Goal: Task Accomplishment & Management: Complete application form

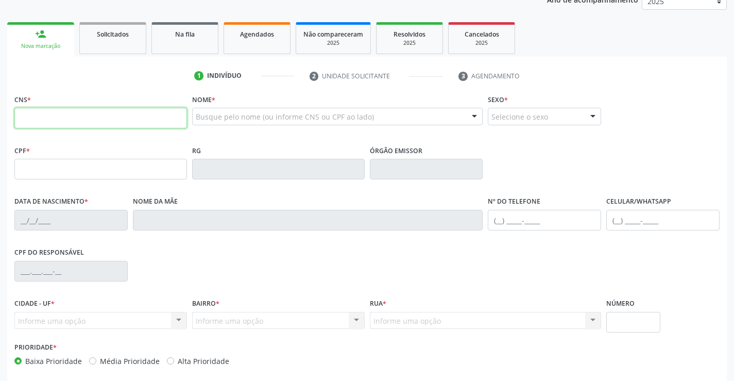
scroll to position [155, 0]
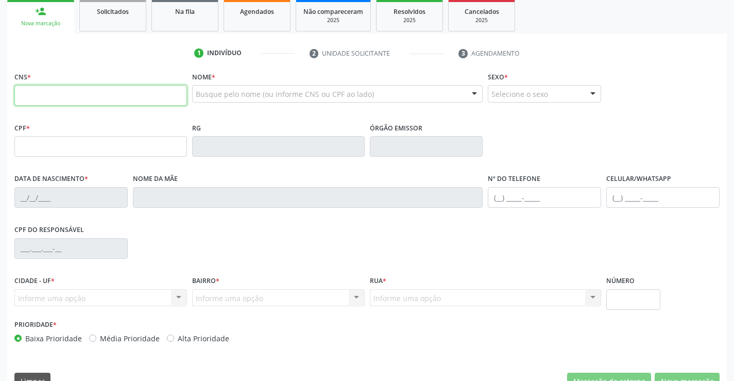
click at [75, 94] on input "text" at bounding box center [100, 95] width 173 height 21
type input "700 8084 8674 4285"
type input "0390639680"
type input "23/06/1961"
type input "(74) 99114-9560"
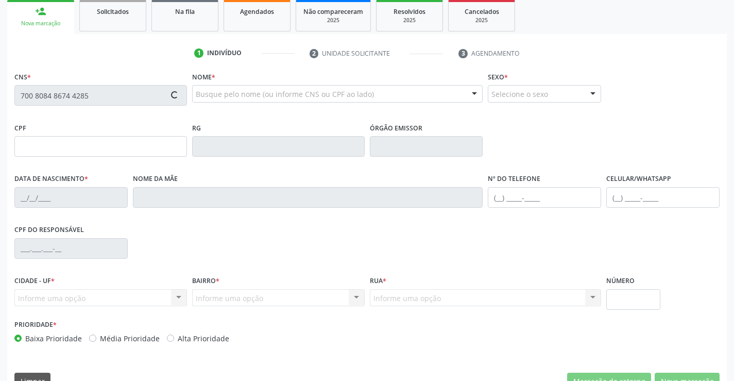
type input "(74) 99114-9560"
type input "sn"
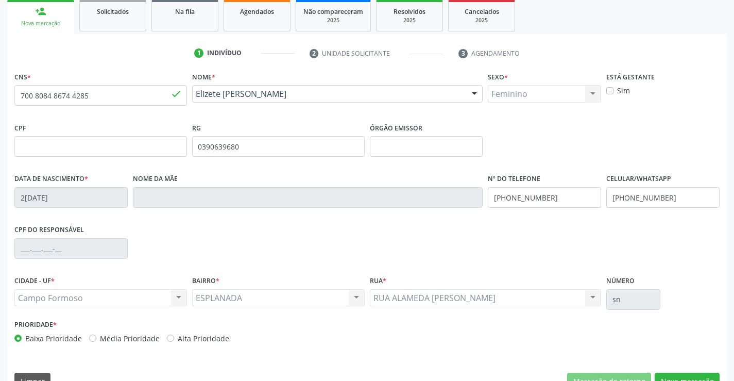
scroll to position [178, 0]
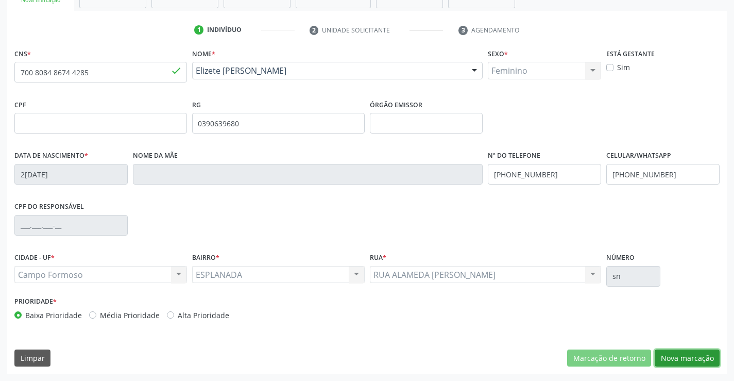
click at [692, 357] on button "Nova marcação" at bounding box center [687, 358] width 65 height 18
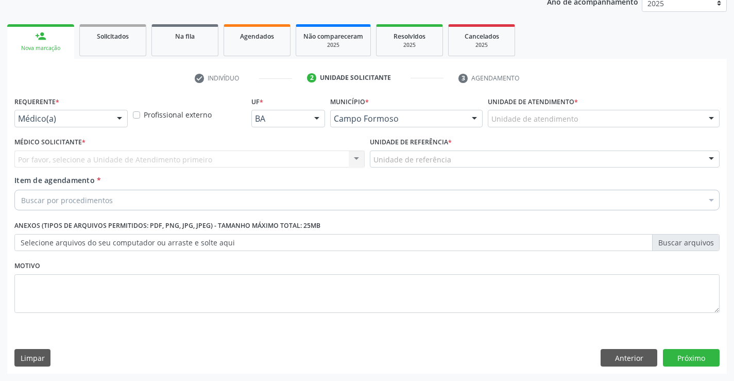
scroll to position [130, 0]
click at [117, 116] on div at bounding box center [119, 119] width 15 height 18
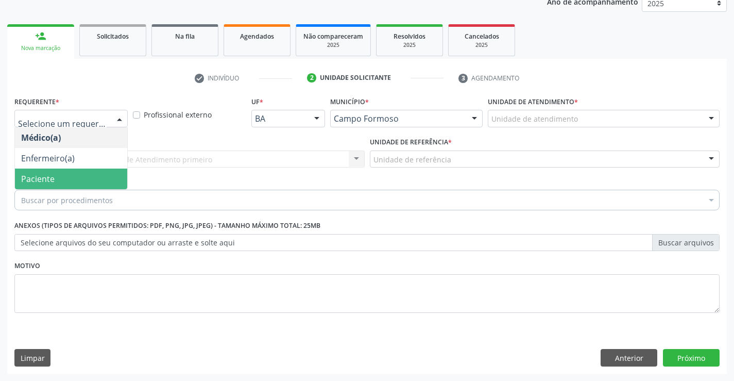
click at [76, 176] on span "Paciente" at bounding box center [71, 178] width 112 height 21
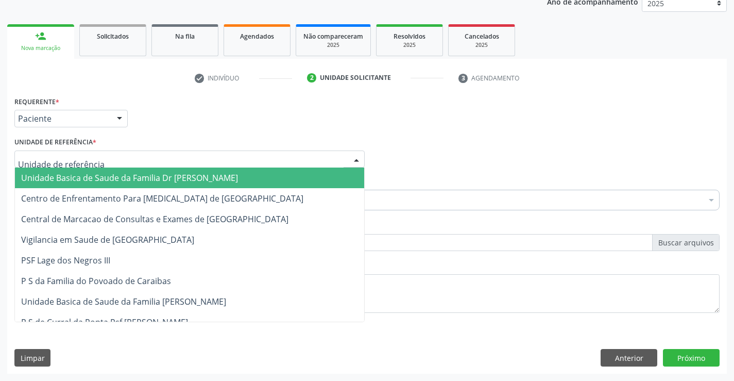
click at [299, 160] on div at bounding box center [189, 159] width 350 height 18
click at [221, 178] on span "Unidade Basica de Saude da Familia Dr [PERSON_NAME]" at bounding box center [189, 177] width 349 height 21
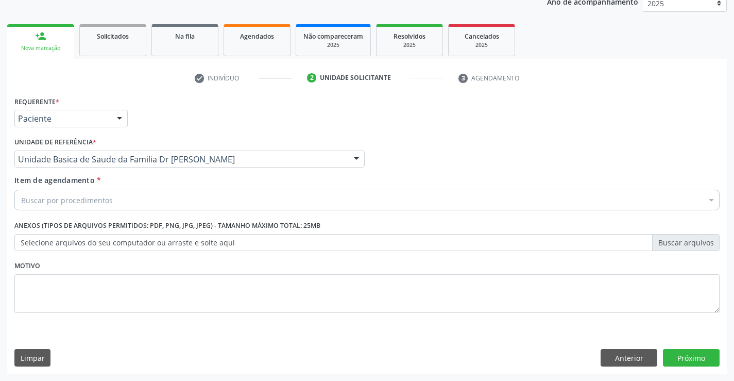
click at [159, 205] on div "Buscar por procedimentos" at bounding box center [366, 200] width 705 height 21
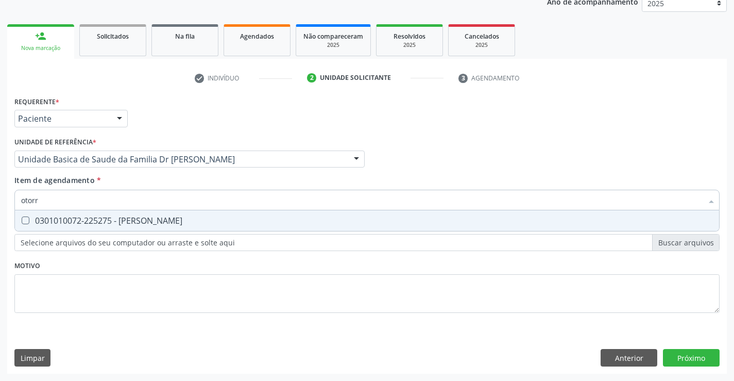
type input "otorri"
click at [165, 220] on div "0301010072-225275 - Médico Otorrinolaringologista" at bounding box center [367, 220] width 692 height 8
checkbox Otorrinolaringologista "true"
click at [140, 275] on div "Requerente * Paciente Médico(a) Enfermeiro(a) Paciente Nenhum resultado encontr…" at bounding box center [366, 210] width 705 height 233
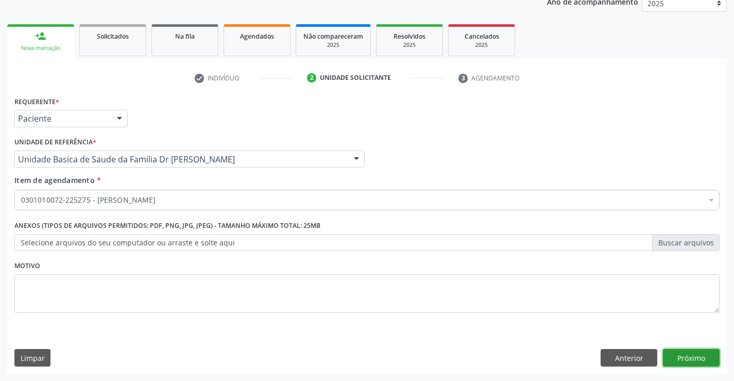
click at [689, 363] on button "Próximo" at bounding box center [691, 358] width 57 height 18
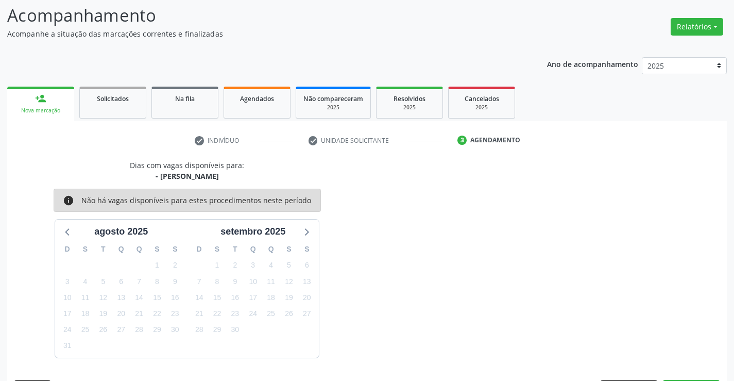
scroll to position [98, 0]
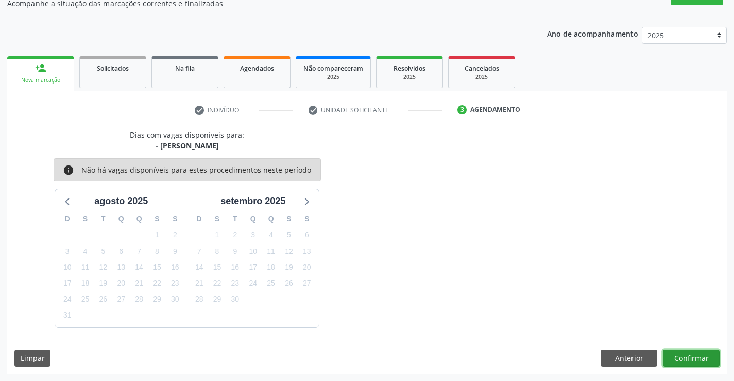
click at [695, 353] on button "Confirmar" at bounding box center [691, 358] width 57 height 18
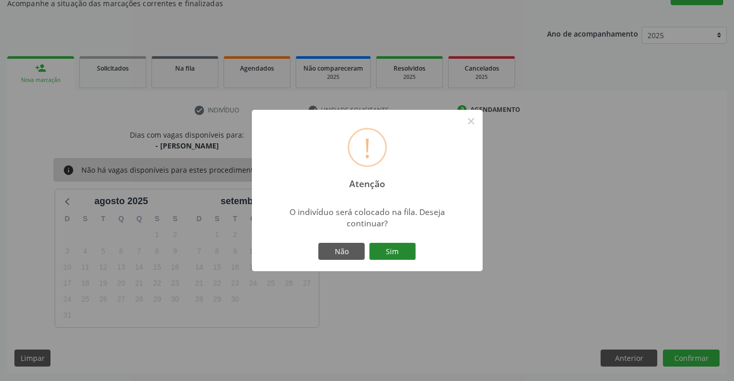
click at [399, 252] on button "Sim" at bounding box center [392, 252] width 46 height 18
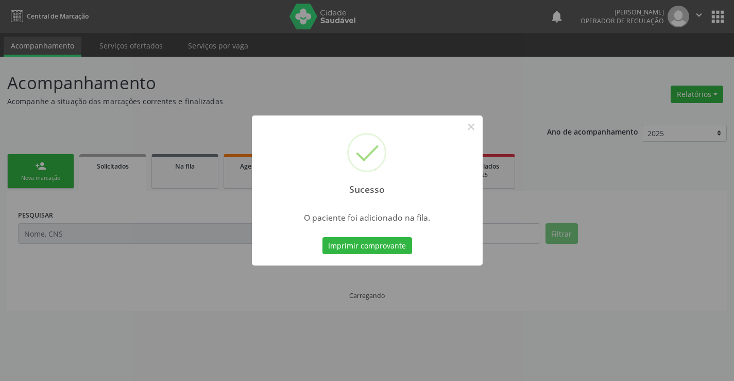
scroll to position [0, 0]
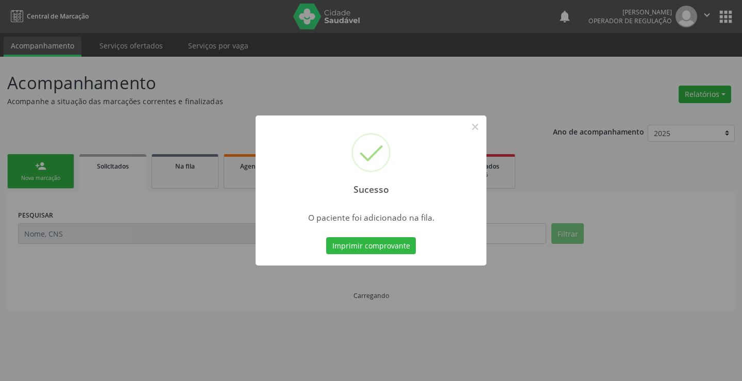
click at [326, 237] on button "Imprimir comprovante" at bounding box center [371, 246] width 90 height 18
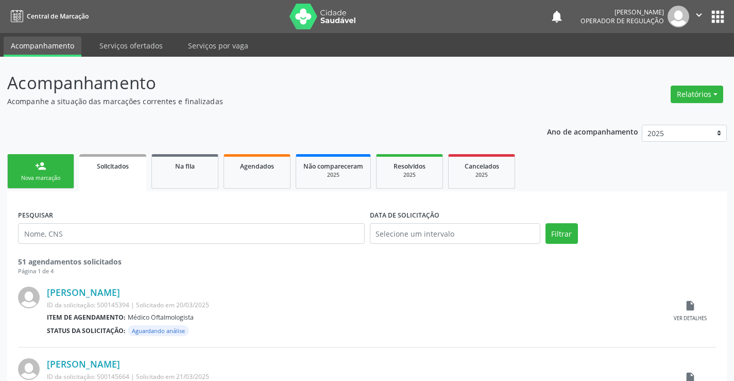
click at [61, 183] on link "person_add Nova marcação" at bounding box center [40, 171] width 67 height 35
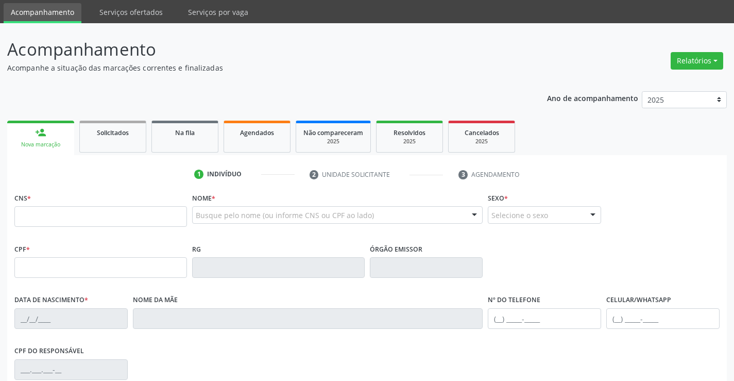
scroll to position [52, 0]
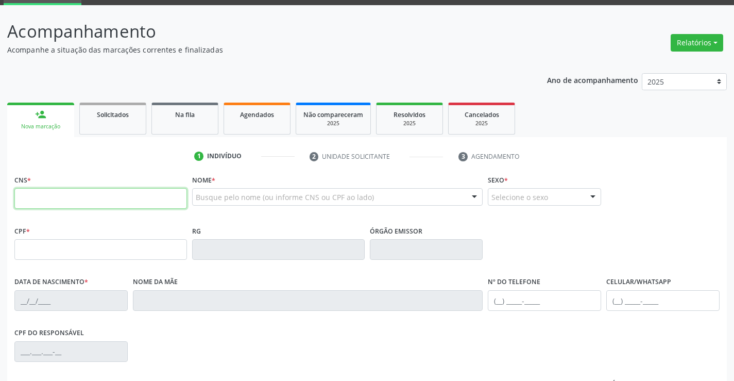
click at [47, 203] on input "text" at bounding box center [100, 198] width 173 height 21
type input "705 0052 2293 1159"
type input "18/03/2025"
type input "Jaciaria Miranda Venceslau"
type input "(74) 9910-5235"
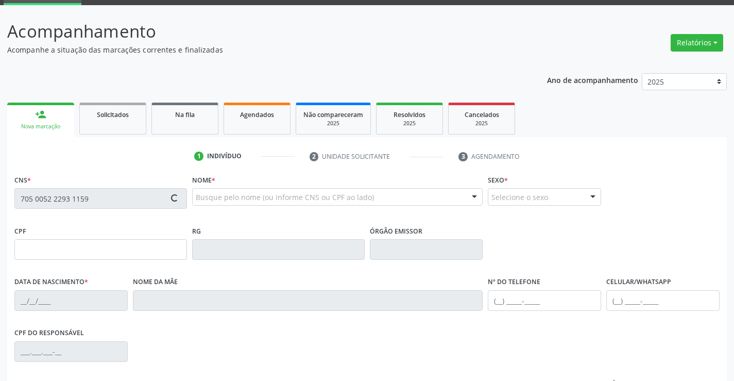
type input "S/N"
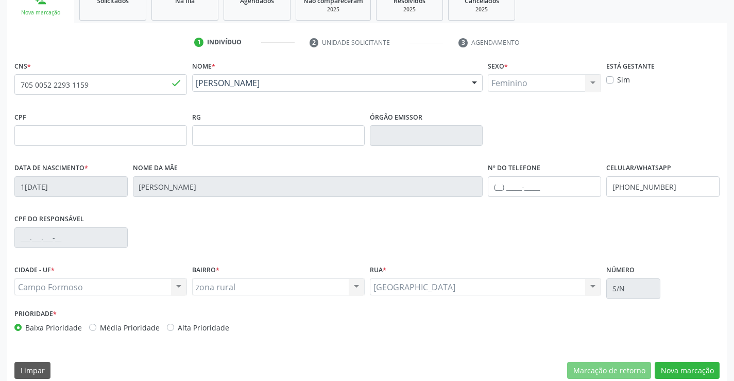
scroll to position [178, 0]
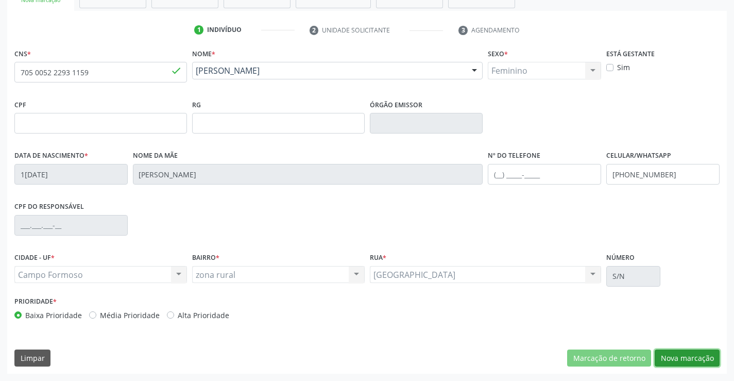
click at [689, 357] on button "Nova marcação" at bounding box center [687, 358] width 65 height 18
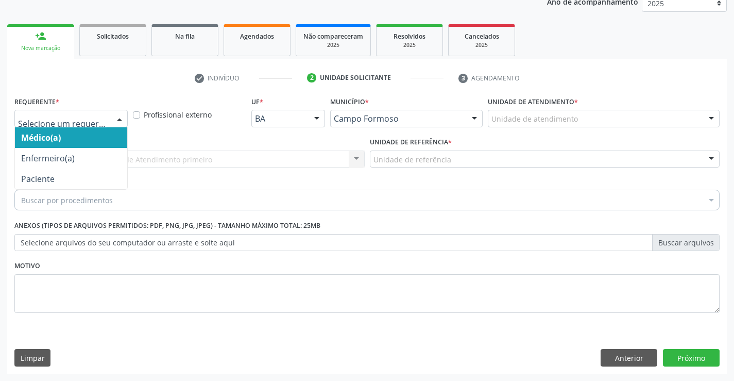
click at [120, 120] on div at bounding box center [119, 119] width 15 height 18
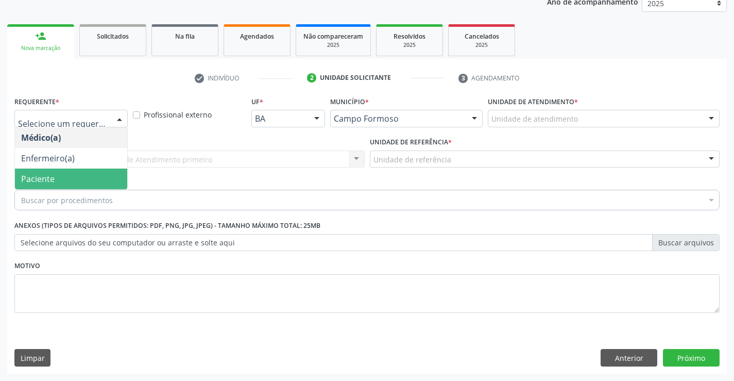
click at [80, 183] on span "Paciente" at bounding box center [71, 178] width 112 height 21
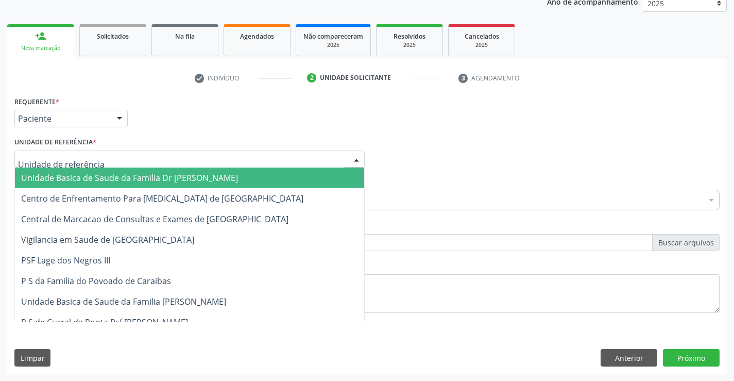
click at [125, 161] on div at bounding box center [189, 159] width 350 height 18
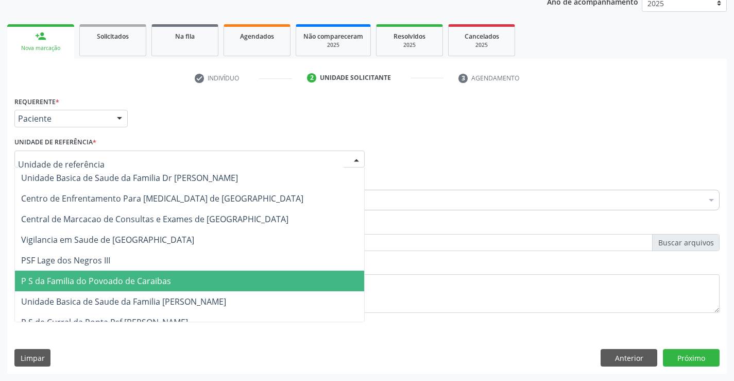
click at [134, 278] on span "P S da Familia do Povoado de Caraibas" at bounding box center [96, 280] width 150 height 11
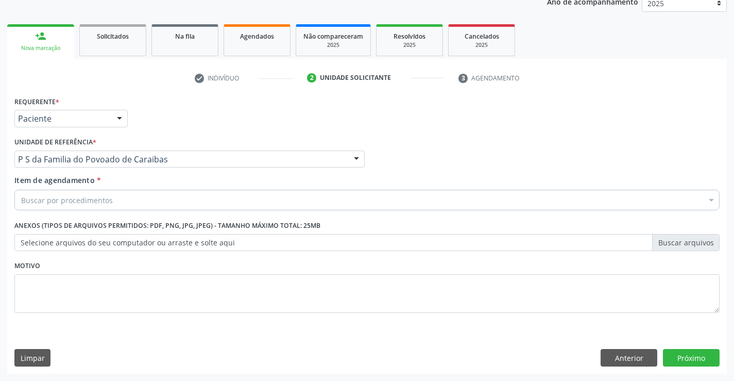
click at [130, 203] on div "Buscar por procedimentos" at bounding box center [366, 200] width 705 height 21
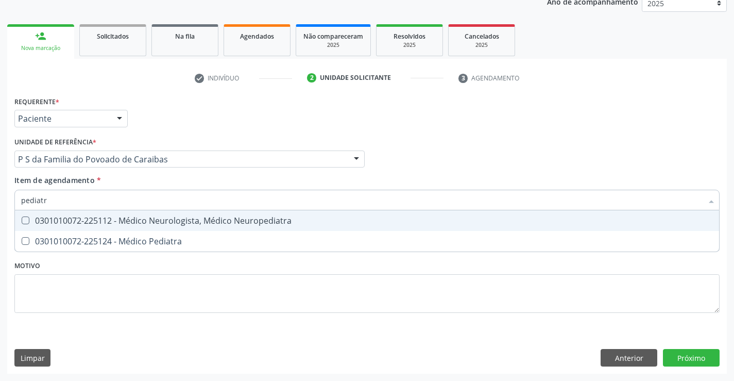
type input "pediatra"
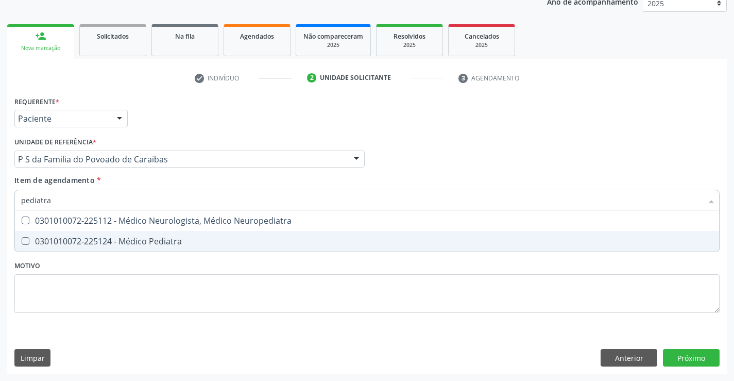
click at [164, 242] on div "0301010072-225124 - Médico Pediatra" at bounding box center [367, 241] width 692 height 8
checkbox Pediatra "true"
click at [160, 274] on div "Requerente * Paciente Médico(a) Enfermeiro(a) Paciente Nenhum resultado encontr…" at bounding box center [366, 210] width 705 height 233
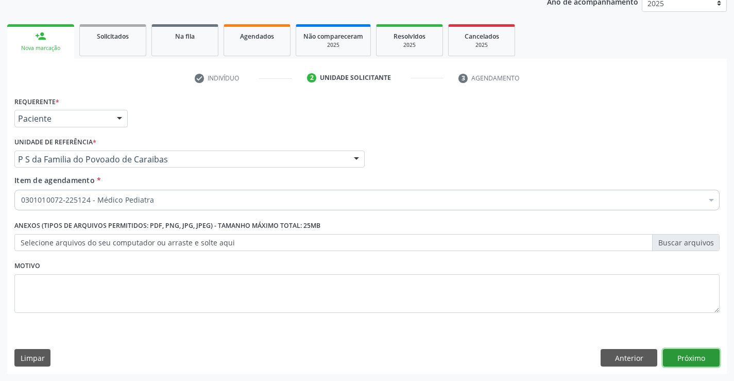
click at [676, 358] on button "Próximo" at bounding box center [691, 358] width 57 height 18
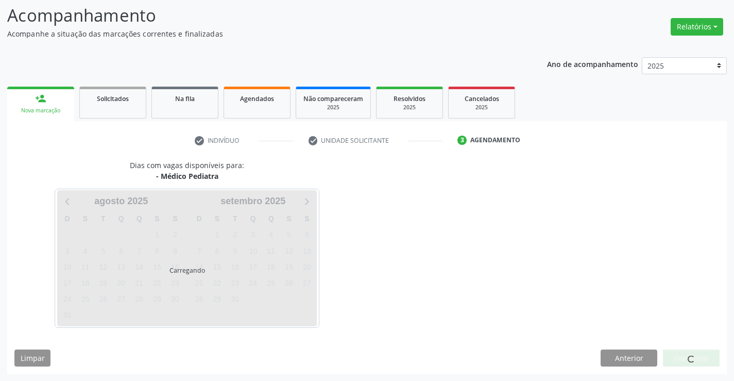
scroll to position [68, 0]
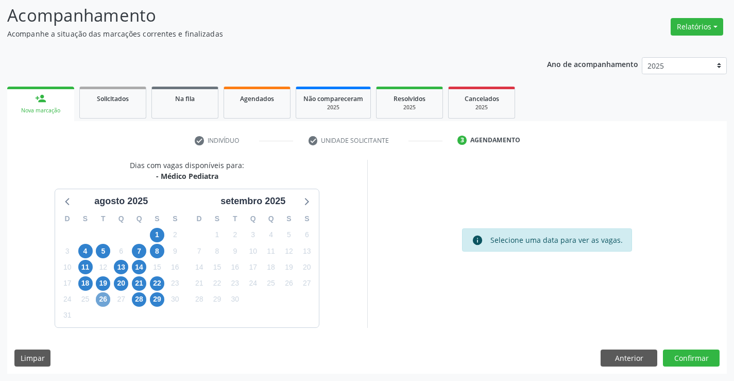
click at [107, 300] on span "26" at bounding box center [103, 299] width 14 height 14
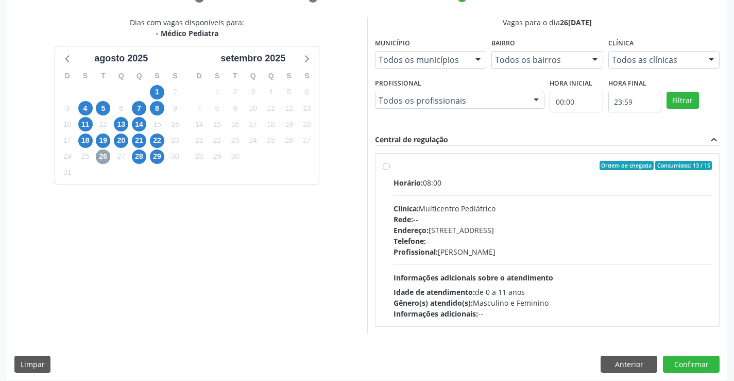
scroll to position [216, 0]
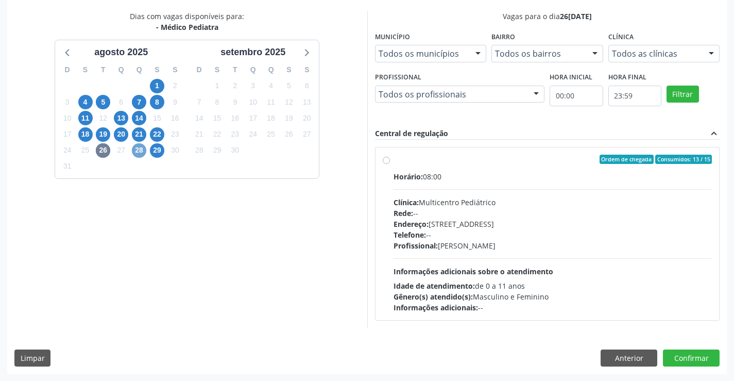
click at [139, 150] on span "28" at bounding box center [139, 150] width 14 height 14
click at [159, 149] on span "29" at bounding box center [157, 150] width 14 height 14
click at [394, 158] on label "Ordem de chegada Consumidos: 12 / 15 Horário: 07:00 Clínica: Multicentro Pediát…" at bounding box center [553, 234] width 319 height 158
click at [385, 158] on input "Ordem de chegada Consumidos: 12 / 15 Horário: 07:00 Clínica: Multicentro Pediát…" at bounding box center [386, 159] width 7 height 9
radio input "true"
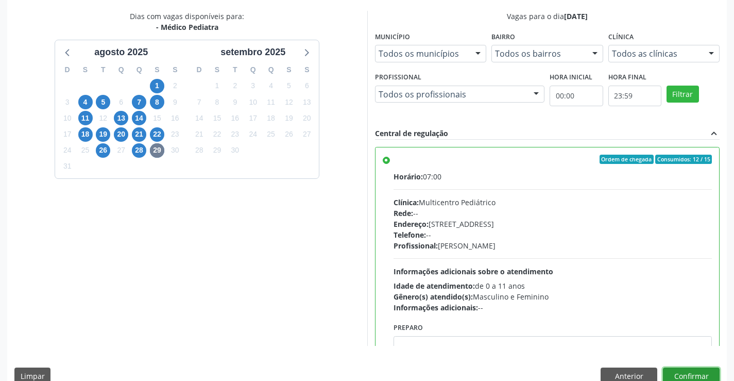
click at [699, 375] on button "Confirmar" at bounding box center [691, 376] width 57 height 18
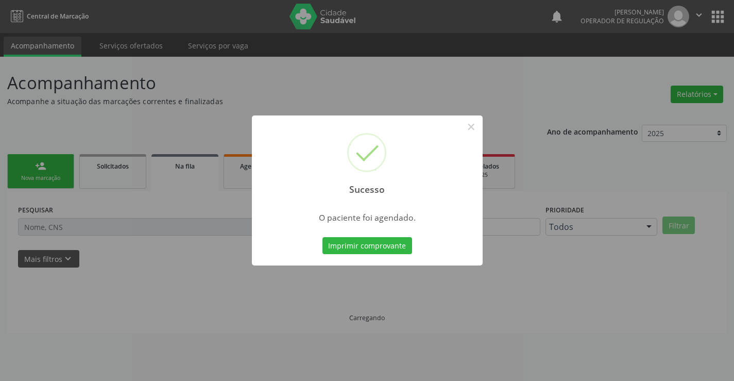
scroll to position [0, 0]
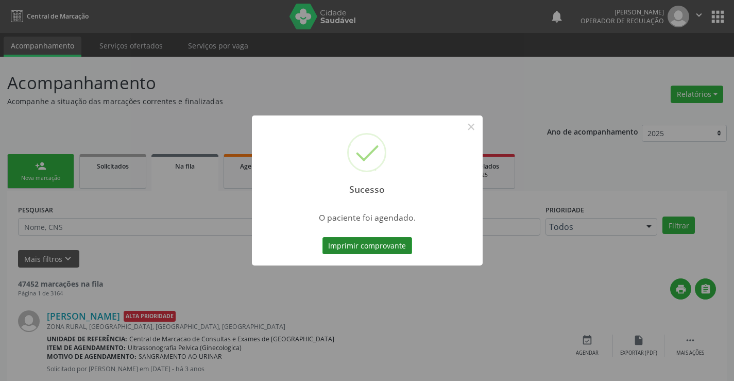
click at [392, 243] on button "Imprimir comprovante" at bounding box center [368, 246] width 90 height 18
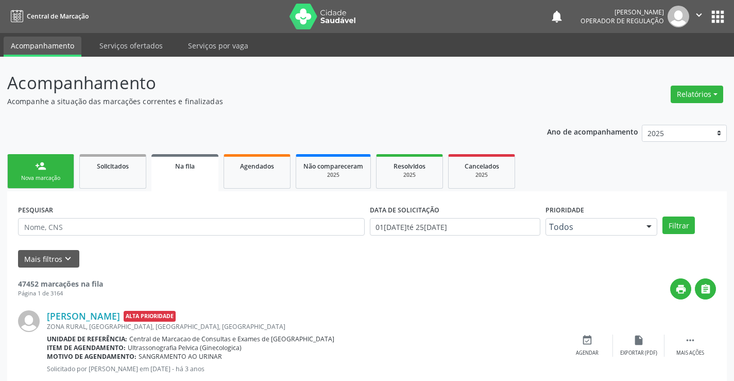
click at [50, 171] on link "person_add Nova marcação" at bounding box center [40, 171] width 67 height 35
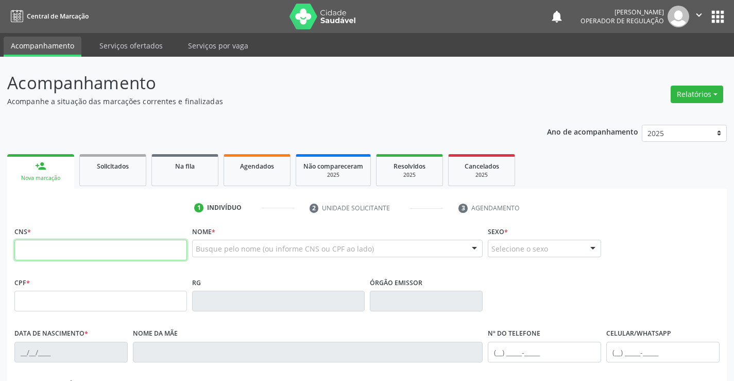
click at [48, 248] on input "text" at bounding box center [100, 250] width 173 height 21
type input "8"
type input "705 0052 2293 1159"
type input "18/03/2025"
type input "Jaciaria Miranda Venceslau"
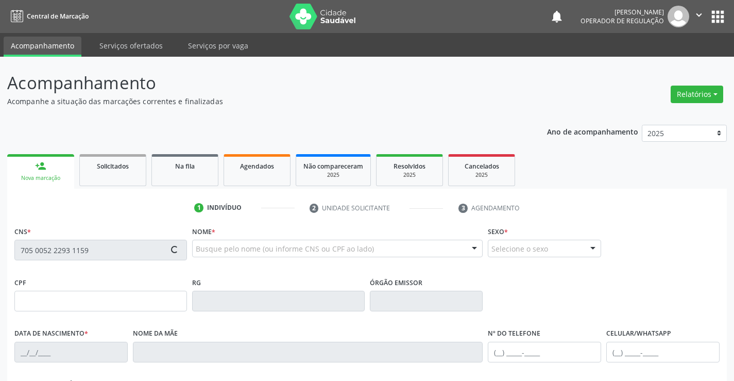
type input "(74) 9910-5235"
type input "S/N"
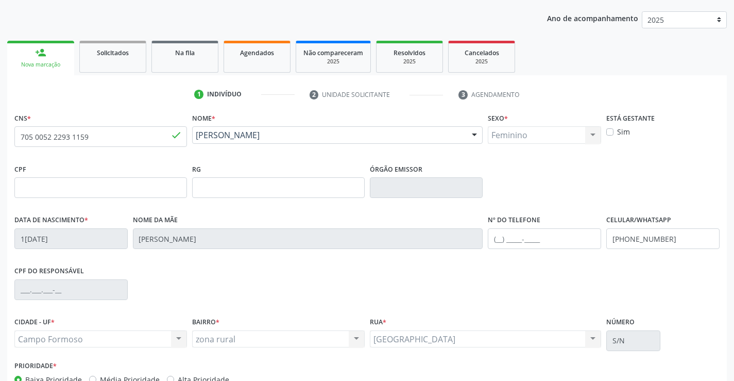
scroll to position [178, 0]
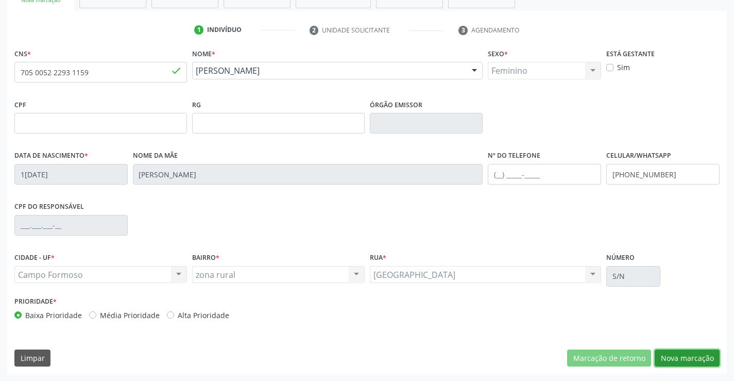
click at [678, 356] on button "Nova marcação" at bounding box center [687, 358] width 65 height 18
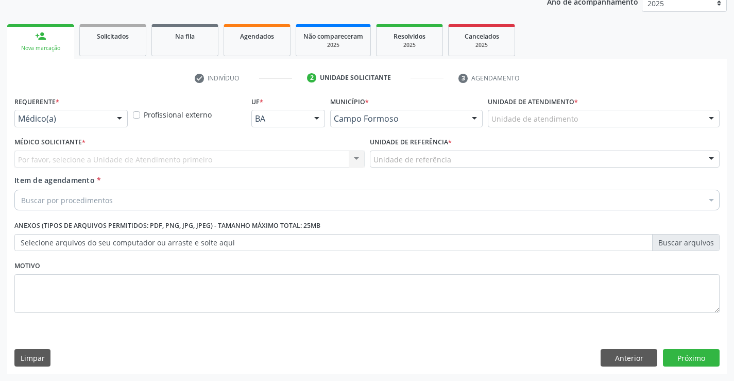
scroll to position [130, 0]
click at [116, 119] on div at bounding box center [119, 119] width 15 height 18
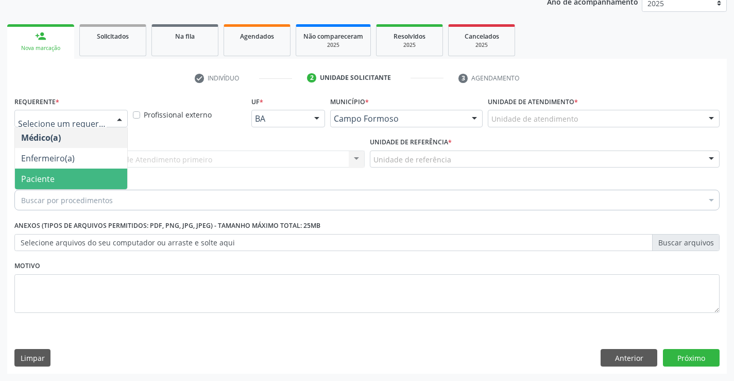
click at [104, 175] on span "Paciente" at bounding box center [71, 178] width 112 height 21
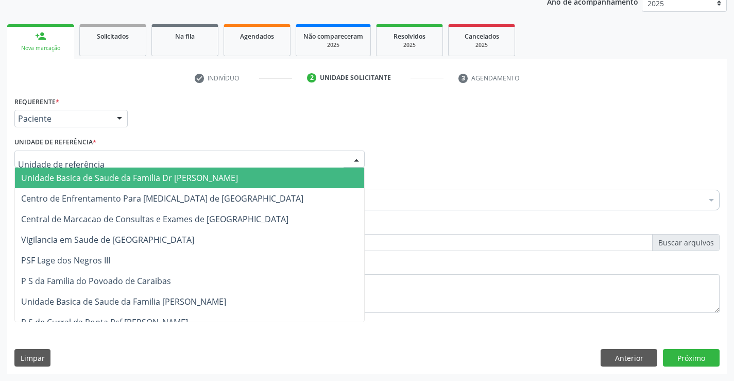
click at [116, 159] on div at bounding box center [189, 159] width 350 height 18
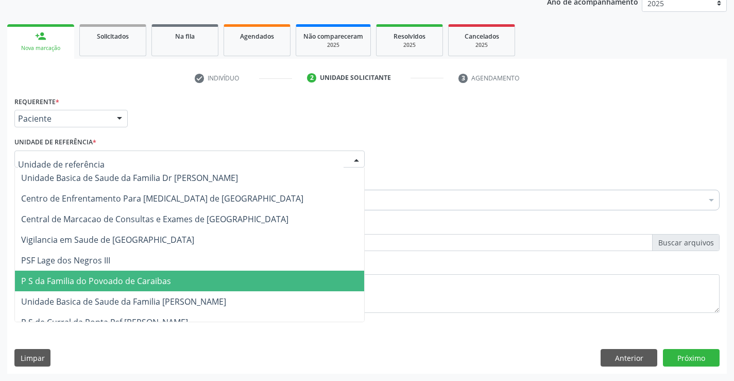
click at [133, 283] on span "P S da Familia do Povoado de Caraibas" at bounding box center [96, 280] width 150 height 11
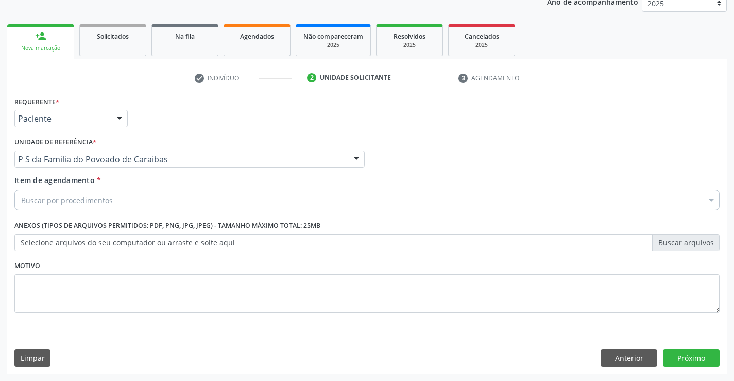
click at [145, 206] on div "Buscar por procedimentos" at bounding box center [366, 200] width 705 height 21
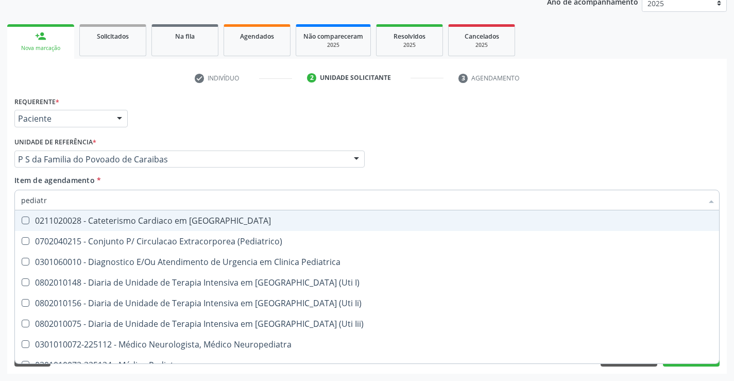
type input "pediatra"
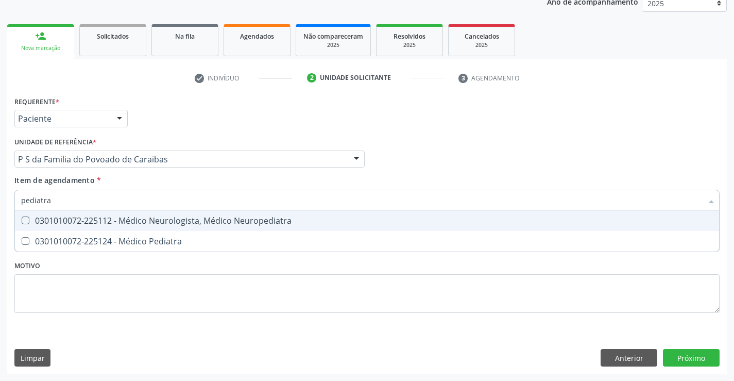
click at [185, 222] on div "0301010072-225112 - Médico Neurologista, Médico Neuropediatra" at bounding box center [367, 220] width 692 height 8
checkbox Neuropediatra "true"
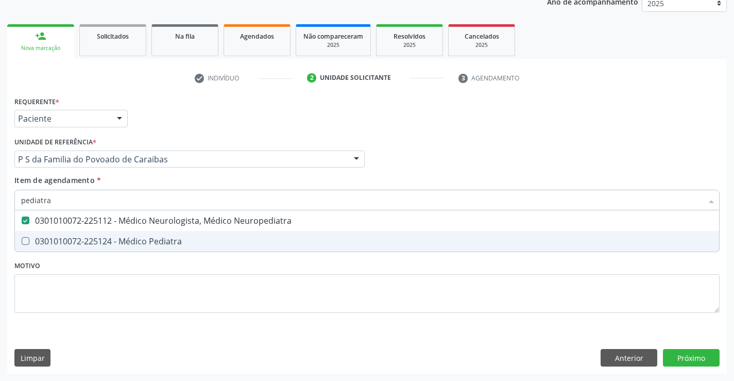
type input "pediatra"
click at [186, 268] on div "Requerente * Paciente Médico(a) Enfermeiro(a) Paciente Nenhum resultado encontr…" at bounding box center [366, 210] width 705 height 233
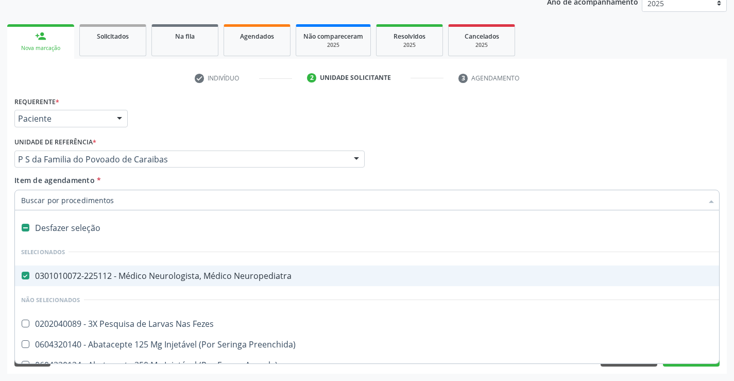
click at [158, 276] on div "0301010072-225112 - Médico Neurologista, Médico Neuropediatra" at bounding box center [422, 276] width 802 height 8
checkbox Neuropediatra "false"
click at [139, 204] on input "Item de agendamento *" at bounding box center [362, 200] width 682 height 21
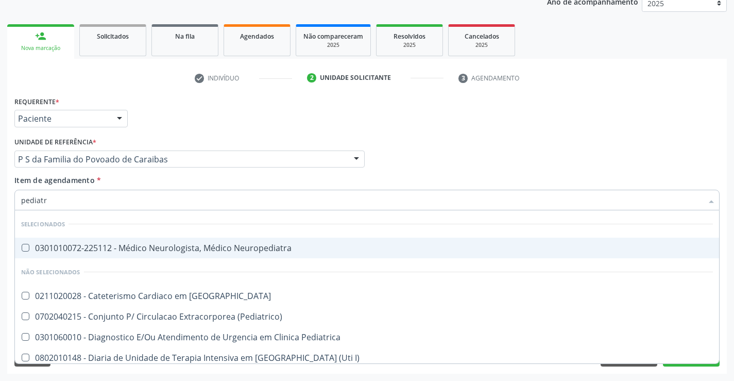
type input "pediatra"
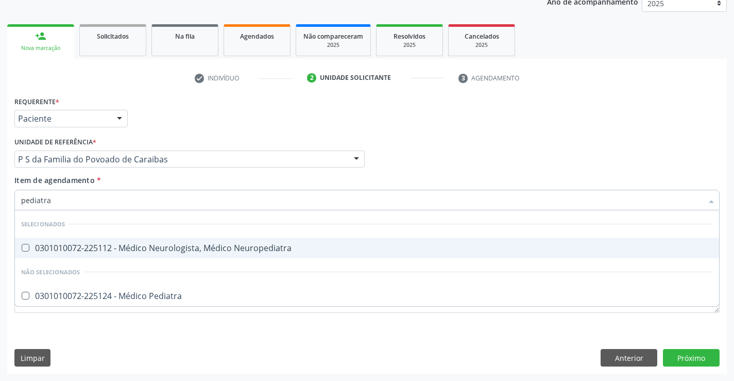
click at [155, 247] on div "0301010072-225112 - Médico Neurologista, Médico Neuropediatra" at bounding box center [367, 248] width 692 height 8
checkbox Neuropediatra "true"
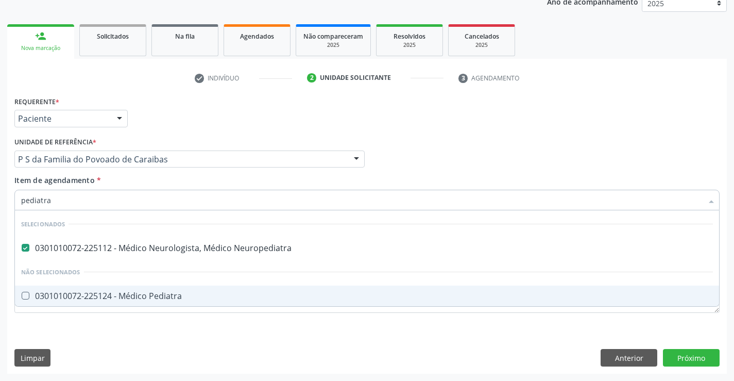
click at [155, 295] on div "0301010072-225124 - Médico Pediatra" at bounding box center [367, 296] width 692 height 8
checkbox Pediatra "true"
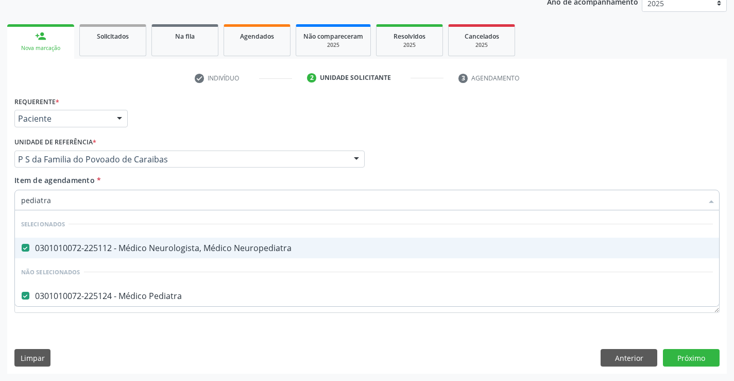
click at [165, 251] on div "0301010072-225112 - Médico Neurologista, Médico Neuropediatra" at bounding box center [367, 248] width 692 height 8
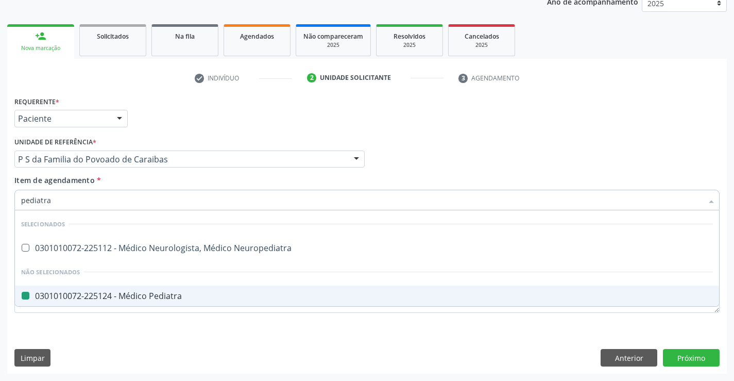
click at [152, 329] on div "Requerente * Paciente Médico(a) Enfermeiro(a) Paciente Nenhum resultado encontr…" at bounding box center [367, 234] width 720 height 280
checkbox Neuropediatra "true"
checkbox Pediatra "false"
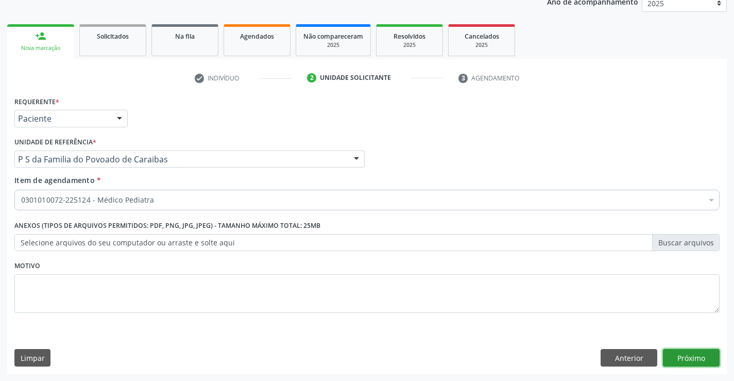
click at [683, 351] on button "Próximo" at bounding box center [691, 358] width 57 height 18
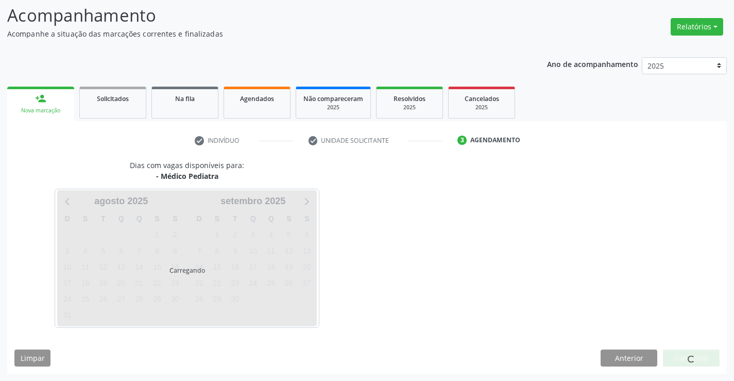
scroll to position [68, 0]
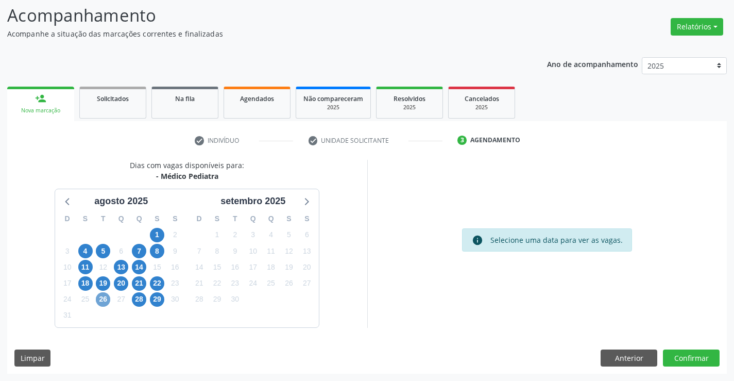
click at [99, 295] on span "26" at bounding box center [103, 299] width 14 height 14
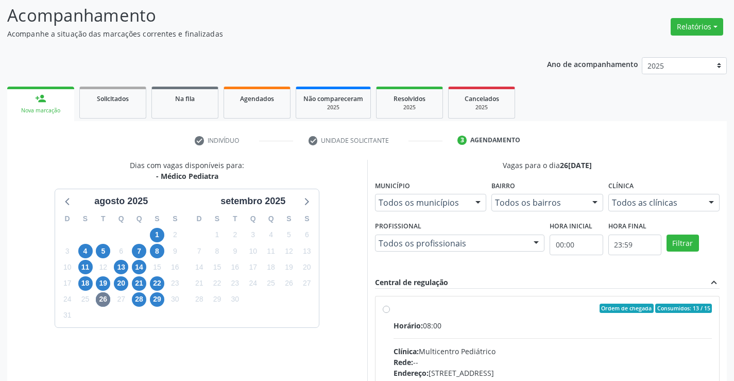
click at [394, 307] on label "Ordem de chegada Consumidos: 13 / 15 Horário: 08:00 Clínica: Multicentro Pediát…" at bounding box center [553, 383] width 319 height 158
click at [387, 307] on input "Ordem de chegada Consumidos: 13 / 15 Horário: 08:00 Clínica: Multicentro Pediát…" at bounding box center [386, 308] width 7 height 9
radio input "true"
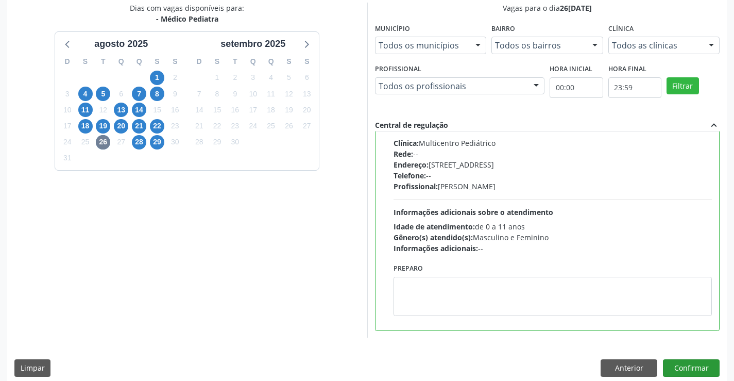
scroll to position [235, 0]
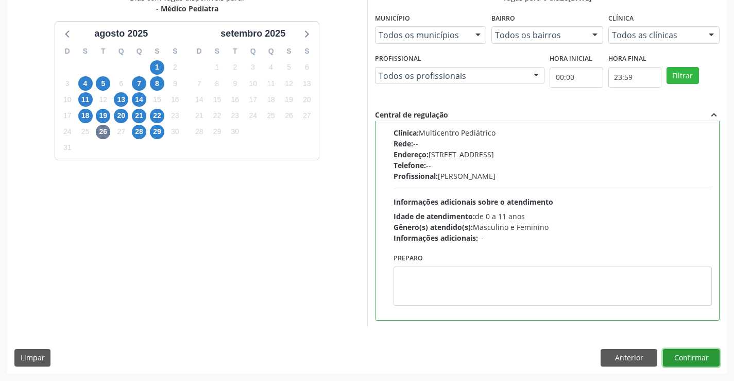
click at [696, 356] on button "Confirmar" at bounding box center [691, 358] width 57 height 18
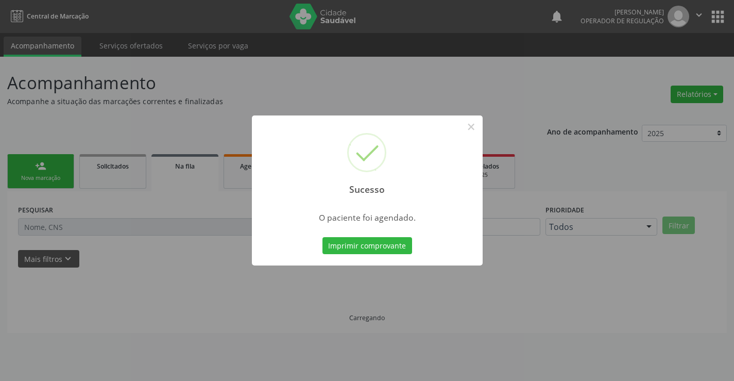
scroll to position [0, 0]
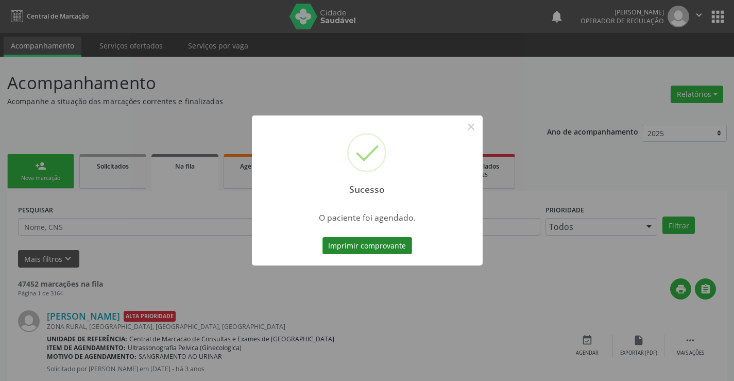
click at [392, 240] on button "Imprimir comprovante" at bounding box center [368, 246] width 90 height 18
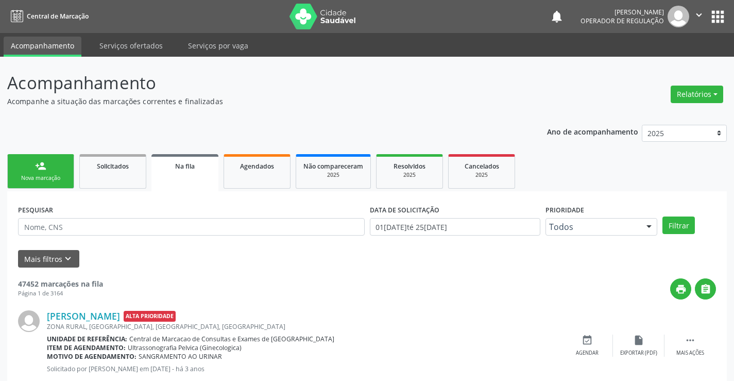
click at [66, 178] on div "Nova marcação" at bounding box center [41, 178] width 52 height 8
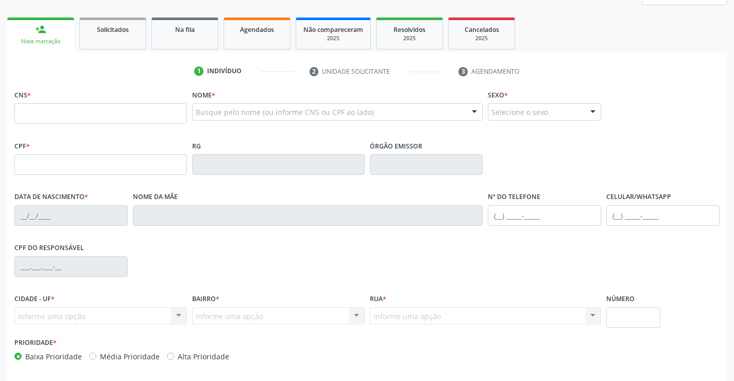
scroll to position [155, 0]
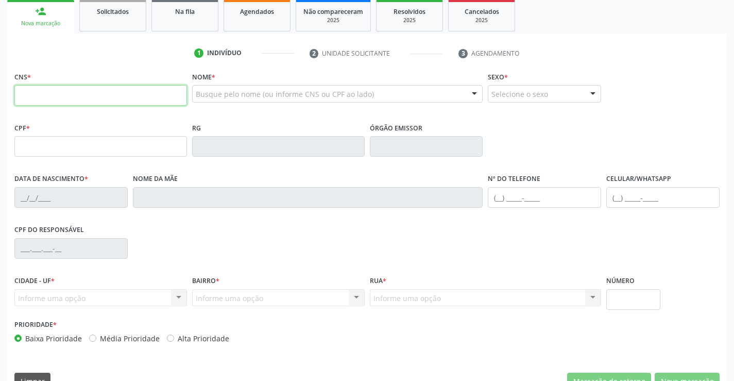
click at [58, 99] on input "text" at bounding box center [100, 95] width 173 height 21
type input "705 0026 0093 1452"
type input "0674390989"
type input "23/05/1973"
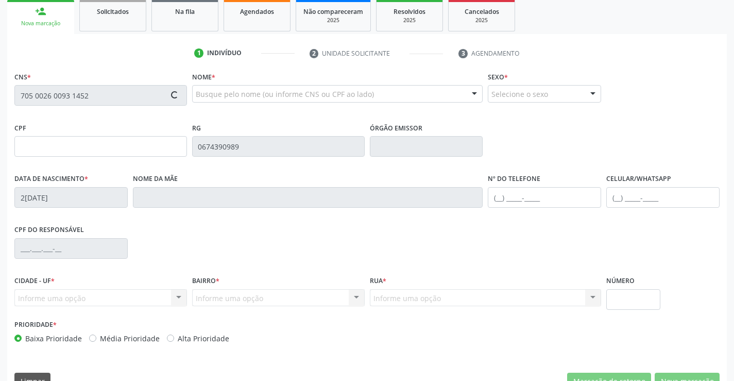
type input "(74) 98833-7681"
type input "664.780.225-87"
type input "sn"
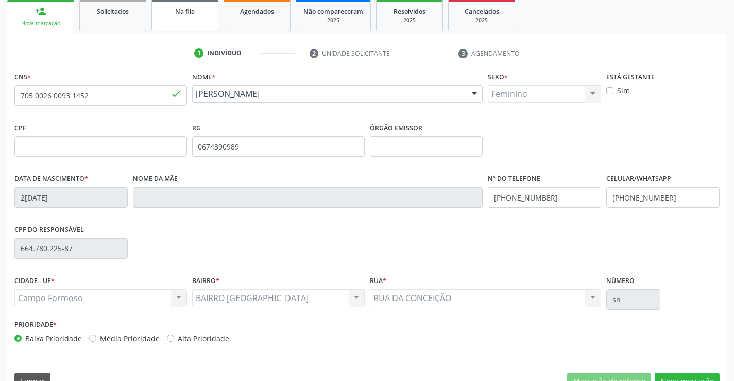
click at [209, 14] on div "Na fila" at bounding box center [185, 11] width 52 height 11
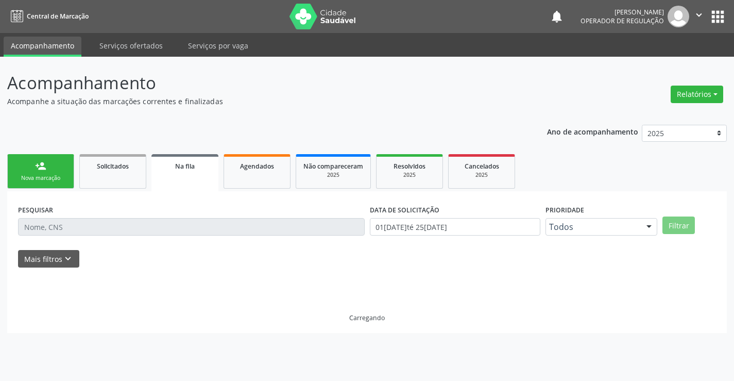
scroll to position [0, 0]
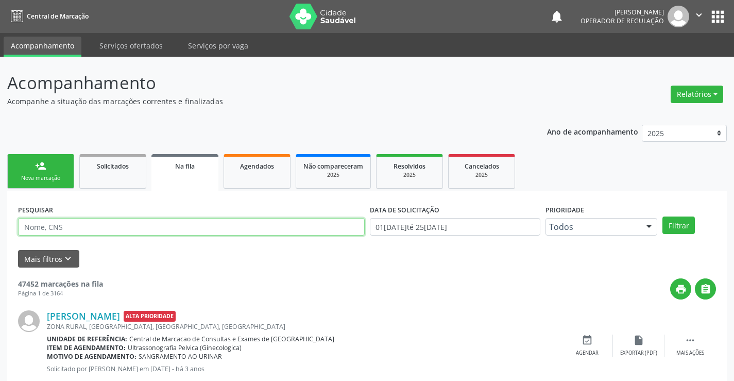
click at [82, 227] on input "text" at bounding box center [191, 227] width 347 height 18
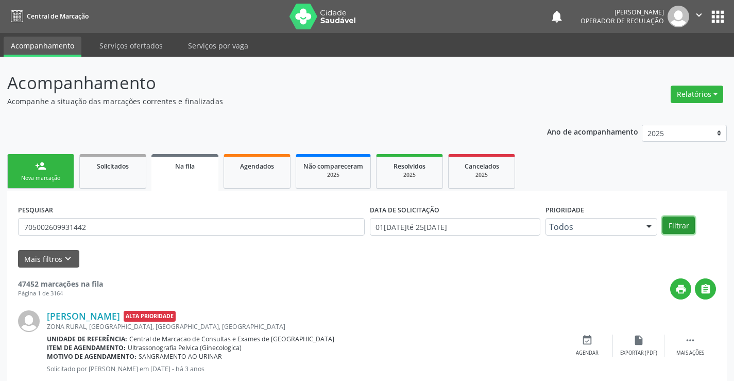
click at [682, 228] on button "Filtrar" at bounding box center [679, 225] width 32 height 18
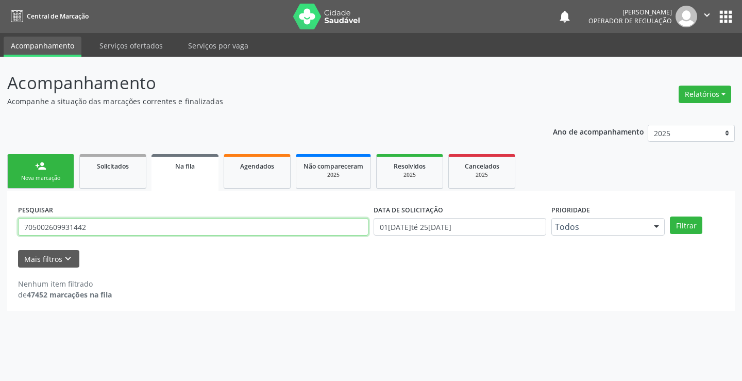
click at [112, 231] on input "705002609931442" at bounding box center [193, 227] width 350 height 18
type input "7"
type input "705002600931452"
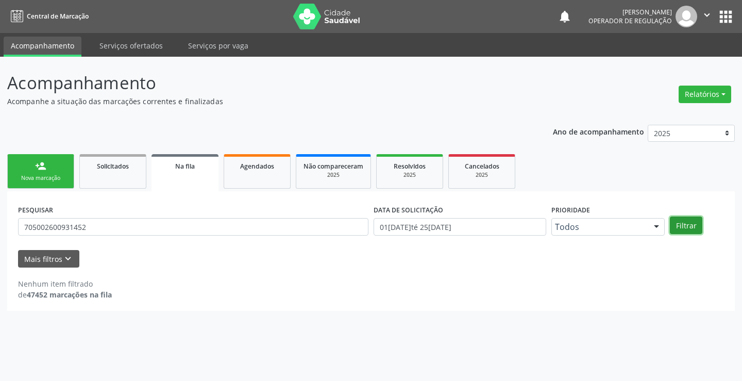
click at [673, 226] on button "Filtrar" at bounding box center [686, 225] width 32 height 18
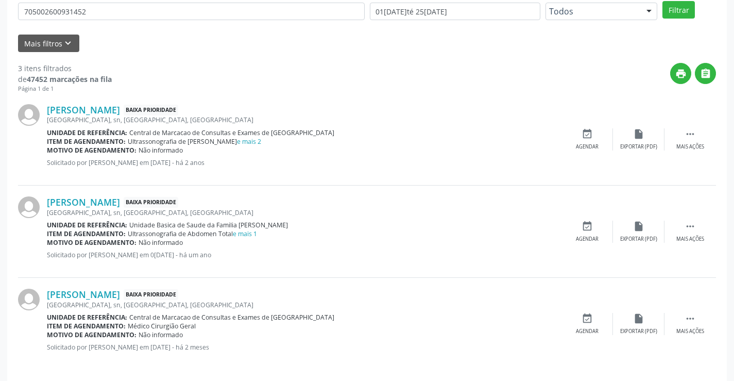
scroll to position [223, 0]
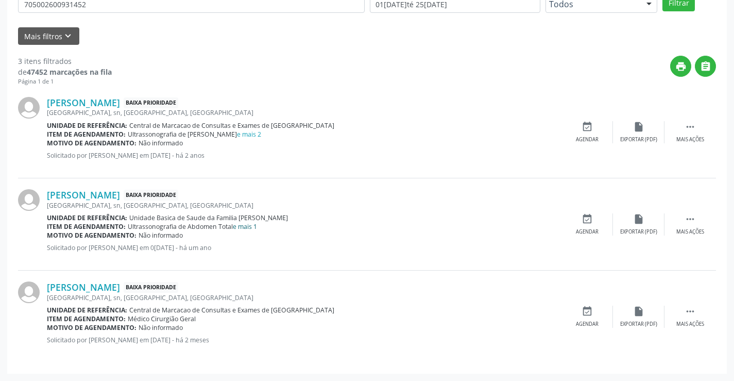
click at [249, 228] on link "e mais 1" at bounding box center [245, 226] width 24 height 9
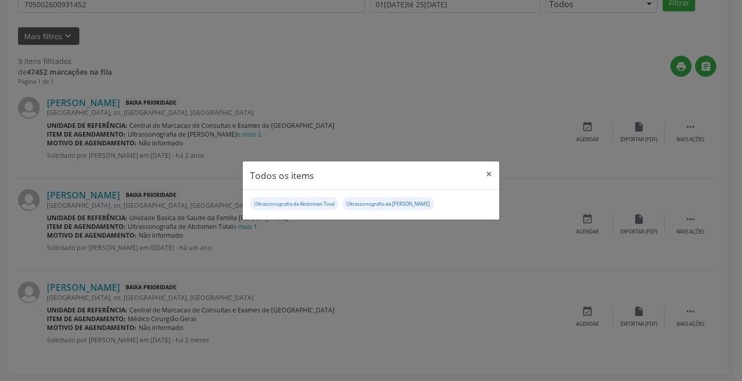
click at [348, 249] on div "Todos os items × Ultrassonografia de Abdomen Total Ultrassonografia de Tireoide" at bounding box center [371, 190] width 742 height 381
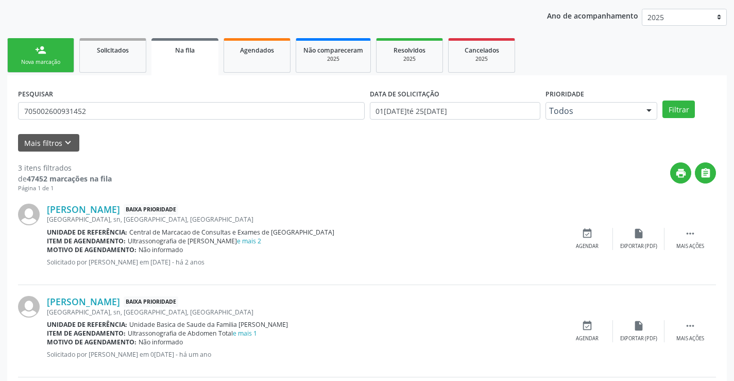
scroll to position [0, 0]
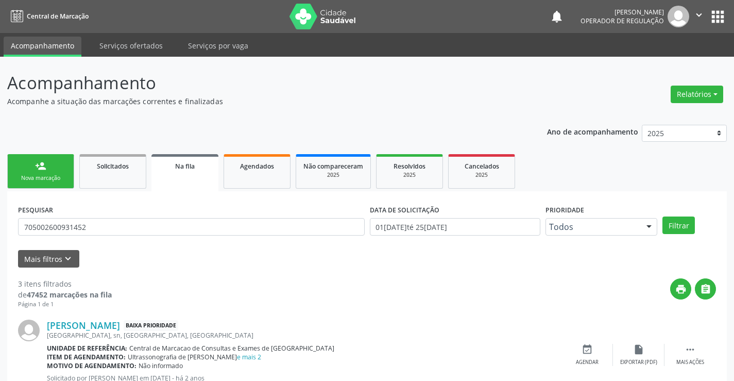
click at [63, 179] on div "Nova marcação" at bounding box center [41, 178] width 52 height 8
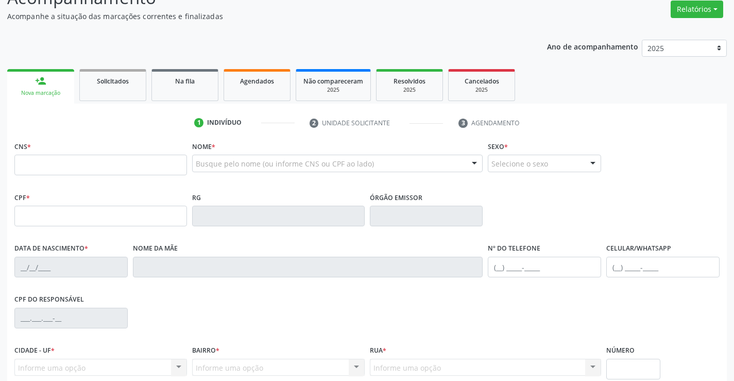
scroll to position [103, 0]
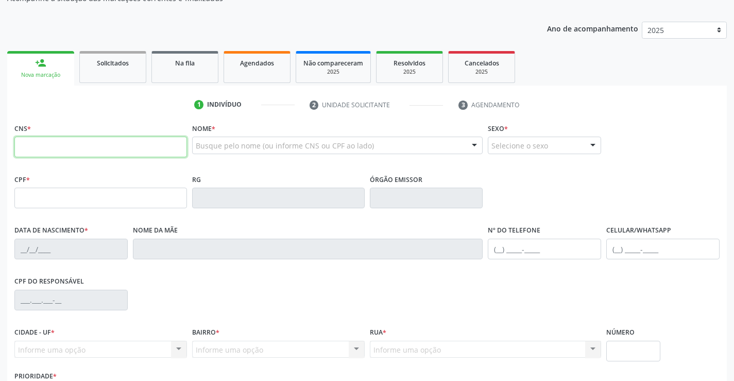
click at [49, 146] on input "text" at bounding box center [100, 147] width 173 height 21
type input "705 0026 0093 1452"
type input "0674390989"
type input "23/05/1973"
type input "(74) 98833-7681"
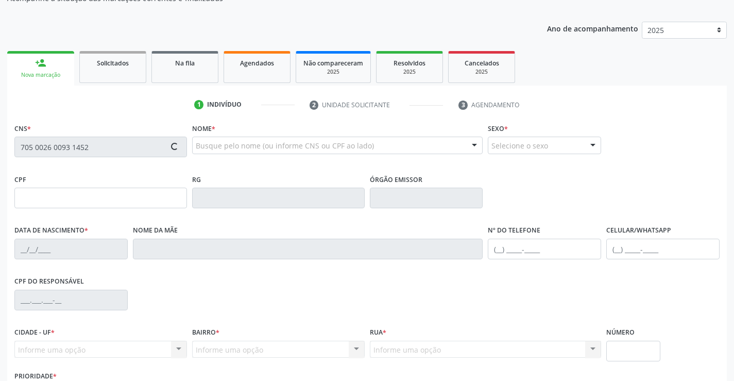
type input "(74) 98833-7681"
type input "664.780.225-87"
type input "sn"
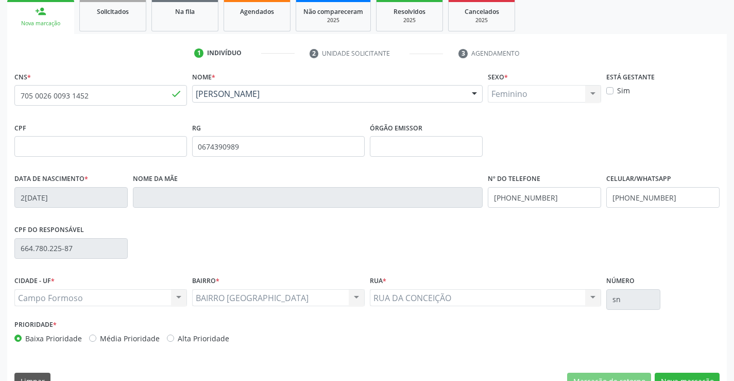
scroll to position [178, 0]
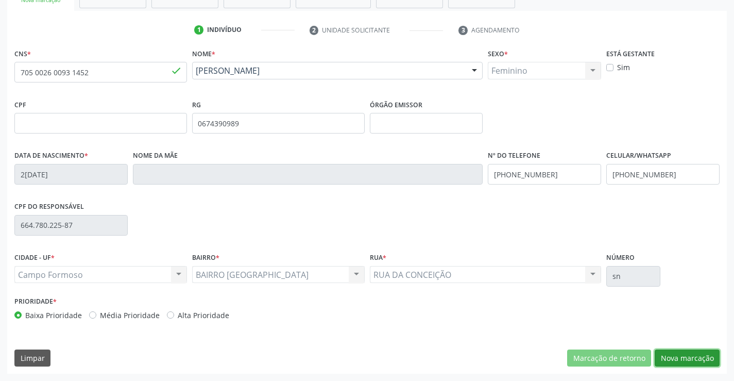
click at [671, 357] on button "Nova marcação" at bounding box center [687, 358] width 65 height 18
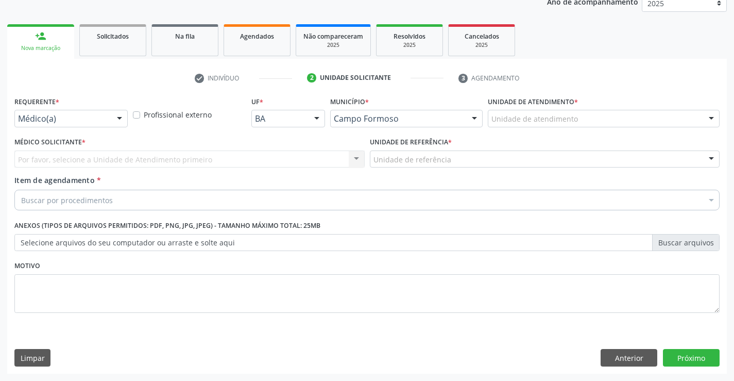
scroll to position [130, 0]
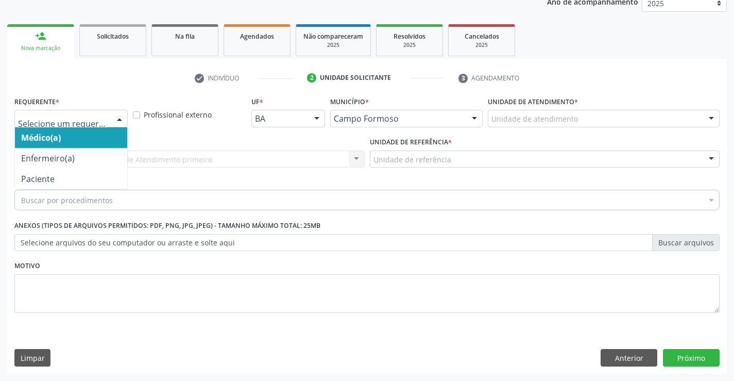
click at [123, 119] on div at bounding box center [119, 119] width 15 height 18
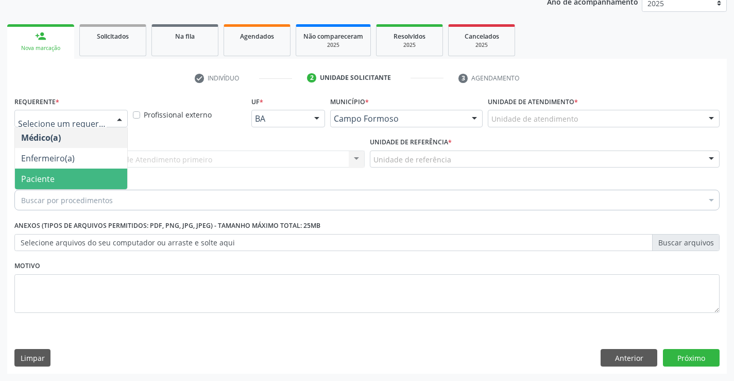
click at [80, 179] on span "Paciente" at bounding box center [71, 178] width 112 height 21
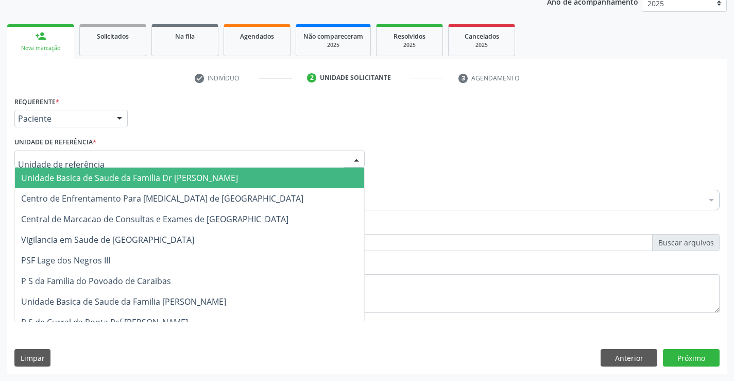
click at [94, 159] on div at bounding box center [189, 159] width 350 height 18
click at [128, 175] on span "Unidade Basica de Saude da Familia Dr [PERSON_NAME]" at bounding box center [129, 177] width 217 height 11
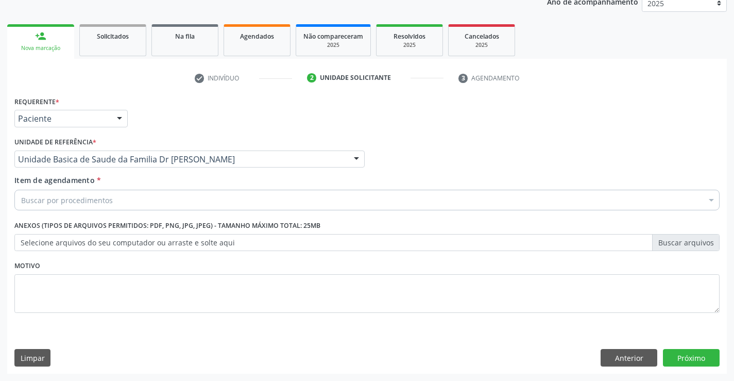
click at [128, 204] on div "Buscar por procedimentos" at bounding box center [366, 200] width 705 height 21
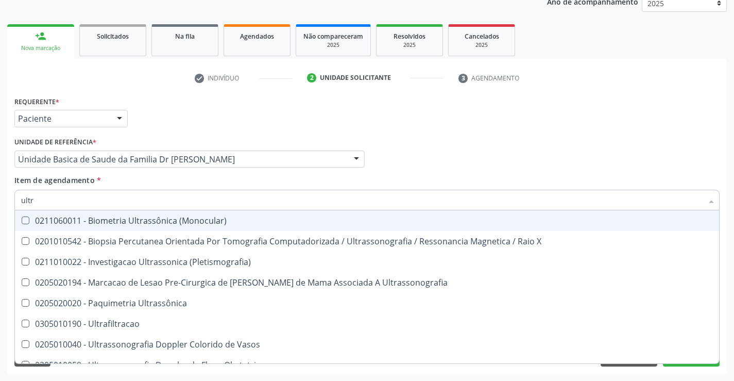
type input "ultra"
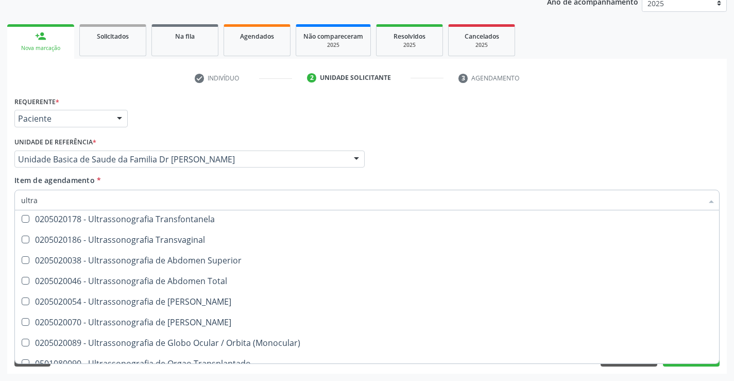
scroll to position [258, 0]
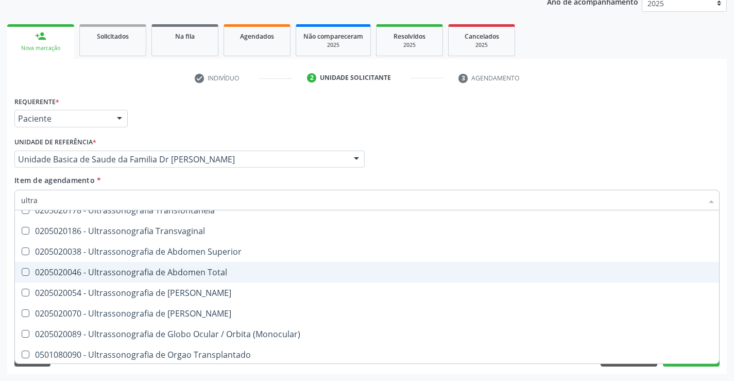
click at [233, 273] on div "0205020046 - Ultrassonografia de Abdomen Total" at bounding box center [367, 272] width 692 height 8
checkbox Total "true"
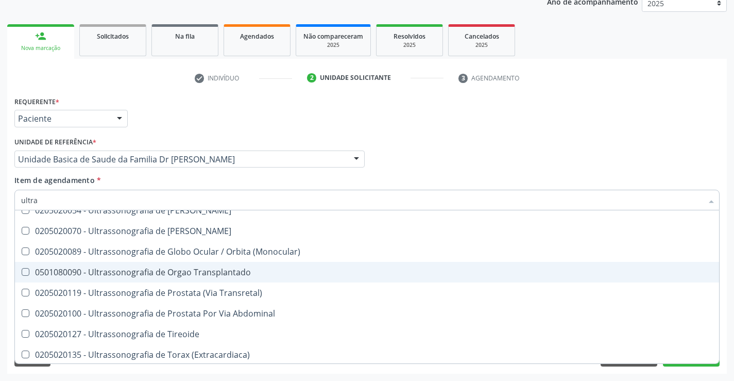
scroll to position [342, 0]
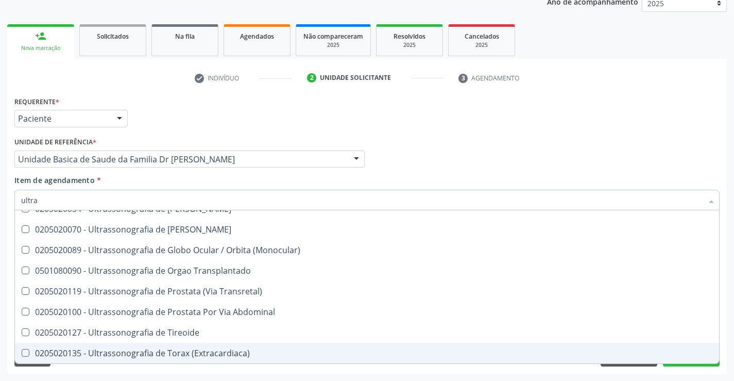
click at [291, 372] on div "Requerente * Paciente Médico(a) Enfermeiro(a) Paciente Nenhum resultado encontr…" at bounding box center [367, 234] width 720 height 280
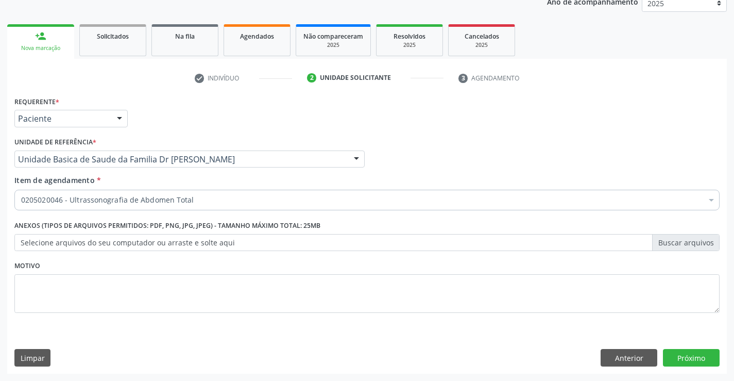
scroll to position [0, 0]
click at [693, 359] on button "Próximo" at bounding box center [691, 358] width 57 height 18
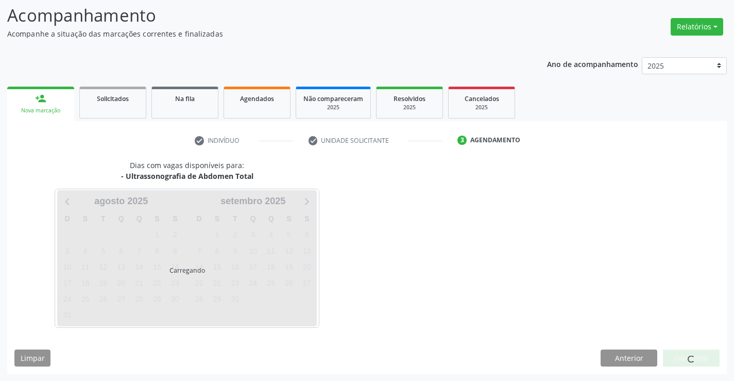
scroll to position [68, 0]
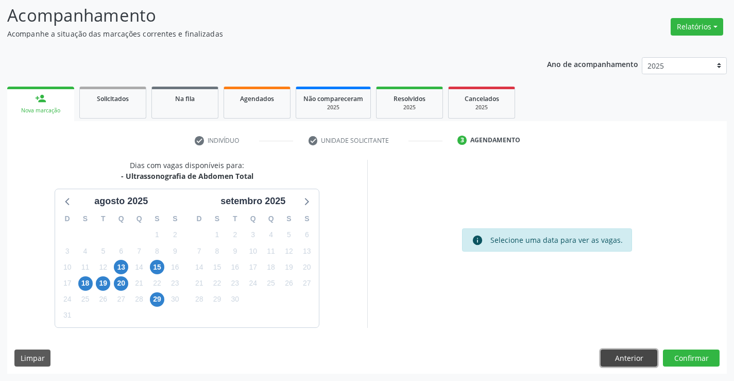
click at [614, 357] on button "Anterior" at bounding box center [629, 358] width 57 height 18
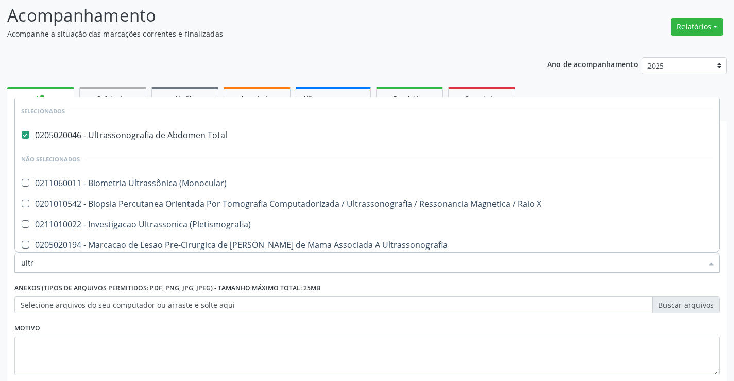
type input "ultra"
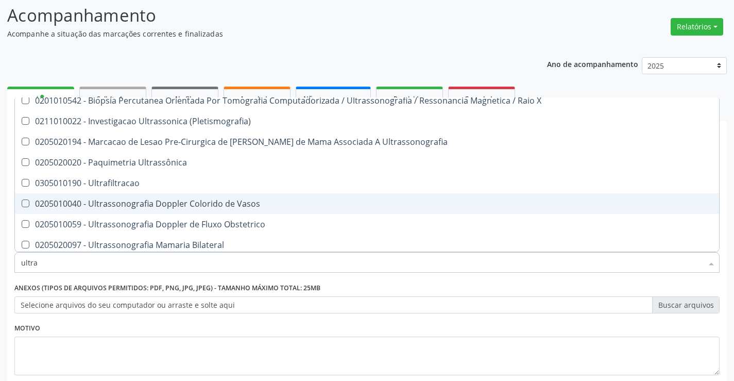
scroll to position [155, 0]
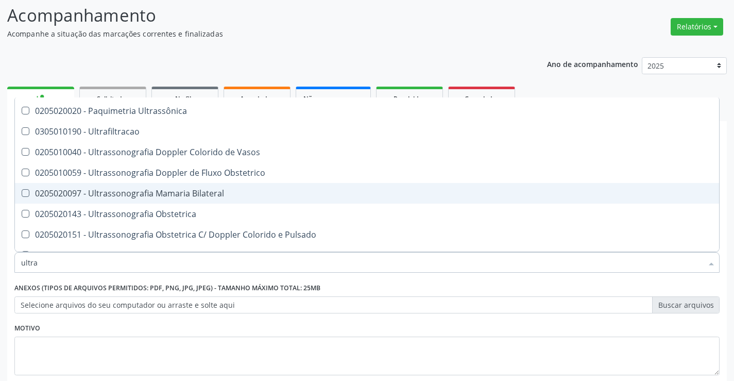
click at [214, 191] on div "0205020097 - Ultrassonografia Mamaria Bilateral" at bounding box center [367, 193] width 692 height 8
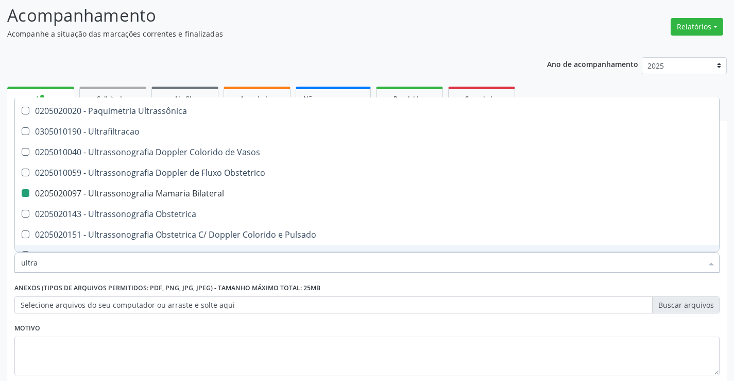
click at [228, 330] on div "Motivo" at bounding box center [366, 348] width 705 height 55
checkbox Bilateral "false"
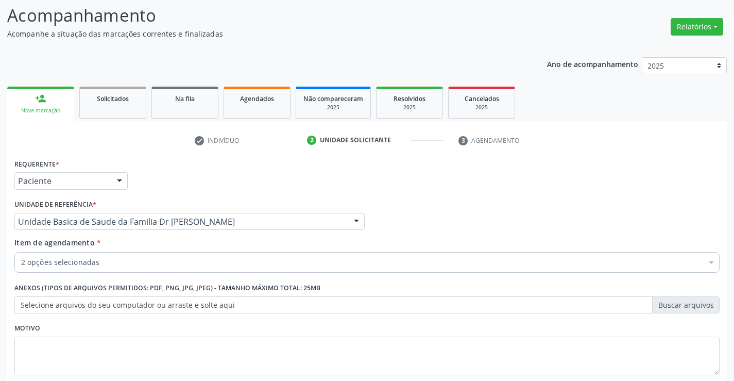
scroll to position [0, 0]
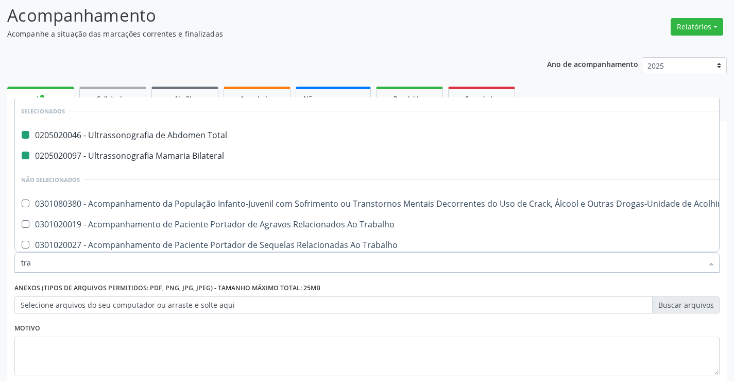
type input "tran"
checkbox Total "false"
checkbox Bilateral "false"
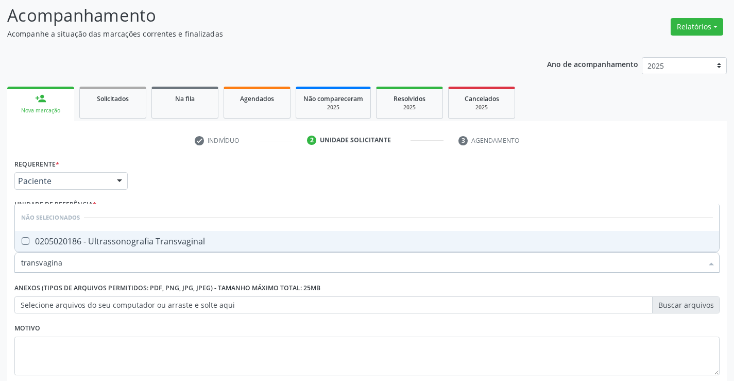
type input "transvaginal"
click at [217, 240] on div "0205020186 - Ultrassonografia Transvaginal" at bounding box center [367, 241] width 692 height 8
checkbox Transvaginal "true"
click at [267, 331] on div "Motivo" at bounding box center [366, 348] width 705 height 55
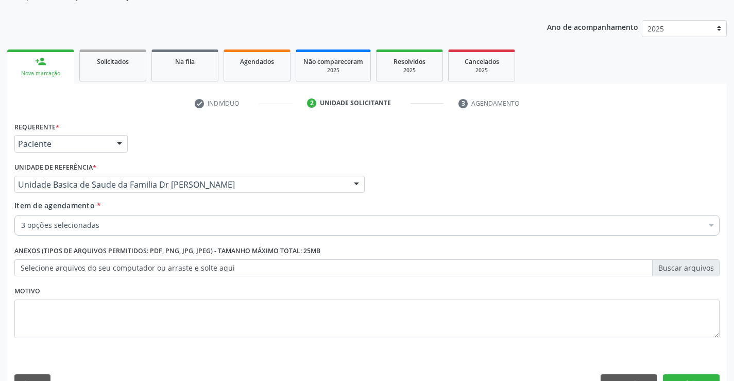
scroll to position [130, 0]
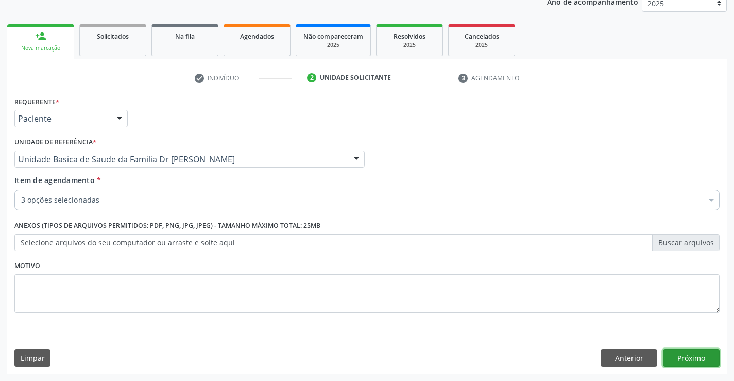
click at [693, 356] on button "Próximo" at bounding box center [691, 358] width 57 height 18
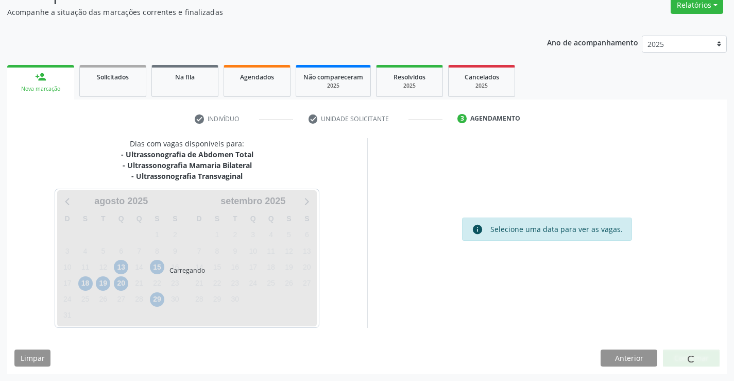
scroll to position [89, 0]
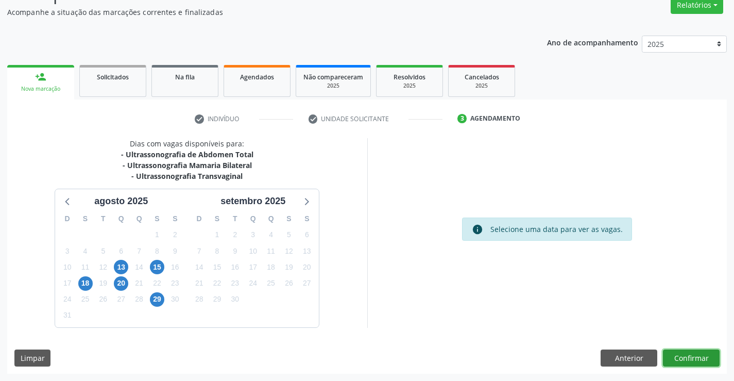
click at [693, 356] on button "Confirmar" at bounding box center [691, 358] width 57 height 18
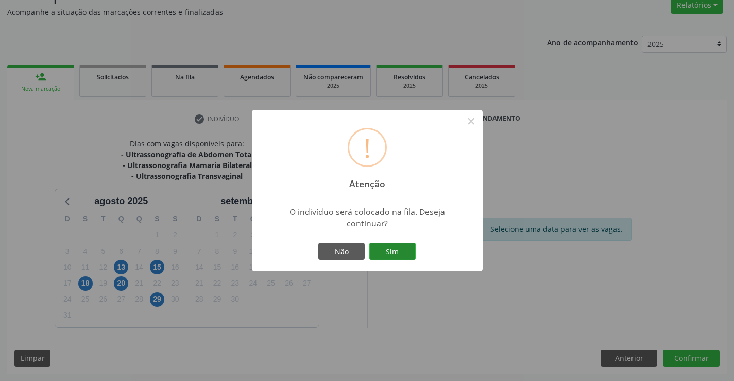
click at [398, 248] on button "Sim" at bounding box center [392, 252] width 46 height 18
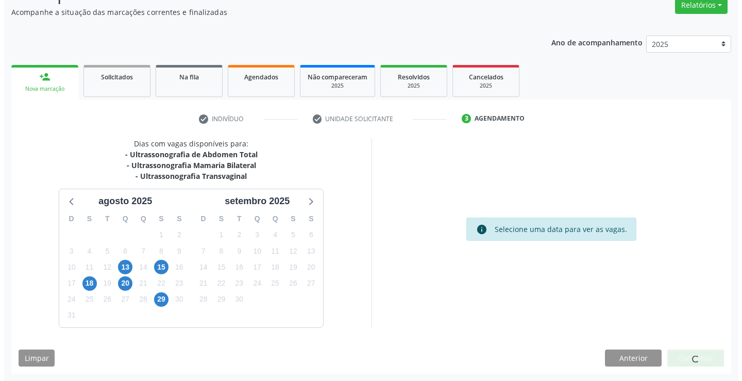
scroll to position [0, 0]
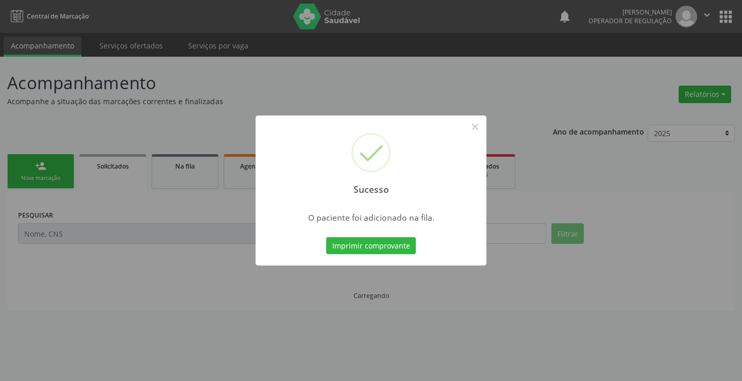
click at [398, 248] on button "Imprimir comprovante" at bounding box center [371, 246] width 90 height 18
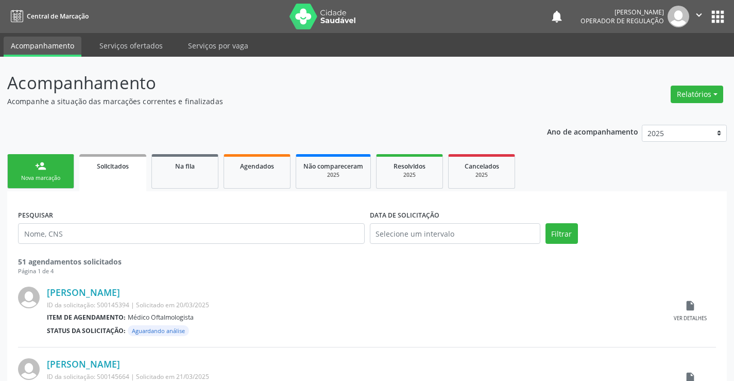
click at [52, 177] on div "Nova marcação" at bounding box center [41, 178] width 52 height 8
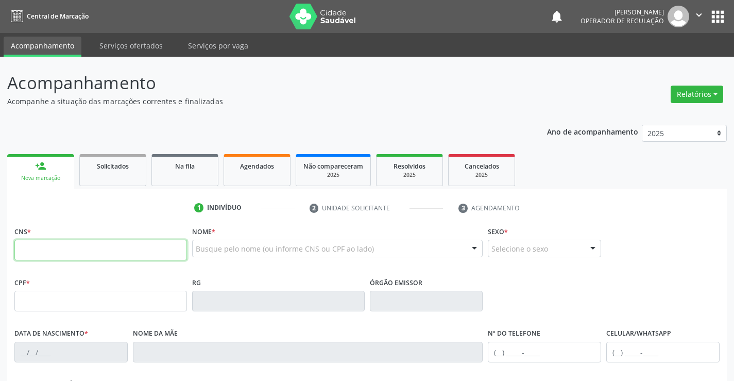
click at [50, 249] on input "text" at bounding box center [100, 250] width 173 height 21
type input "705 0026 0093 1452"
type input "0674390989"
type input "23/05/1973"
type input "(74) 98833-7681"
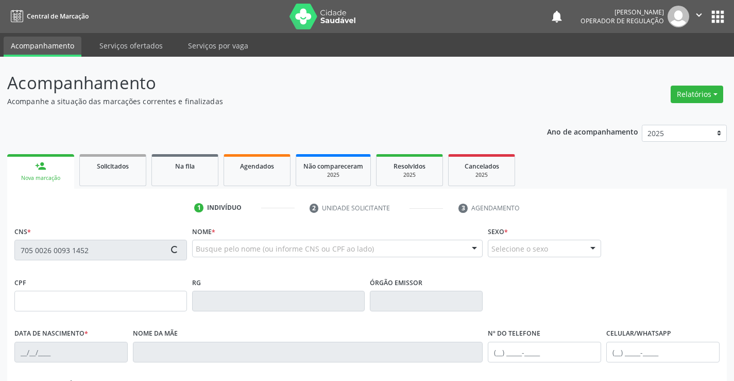
type input "(74) 98833-7681"
type input "664.780.225-87"
type input "sn"
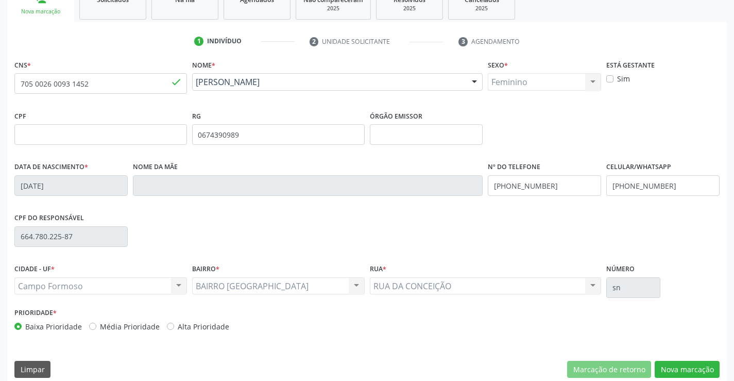
scroll to position [178, 0]
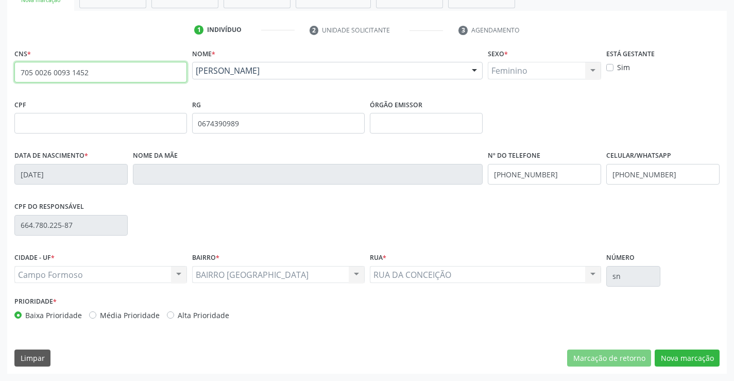
click at [115, 71] on input "705 0026 0093 1452" at bounding box center [100, 72] width 173 height 21
type input "7"
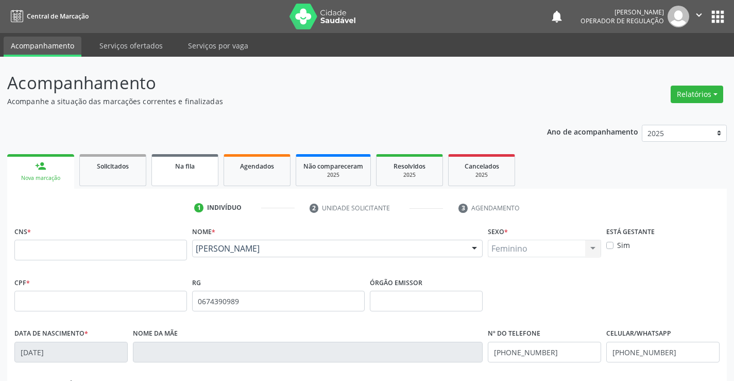
click at [199, 174] on link "Na fila" at bounding box center [184, 170] width 67 height 32
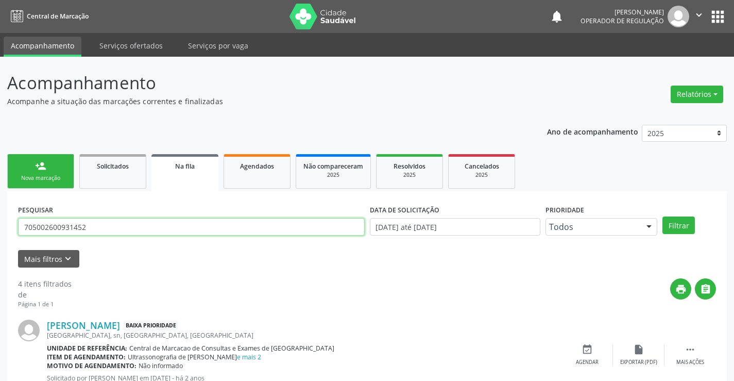
click at [100, 227] on input "705002600931452" at bounding box center [191, 227] width 347 height 18
type input "7"
type input "706905119495333"
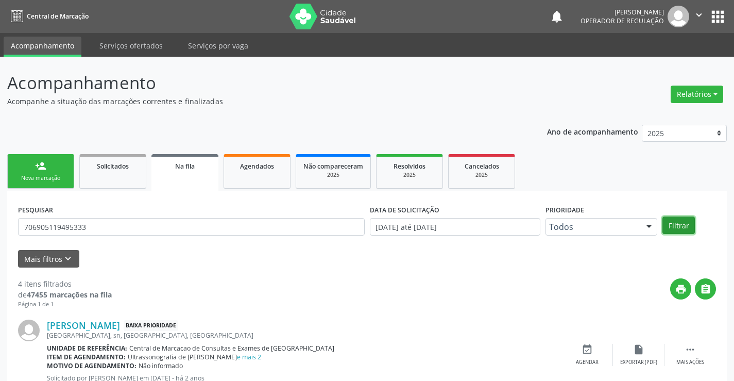
click at [689, 227] on button "Filtrar" at bounding box center [679, 225] width 32 height 18
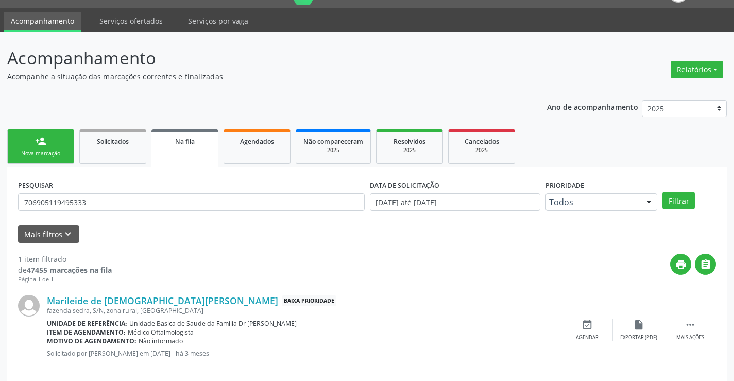
scroll to position [38, 0]
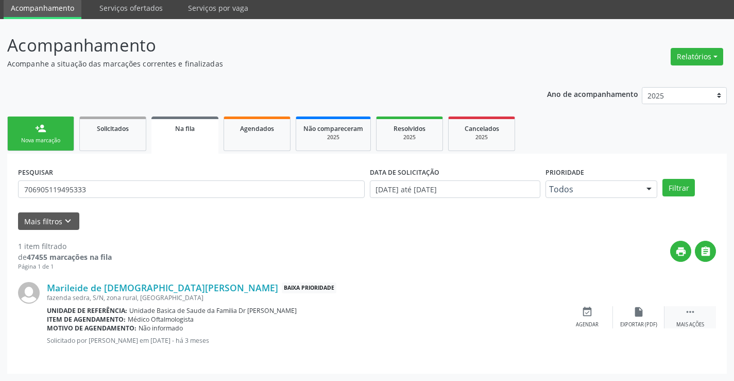
click at [689, 312] on icon "" at bounding box center [690, 311] width 11 height 11
click at [635, 316] on icon "edit" at bounding box center [638, 311] width 11 height 11
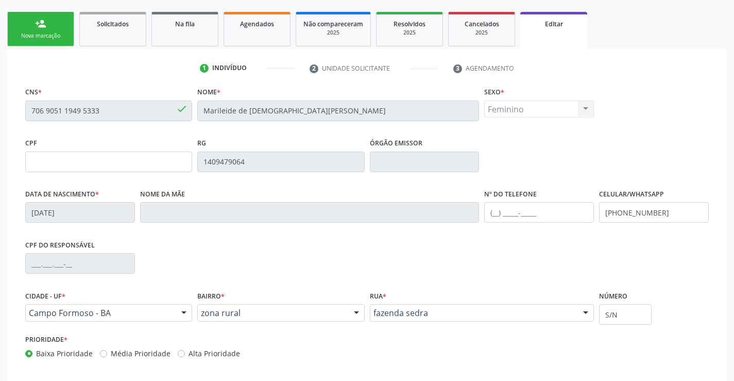
scroll to position [155, 0]
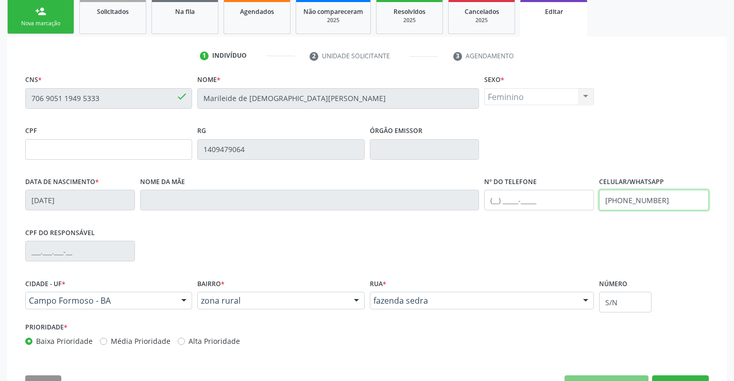
click at [668, 203] on input "(74) 98131-3054" at bounding box center [654, 200] width 110 height 21
type input "("
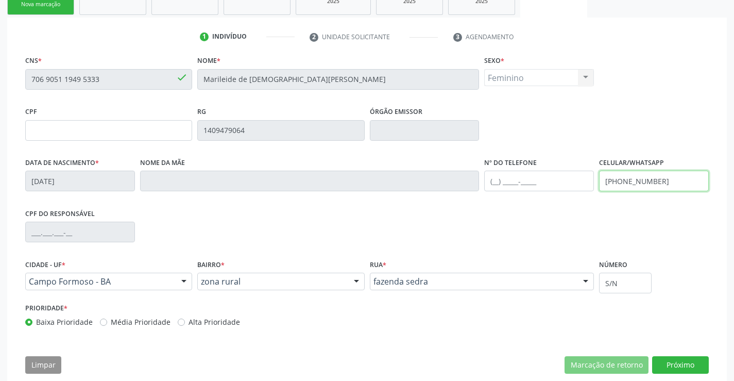
scroll to position [192, 0]
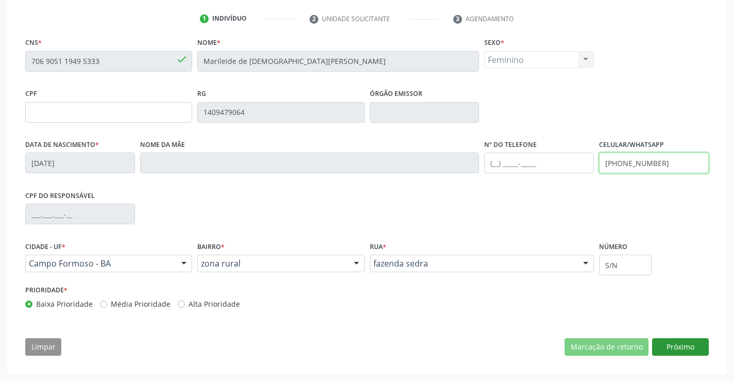
type input "(74) 9811-0655"
click at [678, 346] on button "Próximo" at bounding box center [680, 347] width 57 height 18
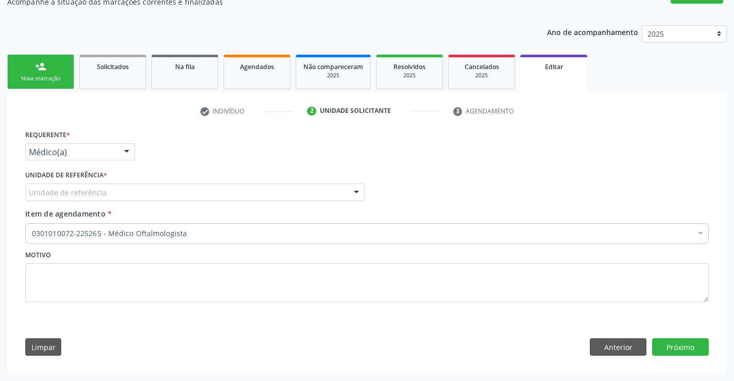
scroll to position [99, 0]
click at [129, 149] on div at bounding box center [126, 153] width 15 height 18
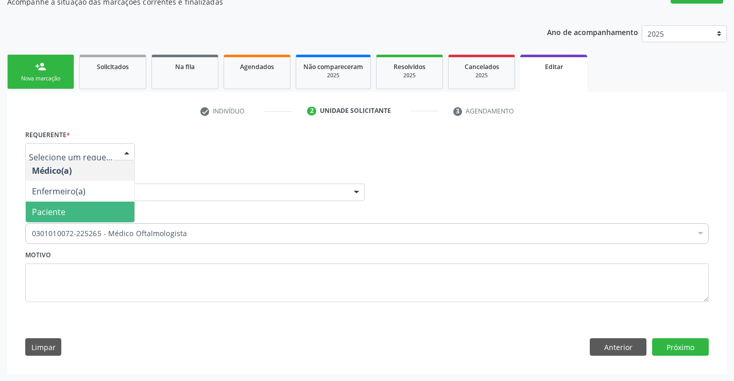
click at [88, 212] on span "Paciente" at bounding box center [80, 211] width 109 height 21
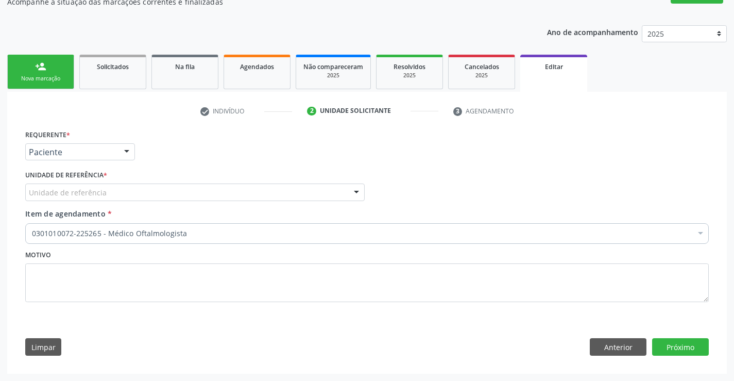
click at [115, 190] on div "Unidade de referência" at bounding box center [195, 192] width 340 height 18
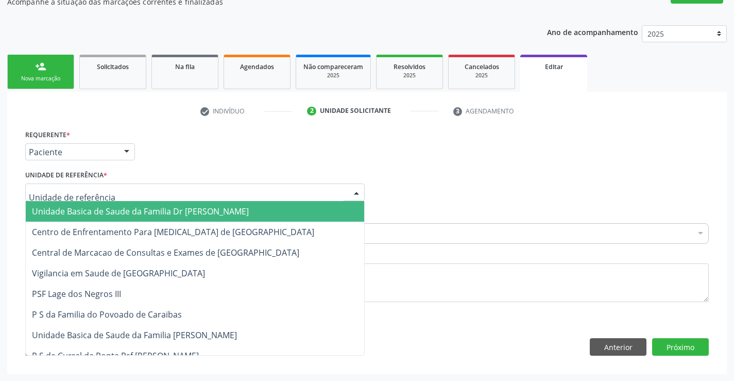
click at [122, 213] on span "Unidade Basica de Saude da Familia Dr [PERSON_NAME]" at bounding box center [140, 211] width 217 height 11
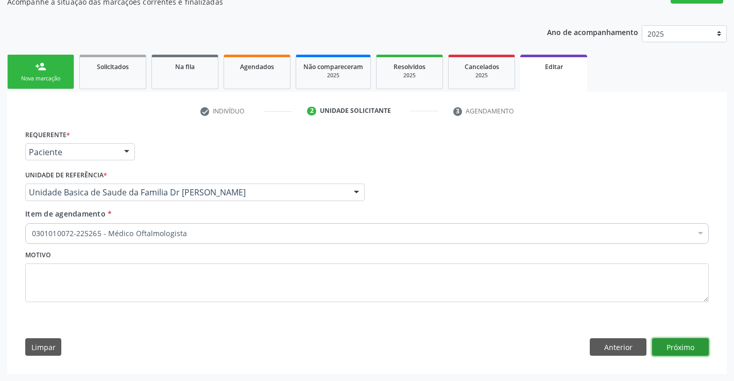
click at [676, 344] on button "Próximo" at bounding box center [680, 347] width 57 height 18
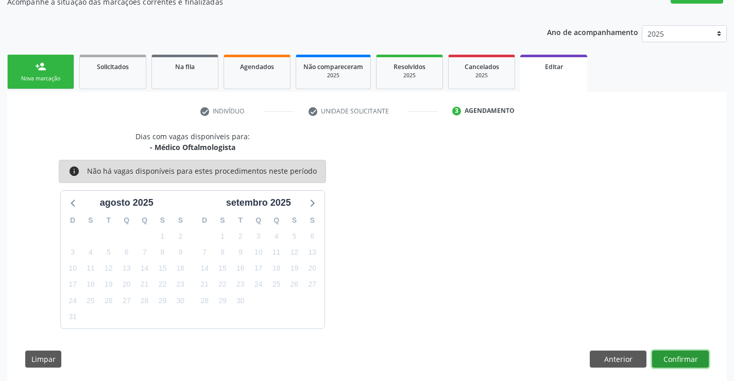
click at [683, 360] on button "Confirmar" at bounding box center [680, 359] width 57 height 18
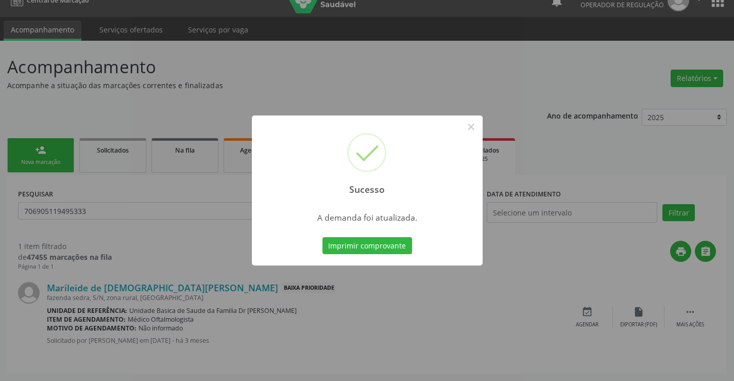
scroll to position [0, 0]
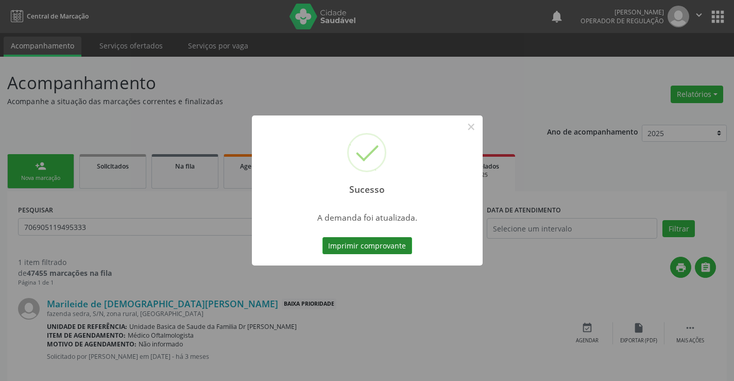
click at [377, 240] on button "Imprimir comprovante" at bounding box center [368, 246] width 90 height 18
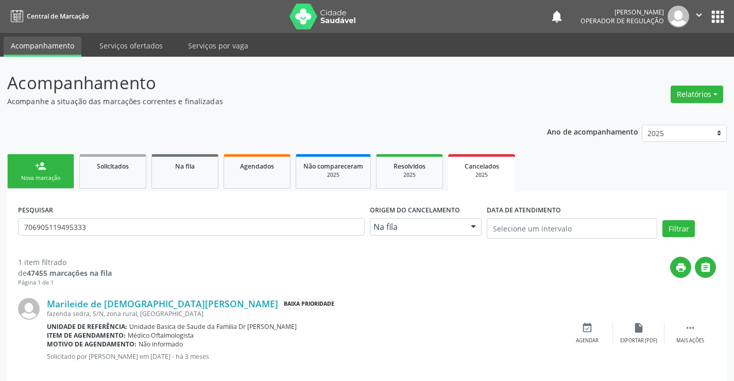
click at [701, 14] on icon "" at bounding box center [699, 14] width 11 height 11
click at [655, 65] on link "Sair" at bounding box center [672, 63] width 71 height 14
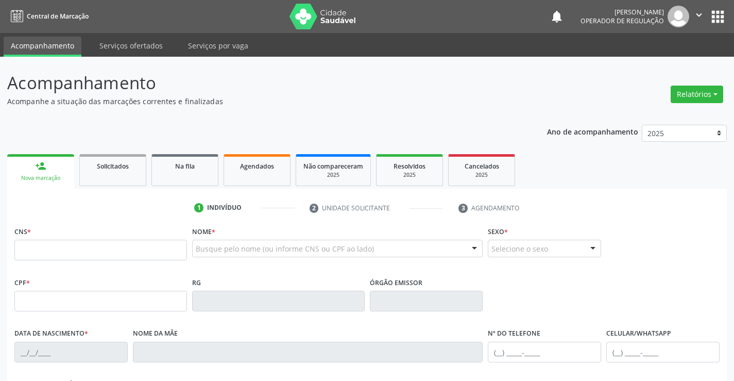
scroll to position [52, 0]
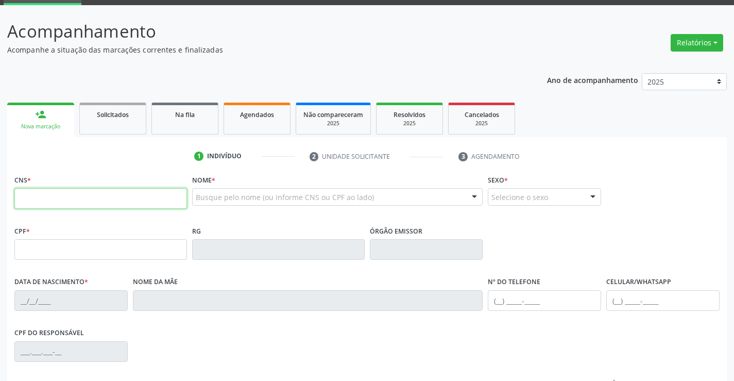
click at [74, 196] on input "text" at bounding box center [100, 198] width 173 height 21
type input "700 6099 6002 8061"
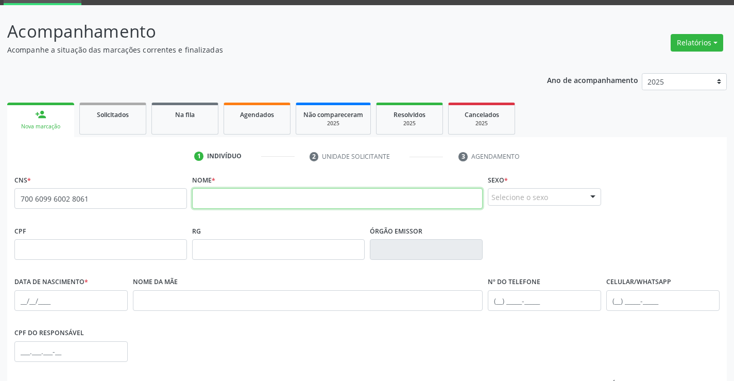
click at [217, 199] on input "text" at bounding box center [337, 198] width 291 height 21
type input "ANTHONY RAVI PEREIRA DE FRANÇA"
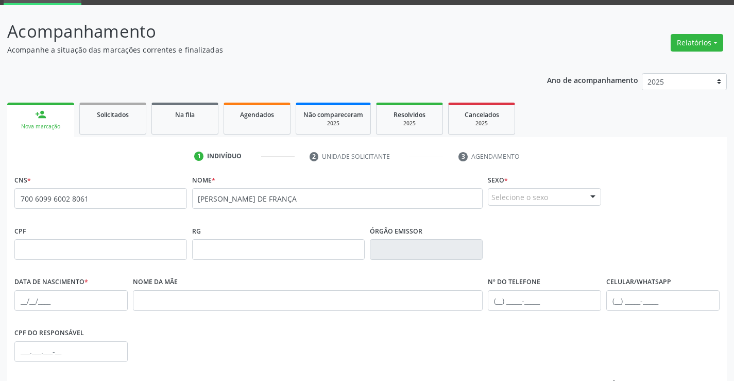
click at [592, 197] on div at bounding box center [592, 198] width 15 height 18
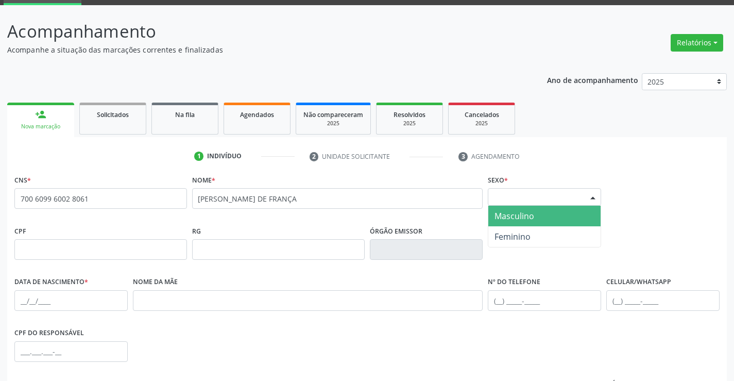
click at [533, 214] on span "Masculino" at bounding box center [515, 215] width 40 height 11
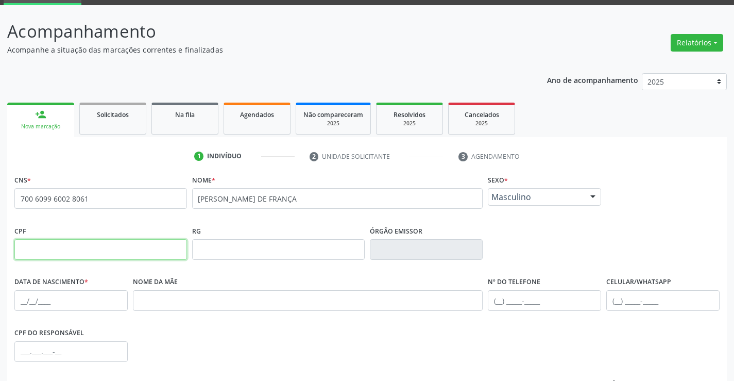
click at [80, 249] on input "text" at bounding box center [100, 249] width 173 height 21
type input "136.398.435-76"
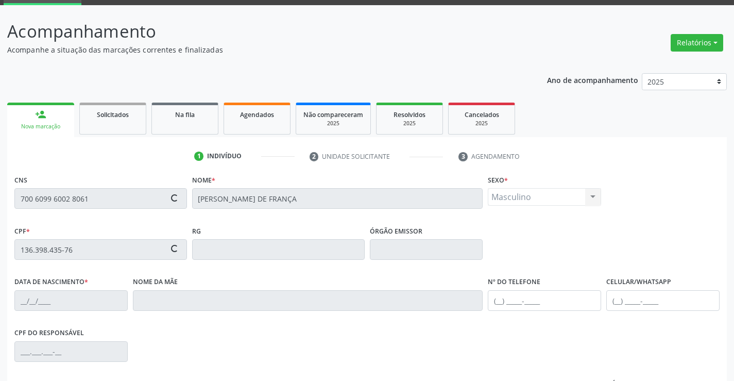
type input "13/08/2025"
type input "Geovana dos Santos de França"
type input "(74) 9123-3670"
type input "S/N"
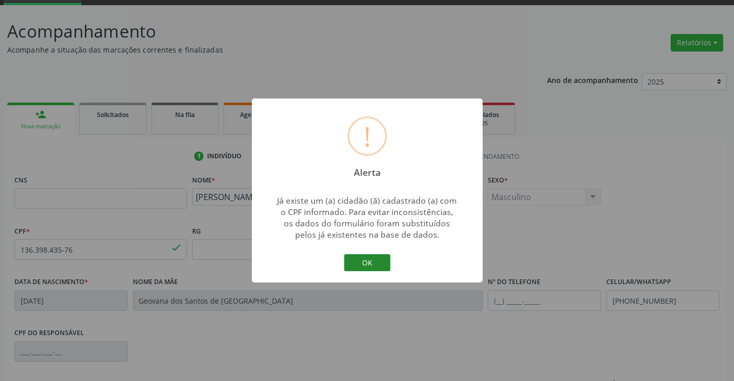
click at [369, 259] on button "OK" at bounding box center [367, 263] width 46 height 18
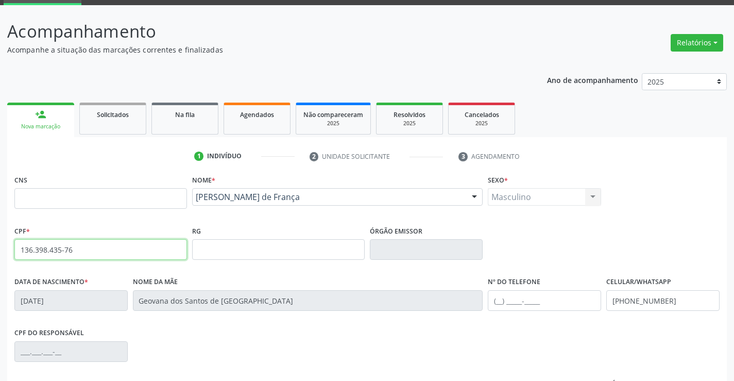
click at [87, 248] on input "136.398.435-76" at bounding box center [100, 249] width 173 height 21
type input "1"
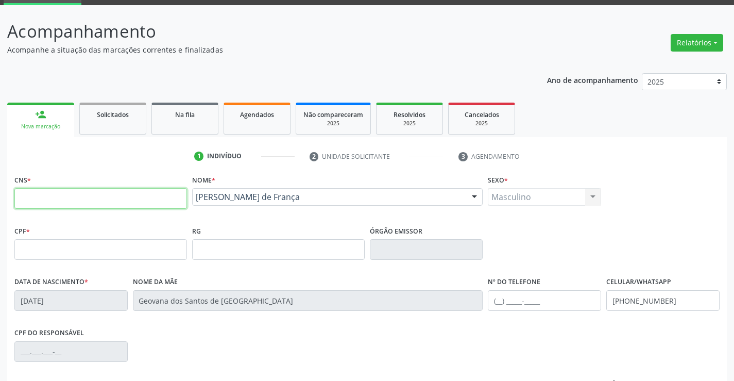
click at [63, 194] on input "text" at bounding box center [100, 198] width 173 height 21
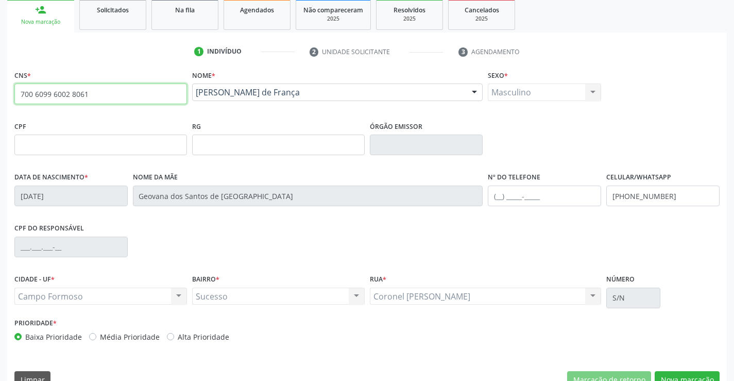
scroll to position [178, 0]
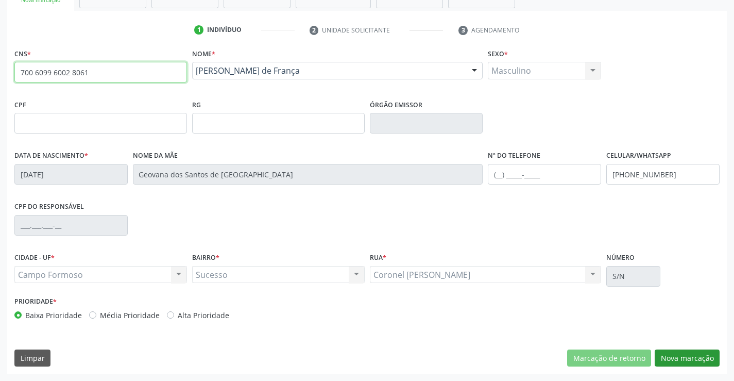
type input "700 6099 6002 8061"
click at [684, 356] on button "Nova marcação" at bounding box center [687, 358] width 65 height 18
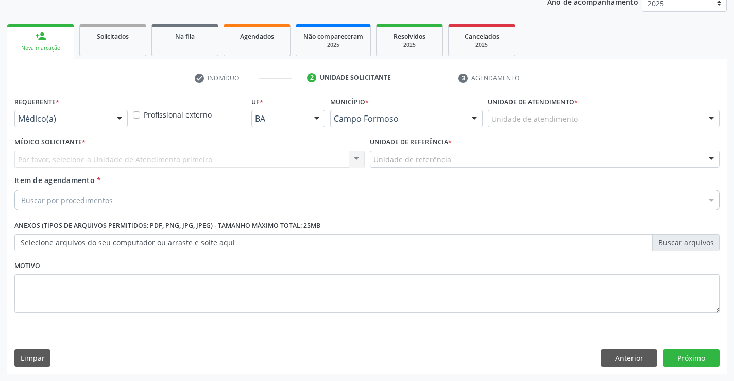
scroll to position [130, 0]
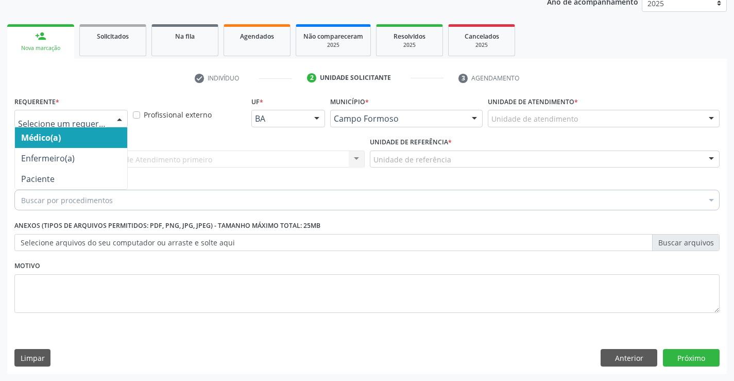
drag, startPoint x: 118, startPoint y: 116, endPoint x: 107, endPoint y: 152, distance: 37.8
click at [118, 117] on div at bounding box center [119, 119] width 15 height 18
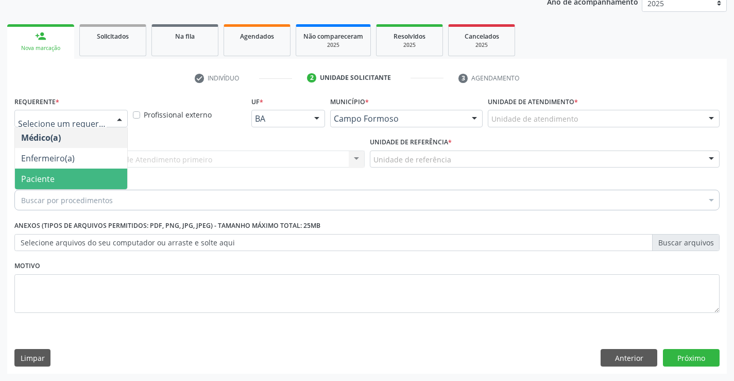
click at [107, 177] on span "Paciente" at bounding box center [71, 178] width 112 height 21
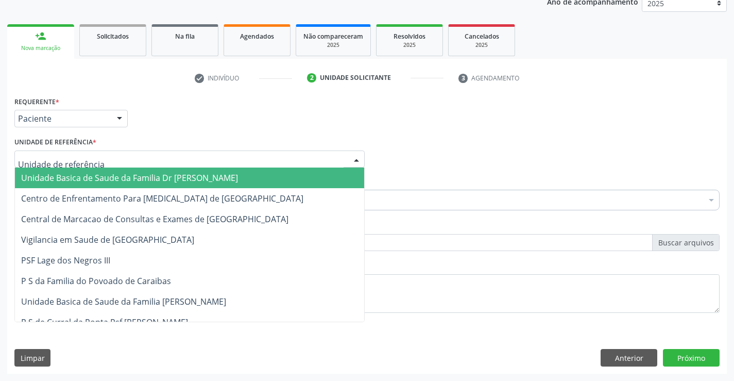
click at [125, 161] on div at bounding box center [189, 159] width 350 height 18
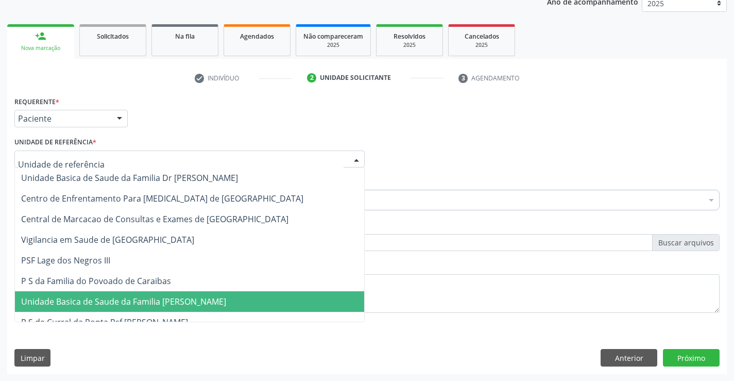
click at [160, 299] on span "Unidade Basica de Saude da Familia [PERSON_NAME]" at bounding box center [123, 301] width 205 height 11
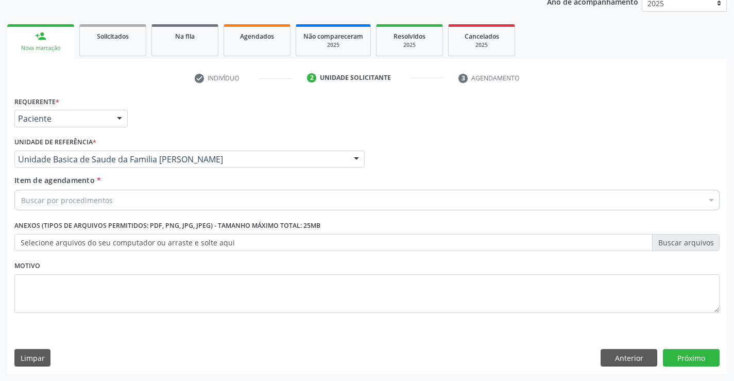
click at [145, 204] on div "Buscar por procedimentos" at bounding box center [366, 200] width 705 height 21
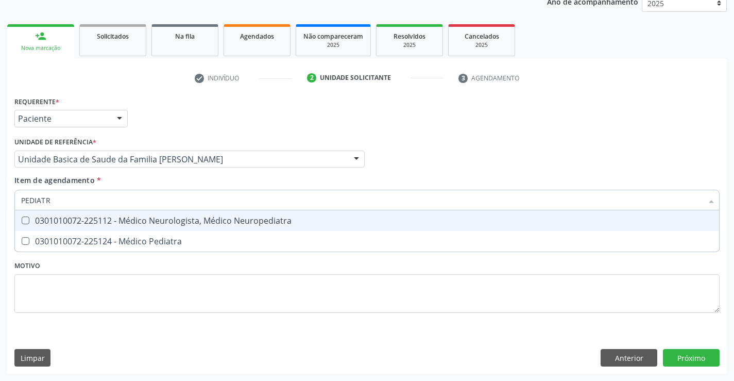
type input "PEDIATRA"
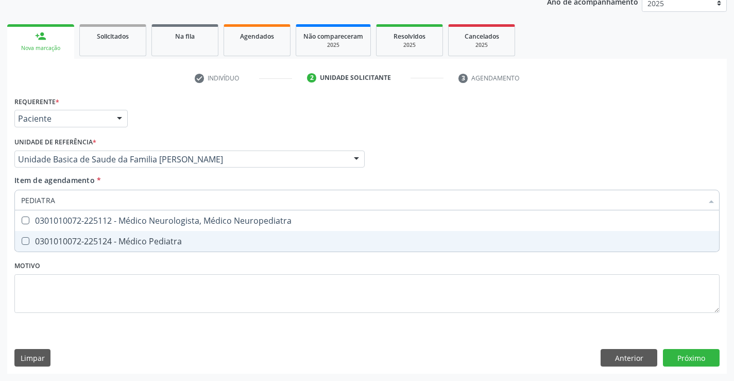
click at [194, 243] on div "0301010072-225124 - Médico Pediatra" at bounding box center [367, 241] width 692 height 8
checkbox Pediatra "true"
click at [683, 356] on div "Requerente * Paciente Médico(a) Enfermeiro(a) Paciente Nenhum resultado encontr…" at bounding box center [367, 234] width 720 height 280
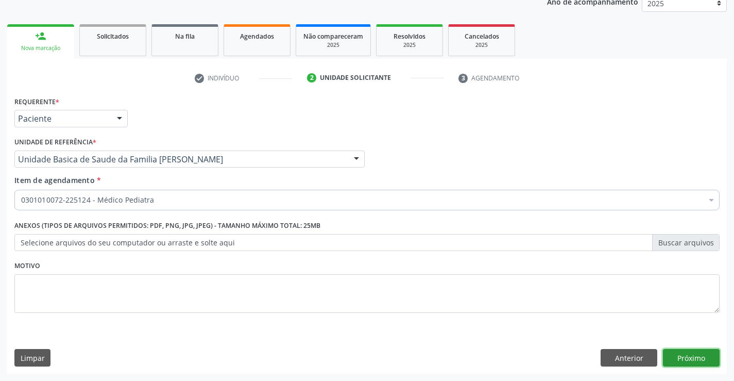
click at [694, 355] on button "Próximo" at bounding box center [691, 358] width 57 height 18
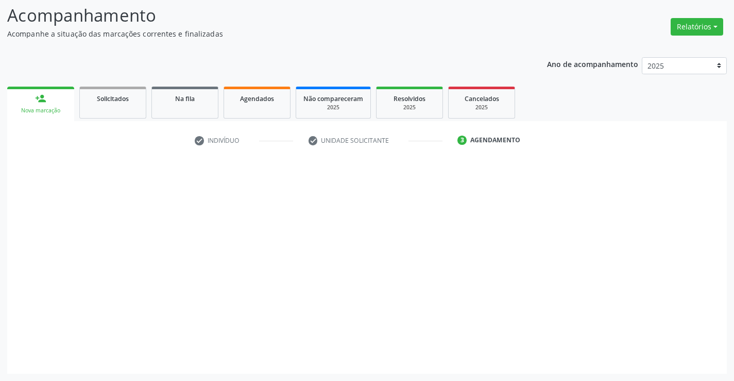
scroll to position [68, 0]
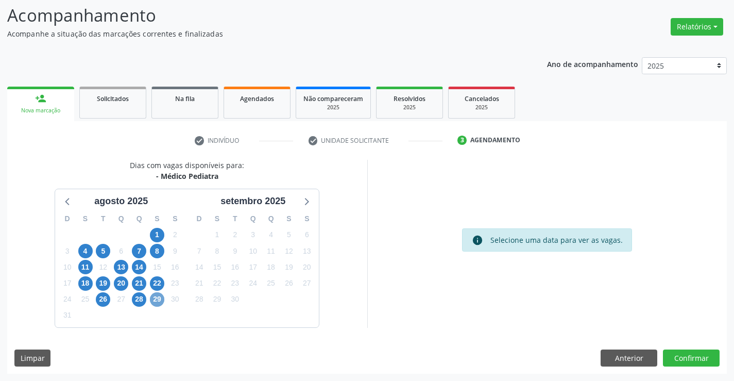
click at [156, 298] on span "29" at bounding box center [157, 299] width 14 height 14
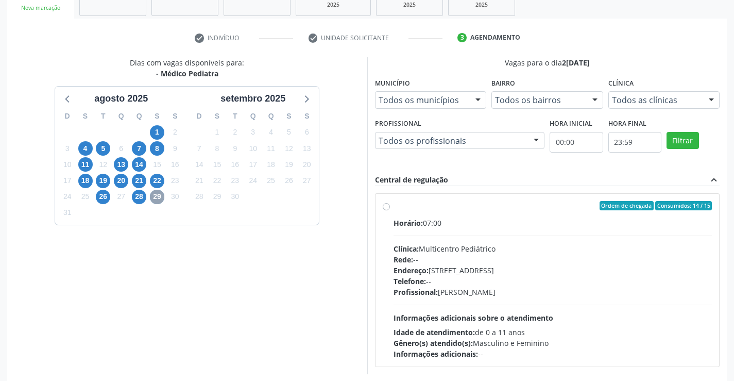
scroll to position [171, 0]
click at [394, 205] on label "Ordem de chegada Consumidos: 14 / 15 Horário: 07:00 Clínica: Multicentro Pediát…" at bounding box center [553, 279] width 319 height 158
click at [385, 205] on input "Ordem de chegada Consumidos: 14 / 15 Horário: 07:00 Clínica: Multicentro Pediát…" at bounding box center [386, 204] width 7 height 9
radio input "true"
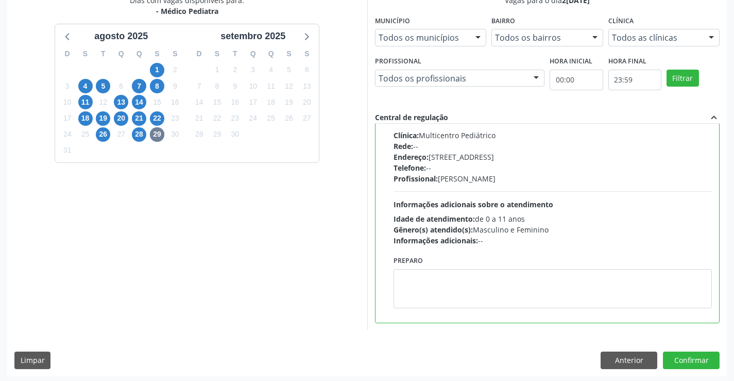
scroll to position [235, 0]
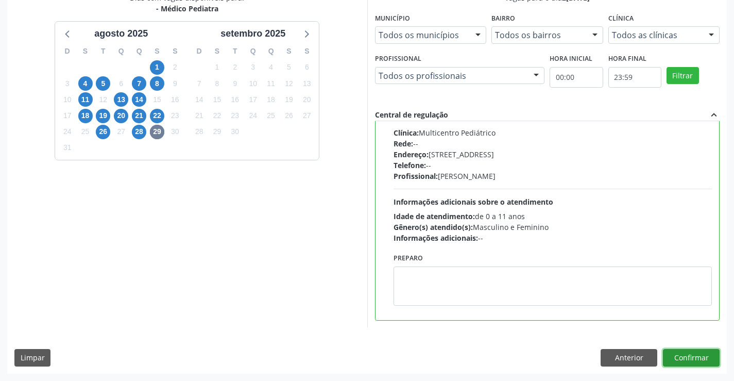
click at [694, 358] on button "Confirmar" at bounding box center [691, 358] width 57 height 18
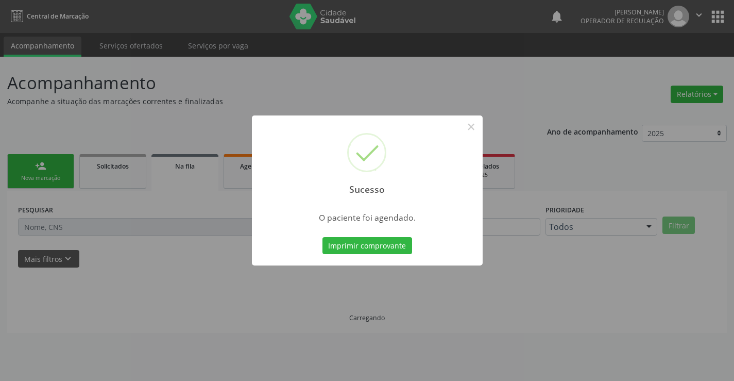
scroll to position [0, 0]
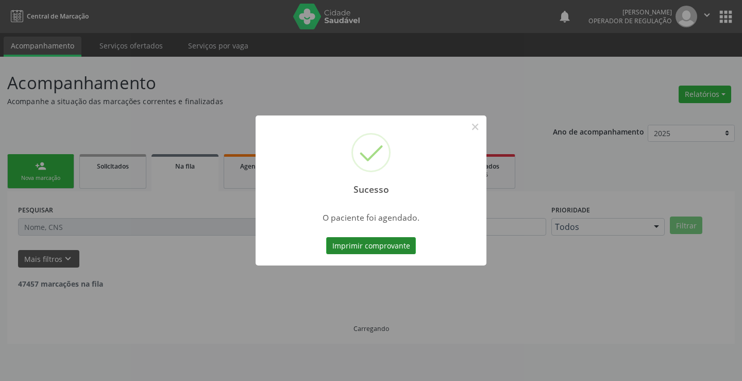
click at [401, 246] on button "Imprimir comprovante" at bounding box center [371, 246] width 90 height 18
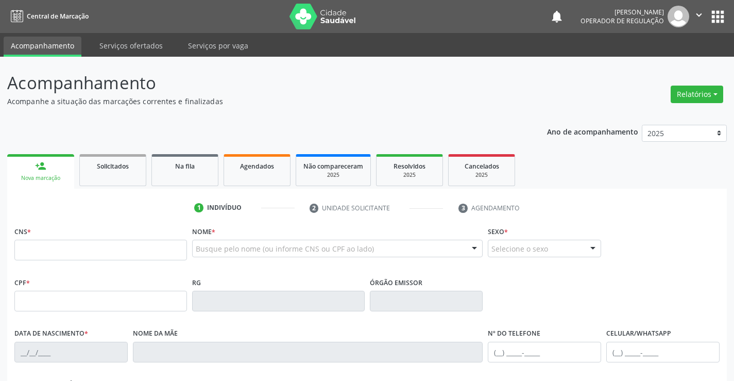
click at [30, 252] on input "text" at bounding box center [100, 250] width 173 height 21
type input "706 5033 6855 9493"
type input "359187241"
type input "[DATE]"
type input "[PHONE_NUMBER]"
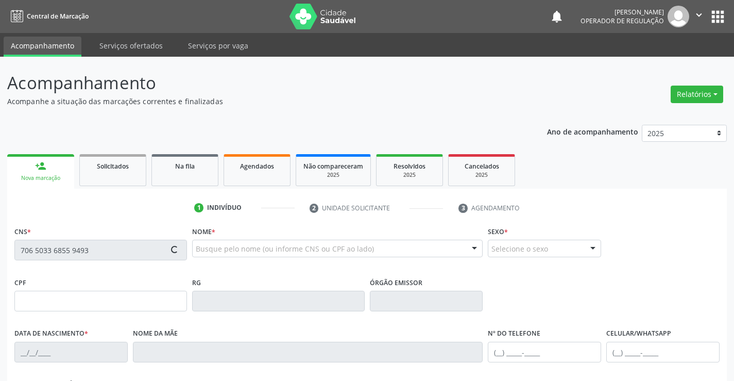
type input "[PHONE_NUMBER]"
type input "289.551.308-21"
type input "S/N"
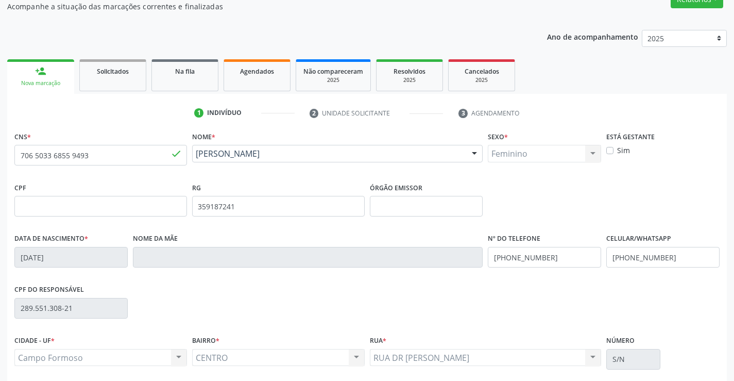
scroll to position [178, 0]
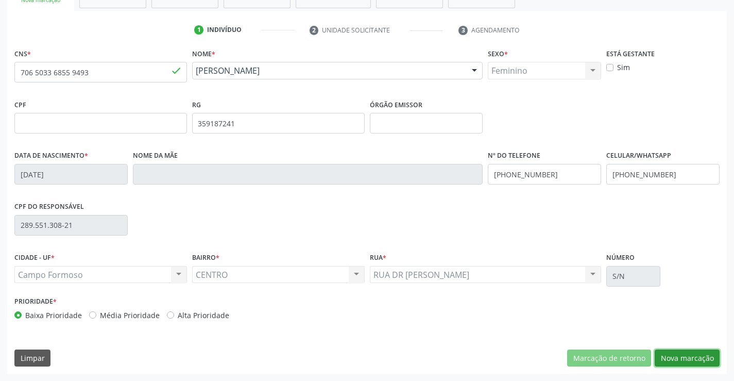
click at [681, 353] on button "Nova marcação" at bounding box center [687, 358] width 65 height 18
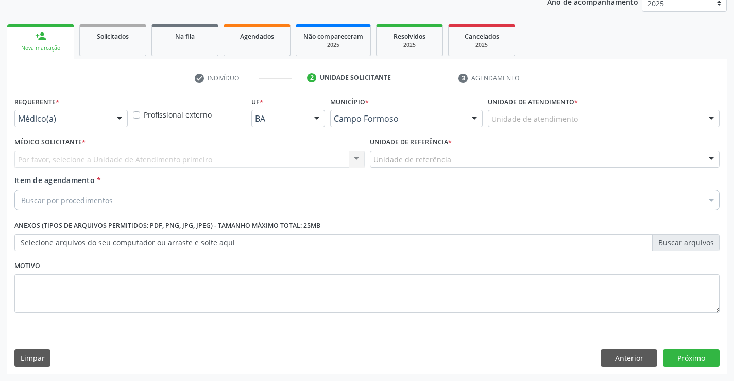
scroll to position [130, 0]
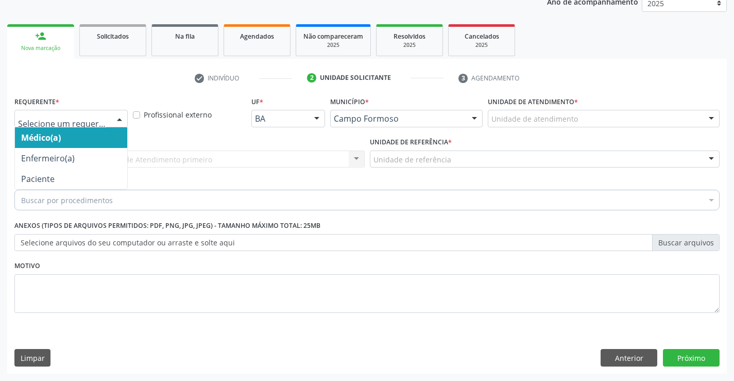
click at [118, 115] on div at bounding box center [119, 119] width 15 height 18
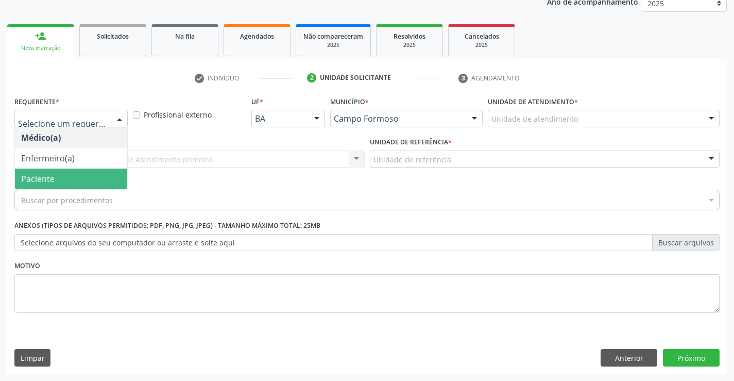
click at [105, 184] on span "Paciente" at bounding box center [71, 178] width 112 height 21
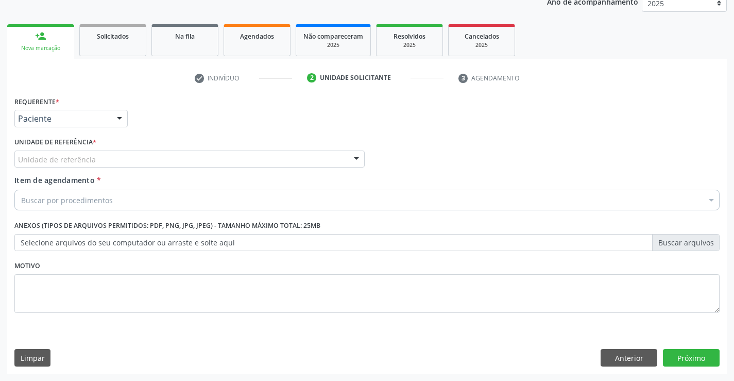
click at [152, 155] on div "Unidade de referência" at bounding box center [189, 159] width 350 height 18
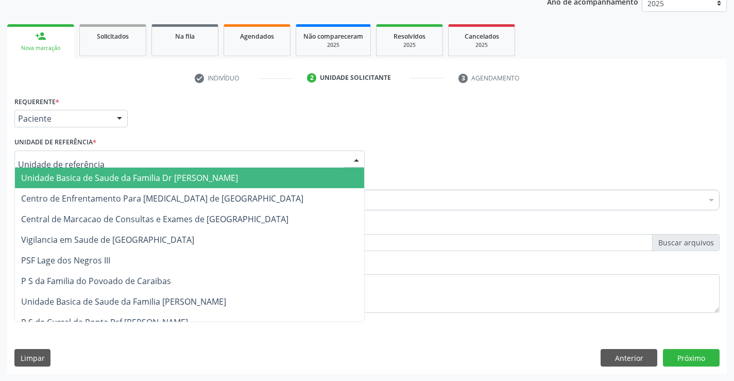
click at [158, 178] on span "Unidade Basica de Saude da Familia Dr [PERSON_NAME]" at bounding box center [129, 177] width 217 height 11
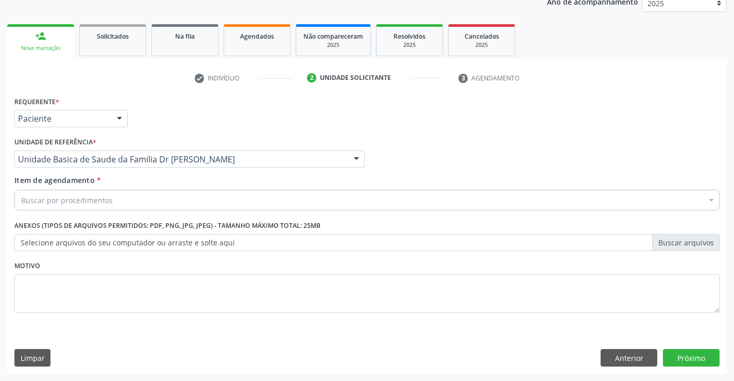
click at [171, 201] on div "Buscar por procedimentos" at bounding box center [366, 200] width 705 height 21
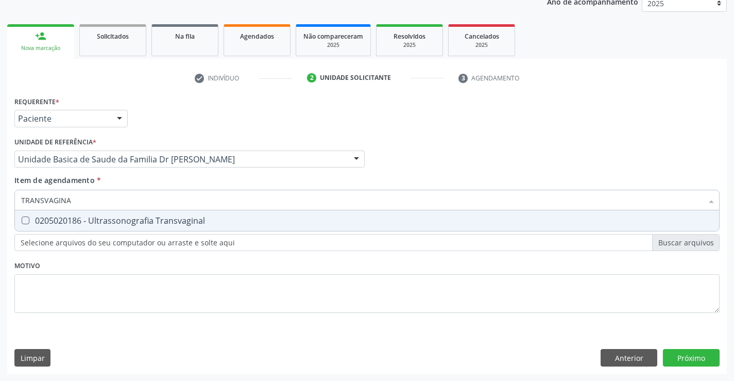
type input "TRANSVAGINAL"
click at [261, 222] on div "0205020186 - Ultrassonografia Transvaginal" at bounding box center [367, 220] width 692 height 8
checkbox Transvaginal "true"
click at [285, 266] on div "Requerente * Paciente Médico(a) Enfermeiro(a) Paciente Nenhum resultado encontr…" at bounding box center [366, 210] width 705 height 233
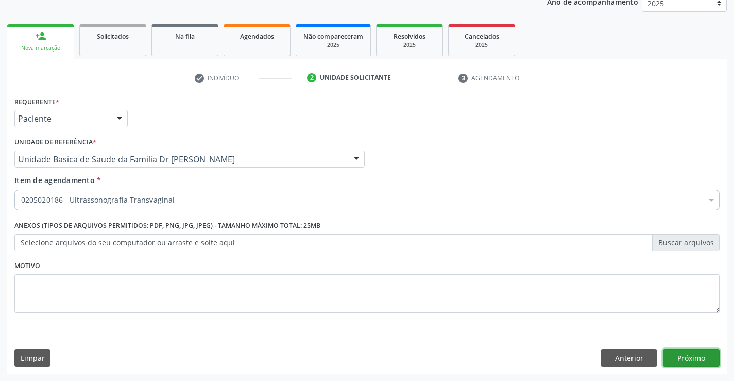
click at [685, 354] on button "Próximo" at bounding box center [691, 358] width 57 height 18
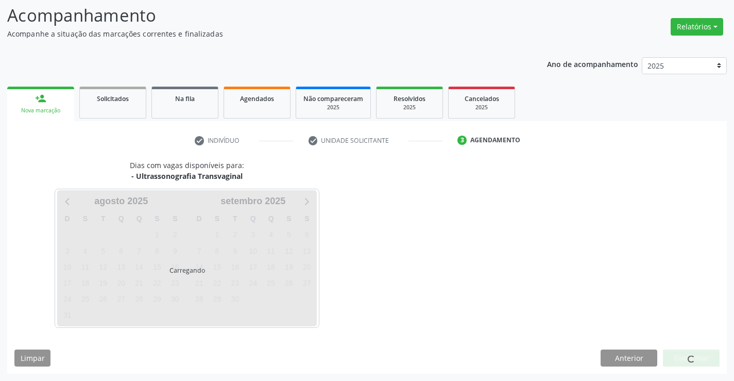
scroll to position [68, 0]
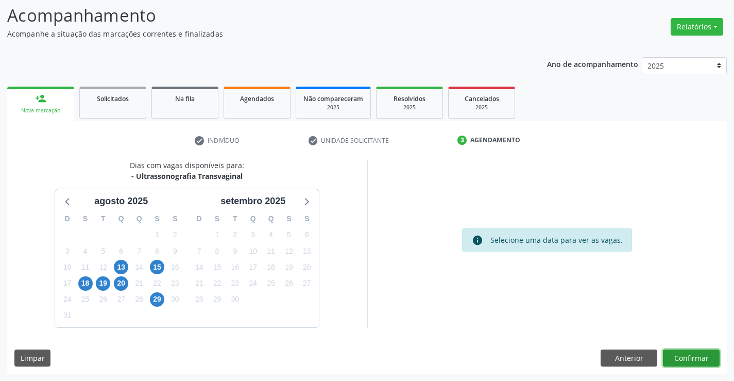
click at [685, 354] on button "Confirmar" at bounding box center [691, 358] width 57 height 18
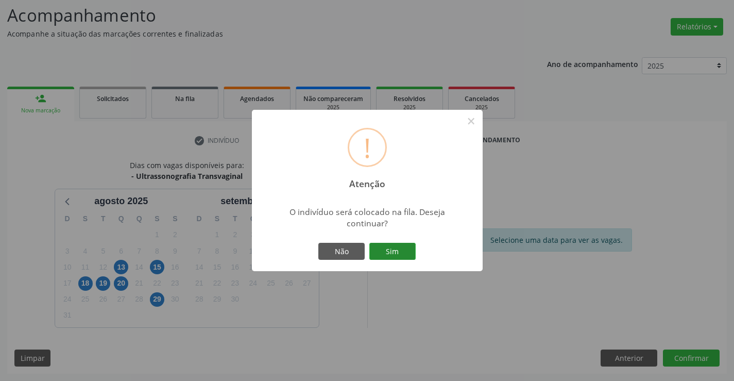
click at [391, 251] on button "Sim" at bounding box center [392, 252] width 46 height 18
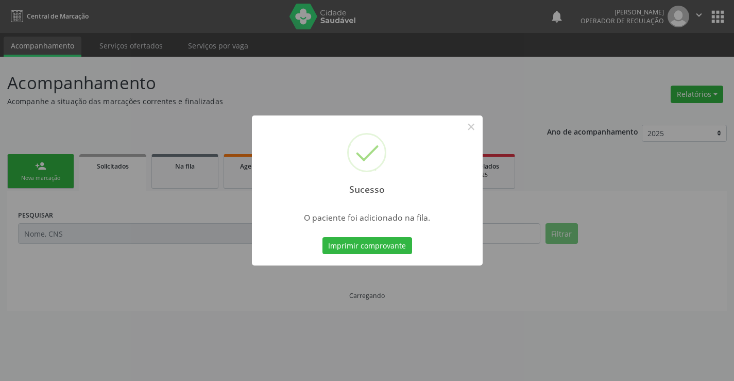
scroll to position [0, 0]
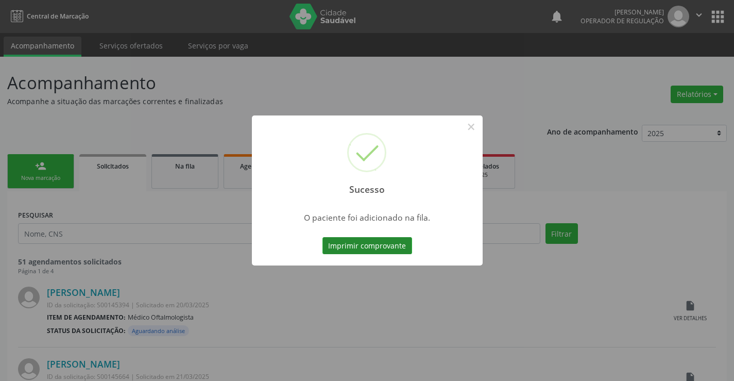
click at [391, 243] on button "Imprimir comprovante" at bounding box center [368, 246] width 90 height 18
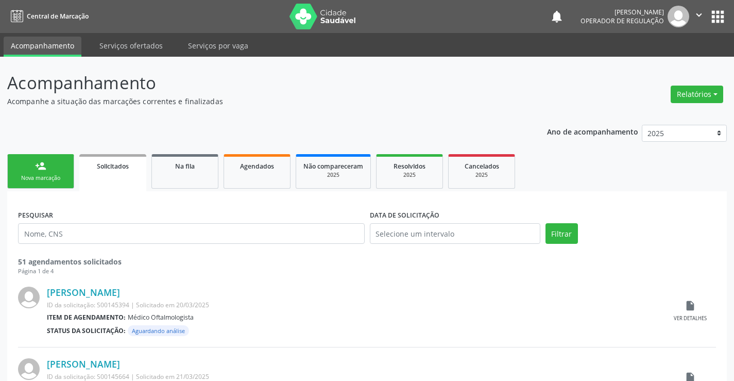
click at [52, 170] on link "person_add Nova marcação" at bounding box center [40, 171] width 67 height 35
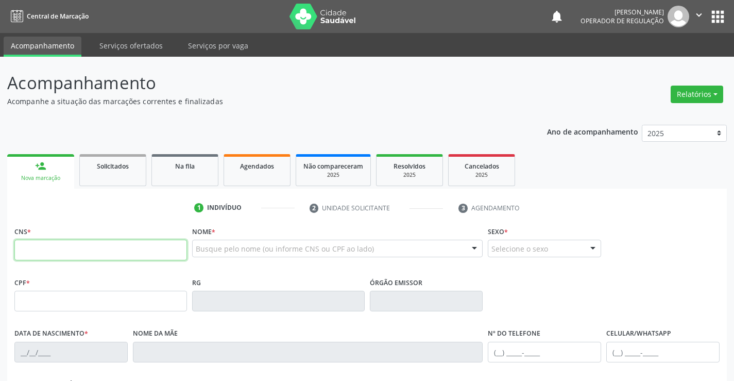
click at [57, 250] on input "text" at bounding box center [100, 250] width 173 height 21
type input "706 5033 6855 9493"
type input "359187241"
type input "[DATE]"
type input "[PHONE_NUMBER]"
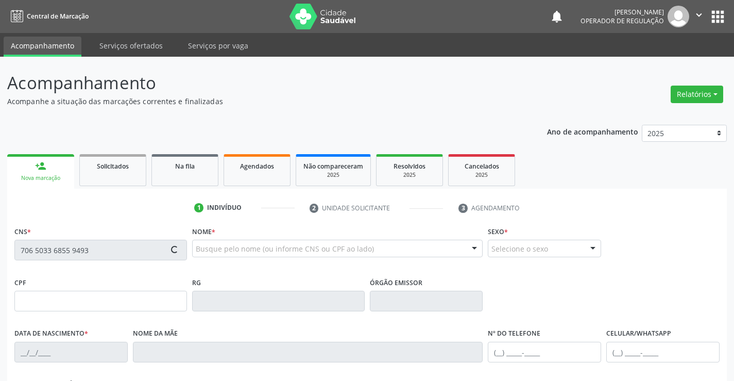
type input "[PHONE_NUMBER]"
type input "289.551.308-21"
type input "S/N"
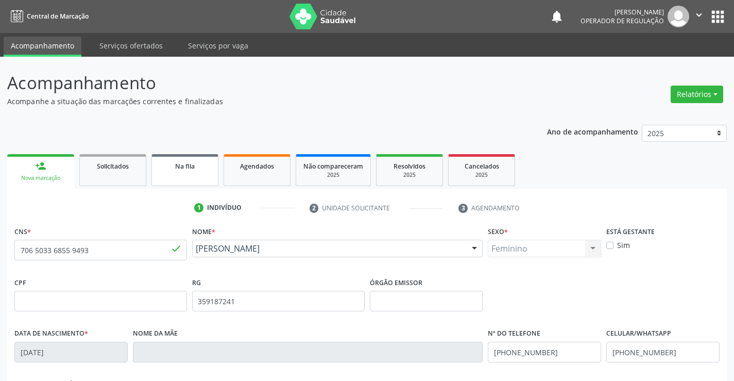
click at [183, 174] on link "Na fila" at bounding box center [184, 170] width 67 height 32
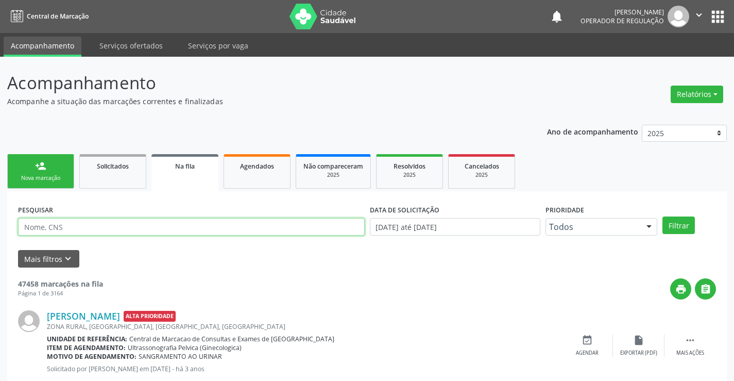
click at [92, 228] on input "text" at bounding box center [191, 227] width 347 height 18
type input "706503368559493"
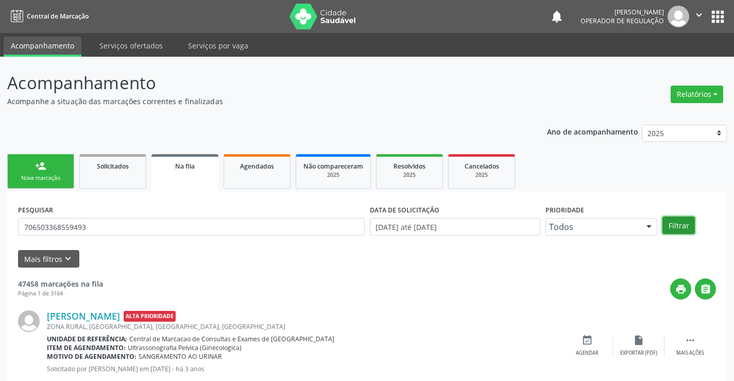
click at [670, 228] on button "Filtrar" at bounding box center [679, 225] width 32 height 18
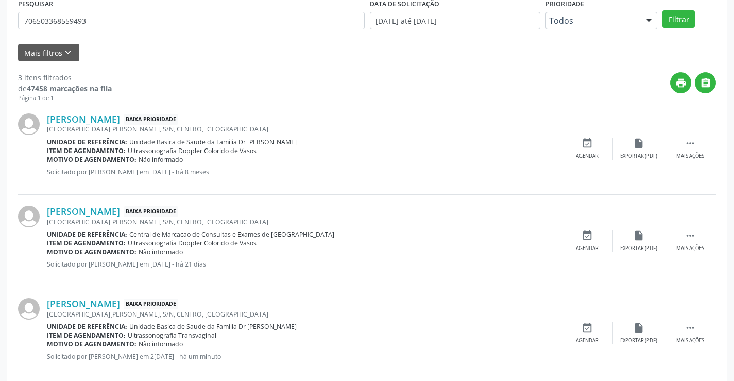
scroll to position [223, 0]
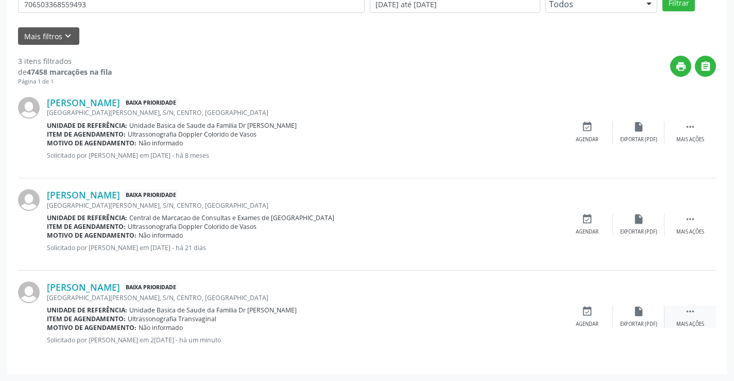
click at [693, 313] on icon "" at bounding box center [690, 311] width 11 height 11
click at [636, 314] on icon "edit" at bounding box center [638, 311] width 11 height 11
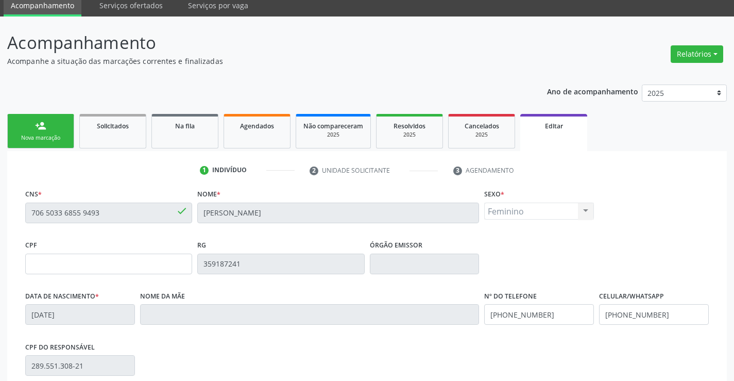
scroll to position [192, 0]
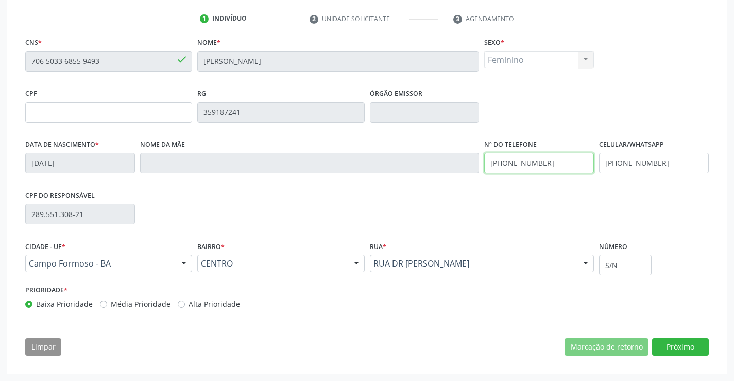
click at [548, 161] on input "[PHONE_NUMBER]" at bounding box center [539, 163] width 110 height 21
type input "[PHONE_NUMBER]"
click at [654, 161] on input "[PHONE_NUMBER]" at bounding box center [654, 163] width 110 height 21
type input "(74) 99195-9958"
click at [679, 345] on button "Próximo" at bounding box center [680, 347] width 57 height 18
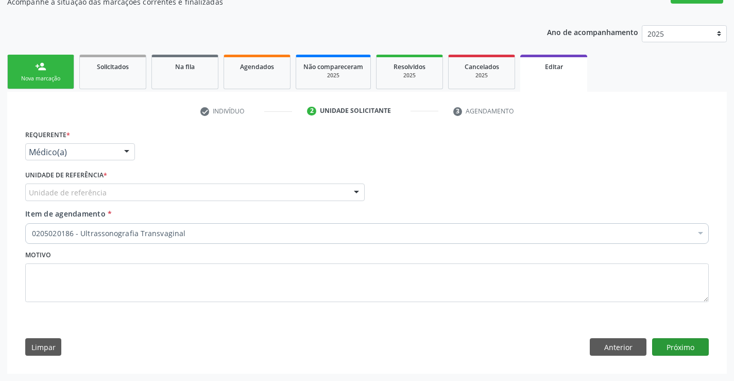
scroll to position [99, 0]
click at [129, 153] on div at bounding box center [126, 153] width 15 height 18
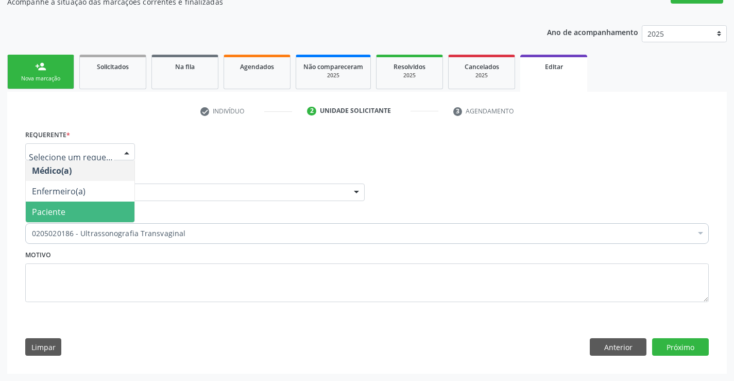
click at [114, 213] on span "Paciente" at bounding box center [80, 211] width 109 height 21
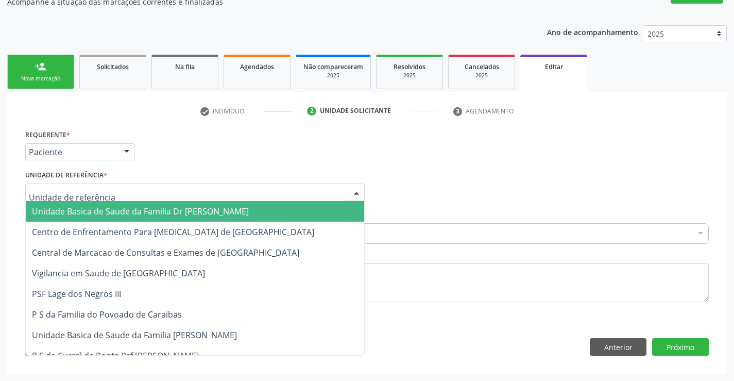
click at [115, 191] on div at bounding box center [195, 192] width 340 height 18
drag, startPoint x: 118, startPoint y: 210, endPoint x: 233, endPoint y: 231, distance: 117.3
click at [132, 214] on span "Unidade Basica de Saude da Familia Dr [PERSON_NAME]" at bounding box center [140, 211] width 217 height 11
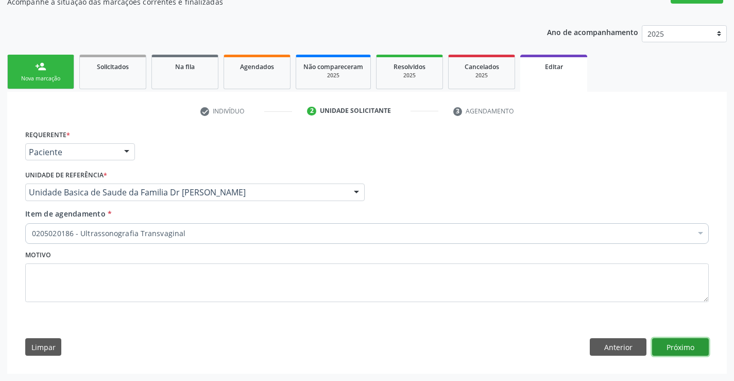
click at [671, 342] on button "Próximo" at bounding box center [680, 347] width 57 height 18
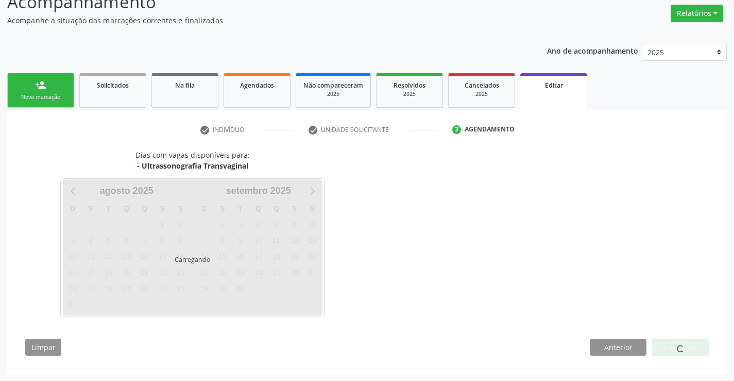
scroll to position [81, 0]
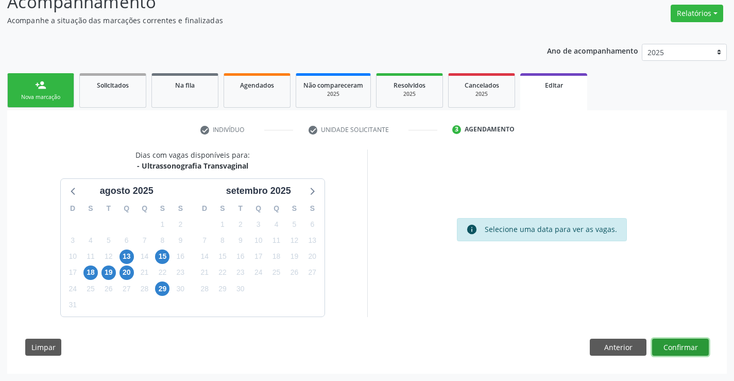
click at [671, 342] on button "Confirmar" at bounding box center [680, 348] width 57 height 18
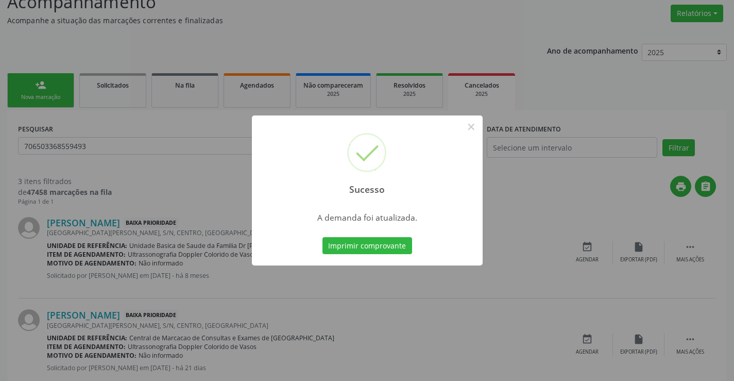
scroll to position [0, 0]
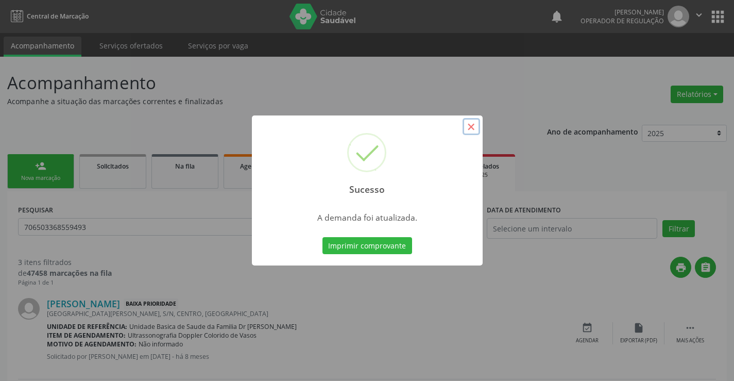
click at [471, 127] on button "×" at bounding box center [472, 127] width 18 height 18
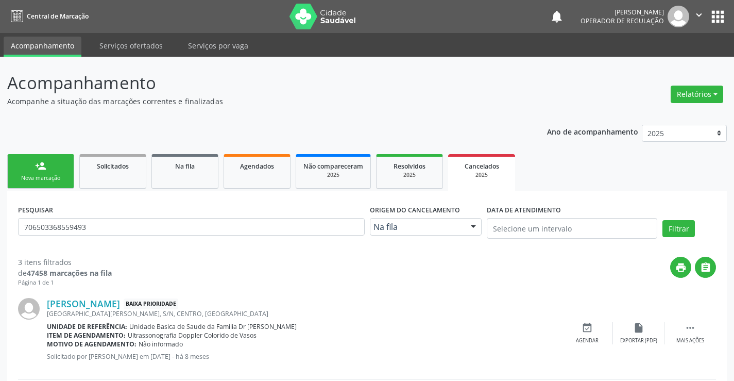
click at [60, 174] on link "person_add Nova marcação" at bounding box center [40, 171] width 67 height 35
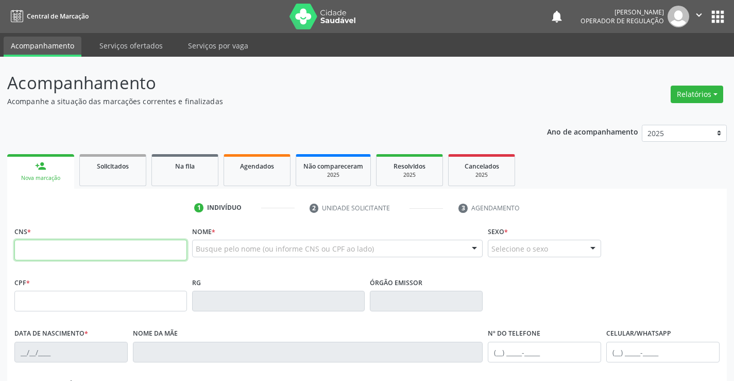
click at [61, 248] on input "text" at bounding box center [100, 250] width 173 height 21
type input "700 7039 9618 5977"
type input "0503394513"
type input "29/06/1967"
type input "(74) 9957-8581"
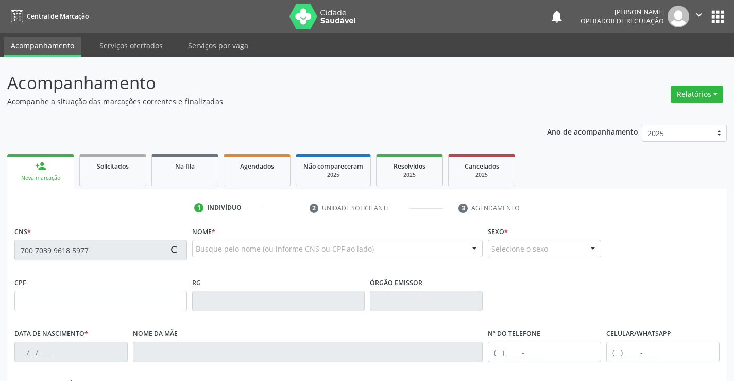
type input "sn"
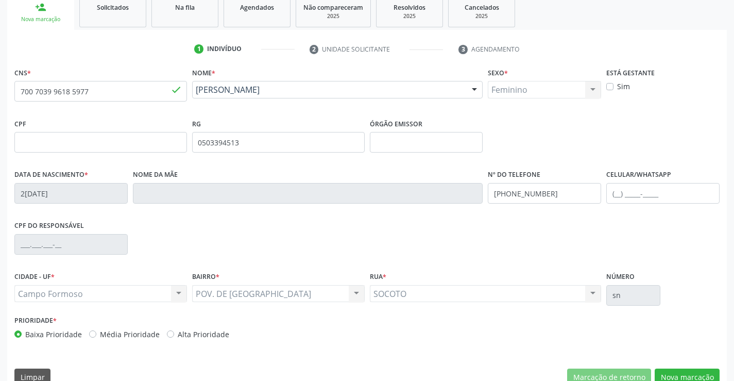
scroll to position [178, 0]
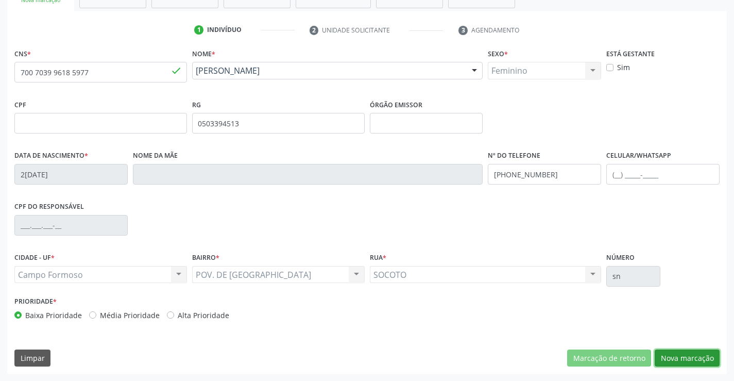
click at [683, 354] on button "Nova marcação" at bounding box center [687, 358] width 65 height 18
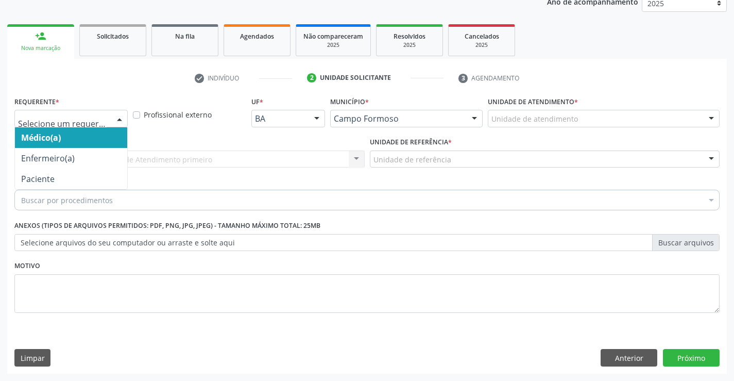
drag, startPoint x: 101, startPoint y: 117, endPoint x: 91, endPoint y: 143, distance: 27.6
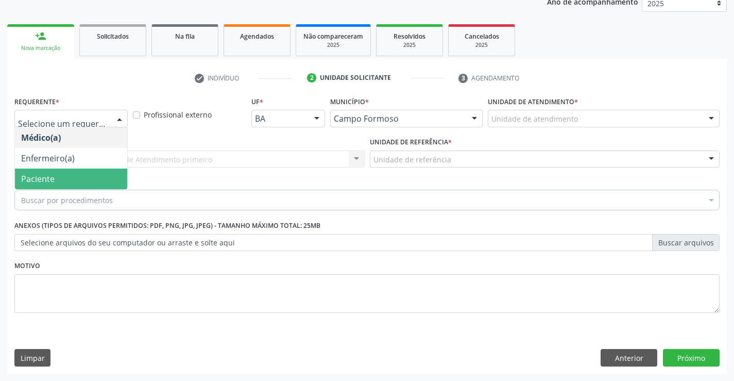
click at [85, 177] on span "Paciente" at bounding box center [71, 178] width 112 height 21
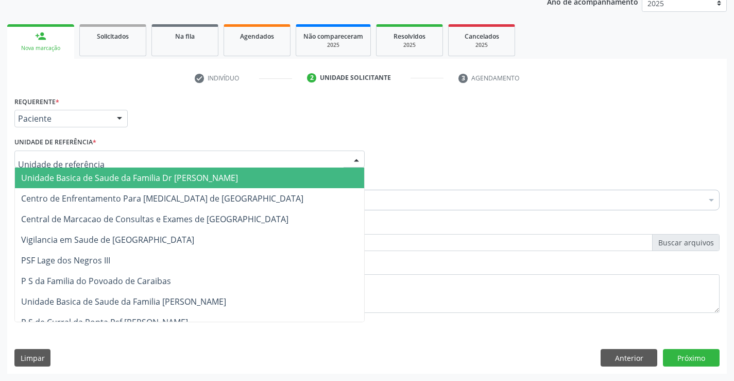
click at [113, 160] on div at bounding box center [189, 159] width 350 height 18
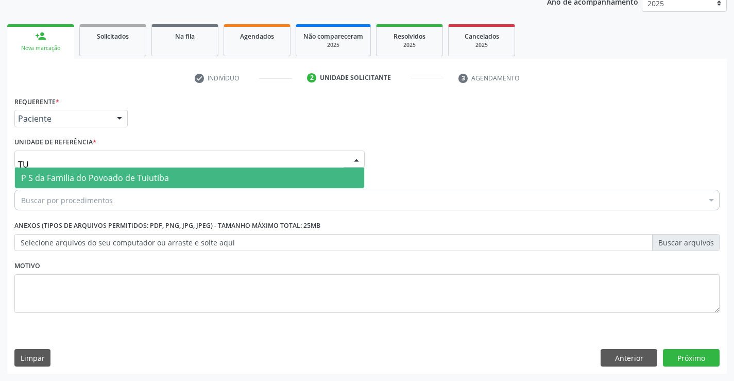
type input "TUI"
click at [143, 175] on span "P S da Familia do Povoado de Tuiutiba" at bounding box center [95, 177] width 148 height 11
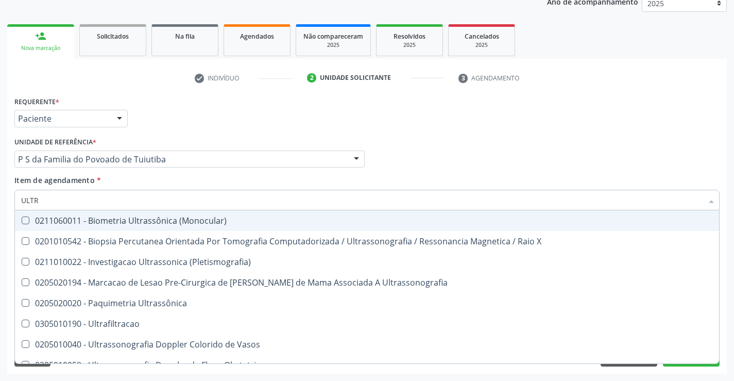
type input "ULTRA"
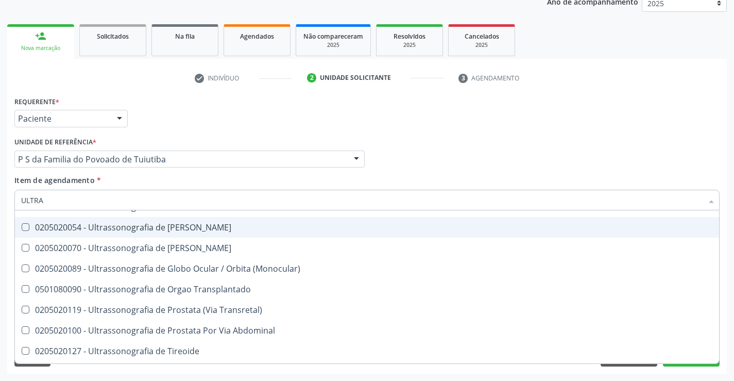
scroll to position [342, 0]
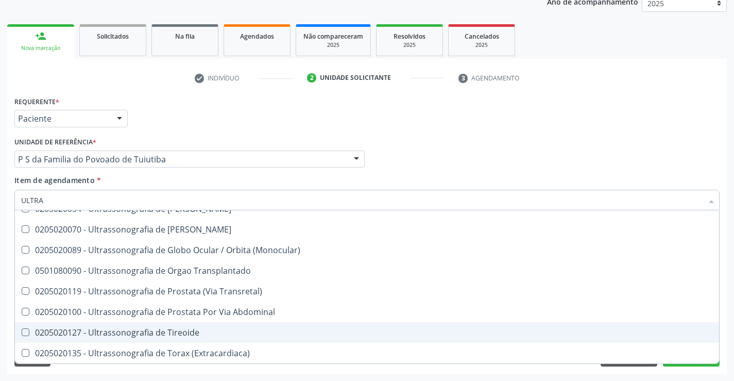
click at [174, 332] on div "0205020127 - Ultrassonografia de Tireoide" at bounding box center [367, 332] width 692 height 8
checkbox Tireoide "true"
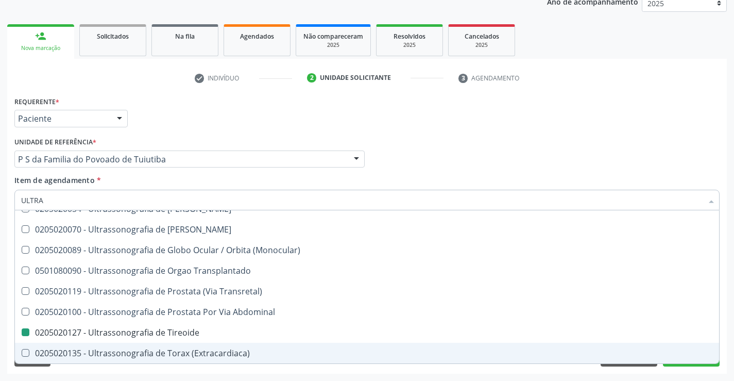
click at [193, 374] on div "Acompanhamento Acompanhe a situação das marcações correntes e finalizadas Relat…" at bounding box center [367, 154] width 734 height 454
checkbox X "true"
checkbox Tireoide "false"
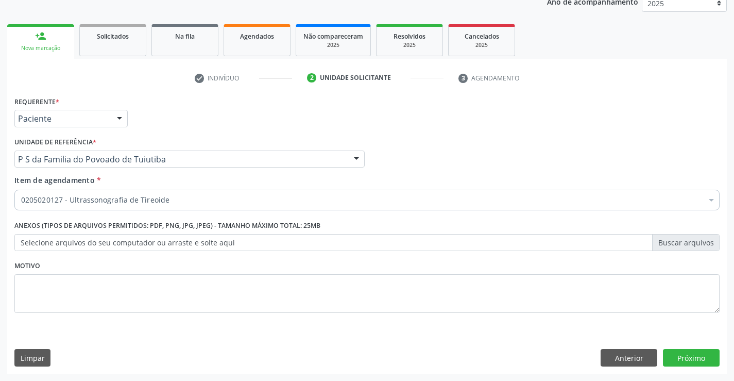
scroll to position [0, 0]
click at [624, 352] on button "Anterior" at bounding box center [629, 358] width 57 height 18
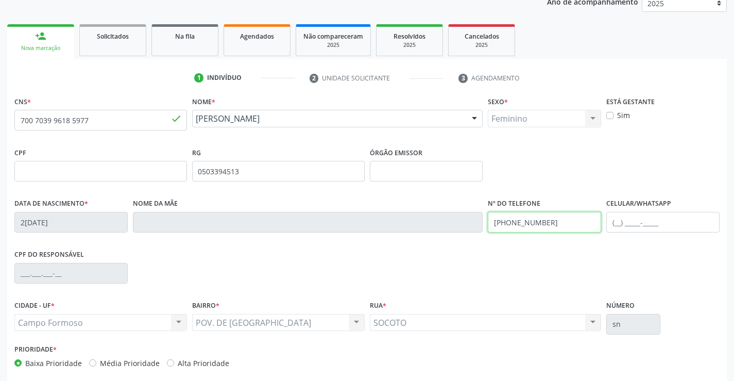
click at [543, 222] on input "(74) 9957-8581" at bounding box center [544, 222] width 113 height 21
type input "(74) 99106-6004"
click at [617, 220] on input "text" at bounding box center [662, 222] width 113 height 21
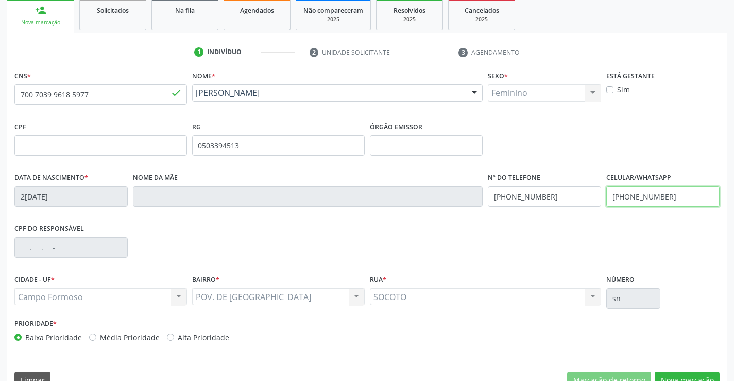
scroll to position [178, 0]
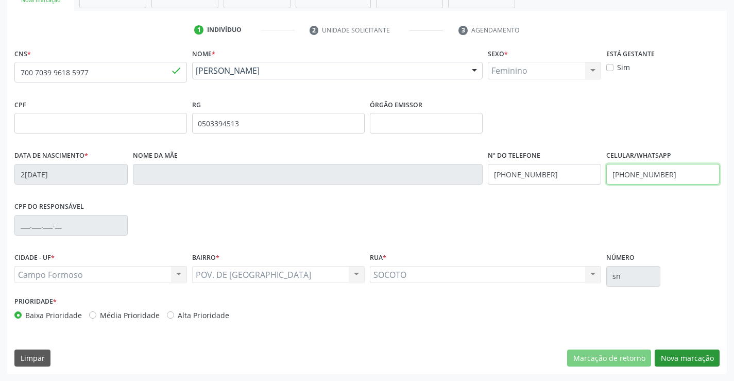
type input "(74) 99106-6004"
click at [689, 356] on button "Nova marcação" at bounding box center [687, 358] width 65 height 18
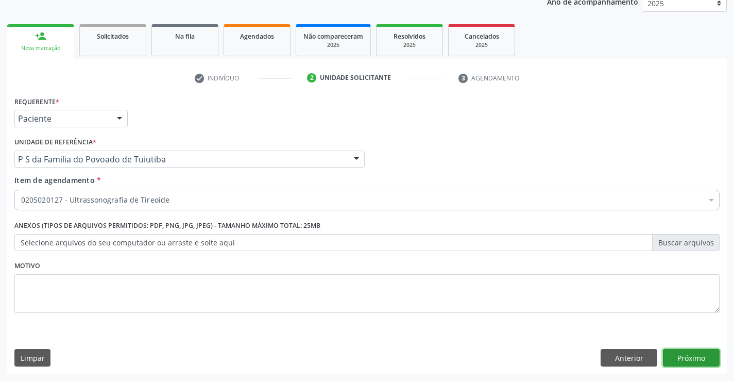
click at [689, 356] on button "Próximo" at bounding box center [691, 358] width 57 height 18
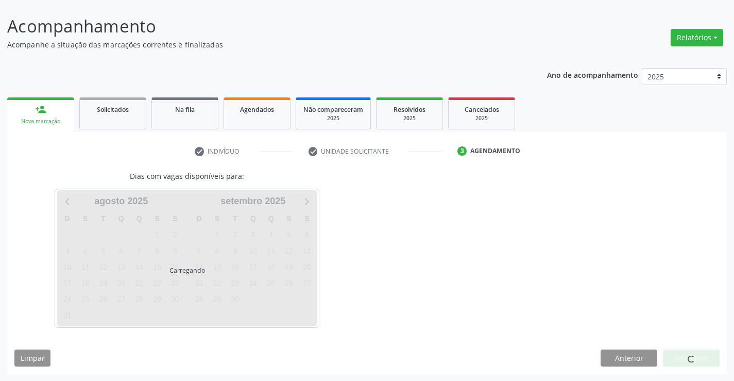
scroll to position [57, 0]
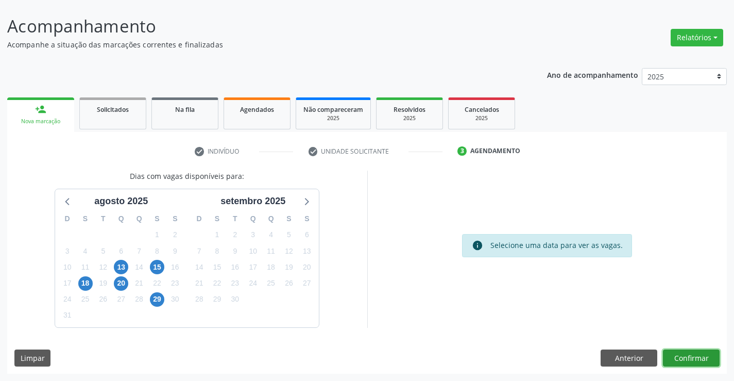
click at [688, 358] on button "Confirmar" at bounding box center [691, 358] width 57 height 18
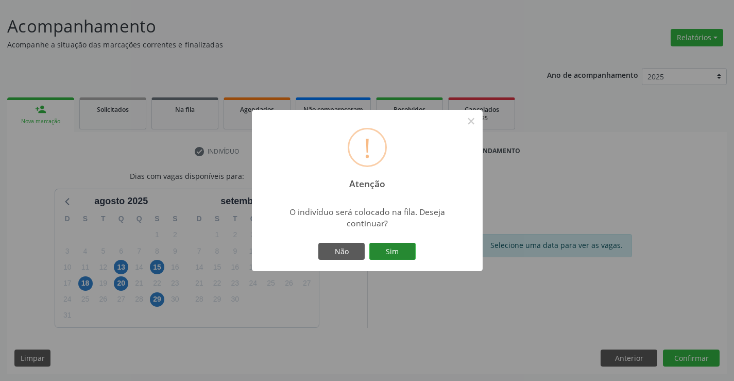
click at [396, 253] on button "Sim" at bounding box center [392, 252] width 46 height 18
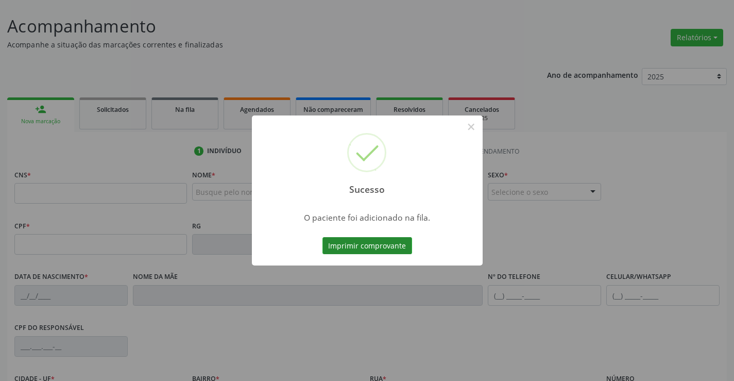
click at [383, 249] on button "Imprimir comprovante" at bounding box center [368, 246] width 90 height 18
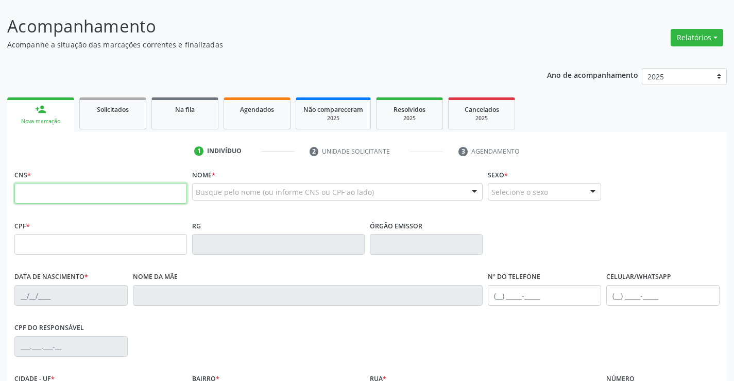
click at [60, 193] on input "text" at bounding box center [100, 193] width 173 height 21
type input "701 2090 1865 6713"
type input "09/10/2021"
type input "(74) 98155-5998"
type input "26"
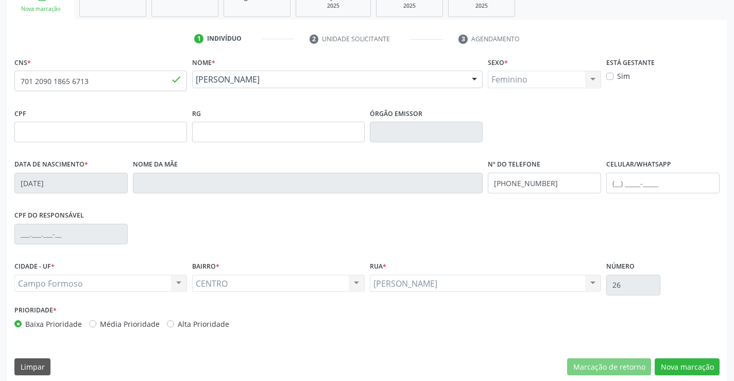
scroll to position [178, 0]
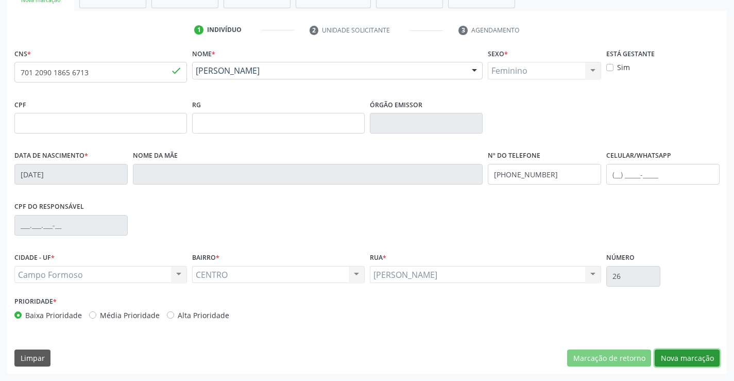
click at [683, 360] on button "Nova marcação" at bounding box center [687, 358] width 65 height 18
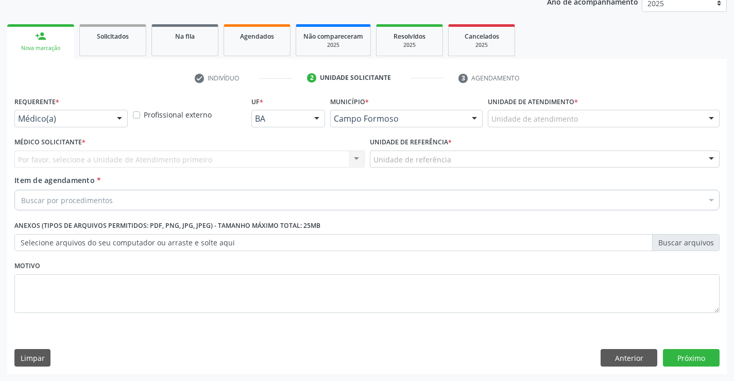
scroll to position [130, 0]
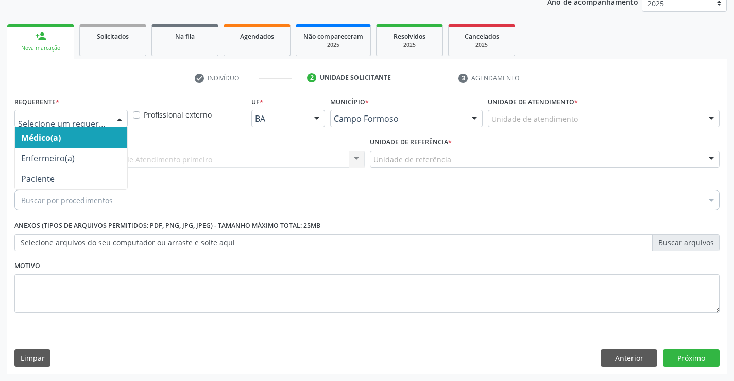
drag, startPoint x: 95, startPoint y: 116, endPoint x: 94, endPoint y: 156, distance: 40.2
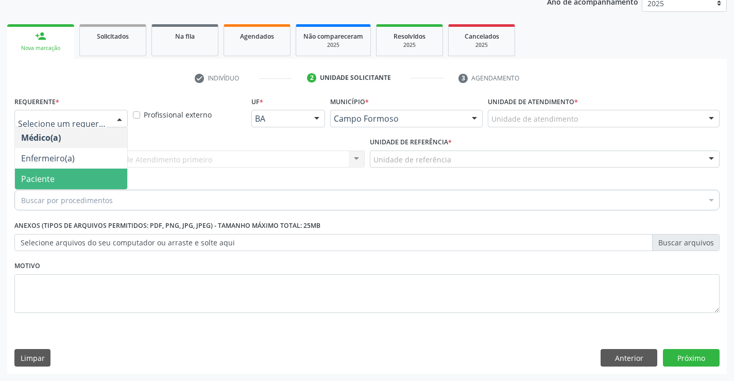
click at [89, 180] on span "Paciente" at bounding box center [71, 178] width 112 height 21
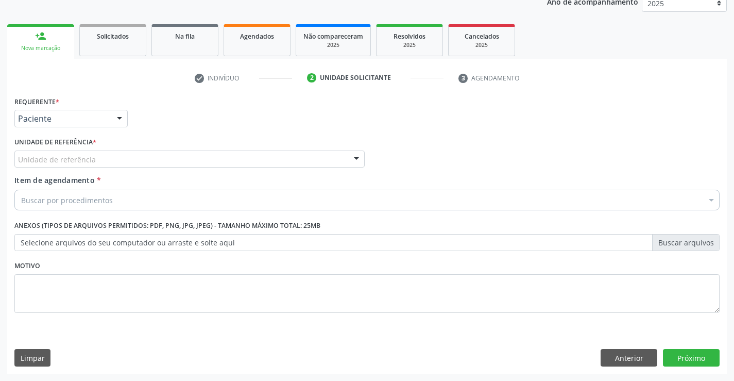
click at [106, 159] on div "Unidade de referência" at bounding box center [189, 159] width 350 height 18
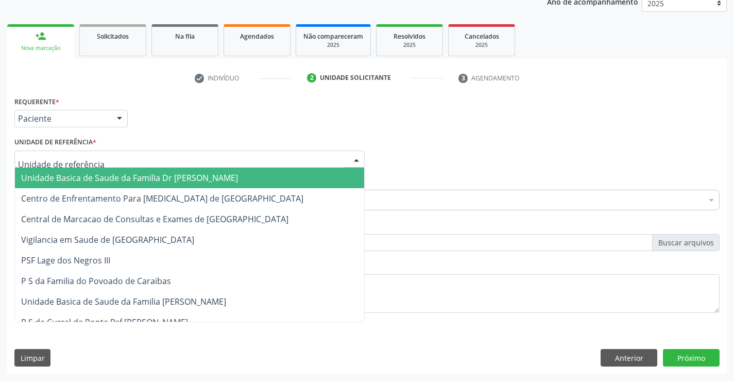
click at [110, 174] on span "Unidade Basica de Saude da Familia Dr [PERSON_NAME]" at bounding box center [129, 177] width 217 height 11
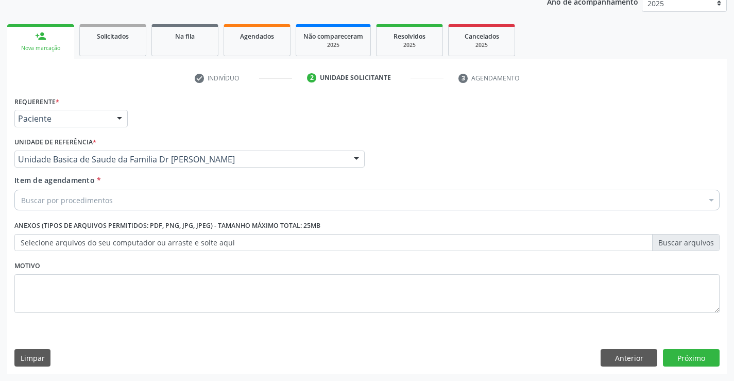
click at [127, 198] on div "Buscar por procedimentos" at bounding box center [366, 200] width 705 height 21
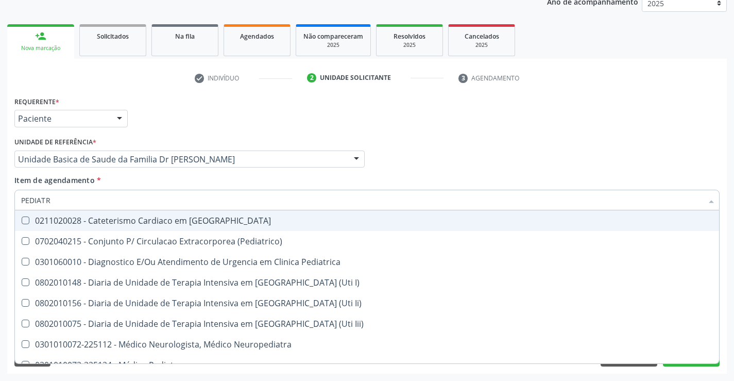
type input "PEDIATRA"
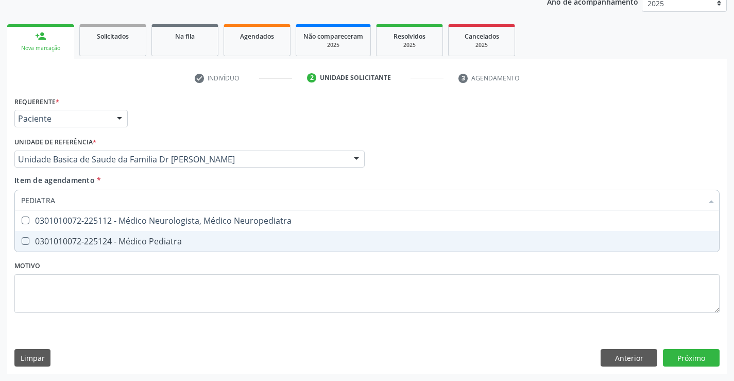
click at [130, 240] on div "0301010072-225124 - Médico Pediatra" at bounding box center [367, 241] width 692 height 8
checkbox Pediatra "true"
click at [146, 287] on div "Requerente * Paciente Médico(a) Enfermeiro(a) Paciente Nenhum resultado encontr…" at bounding box center [366, 210] width 705 height 233
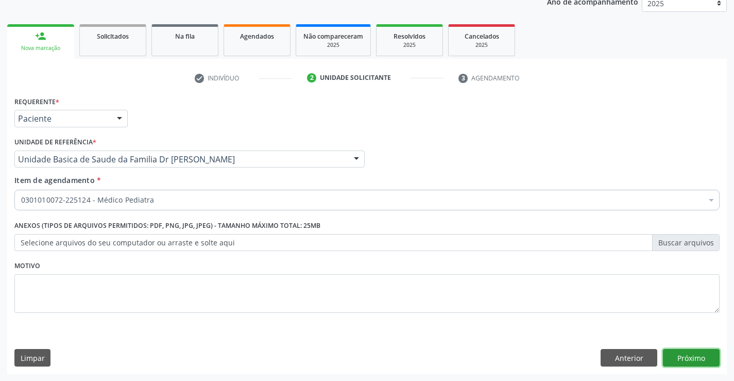
click at [677, 353] on button "Próximo" at bounding box center [691, 358] width 57 height 18
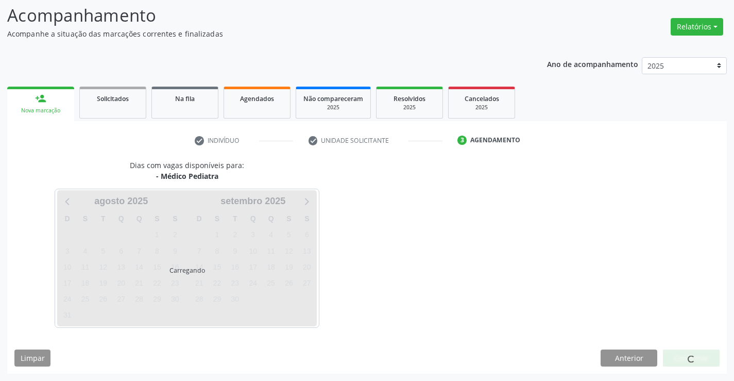
scroll to position [68, 0]
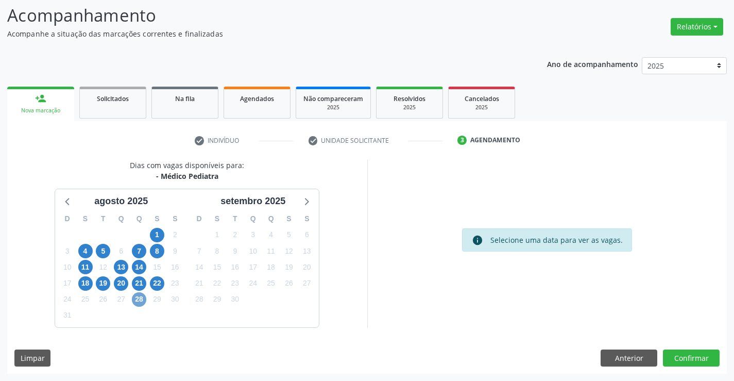
click at [141, 297] on span "28" at bounding box center [139, 299] width 14 height 14
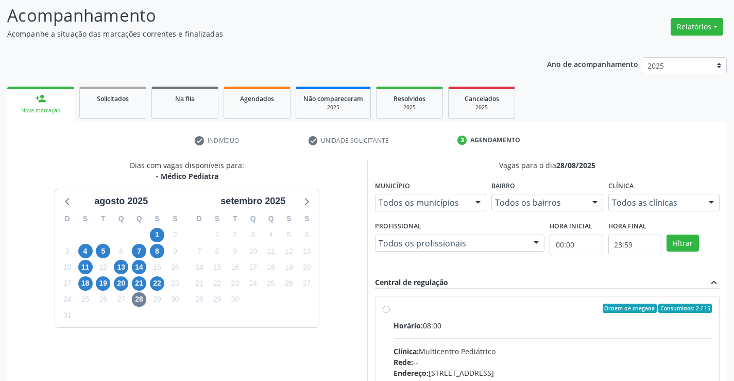
click at [394, 311] on label "Ordem de chegada Consumidos: 2 / 15 Horário: 08:00 Clínica: Multicentro Pediátr…" at bounding box center [553, 383] width 319 height 158
click at [385, 311] on input "Ordem de chegada Consumidos: 2 / 15 Horário: 08:00 Clínica: Multicentro Pediátr…" at bounding box center [386, 308] width 7 height 9
radio input "true"
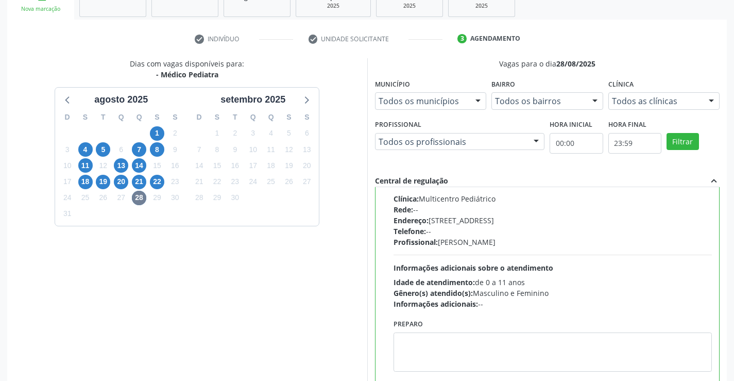
scroll to position [235, 0]
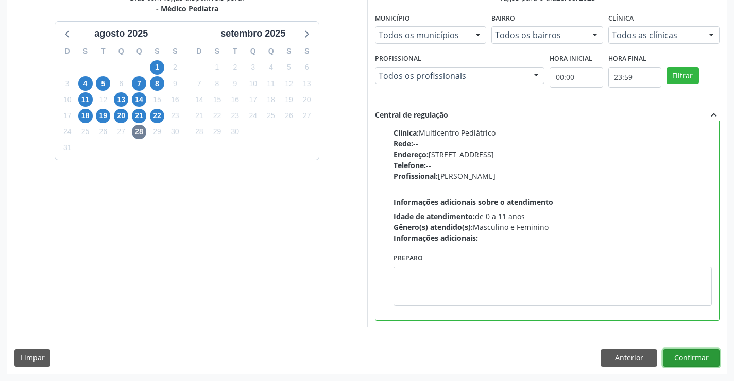
click at [688, 352] on button "Confirmar" at bounding box center [691, 358] width 57 height 18
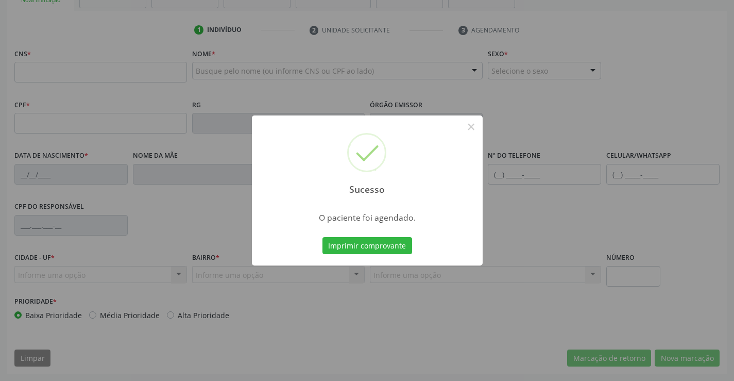
scroll to position [178, 0]
click at [392, 245] on button "Imprimir comprovante" at bounding box center [368, 246] width 90 height 18
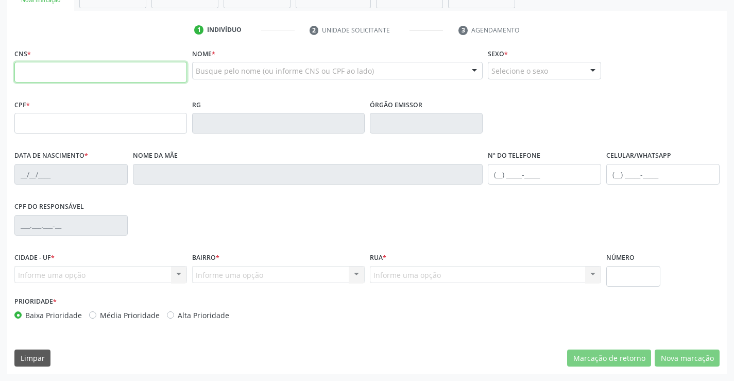
click at [70, 70] on input "text" at bounding box center [100, 72] width 173 height 21
type input "704 7087 9875 0632"
type input "17/12/2010"
type input "Genilde Jesus Sousa Barbosa"
type input "(71) 98543-6300"
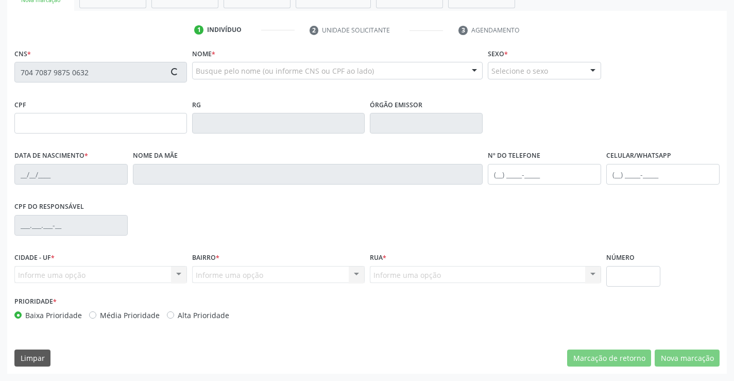
type input "S/N"
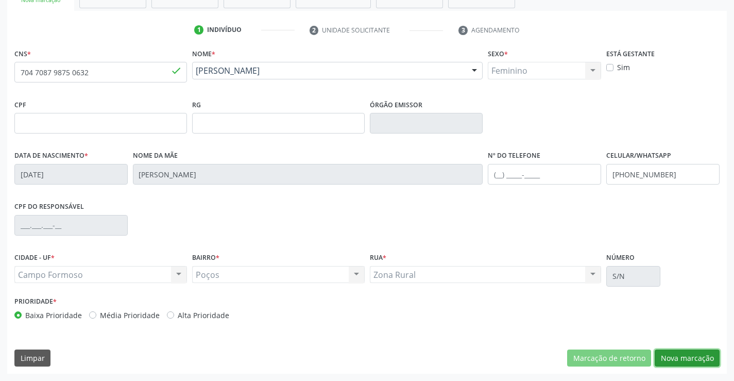
click at [685, 361] on button "Nova marcação" at bounding box center [687, 358] width 65 height 18
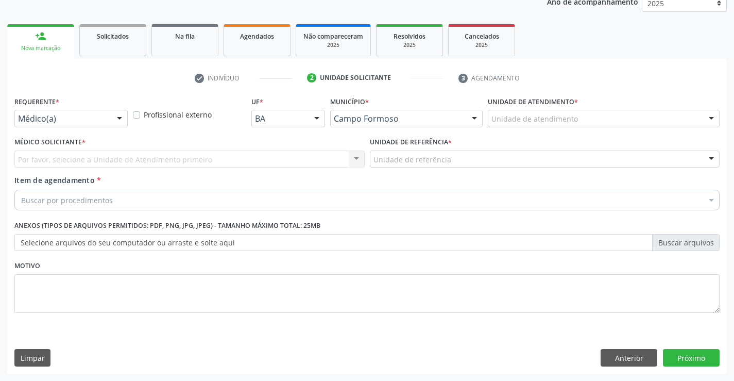
scroll to position [130, 0]
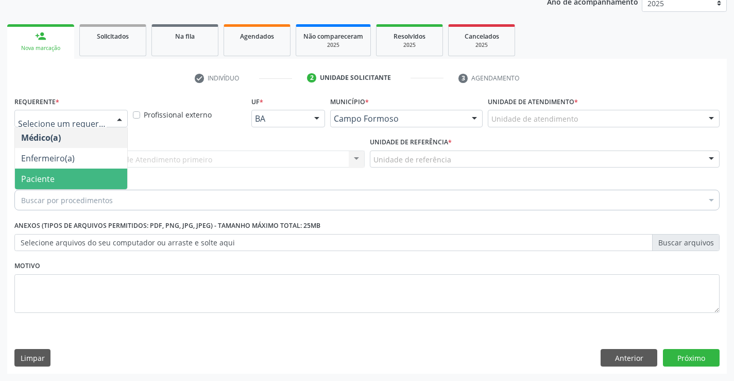
drag, startPoint x: 85, startPoint y: 180, endPoint x: 107, endPoint y: 156, distance: 33.2
click at [92, 172] on span "Paciente" at bounding box center [71, 178] width 112 height 21
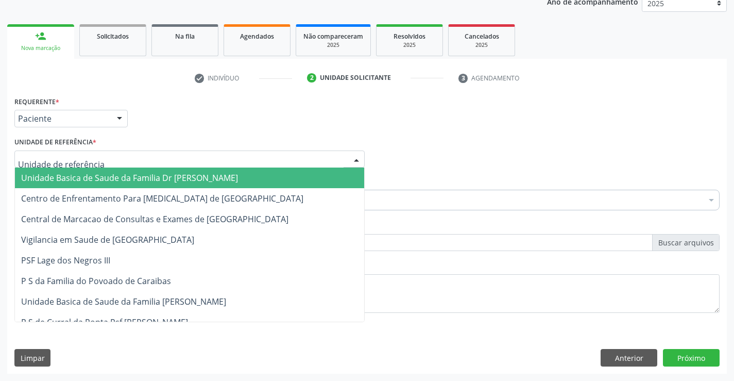
click at [109, 158] on div at bounding box center [189, 159] width 350 height 18
type input "PO"
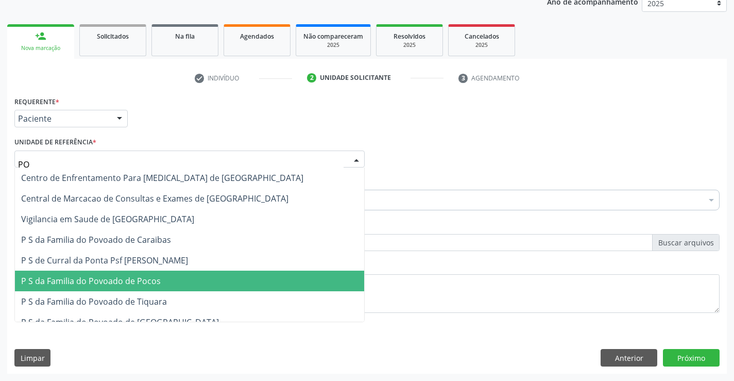
click at [72, 278] on span "P S da Familia do Povoado de Pocos" at bounding box center [91, 280] width 140 height 11
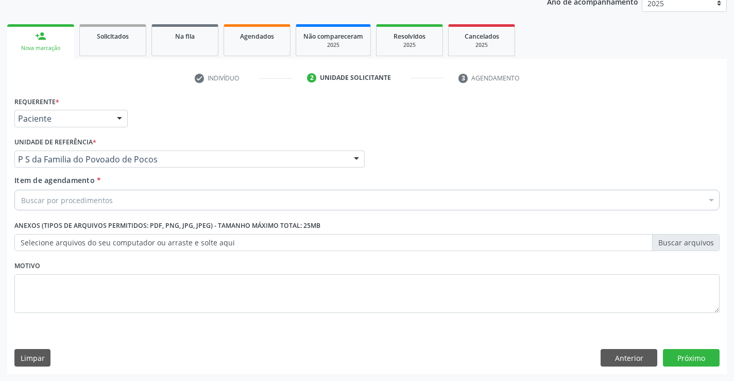
click at [122, 199] on div "Buscar por procedimentos" at bounding box center [366, 200] width 705 height 21
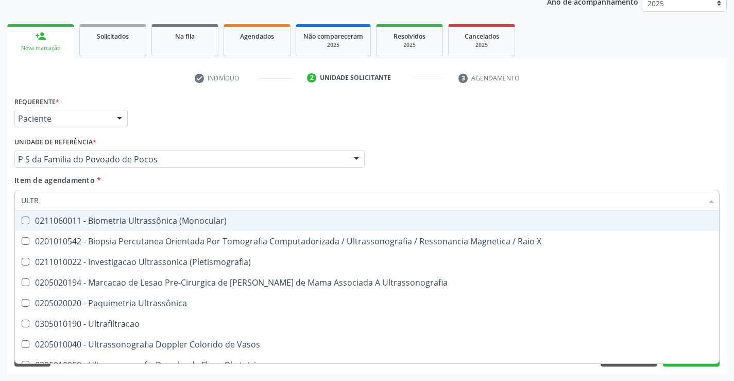
type input "ULTRA"
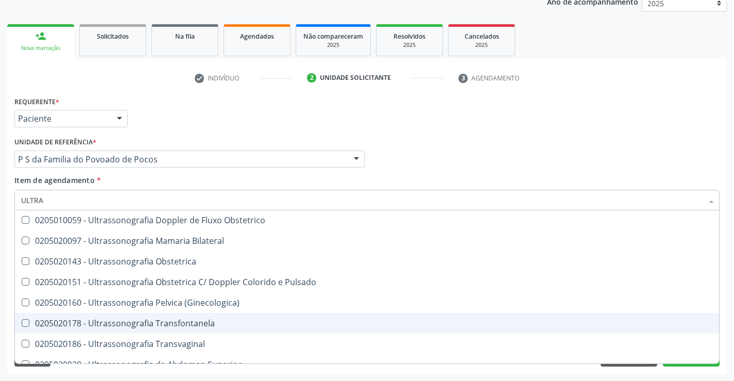
scroll to position [155, 0]
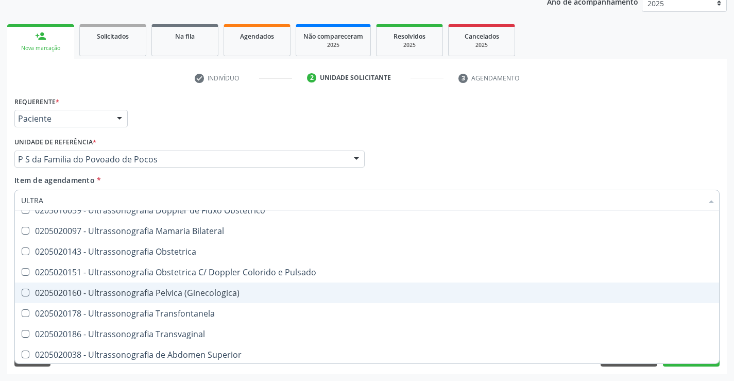
click at [196, 289] on div "0205020160 - Ultrassonografia Pelvica (Ginecologica)" at bounding box center [367, 293] width 692 height 8
checkbox \(Ginecologica\) "true"
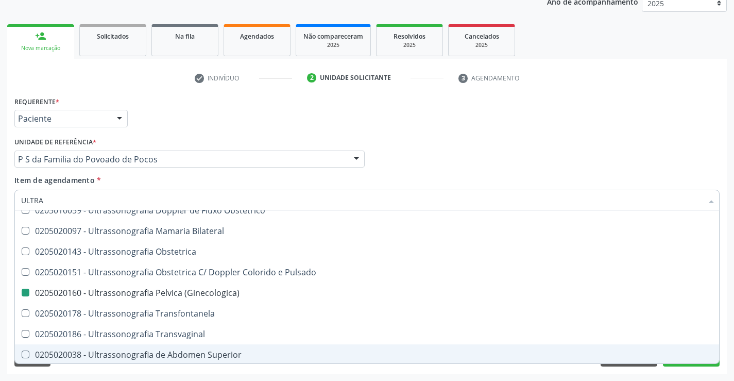
click at [244, 375] on div "Acompanhamento Acompanhe a situação das marcações correntes e finalizadas Relat…" at bounding box center [367, 154] width 734 height 454
checkbox X "true"
checkbox \(Ginecologica\) "false"
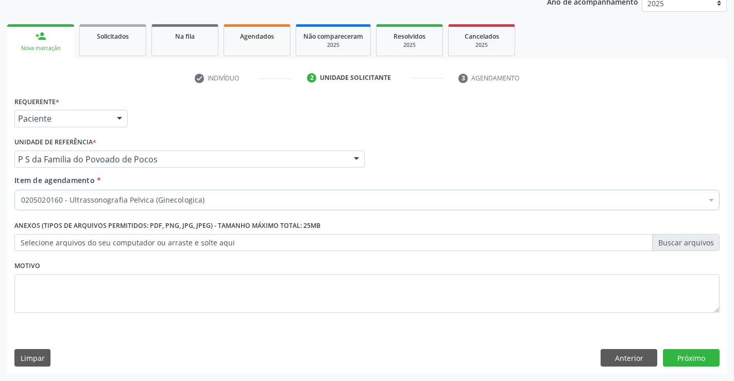
scroll to position [0, 0]
click at [696, 355] on button "Próximo" at bounding box center [691, 358] width 57 height 18
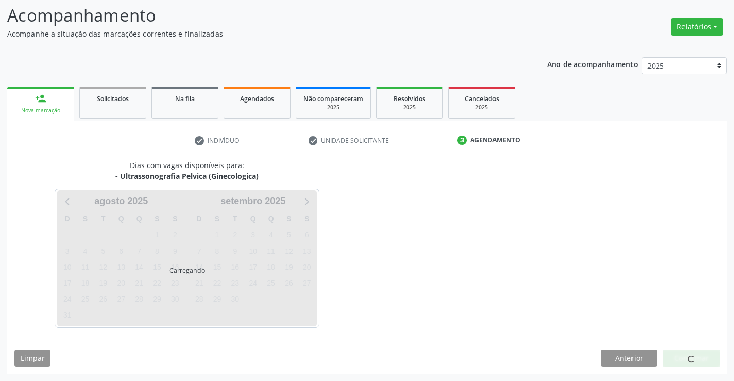
scroll to position [68, 0]
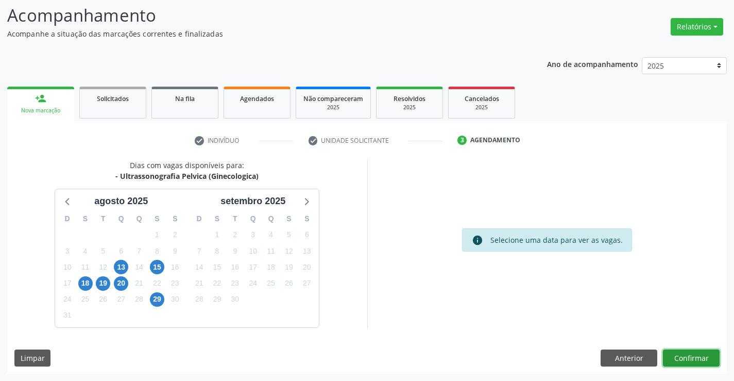
click at [689, 356] on button "Confirmar" at bounding box center [691, 358] width 57 height 18
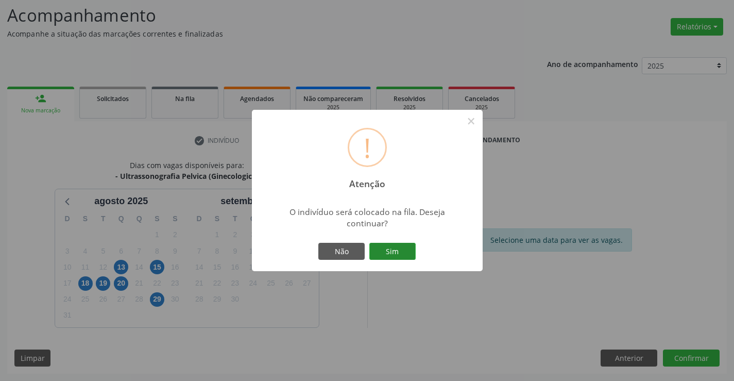
click at [396, 247] on button "Sim" at bounding box center [392, 252] width 46 height 18
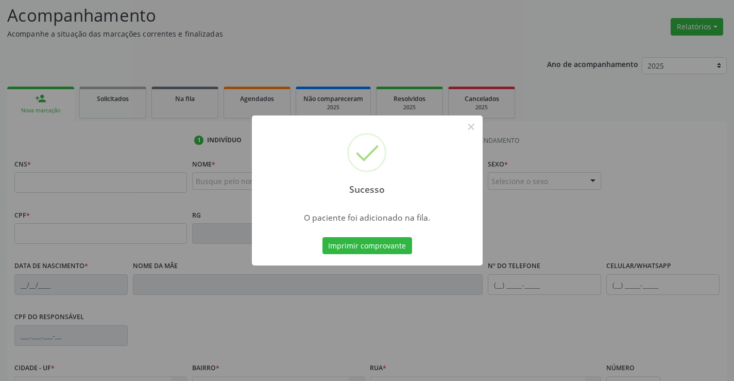
click at [396, 247] on button "Imprimir comprovante" at bounding box center [368, 246] width 90 height 18
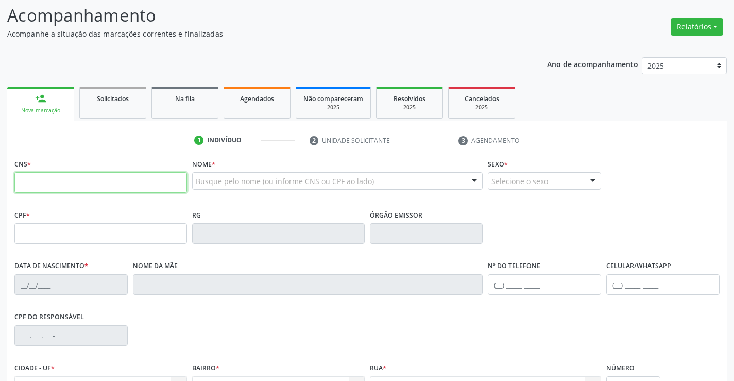
click at [85, 186] on input "text" at bounding box center [100, 182] width 173 height 21
type input "705 0062 2676 4452"
type input "1169236952"
type input "22/06/1972"
type input "(74) 99815-2564"
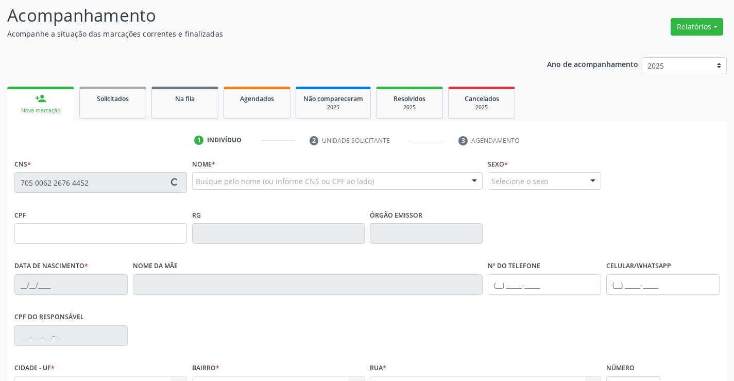
type input "(74) 99815-2564"
type input "SN"
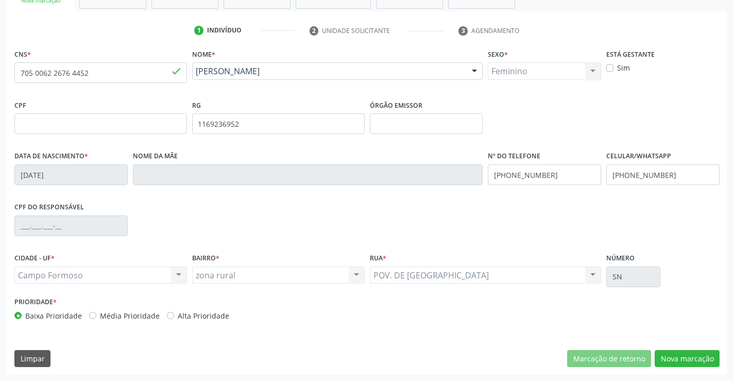
scroll to position [178, 0]
click at [551, 176] on input "(74) 99815-2564" at bounding box center [544, 174] width 113 height 21
type input "("
type input "(74) 99903-2866"
click at [699, 357] on button "Nova marcação" at bounding box center [687, 358] width 65 height 18
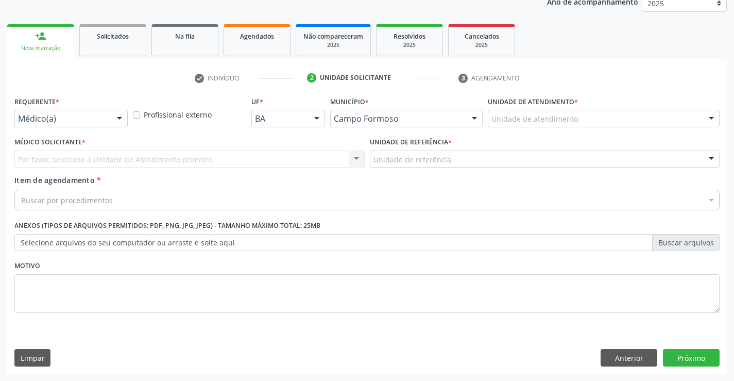
scroll to position [130, 0]
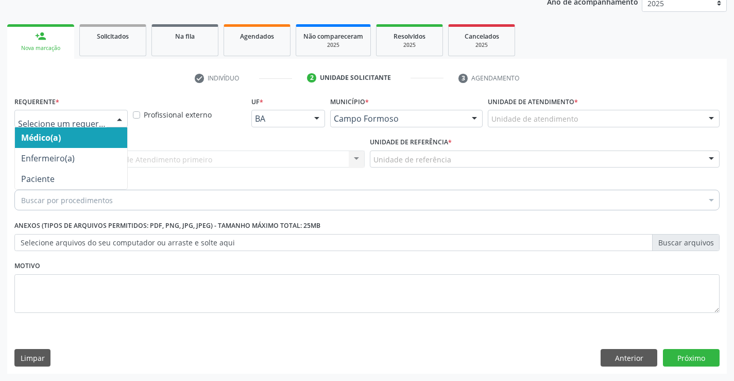
click at [121, 118] on div at bounding box center [119, 119] width 15 height 18
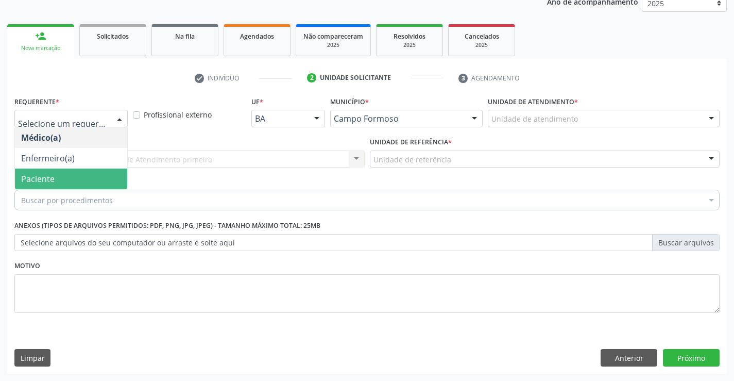
click at [53, 178] on span "Paciente" at bounding box center [37, 178] width 33 height 11
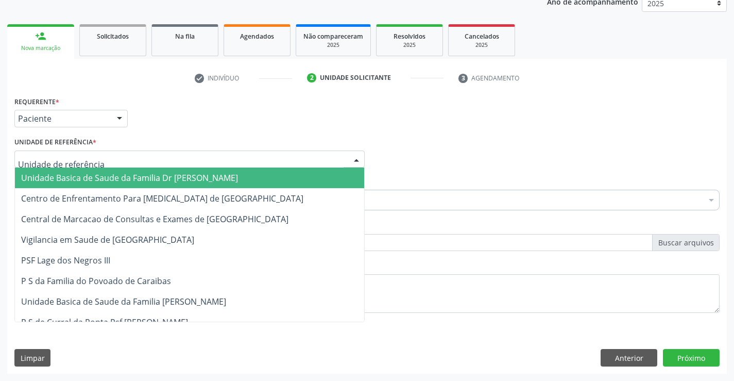
click at [357, 158] on div at bounding box center [356, 160] width 15 height 18
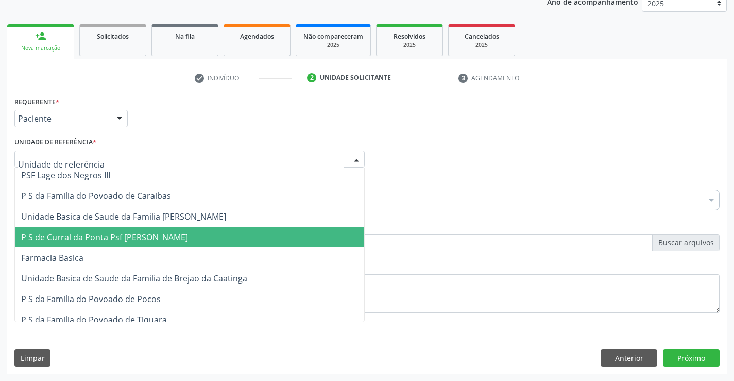
scroll to position [103, 0]
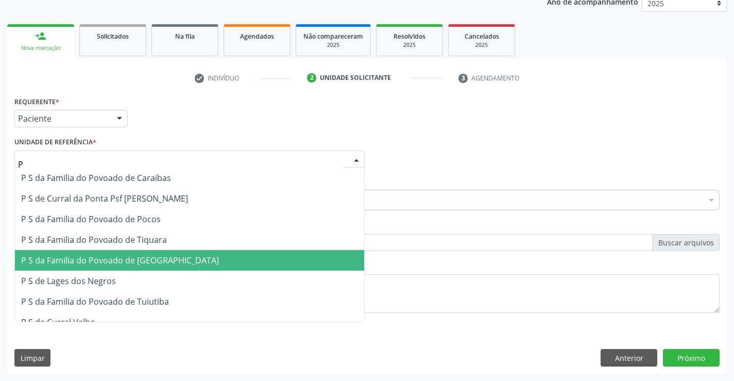
type input "PO"
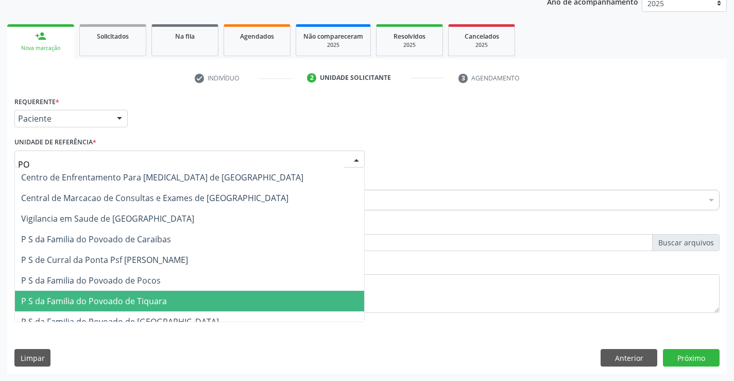
scroll to position [0, 0]
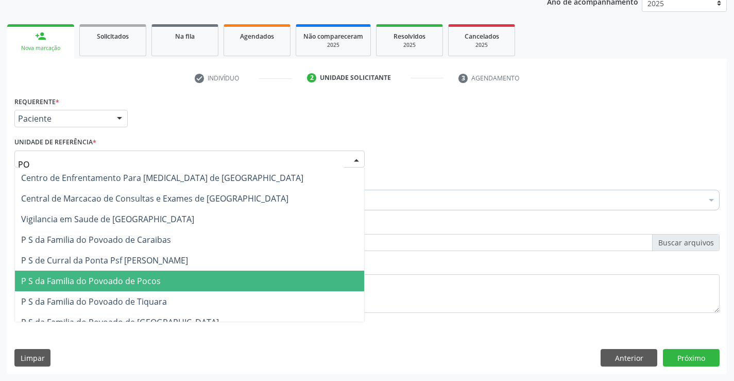
click at [149, 278] on span "P S da Familia do Povoado de Pocos" at bounding box center [91, 280] width 140 height 11
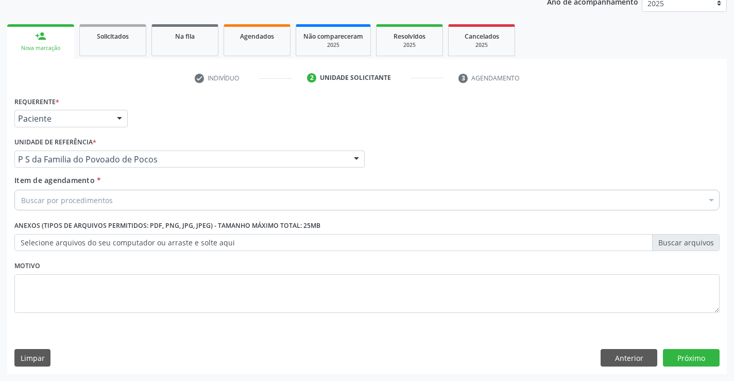
click at [119, 202] on div "Buscar por procedimentos" at bounding box center [366, 200] width 705 height 21
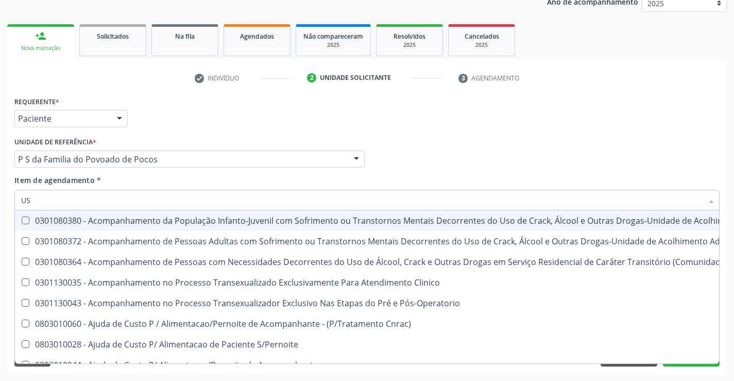
type input "USG"
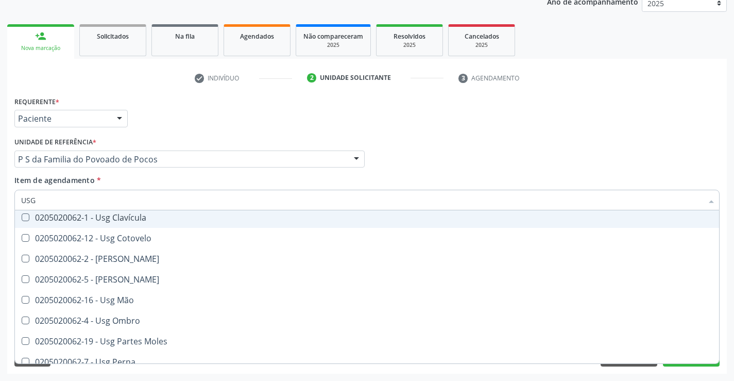
scroll to position [103, 0]
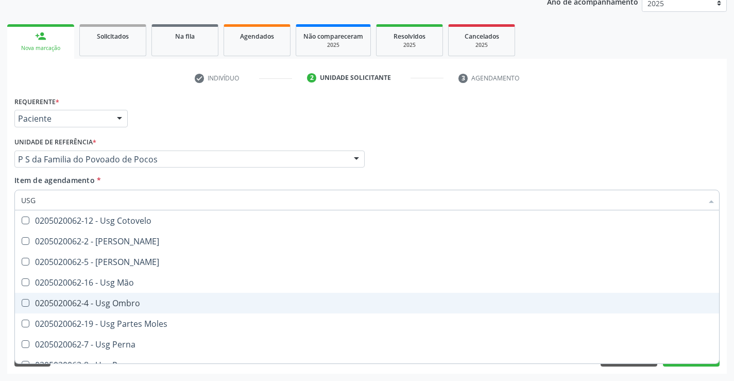
click at [132, 301] on div "0205020062-4 - Usg Ombro" at bounding box center [367, 303] width 692 height 8
checkbox Ombro "true"
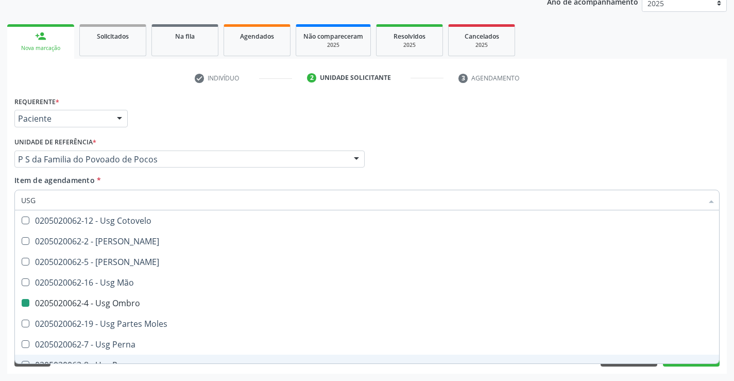
click at [155, 375] on div "Acompanhamento Acompanhe a situação das marcações correntes e finalizadas Relat…" at bounding box center [367, 154] width 734 height 454
checkbox Braço "true"
checkbox Ombro "false"
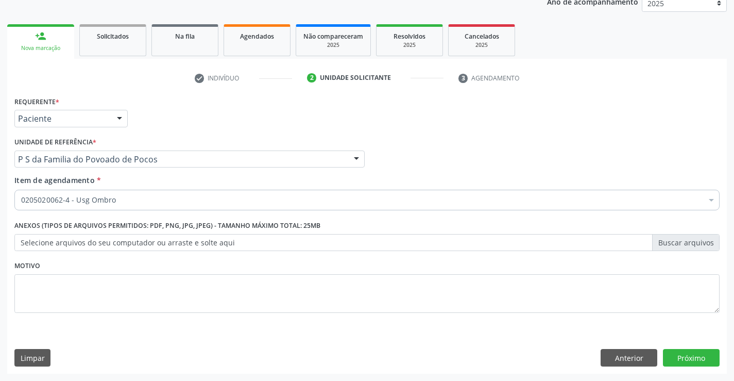
scroll to position [0, 0]
click at [696, 357] on button "Próximo" at bounding box center [691, 358] width 57 height 18
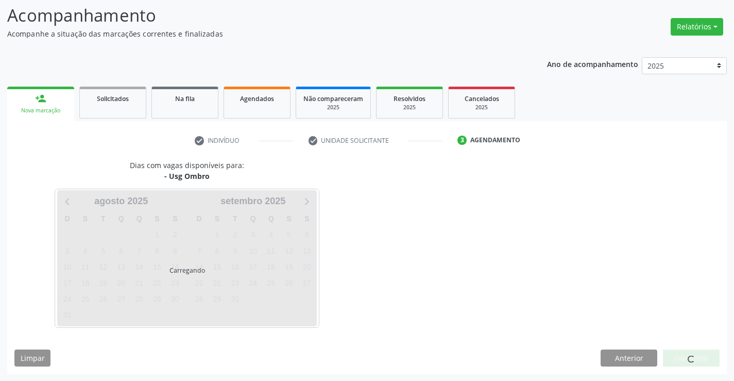
scroll to position [68, 0]
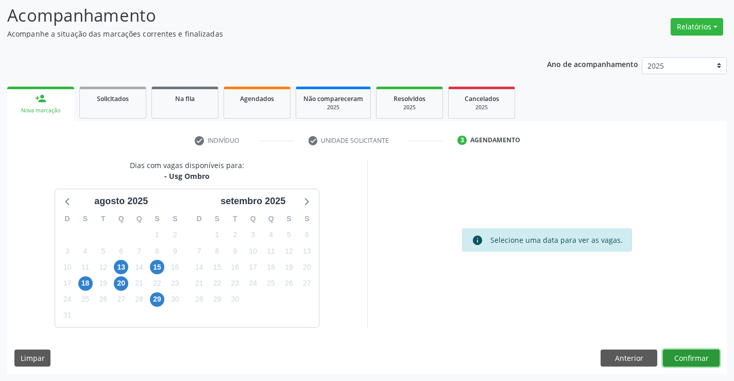
click at [686, 359] on button "Confirmar" at bounding box center [691, 358] width 57 height 18
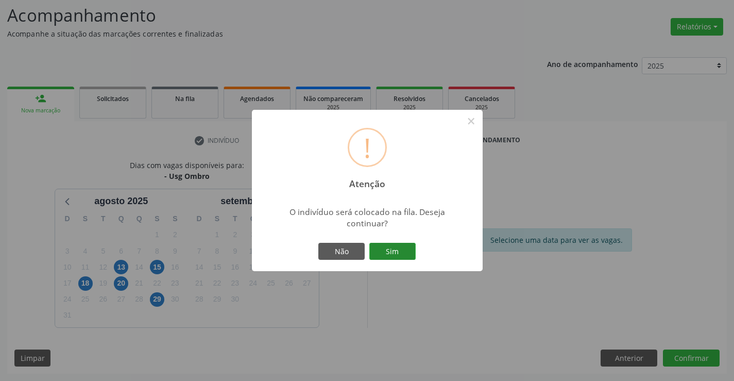
click at [389, 246] on button "Sim" at bounding box center [392, 252] width 46 height 18
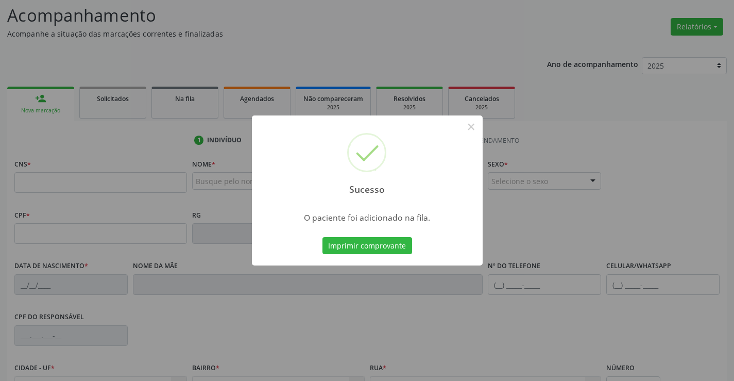
click at [389, 246] on button "Imprimir comprovante" at bounding box center [368, 246] width 90 height 18
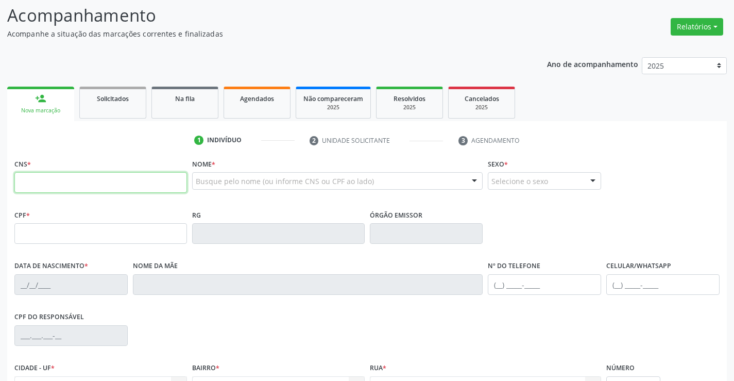
click at [72, 188] on input "text" at bounding box center [100, 182] width 173 height 21
type input "700 2039 9201 7527"
type input "2120266158"
type input "SSPBA"
type input "08/09/1994"
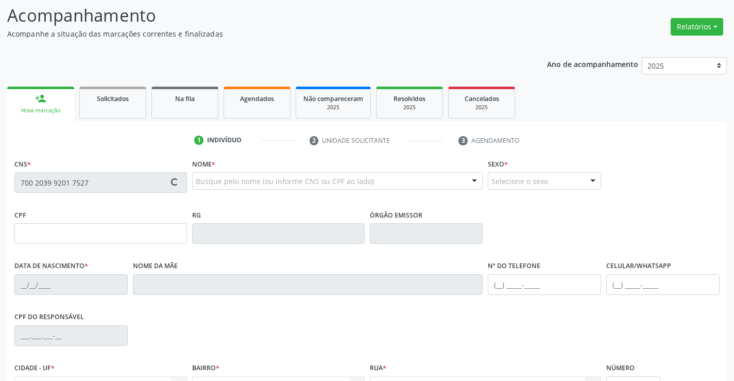
type input "(74) 99119-7200"
type input "S/N"
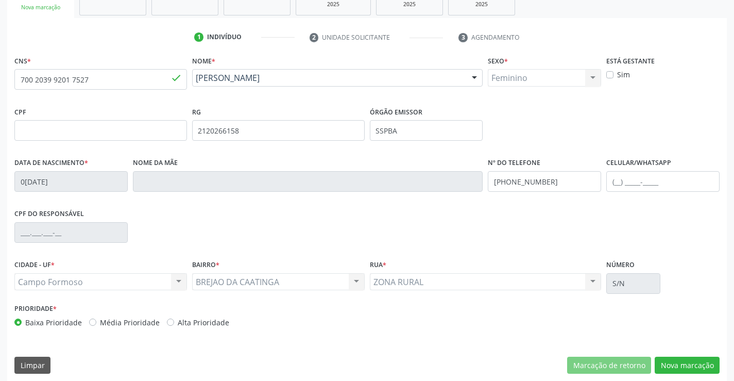
scroll to position [178, 0]
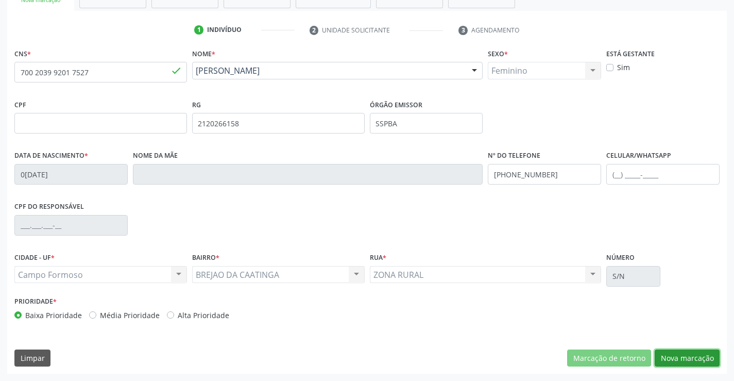
click at [692, 357] on button "Nova marcação" at bounding box center [687, 358] width 65 height 18
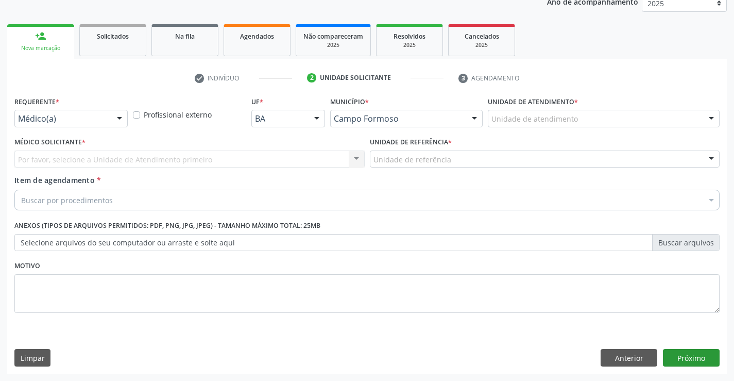
scroll to position [130, 0]
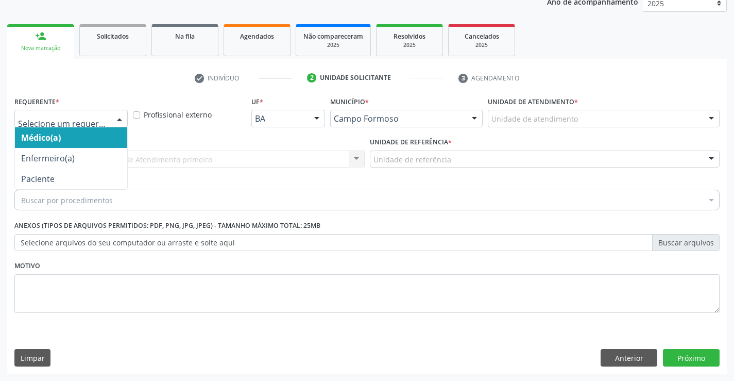
click at [116, 119] on div at bounding box center [119, 119] width 15 height 18
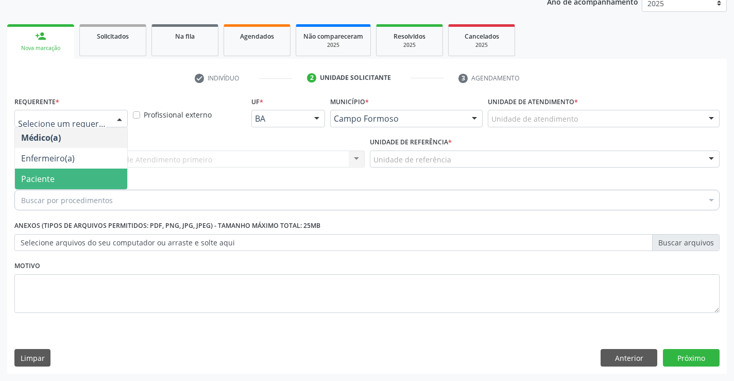
click at [106, 180] on span "Paciente" at bounding box center [71, 178] width 112 height 21
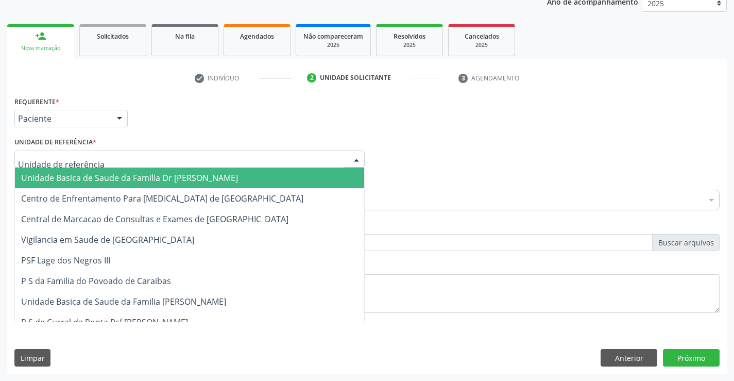
click at [145, 156] on div at bounding box center [189, 159] width 350 height 18
click at [151, 175] on span "Unidade Basica de Saude da Familia Dr [PERSON_NAME]" at bounding box center [129, 177] width 217 height 11
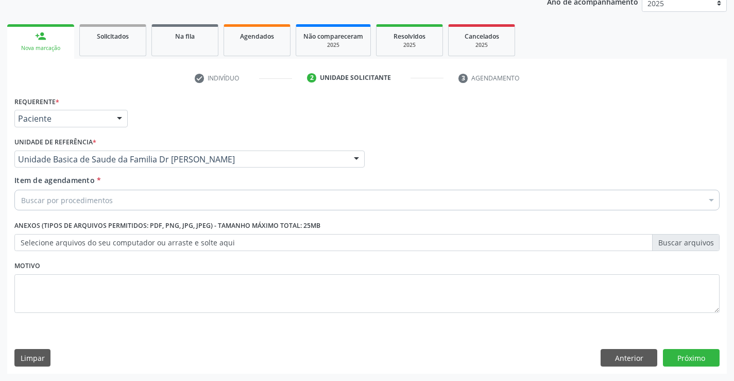
click at [143, 204] on div "Buscar por procedimentos" at bounding box center [366, 200] width 705 height 21
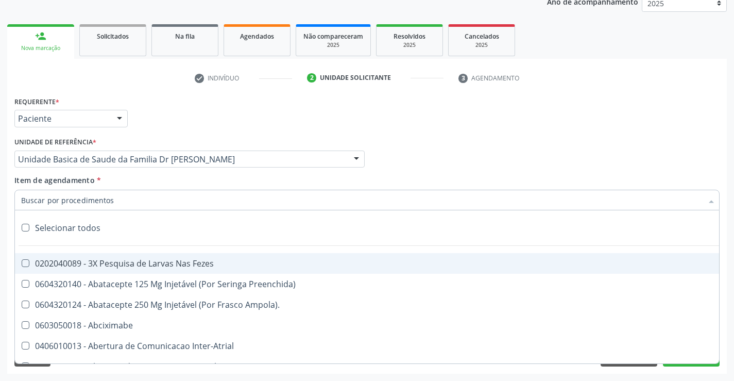
type input "R"
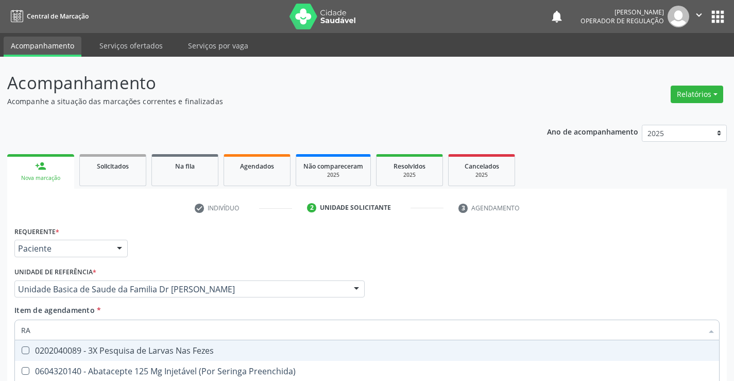
scroll to position [130, 0]
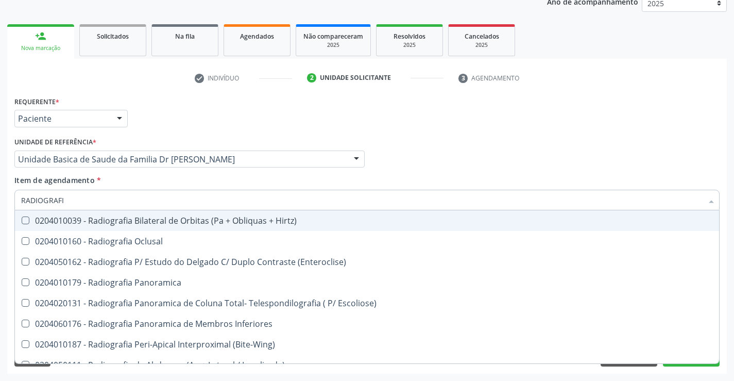
type input "RADIOGRAFIA"
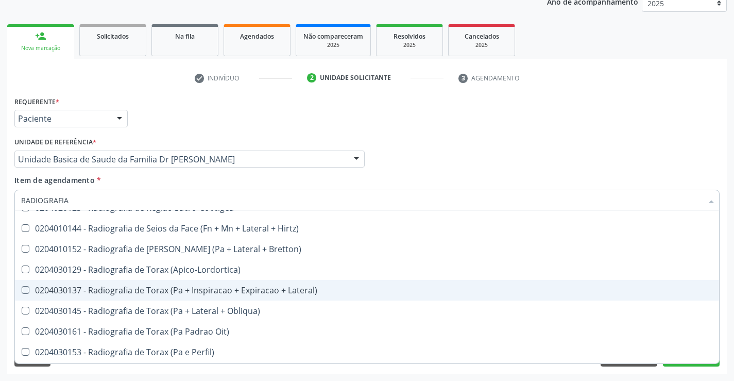
scroll to position [1288, 0]
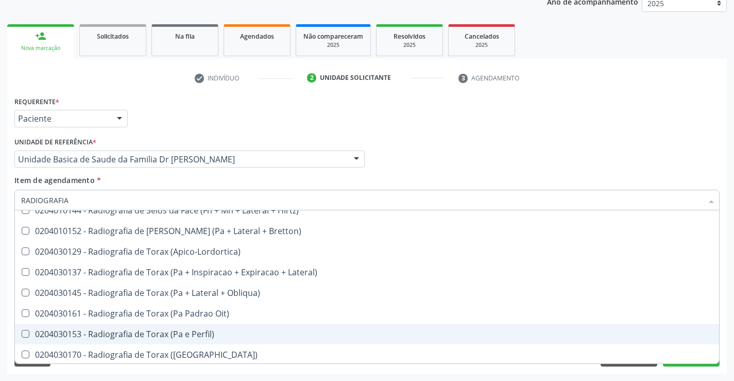
click at [292, 335] on div "0204030153 - Radiografia de Torax (Pa e Perfil)" at bounding box center [367, 334] width 692 height 8
checkbox Perfil\) "true"
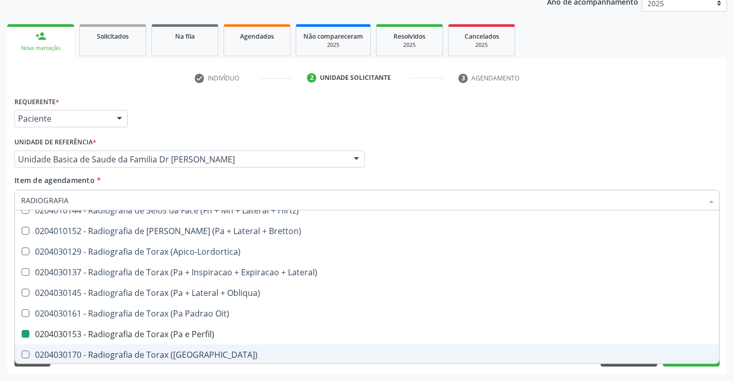
click at [292, 372] on div "Requerente * Paciente Médico(a) Enfermeiro(a) Paciente Nenhum resultado encontr…" at bounding box center [367, 234] width 720 height 280
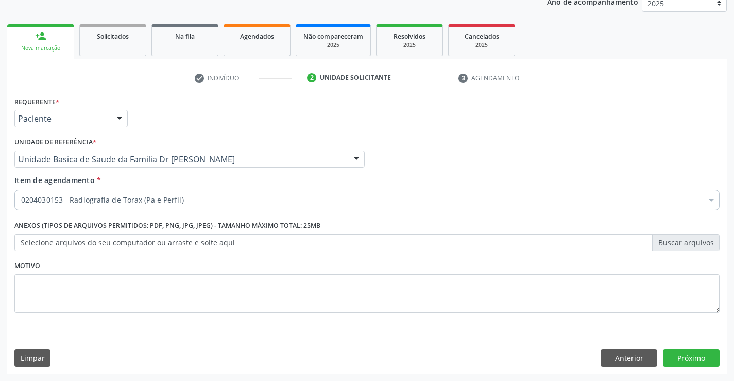
scroll to position [0, 0]
click at [693, 357] on button "Próximo" at bounding box center [691, 358] width 57 height 18
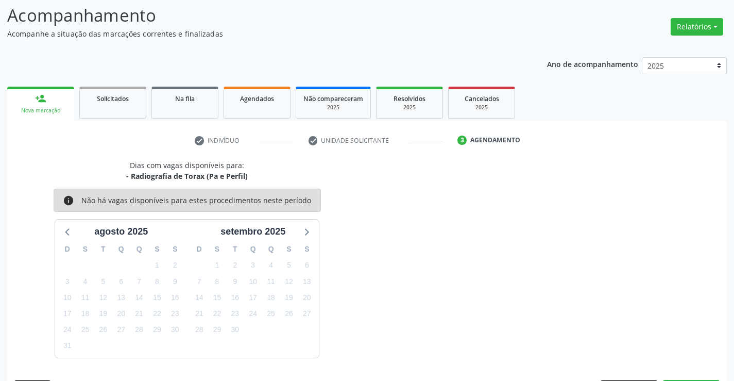
scroll to position [98, 0]
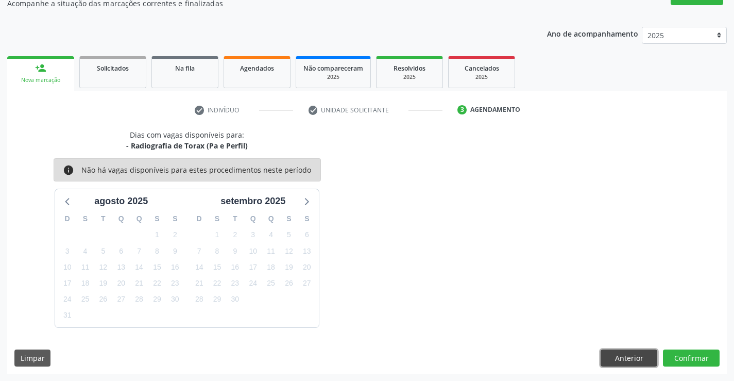
click at [614, 357] on button "Anterior" at bounding box center [629, 358] width 57 height 18
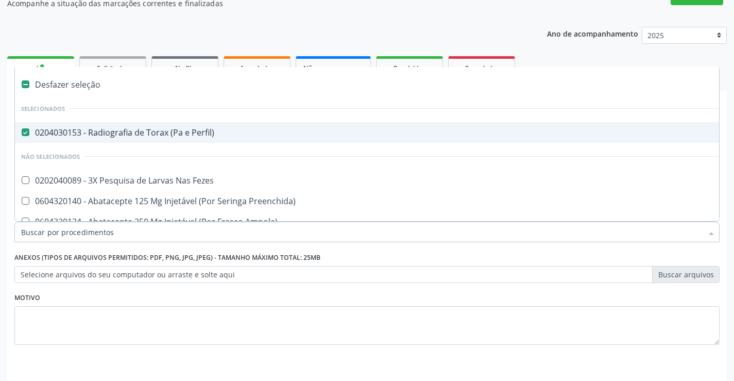
click at [221, 132] on div "0204030153 - Radiografia de Torax (Pa e Perfil)" at bounding box center [422, 132] width 802 height 8
checkbox Perfil\) "false"
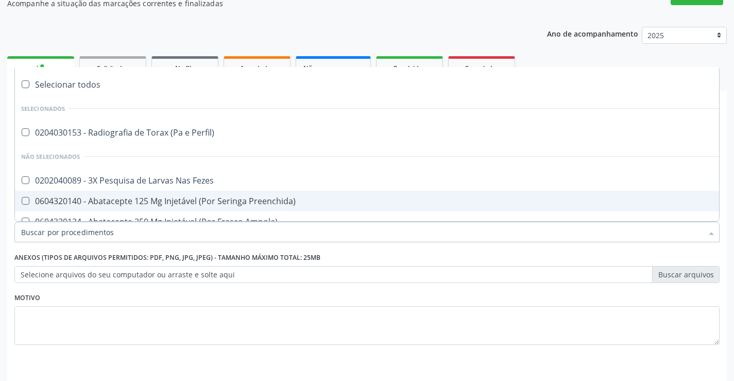
click at [139, 234] on input "Item de agendamento *" at bounding box center [362, 232] width 682 height 21
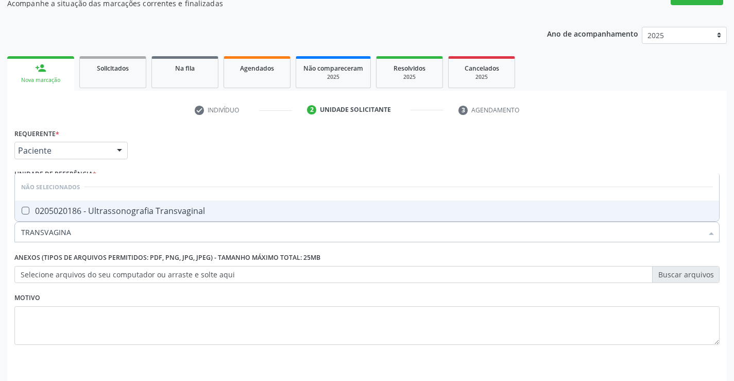
type input "TRANSVAGINAL"
click at [188, 207] on div "0205020186 - Ultrassonografia Transvaginal" at bounding box center [367, 211] width 692 height 8
checkbox Transvaginal "true"
click at [224, 298] on div "Motivo" at bounding box center [366, 317] width 705 height 55
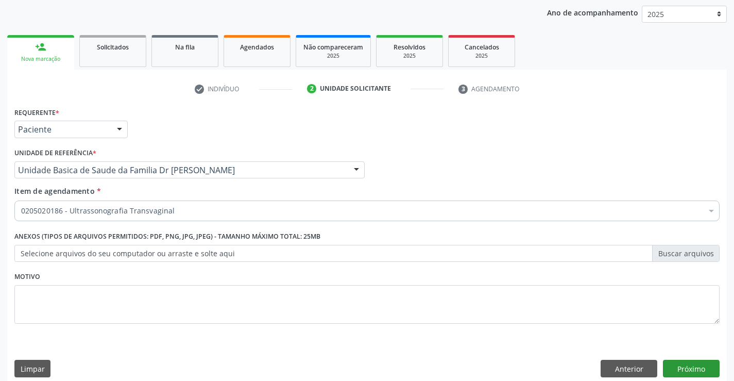
scroll to position [130, 0]
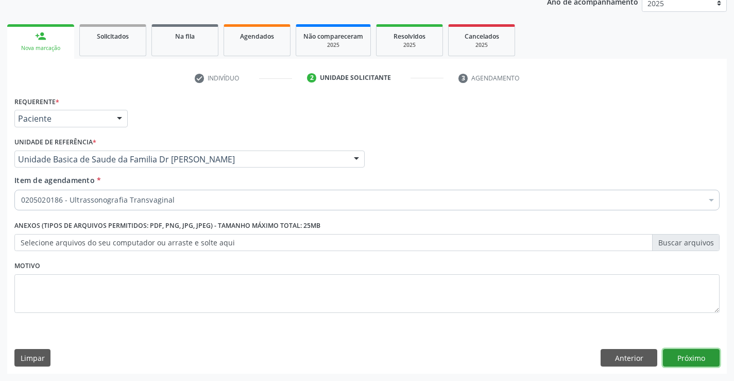
click at [689, 358] on button "Próximo" at bounding box center [691, 358] width 57 height 18
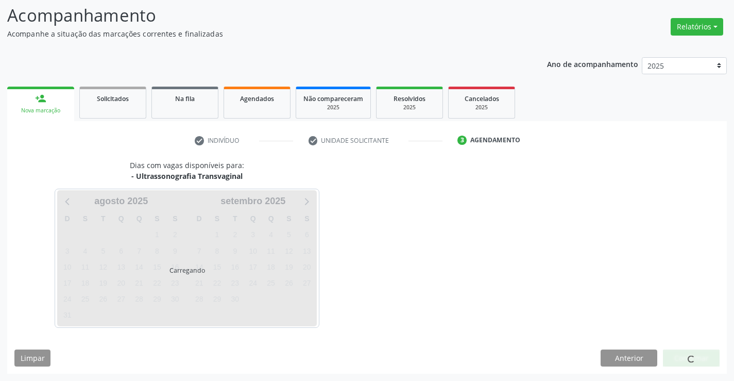
scroll to position [68, 0]
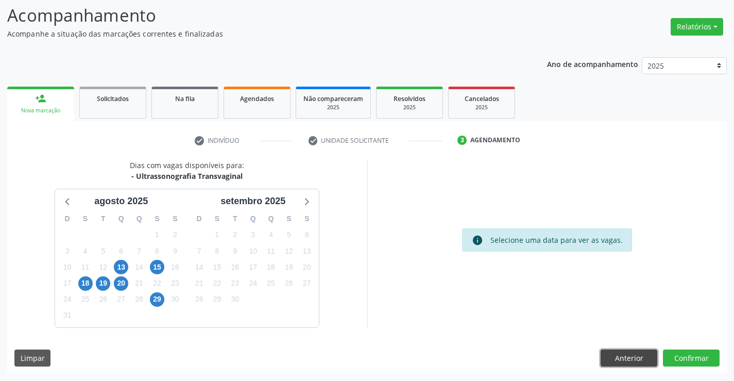
click at [616, 356] on button "Anterior" at bounding box center [629, 358] width 57 height 18
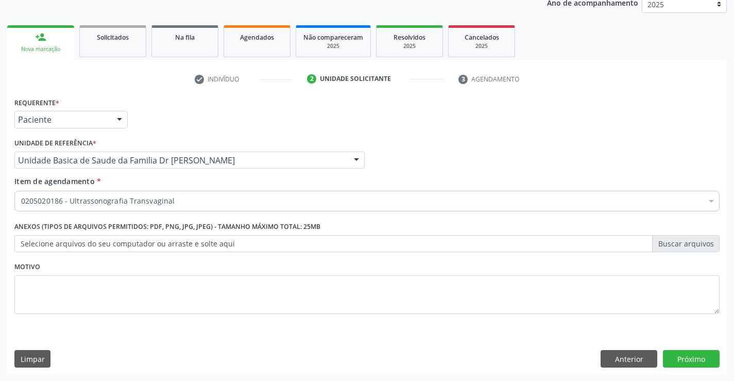
scroll to position [130, 0]
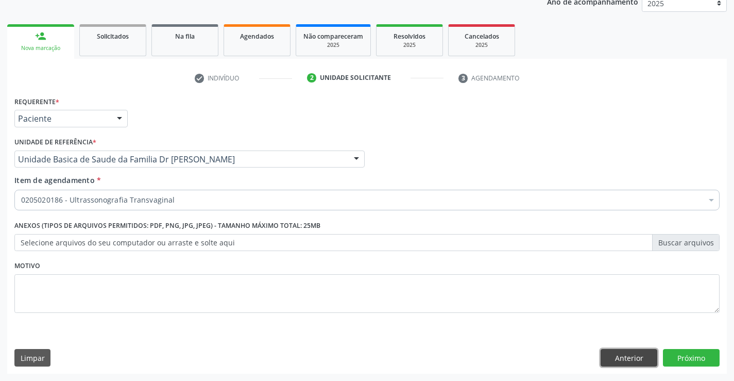
click at [617, 352] on button "Anterior" at bounding box center [629, 358] width 57 height 18
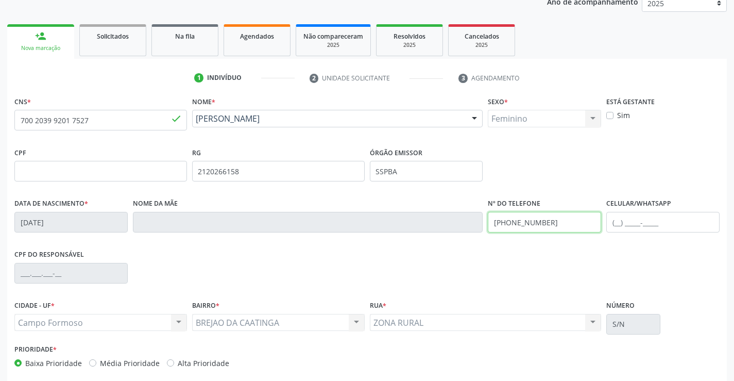
click at [553, 221] on input "(74) 99119-7200" at bounding box center [544, 222] width 113 height 21
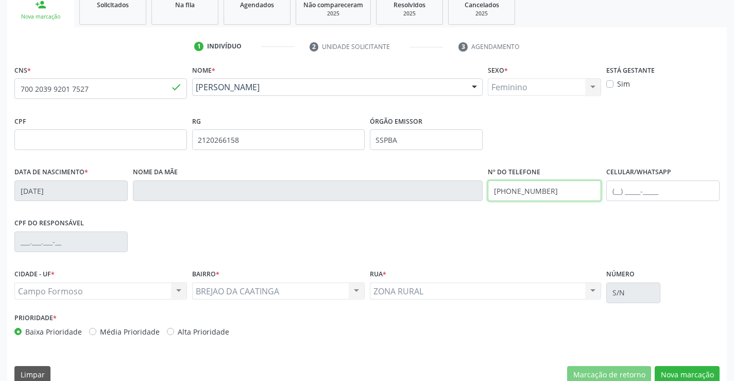
scroll to position [178, 0]
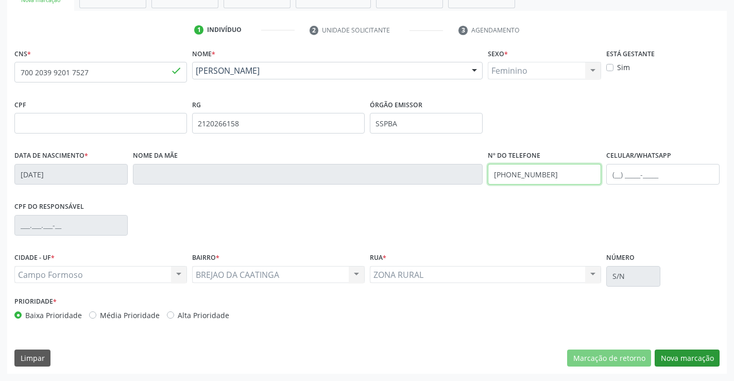
type input "(74) 99142-6929"
click at [678, 355] on button "Nova marcação" at bounding box center [687, 358] width 65 height 18
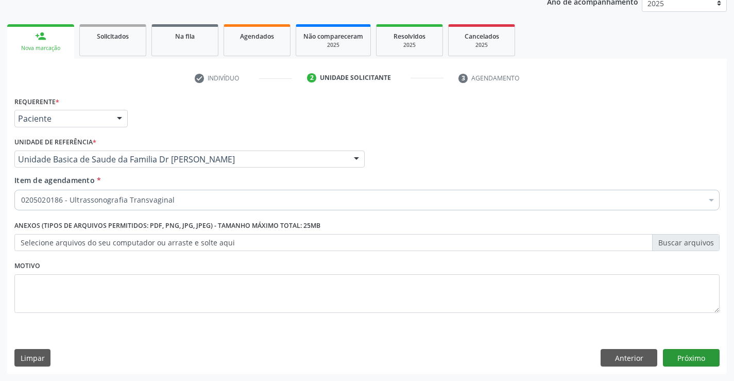
scroll to position [130, 0]
click at [692, 349] on button "Próximo" at bounding box center [691, 358] width 57 height 18
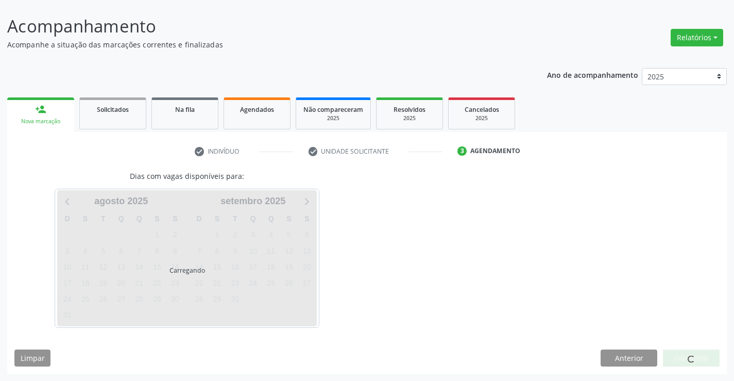
scroll to position [57, 0]
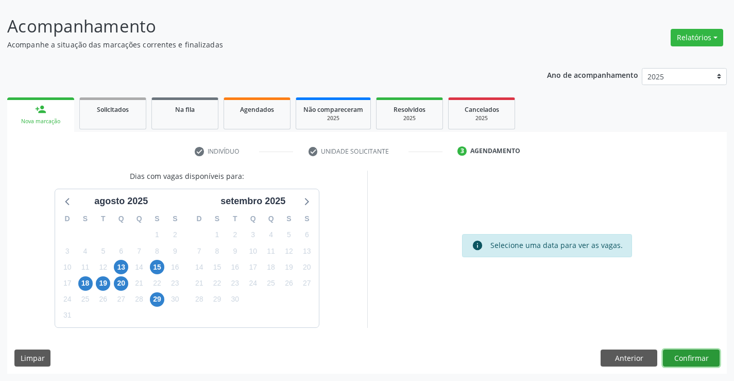
click at [690, 361] on button "Confirmar" at bounding box center [691, 358] width 57 height 18
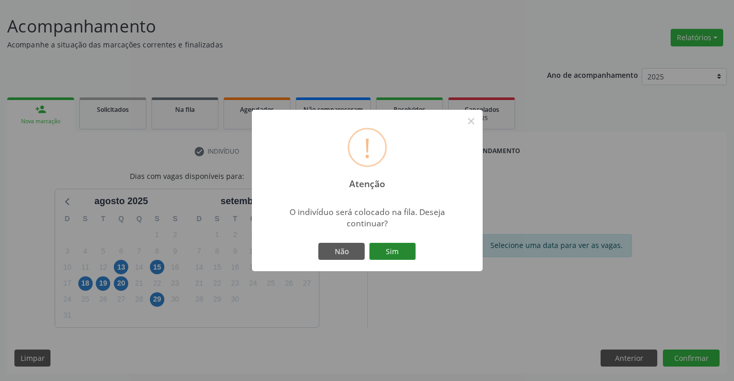
click at [401, 253] on button "Sim" at bounding box center [392, 252] width 46 height 18
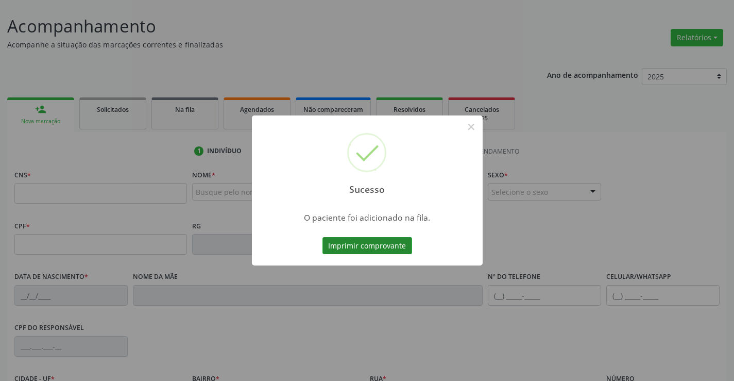
click at [391, 238] on button "Imprimir comprovante" at bounding box center [368, 246] width 90 height 18
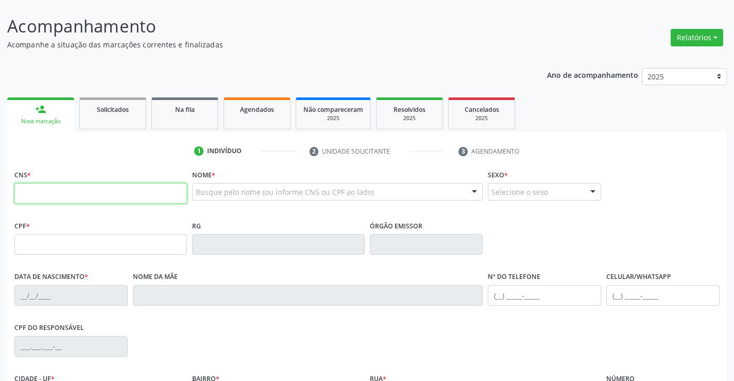
drag, startPoint x: 53, startPoint y: 198, endPoint x: 38, endPoint y: 200, distance: 15.6
click at [52, 198] on input "text" at bounding box center [100, 193] width 173 height 21
type input "704 8020 3658 8646"
type input "0149335784"
type input "03/04/1950"
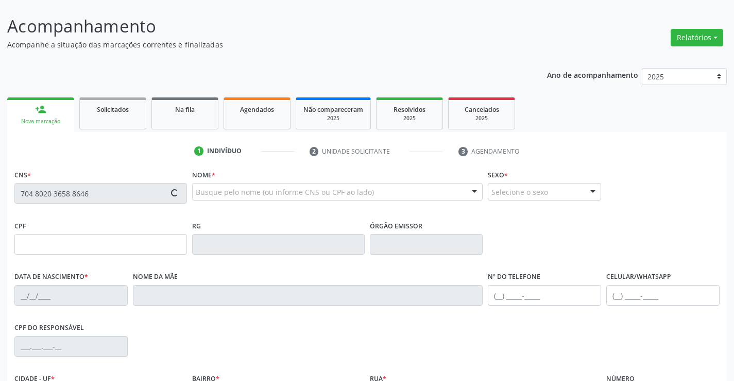
type input "(74) 99147-1212"
type input "109.098.345-04"
type input "s/n"
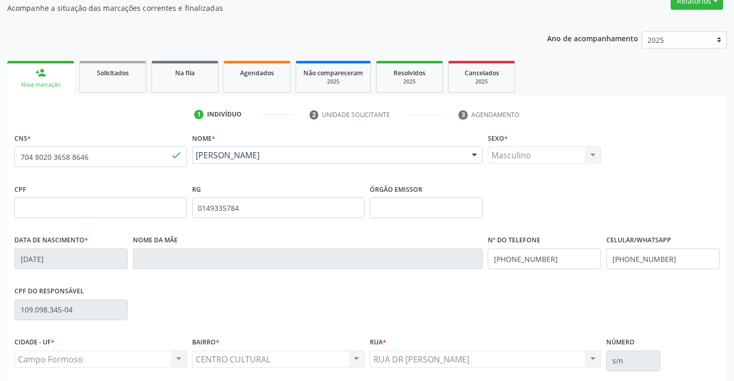
scroll to position [178, 0]
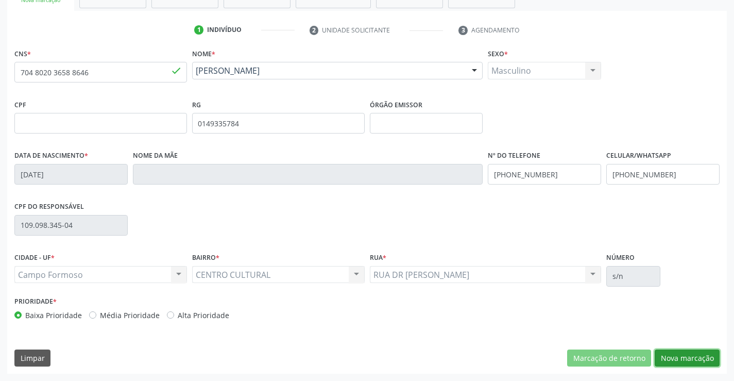
click at [670, 357] on button "Nova marcação" at bounding box center [687, 358] width 65 height 18
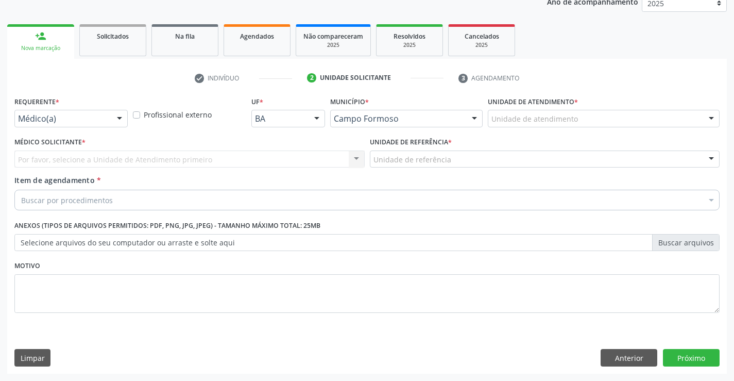
scroll to position [130, 0]
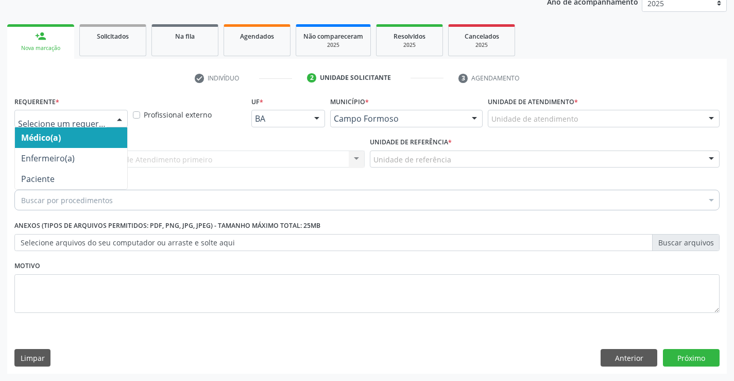
drag, startPoint x: 119, startPoint y: 118, endPoint x: 71, endPoint y: 139, distance: 52.8
click at [114, 118] on div at bounding box center [119, 119] width 15 height 18
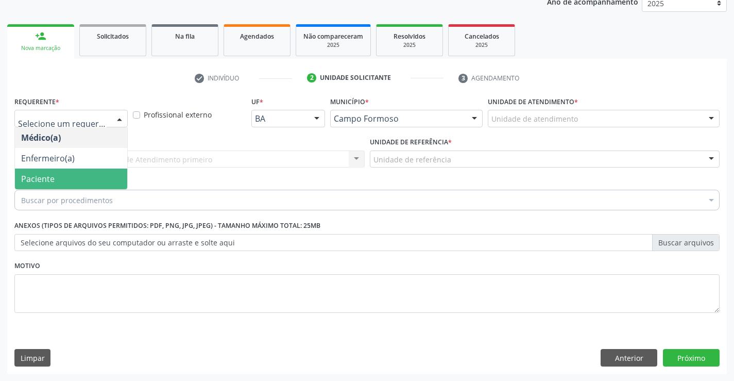
drag, startPoint x: 54, startPoint y: 176, endPoint x: 79, endPoint y: 160, distance: 30.3
click at [57, 175] on span "Paciente" at bounding box center [71, 178] width 112 height 21
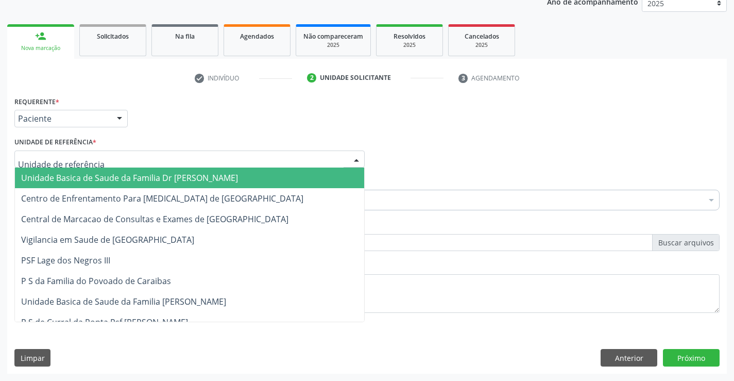
click at [103, 177] on span "Unidade Basica de Saude da Familia Dr [PERSON_NAME]" at bounding box center [129, 177] width 217 height 11
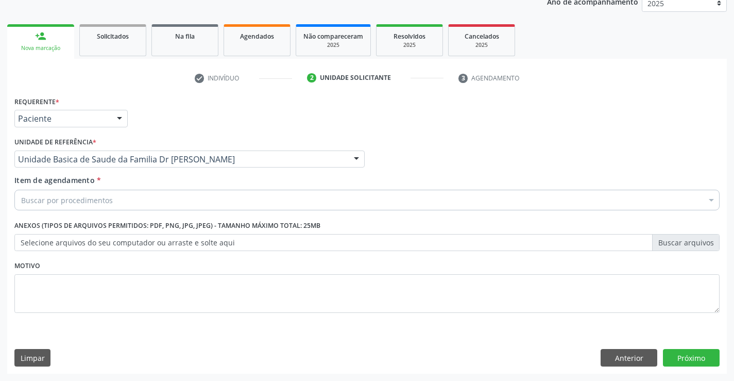
click at [120, 198] on div "Buscar por procedimentos" at bounding box center [366, 200] width 705 height 21
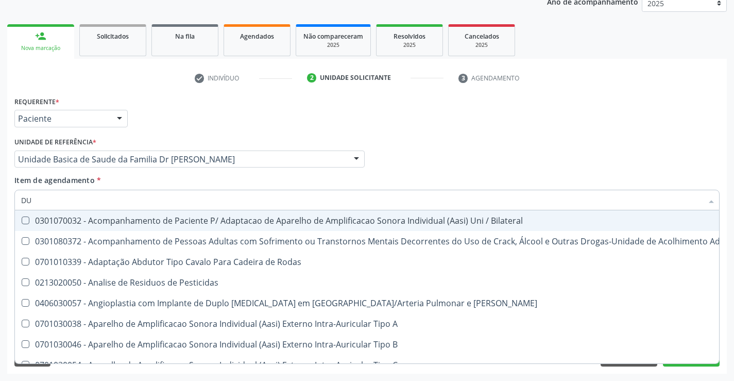
type input "D"
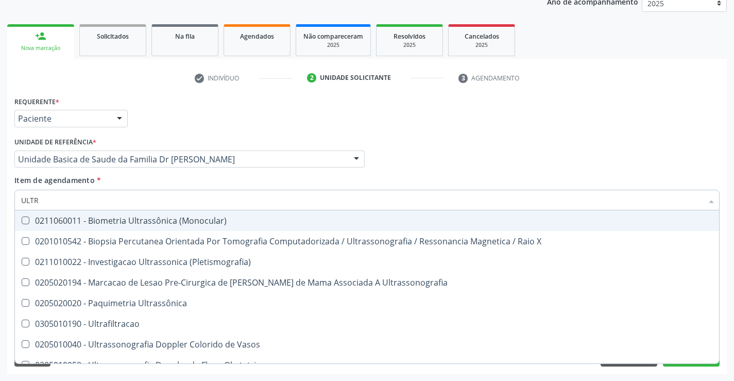
type input "ULTRA"
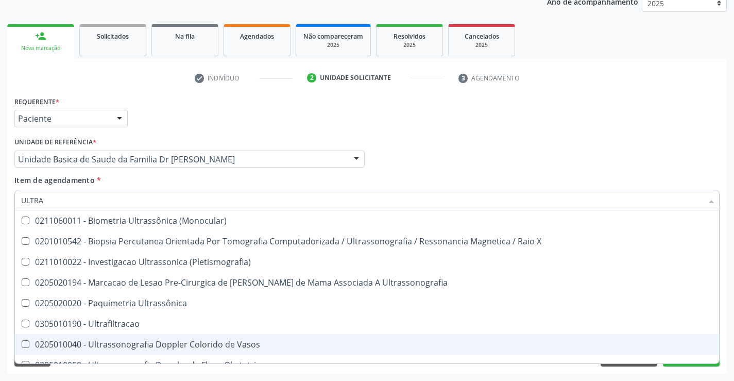
click at [164, 343] on div "0205010040 - Ultrassonografia Doppler Colorido de Vasos" at bounding box center [367, 344] width 692 height 8
checkbox Vasos "true"
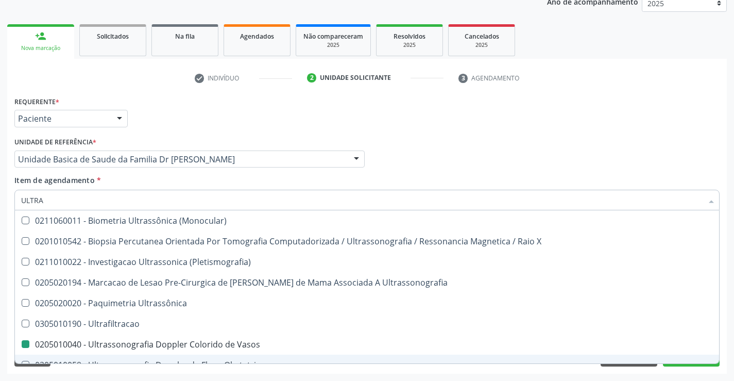
click at [162, 376] on div "Acompanhamento Acompanhe a situação das marcações correntes e finalizadas Relat…" at bounding box center [367, 154] width 734 height 454
checkbox X "true"
checkbox Vasos "false"
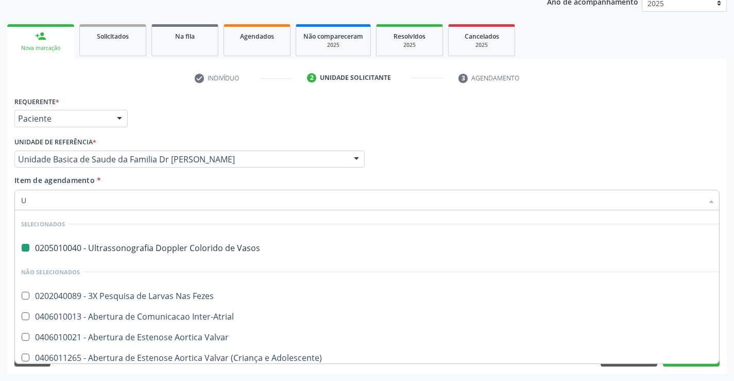
type input "UR"
checkbox Vasos "false"
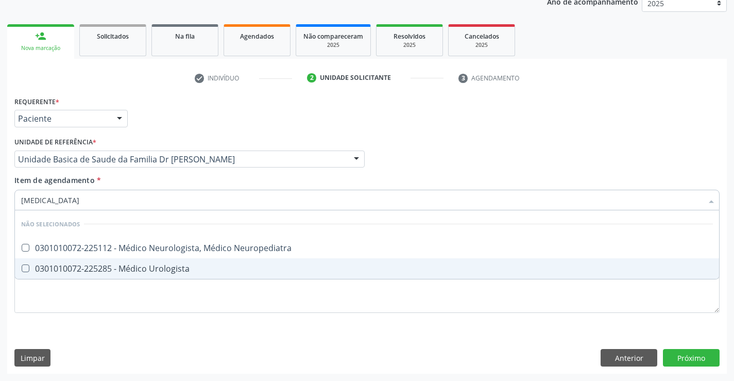
type input "UROLOGISTA"
click at [200, 268] on div "0301010072-225285 - Médico Urologista" at bounding box center [367, 268] width 692 height 8
checkbox Urologista "true"
click at [168, 307] on div "Requerente * Paciente Médico(a) Enfermeiro(a) Paciente Nenhum resultado encontr…" at bounding box center [366, 210] width 705 height 233
checkbox Neuropediatra "true"
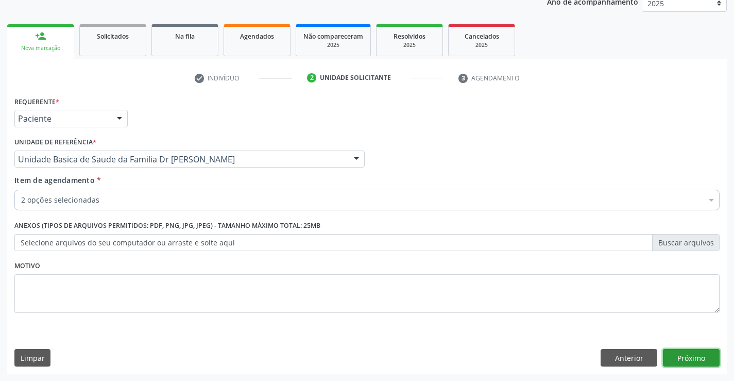
click at [685, 356] on button "Próximo" at bounding box center [691, 358] width 57 height 18
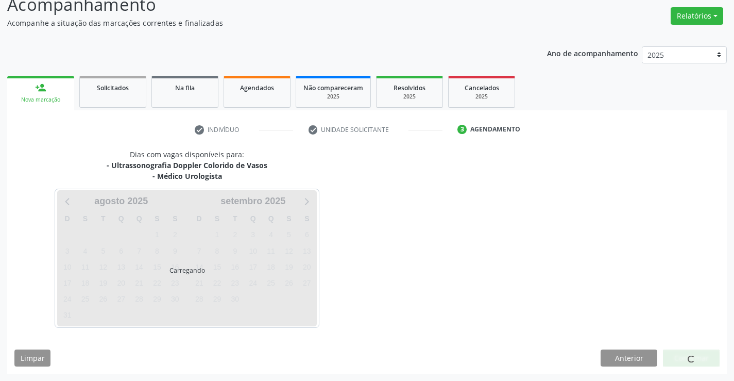
scroll to position [109, 0]
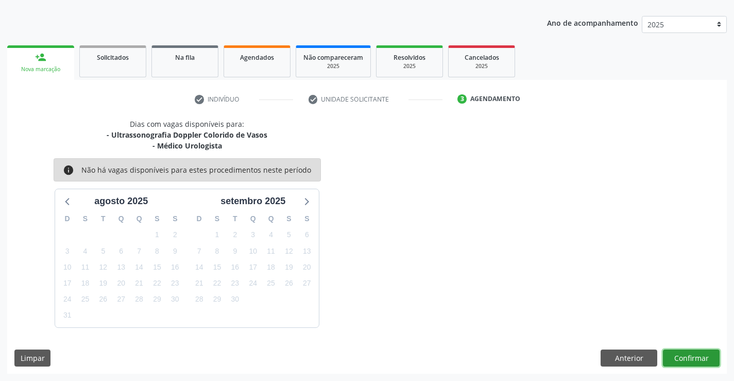
click at [681, 356] on button "Confirmar" at bounding box center [691, 358] width 57 height 18
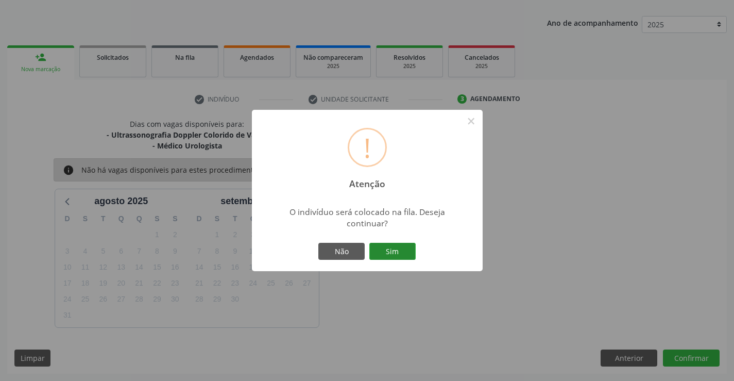
click at [394, 249] on button "Sim" at bounding box center [392, 252] width 46 height 18
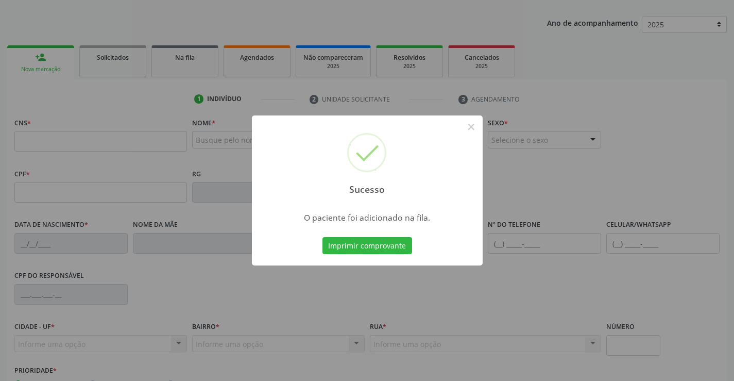
click at [323, 237] on button "Imprimir comprovante" at bounding box center [368, 246] width 90 height 18
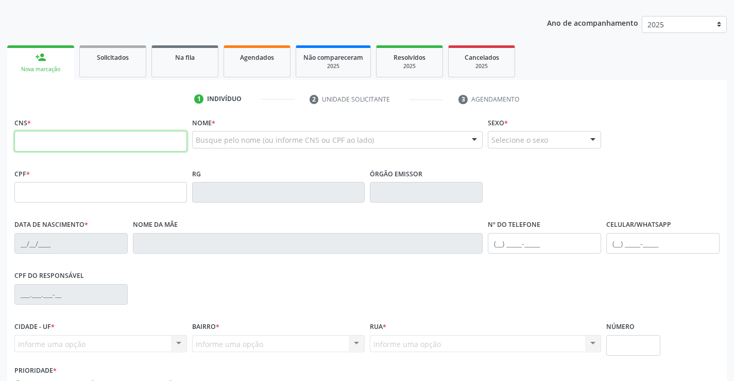
click at [75, 141] on input "text" at bounding box center [100, 141] width 173 height 21
type input "709 2062 6848 4734"
type input "09/05/1986"
type input "S/N"
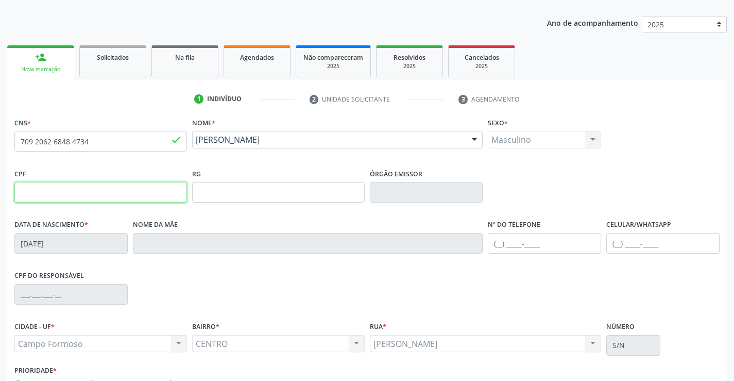
click at [24, 190] on input "text" at bounding box center [100, 192] width 173 height 21
type input "022.337.135-16"
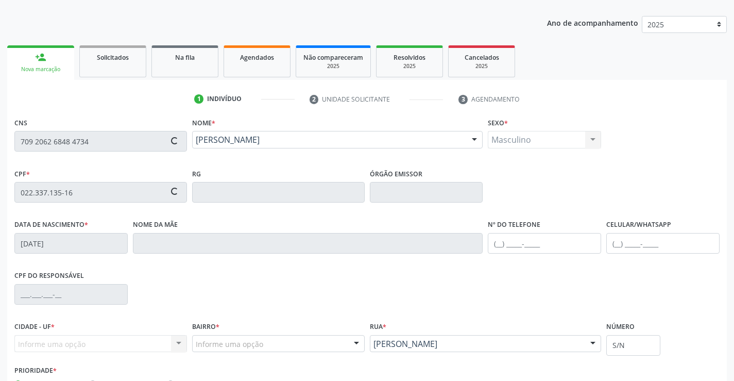
type input "Evani Lima Ribeiro"
type input "(74) 99191-8608"
type input "52"
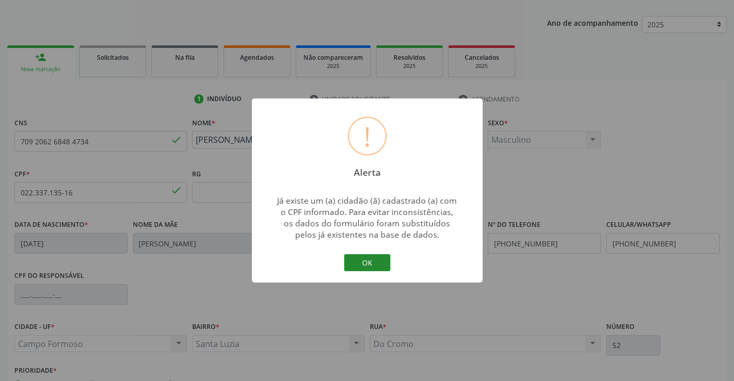
click at [382, 261] on button "OK" at bounding box center [367, 263] width 46 height 18
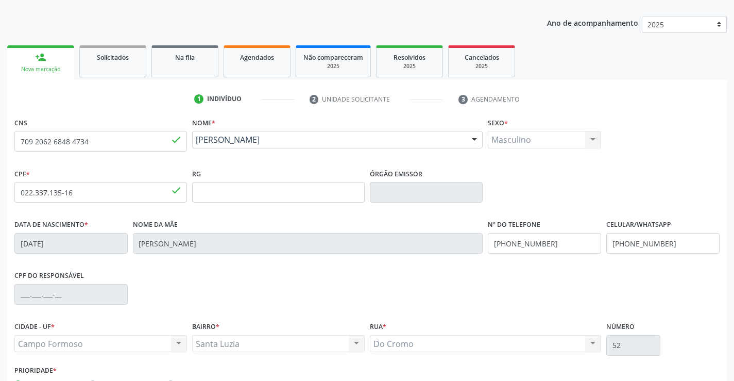
click at [179, 192] on span "done" at bounding box center [176, 189] width 11 height 11
click at [86, 196] on input "022.337.135-16" at bounding box center [100, 192] width 173 height 21
type input "0"
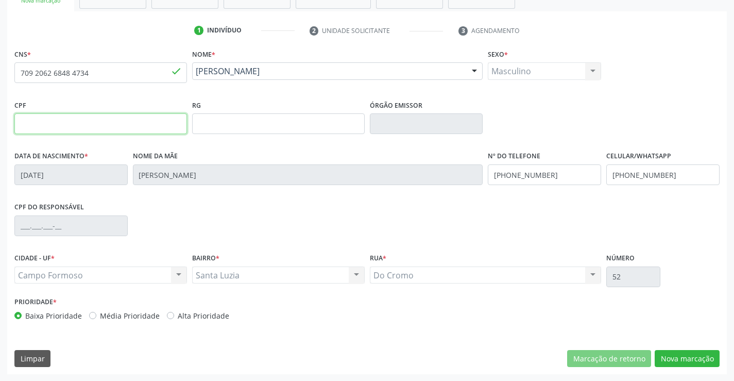
scroll to position [178, 0]
click at [671, 354] on button "Nova marcação" at bounding box center [687, 358] width 65 height 18
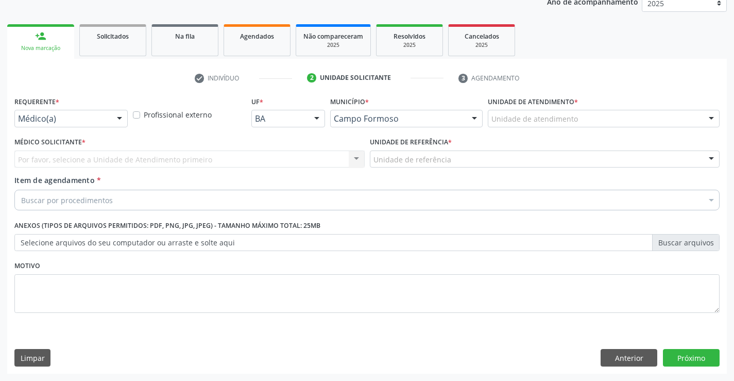
scroll to position [130, 0]
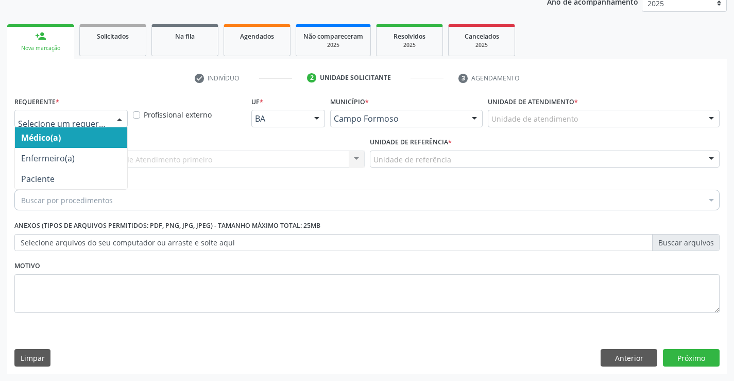
click at [119, 117] on div at bounding box center [119, 119] width 15 height 18
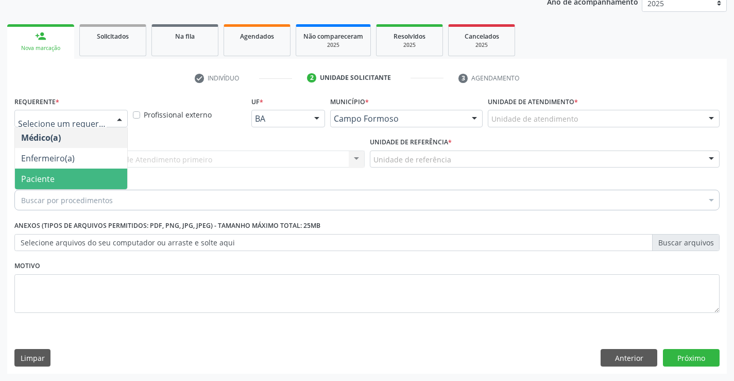
click at [77, 177] on span "Paciente" at bounding box center [71, 178] width 112 height 21
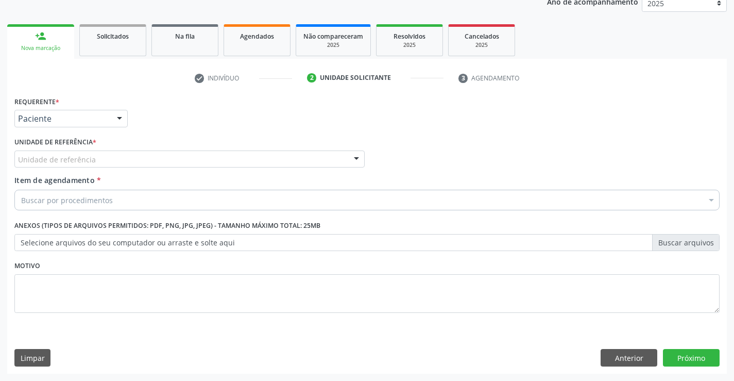
click at [130, 159] on div "Unidade de referência" at bounding box center [189, 159] width 350 height 18
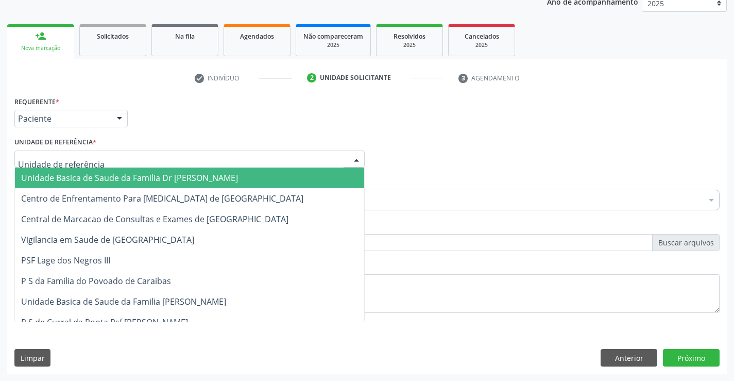
click at [140, 174] on span "Unidade Basica de Saude da Familia Dr [PERSON_NAME]" at bounding box center [129, 177] width 217 height 11
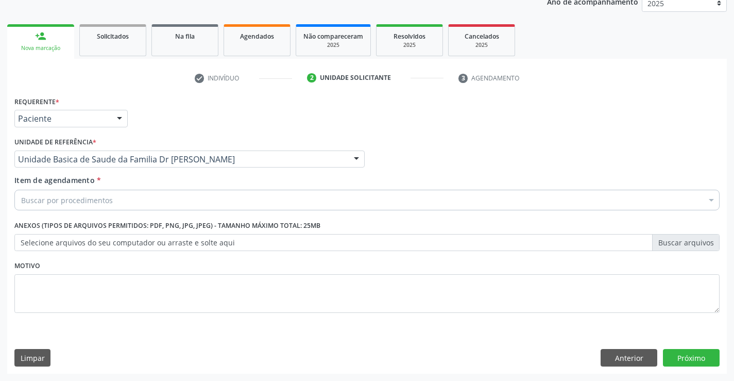
click at [125, 203] on div "Buscar por procedimentos" at bounding box center [366, 200] width 705 height 21
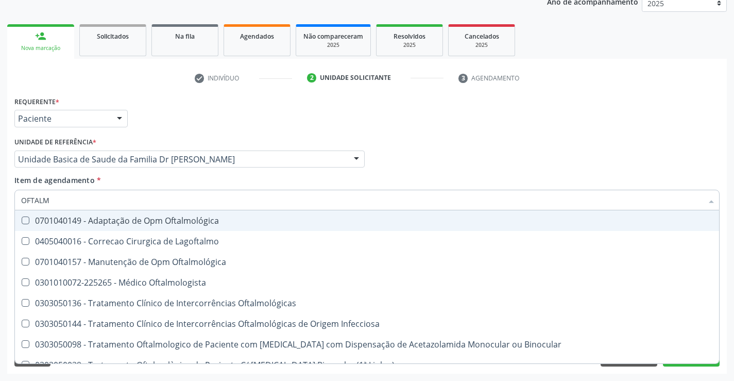
type input "OFTALMO"
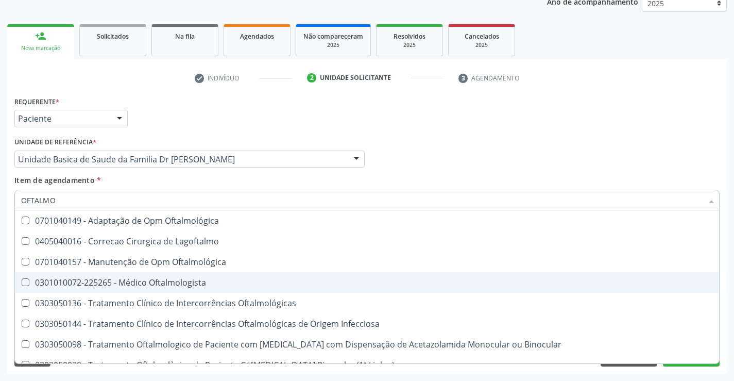
click at [145, 284] on div "0301010072-225265 - Médico Oftalmologista" at bounding box center [367, 282] width 692 height 8
checkbox Oftalmologista "true"
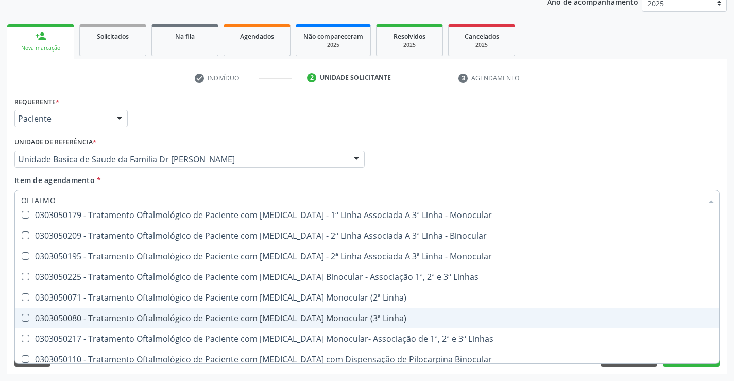
scroll to position [309, 0]
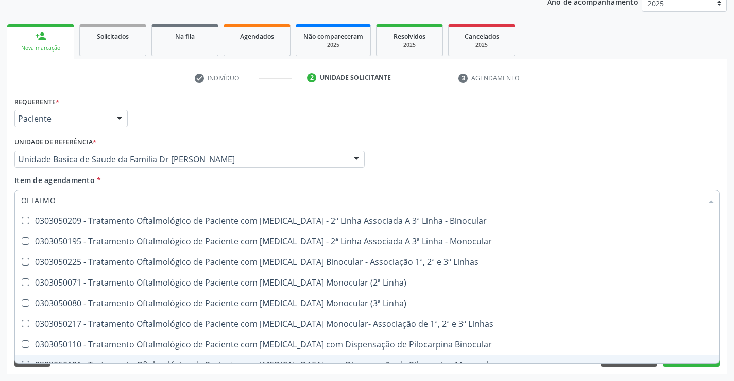
click at [228, 371] on div "Requerente * Paciente Médico(a) Enfermeiro(a) Paciente Nenhum resultado encontr…" at bounding box center [367, 234] width 720 height 280
checkbox Lagoftalmo "true"
checkbox Oftalmologista "false"
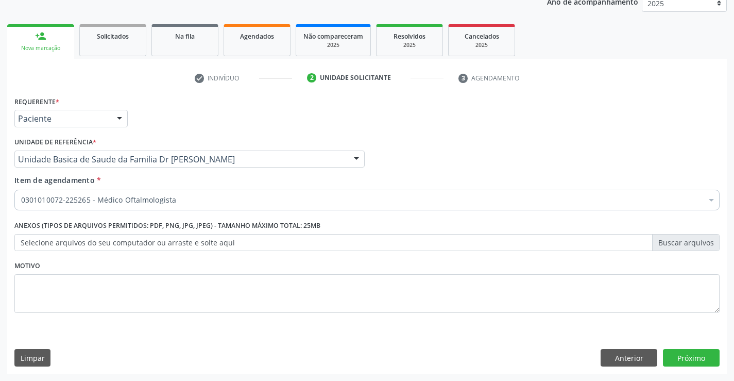
scroll to position [0, 0]
click at [616, 356] on button "Anterior" at bounding box center [629, 358] width 57 height 18
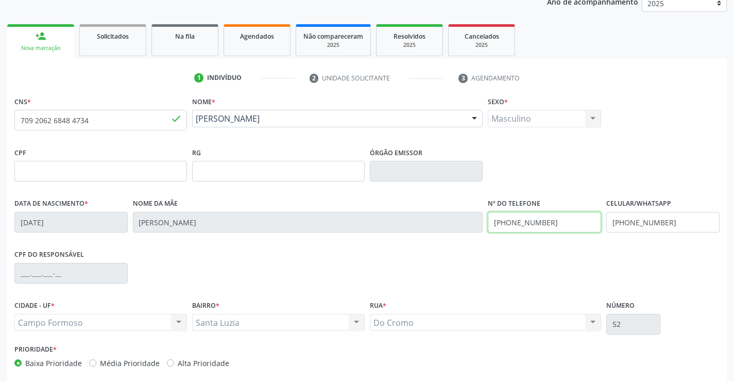
click at [551, 224] on input "(74) 99191-8608" at bounding box center [544, 222] width 113 height 21
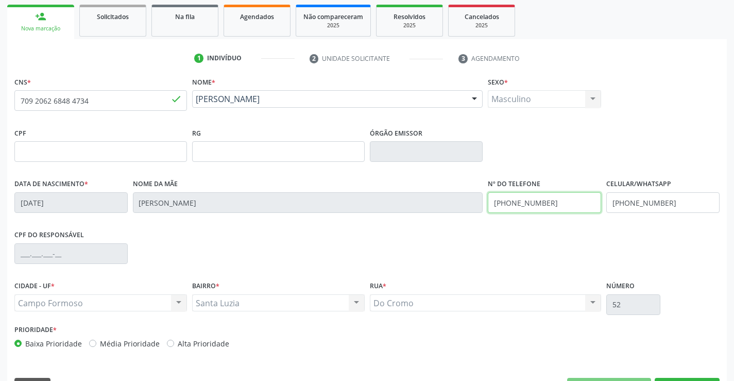
scroll to position [178, 0]
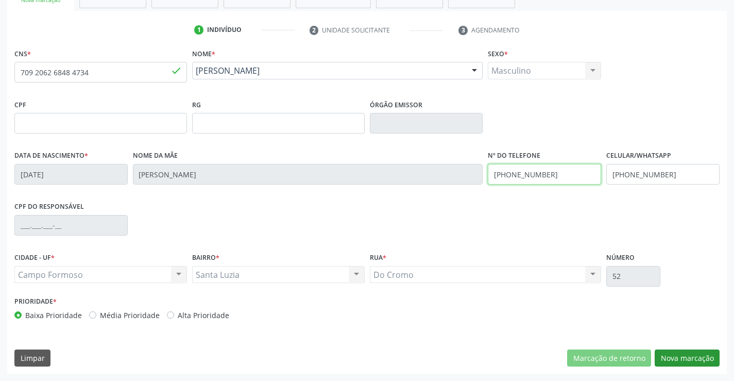
type input "(74) 99198-9561"
click at [669, 359] on button "Nova marcação" at bounding box center [687, 358] width 65 height 18
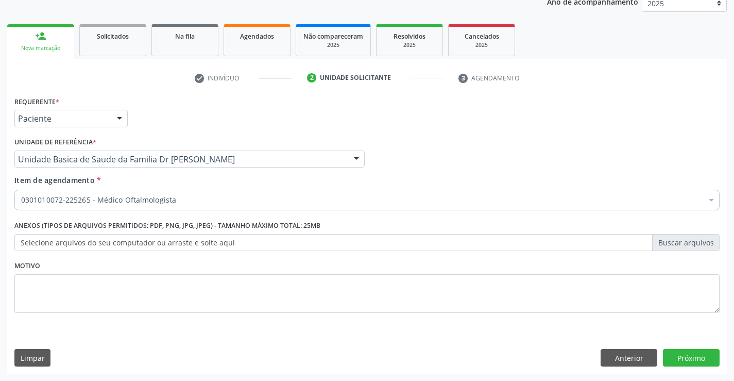
scroll to position [130, 0]
click at [673, 356] on button "Próximo" at bounding box center [691, 358] width 57 height 18
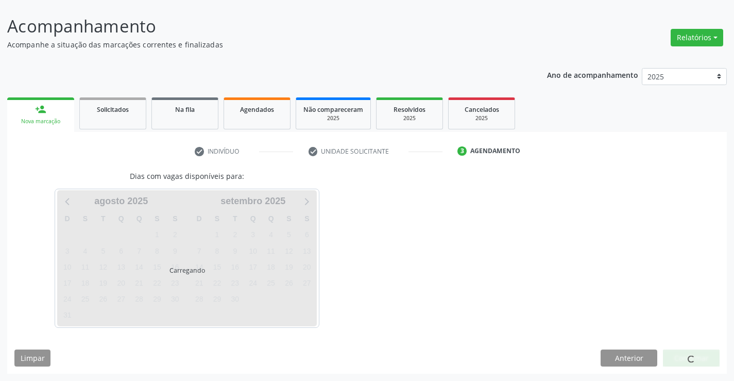
scroll to position [87, 0]
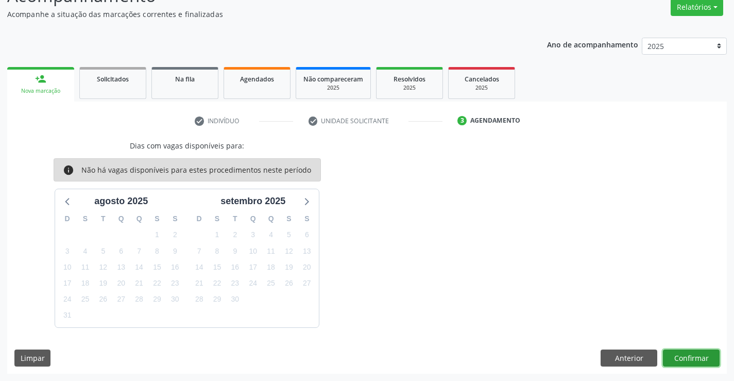
click at [682, 358] on button "Confirmar" at bounding box center [691, 358] width 57 height 18
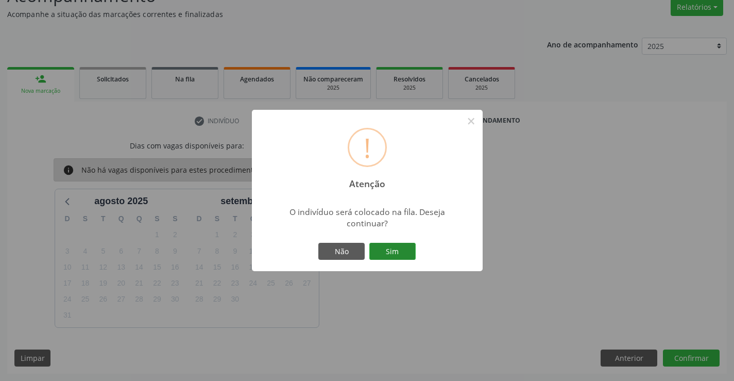
click at [397, 252] on button "Sim" at bounding box center [392, 252] width 46 height 18
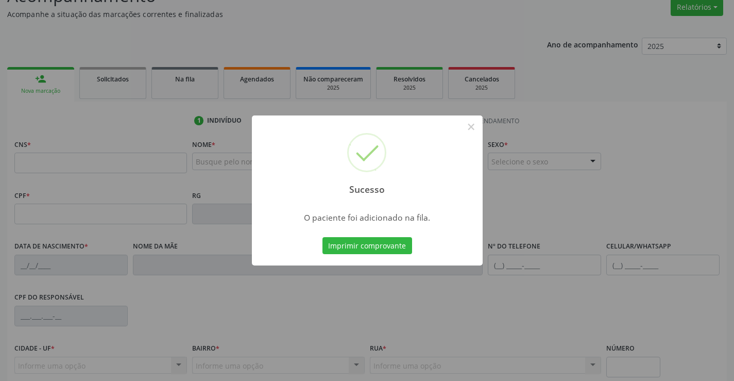
click at [323, 237] on button "Imprimir comprovante" at bounding box center [368, 246] width 90 height 18
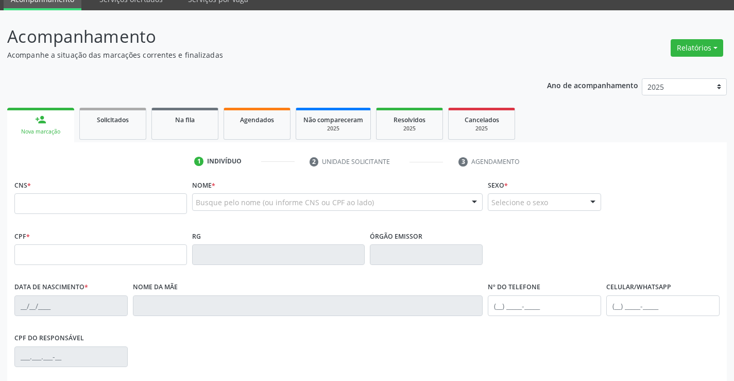
scroll to position [0, 0]
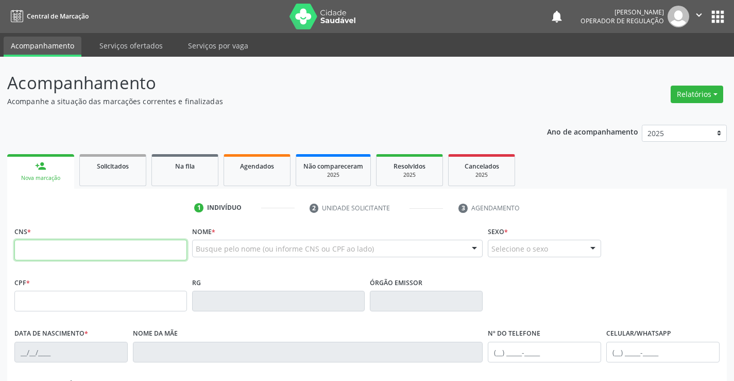
click at [73, 252] on input "text" at bounding box center [100, 250] width 173 height 21
type input "703 2076 7862 2993"
type input "0604474512"
type input "0[DATE]"
type input "(74) 99144-1415"
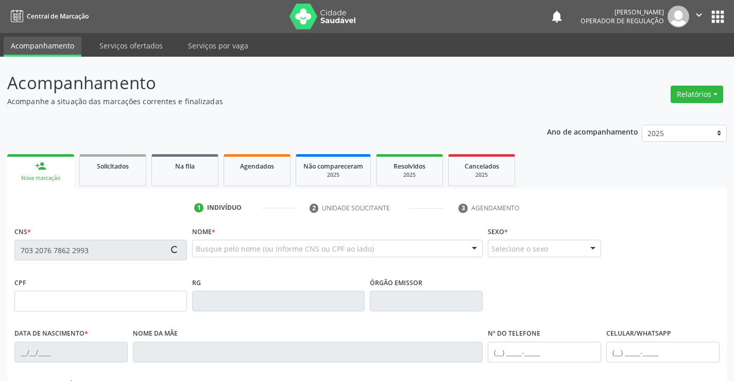
type input "S/N"
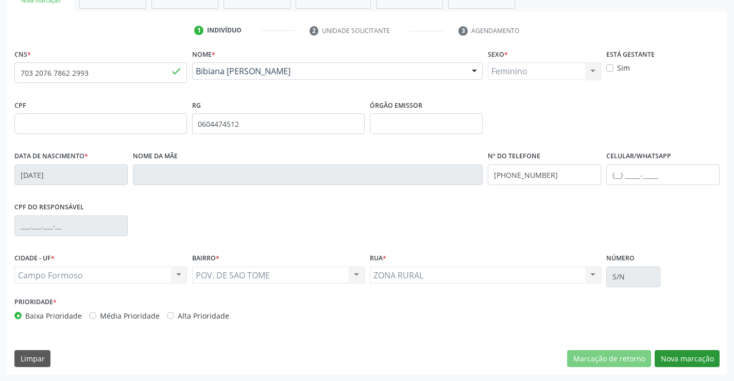
scroll to position [178, 0]
click at [668, 353] on button "Nova marcação" at bounding box center [687, 358] width 65 height 18
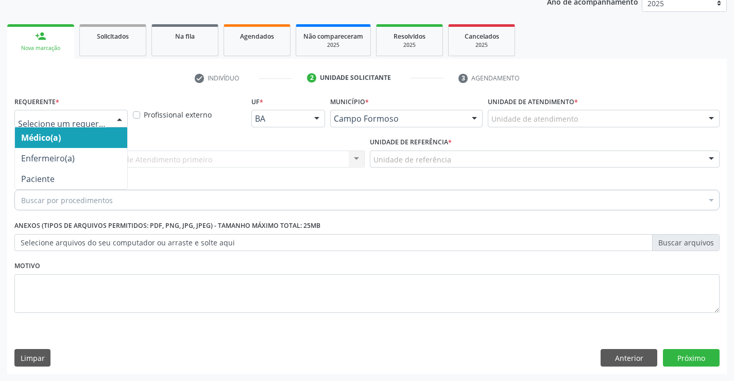
click at [116, 117] on div at bounding box center [119, 119] width 15 height 18
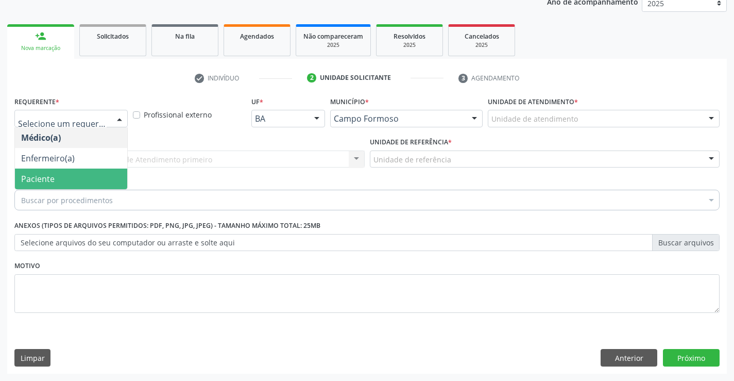
click at [70, 181] on span "Paciente" at bounding box center [71, 178] width 112 height 21
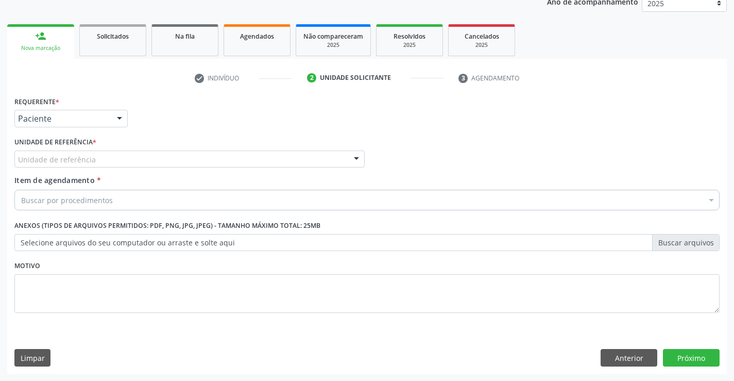
click at [107, 156] on div "Unidade de referência" at bounding box center [189, 159] width 350 height 18
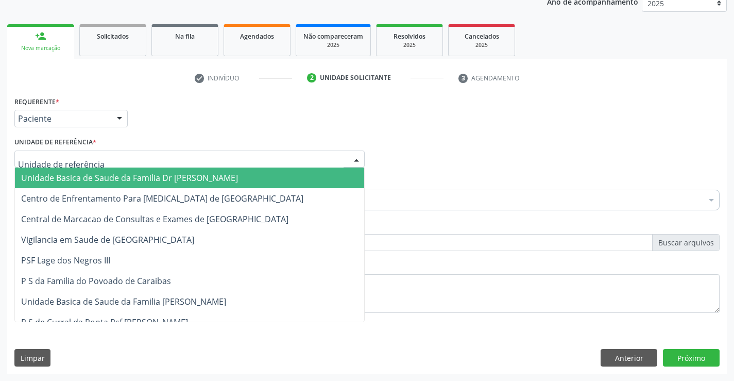
click at [106, 175] on span "Unidade Basica de Saude da Familia Dr [PERSON_NAME]" at bounding box center [129, 177] width 217 height 11
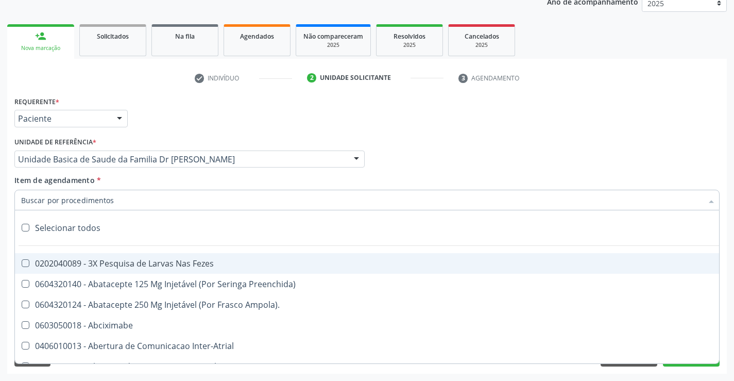
click at [129, 206] on div at bounding box center [366, 200] width 705 height 21
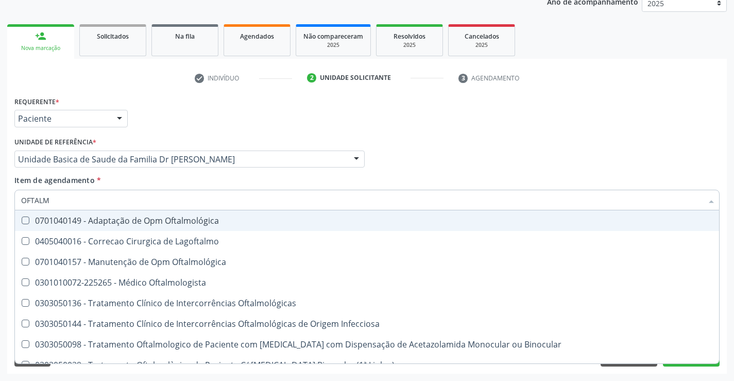
type input "OFTALMO"
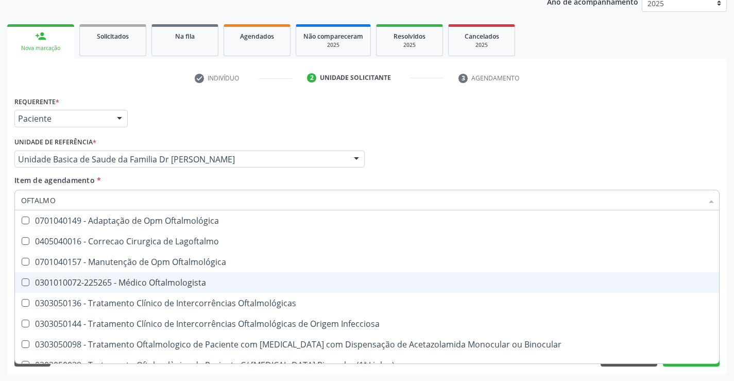
click at [131, 286] on div "0301010072-225265 - Médico Oftalmologista" at bounding box center [367, 282] width 692 height 8
checkbox Oftalmologista "true"
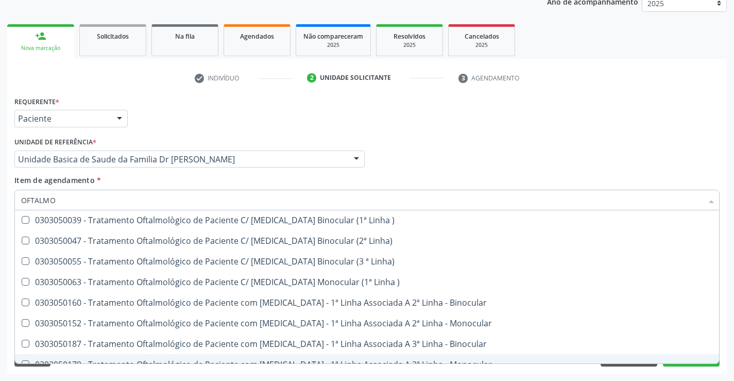
scroll to position [155, 0]
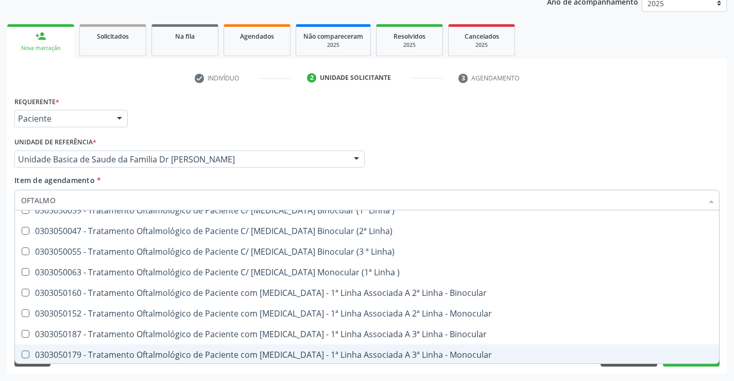
click at [159, 369] on div "Requerente * Paciente Médico(a) Enfermeiro(a) Paciente Nenhum resultado encontr…" at bounding box center [367, 234] width 720 height 280
checkbox Lagoftalmo "true"
checkbox Oftalmologista "false"
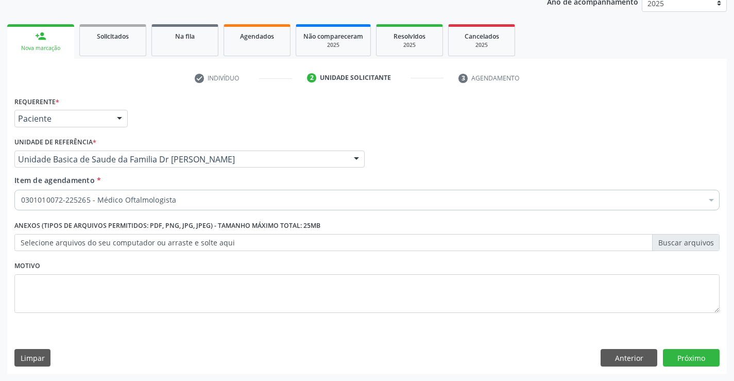
scroll to position [0, 0]
click at [685, 360] on button "Próximo" at bounding box center [691, 358] width 57 height 18
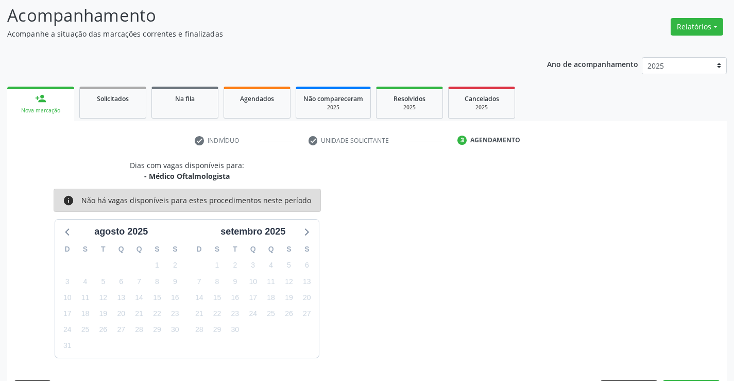
scroll to position [98, 0]
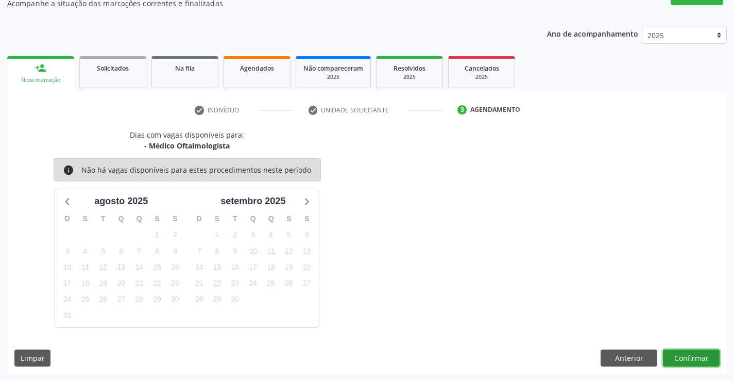
click at [684, 359] on button "Confirmar" at bounding box center [691, 358] width 57 height 18
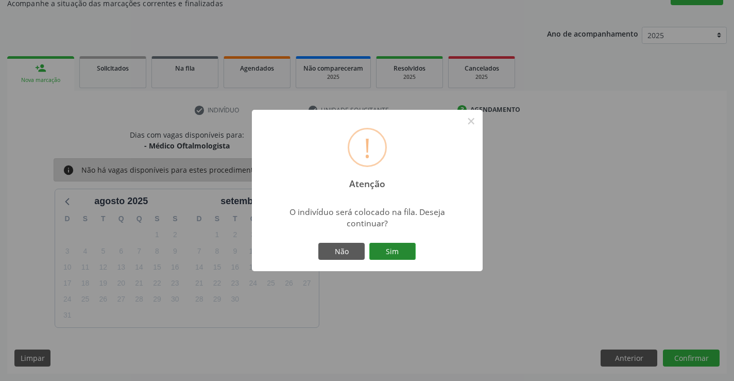
click at [405, 246] on button "Sim" at bounding box center [392, 252] width 46 height 18
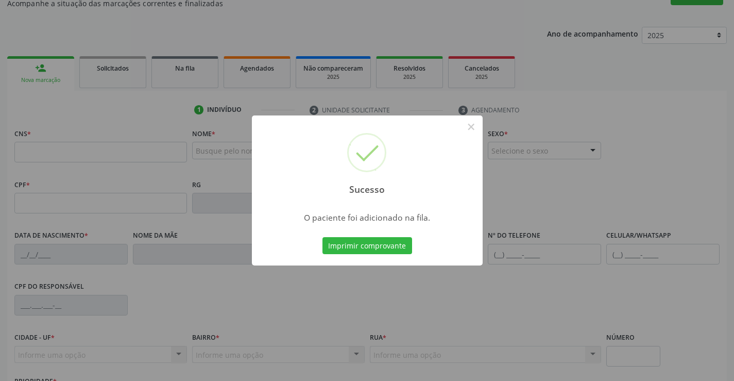
click at [404, 246] on button "Imprimir comprovante" at bounding box center [368, 246] width 90 height 18
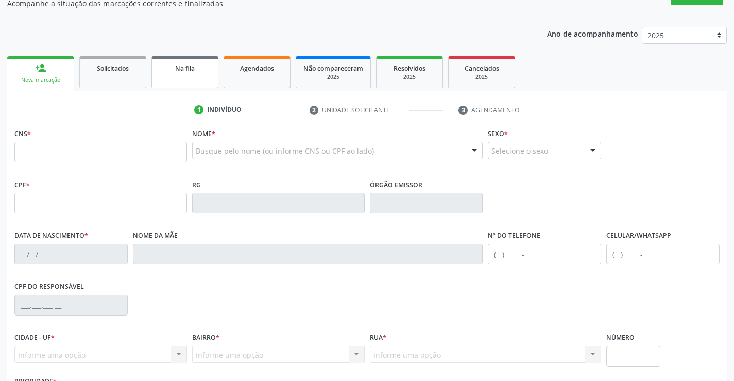
click at [196, 77] on link "Na fila" at bounding box center [184, 72] width 67 height 32
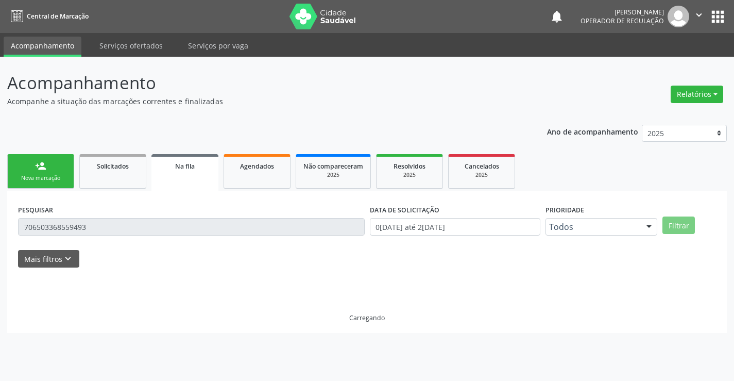
scroll to position [0, 0]
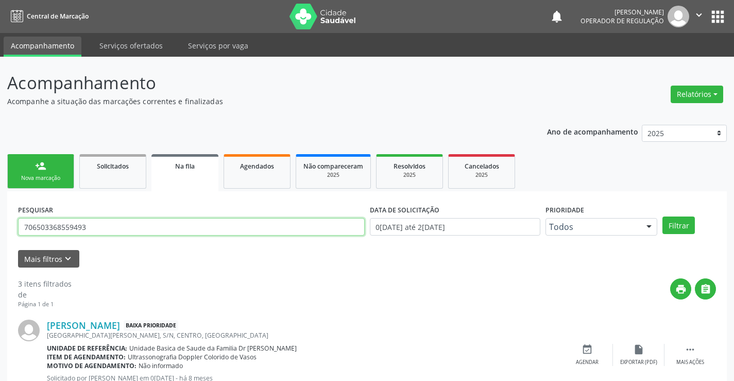
click at [99, 228] on input "706503368559493" at bounding box center [191, 227] width 347 height 18
type input "7"
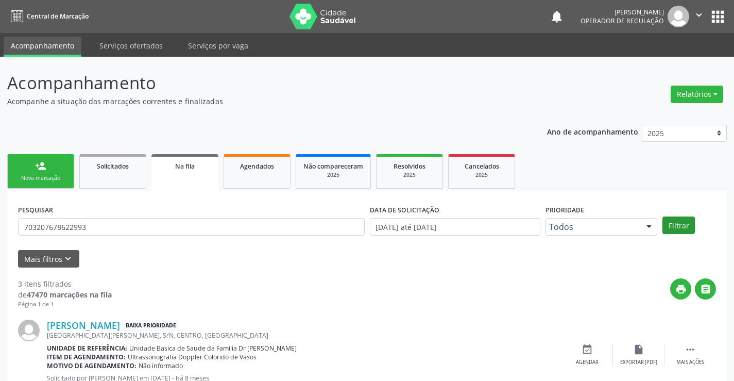
type input "703207678622993"
click at [673, 221] on button "Filtrar" at bounding box center [679, 225] width 32 height 18
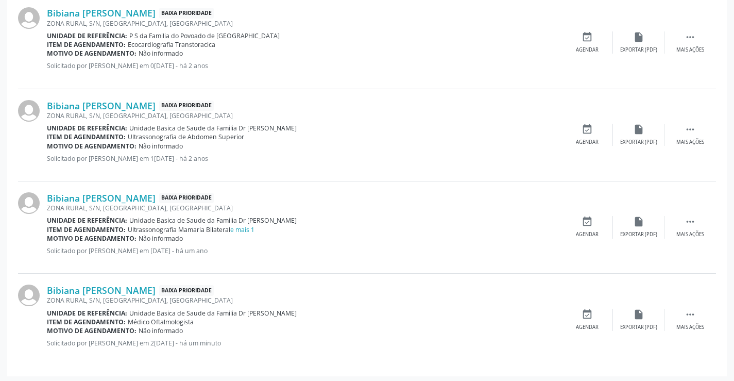
scroll to position [499, 0]
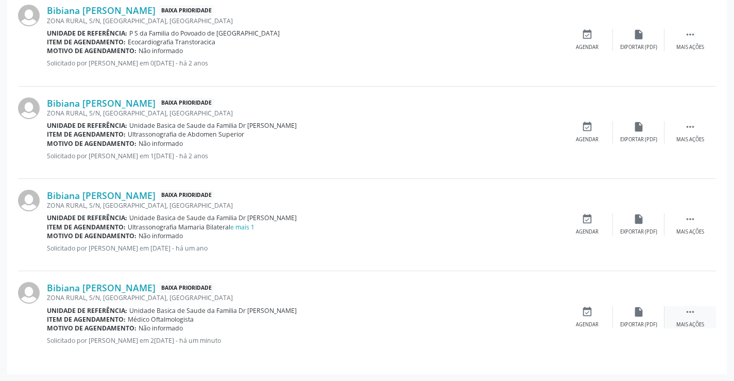
click at [691, 308] on icon "" at bounding box center [690, 311] width 11 height 11
click at [633, 314] on icon "edit" at bounding box center [638, 311] width 11 height 11
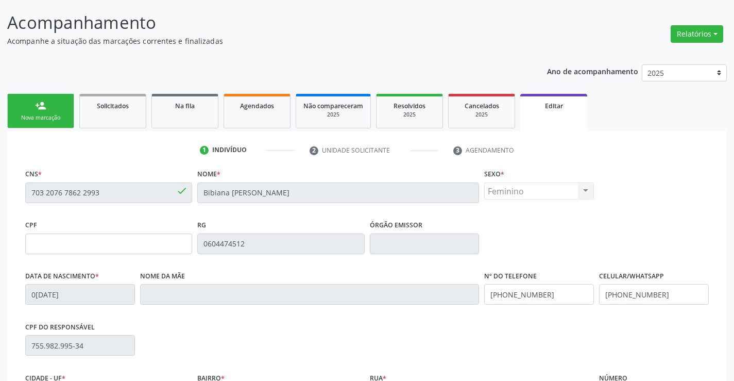
scroll to position [155, 0]
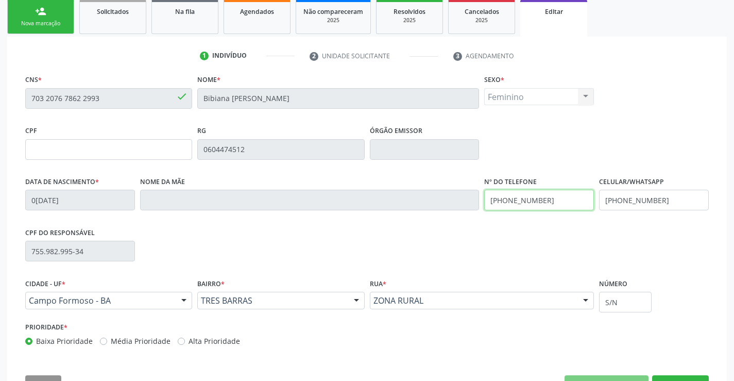
click at [558, 198] on input "[PHONE_NUMBER]" at bounding box center [539, 200] width 110 height 21
type input "[PHONE_NUMBER]"
click at [662, 199] on input "[PHONE_NUMBER]" at bounding box center [654, 200] width 110 height 21
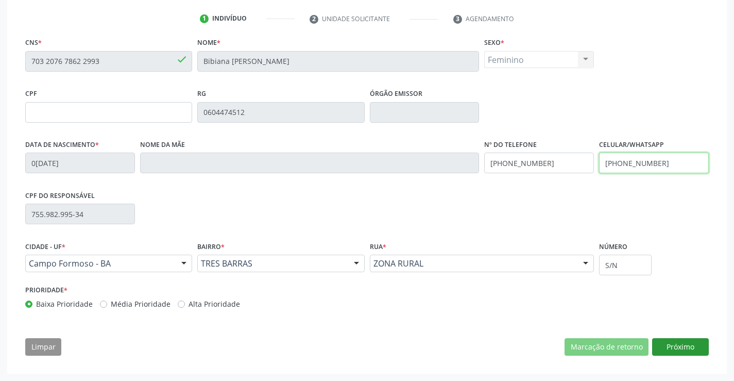
type input "[PHONE_NUMBER]"
click at [675, 345] on button "Próximo" at bounding box center [680, 347] width 57 height 18
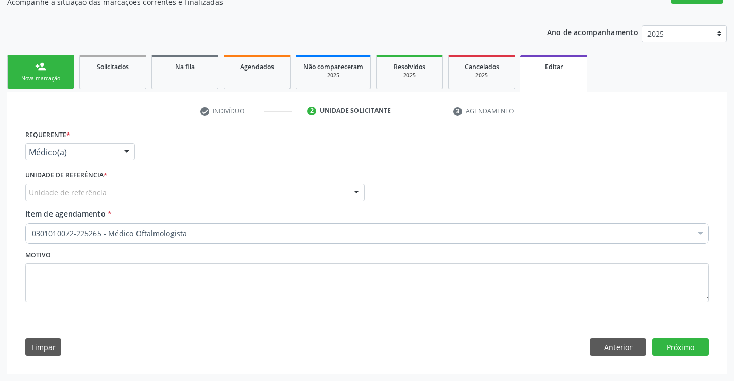
scroll to position [99, 0]
click at [669, 346] on button "Próximo" at bounding box center [680, 347] width 57 height 18
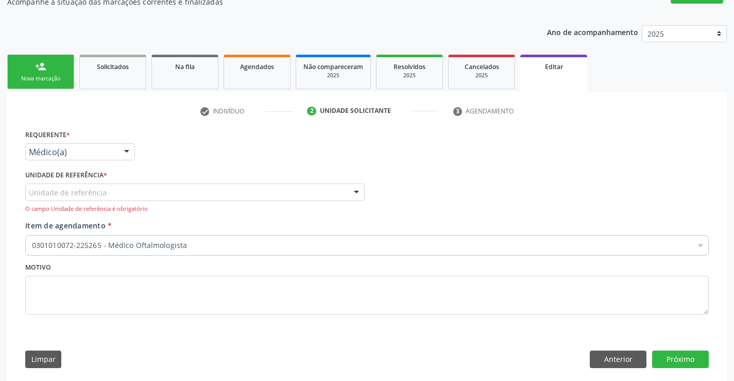
click at [121, 150] on div at bounding box center [126, 153] width 15 height 18
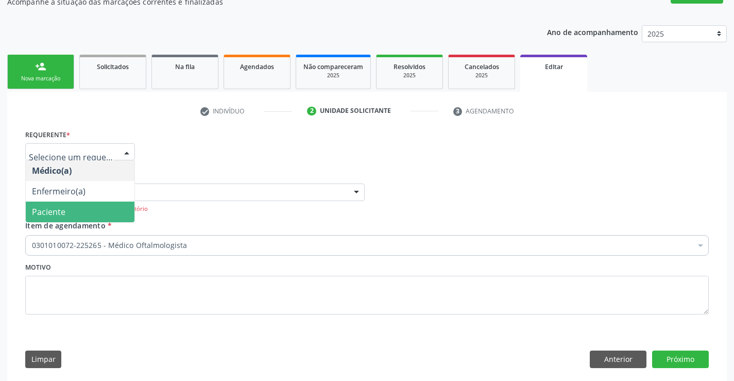
drag, startPoint x: 108, startPoint y: 215, endPoint x: 116, endPoint y: 203, distance: 14.4
click at [109, 214] on span "Paciente" at bounding box center [80, 211] width 109 height 21
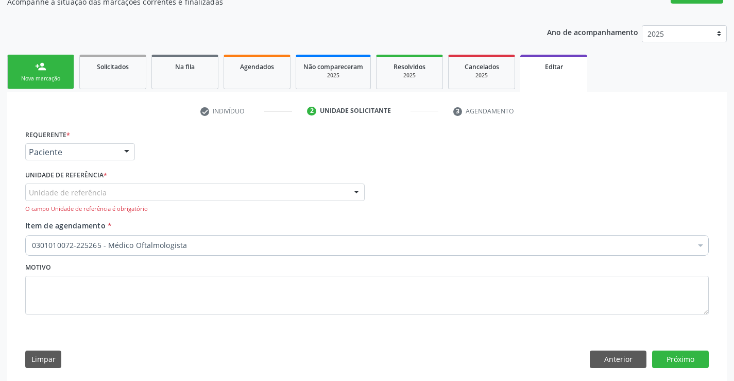
click at [121, 194] on div "Unidade de referência" at bounding box center [195, 192] width 340 height 18
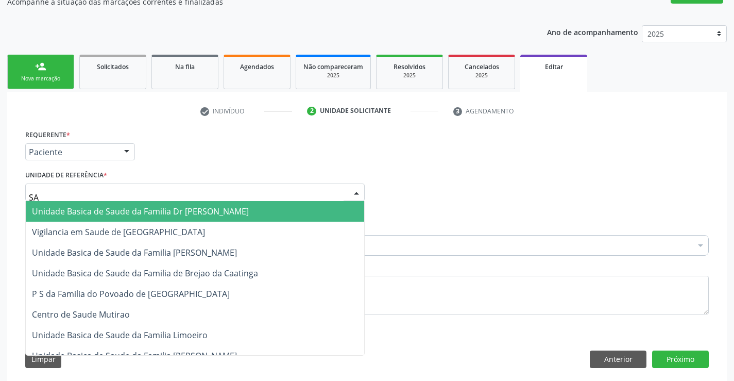
type input "SAO"
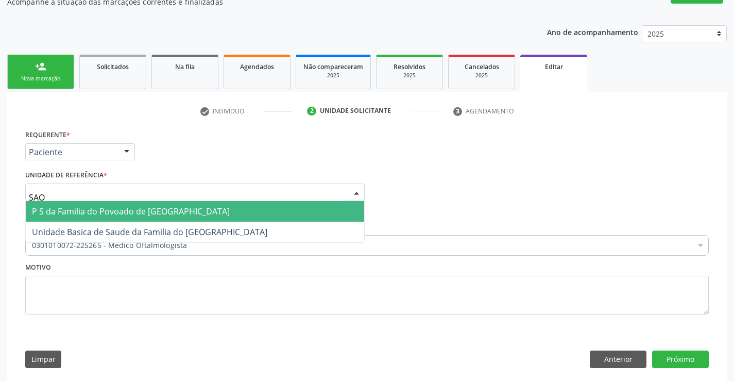
click at [121, 211] on span "P S da Familia do Povoado de [GEOGRAPHIC_DATA]" at bounding box center [131, 211] width 198 height 11
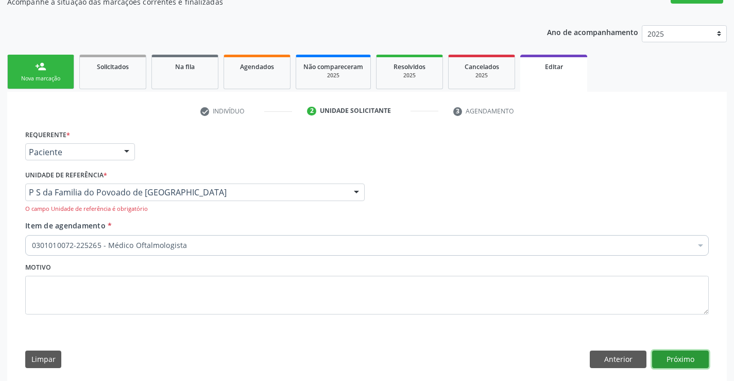
click at [663, 353] on button "Próximo" at bounding box center [680, 359] width 57 height 18
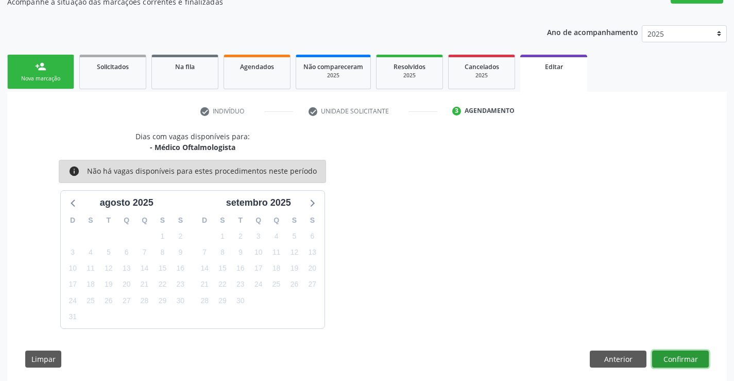
click at [673, 357] on button "Confirmar" at bounding box center [680, 359] width 57 height 18
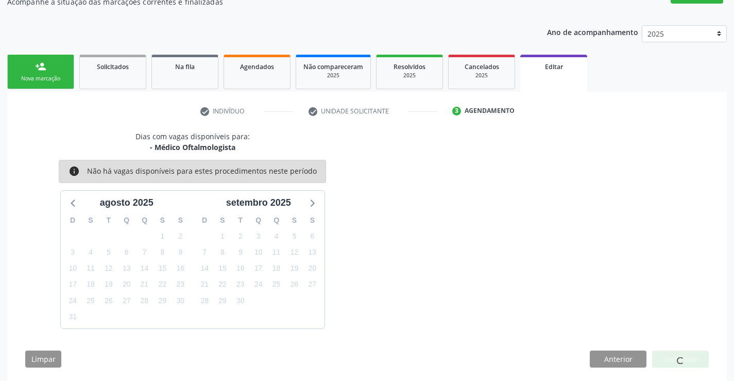
scroll to position [0, 0]
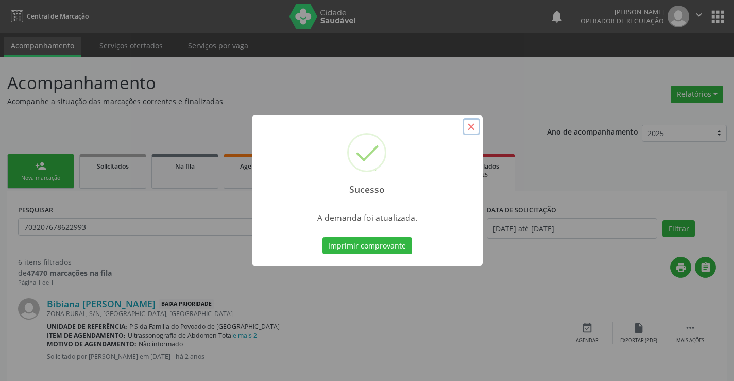
click at [470, 125] on button "×" at bounding box center [472, 127] width 18 height 18
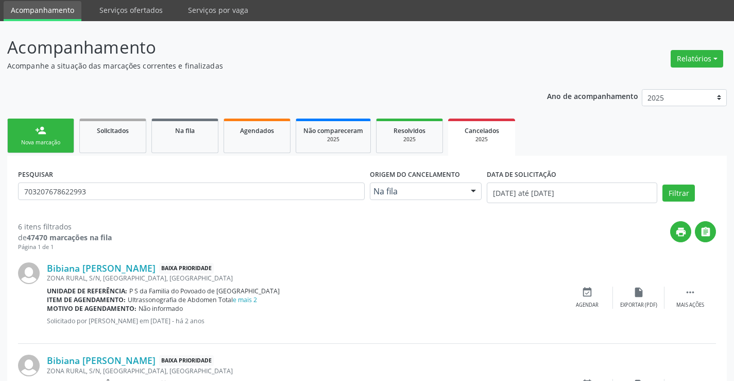
scroll to position [52, 0]
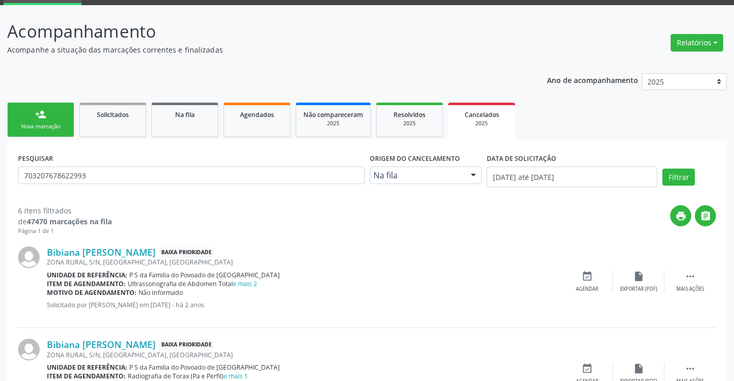
click at [57, 122] on link "person_add Nova marcação" at bounding box center [40, 120] width 67 height 35
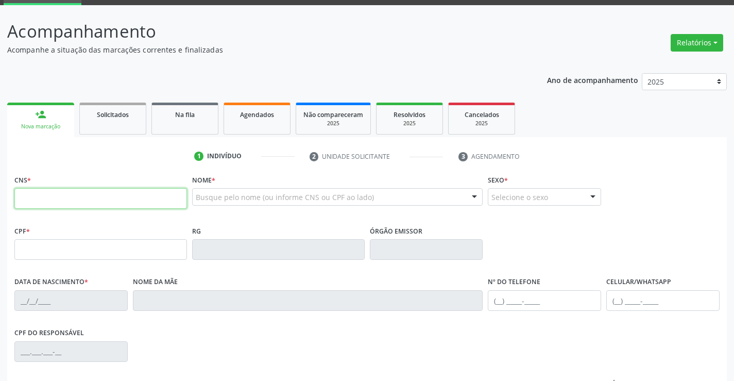
click at [60, 198] on input "text" at bounding box center [100, 198] width 173 height 21
click at [48, 204] on input "text" at bounding box center [100, 198] width 173 height 21
type input "704 1062 3405 0480"
type input "0221737570"
type input "01[DATE]"
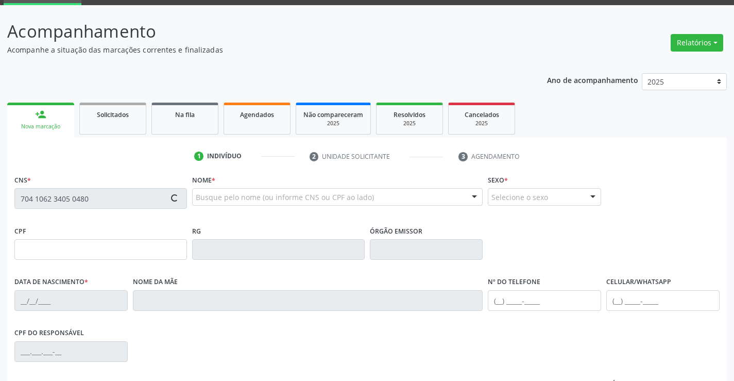
type input "[PHONE_NUMBER]"
type input "48"
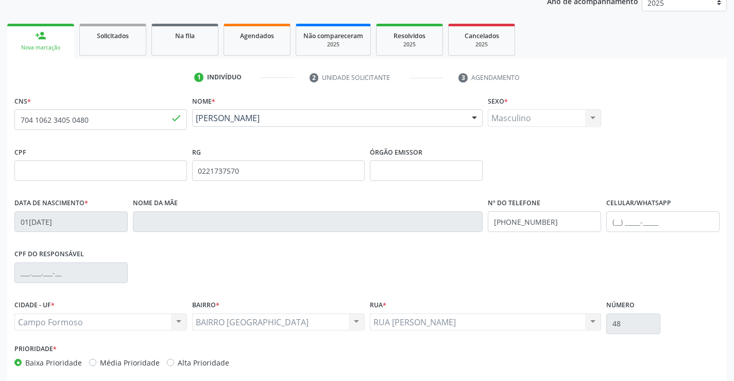
scroll to position [155, 0]
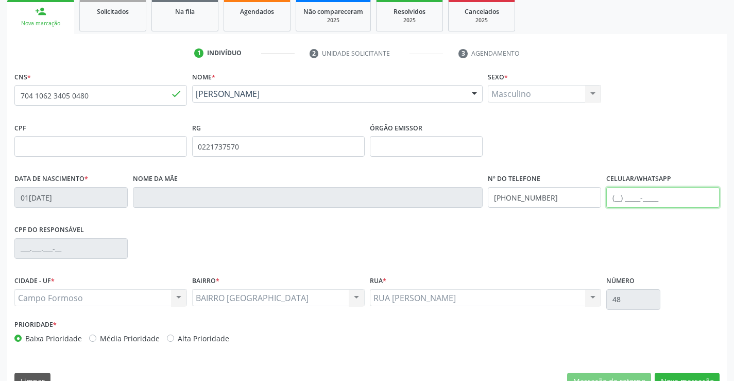
click at [618, 199] on input "text" at bounding box center [662, 197] width 113 height 21
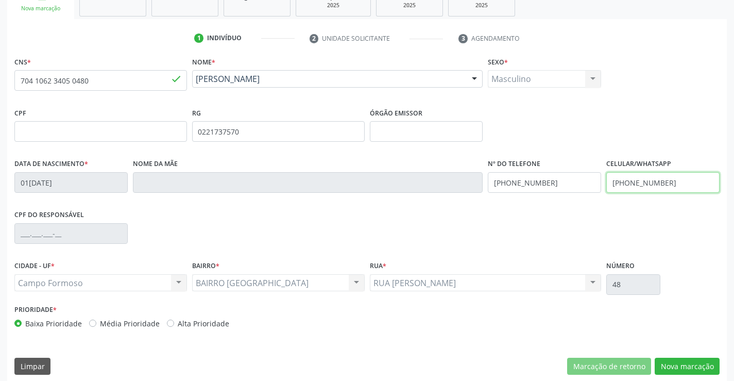
scroll to position [178, 0]
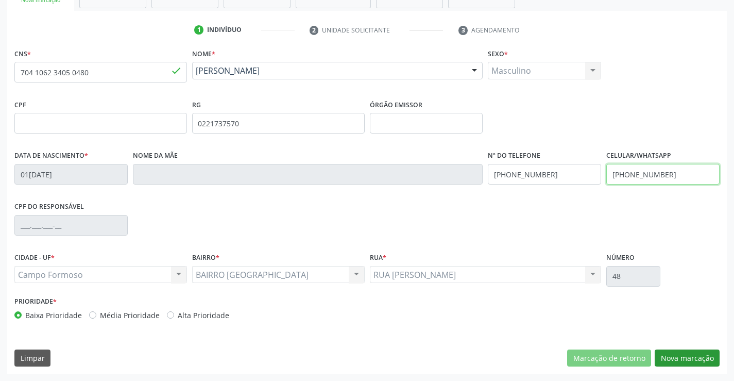
type input "[PHONE_NUMBER]"
click at [687, 364] on button "Nova marcação" at bounding box center [687, 358] width 65 height 18
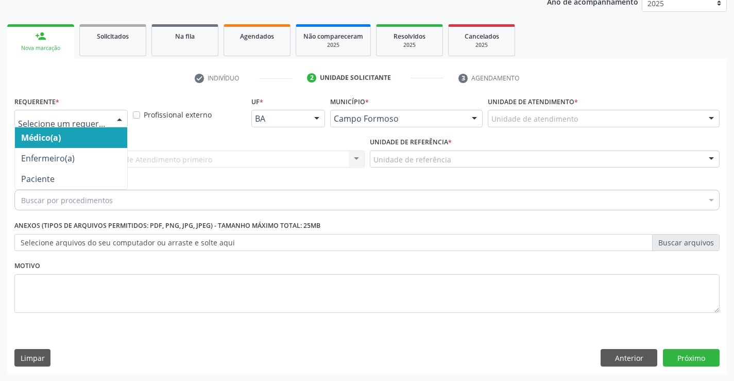
click at [120, 119] on div at bounding box center [119, 119] width 15 height 18
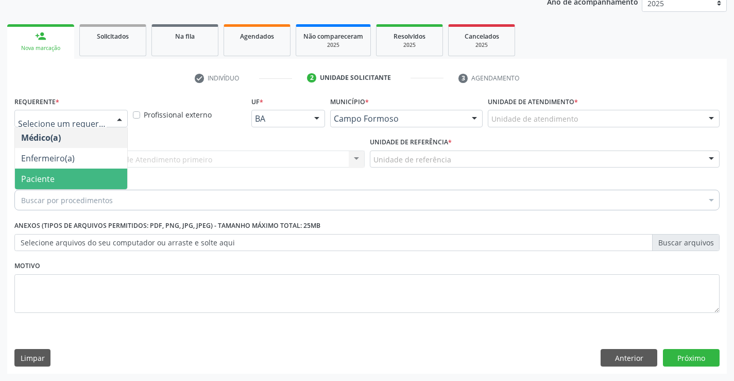
drag, startPoint x: 119, startPoint y: 178, endPoint x: 131, endPoint y: 175, distance: 12.6
click at [124, 178] on span "Paciente" at bounding box center [71, 178] width 112 height 21
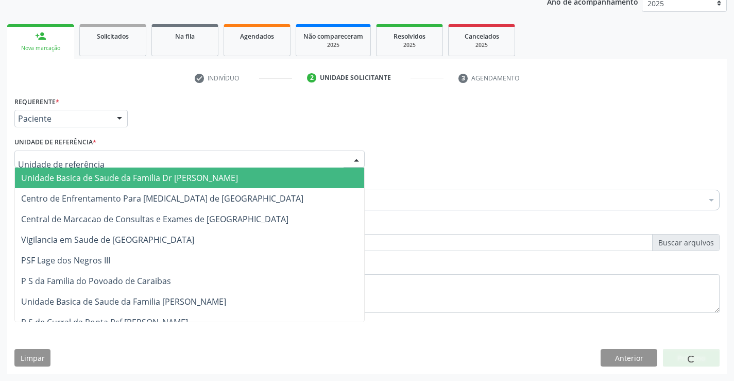
click at [145, 160] on div at bounding box center [189, 159] width 350 height 18
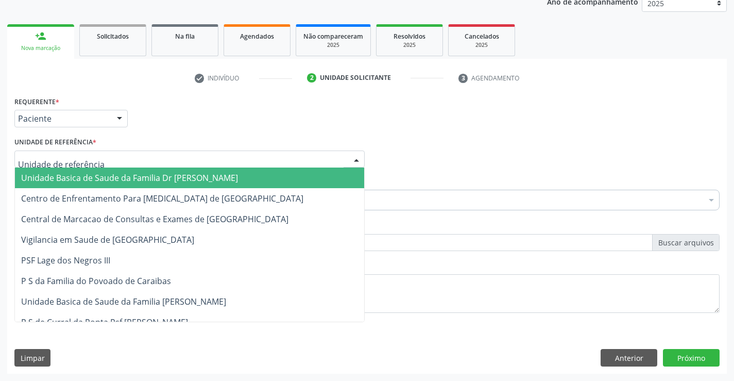
click at [150, 178] on span "Unidade Basica de Saude da Familia Dr [PERSON_NAME]" at bounding box center [129, 177] width 217 height 11
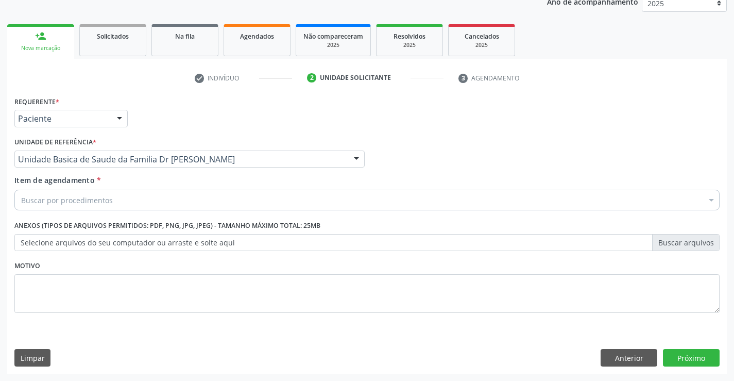
click at [127, 203] on div "Buscar por procedimentos" at bounding box center [366, 200] width 705 height 21
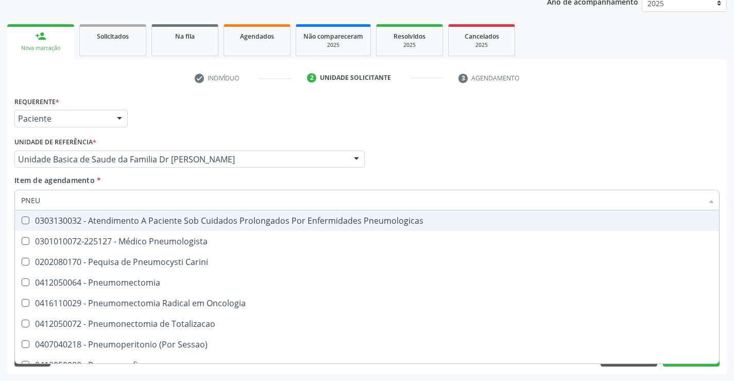
type input "PNEUM"
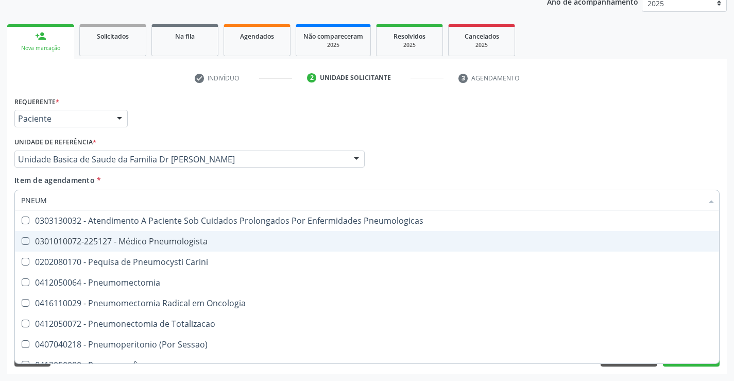
click at [207, 241] on div "0301010072-225127 - Médico Pneumologista" at bounding box center [367, 241] width 692 height 8
checkbox Pneumologista "true"
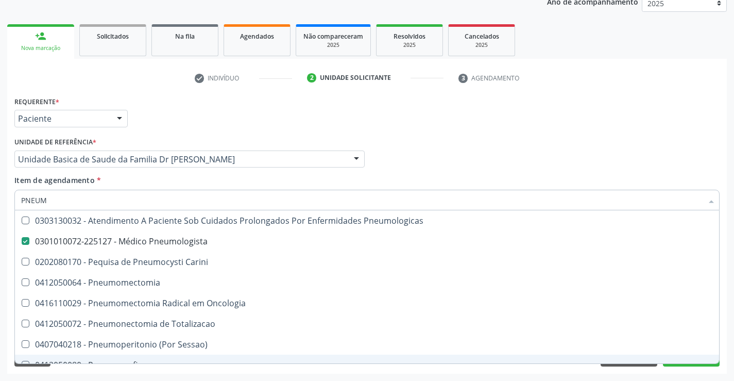
type input "PNEUM"
click at [226, 374] on div "Acompanhamento Acompanhe a situação das marcações correntes e finalizadas Relat…" at bounding box center [367, 154] width 734 height 454
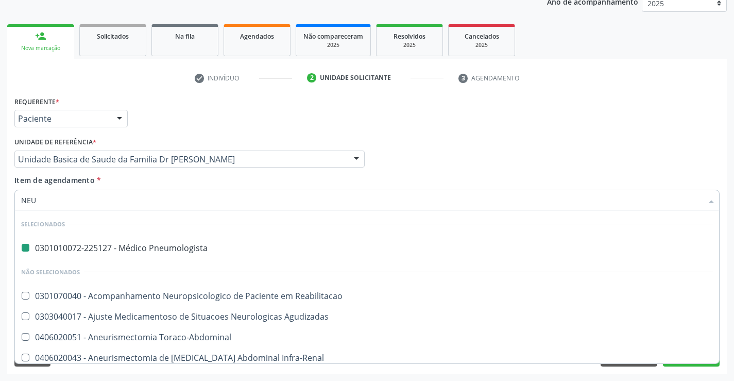
type input "NEUR"
checkbox Pneumologista "false"
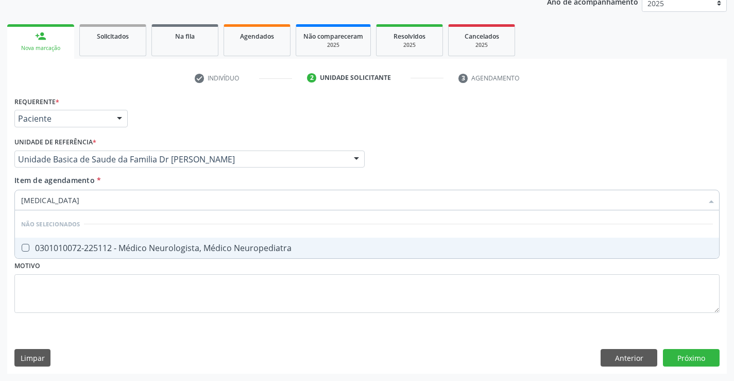
type input "NEUROLOGISTA"
click at [194, 249] on div "0301010072-225112 - Médico Neurologista, Médico Neuropediatra" at bounding box center [367, 248] width 692 height 8
checkbox Neuropediatra "true"
click at [166, 268] on div "Requerente * Paciente Médico(a) Enfermeiro(a) Paciente Nenhum resultado encontr…" at bounding box center [366, 210] width 705 height 233
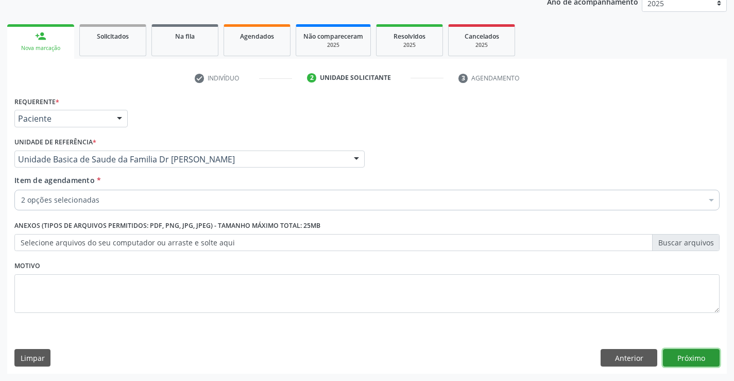
click at [682, 356] on button "Próximo" at bounding box center [691, 358] width 57 height 18
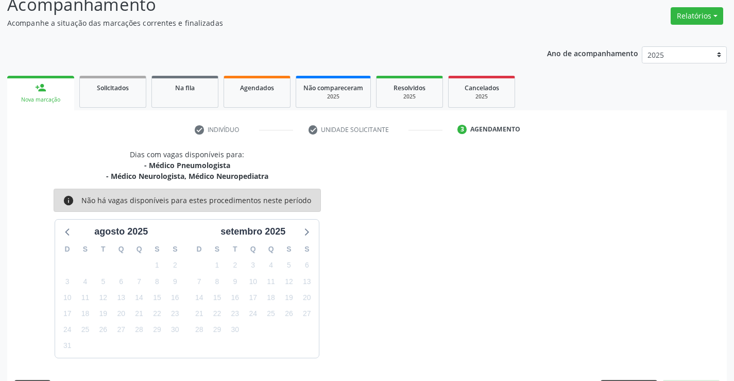
scroll to position [109, 0]
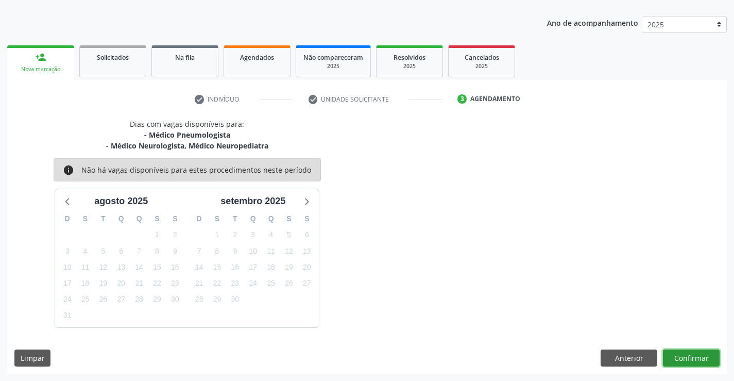
click at [682, 356] on button "Confirmar" at bounding box center [691, 358] width 57 height 18
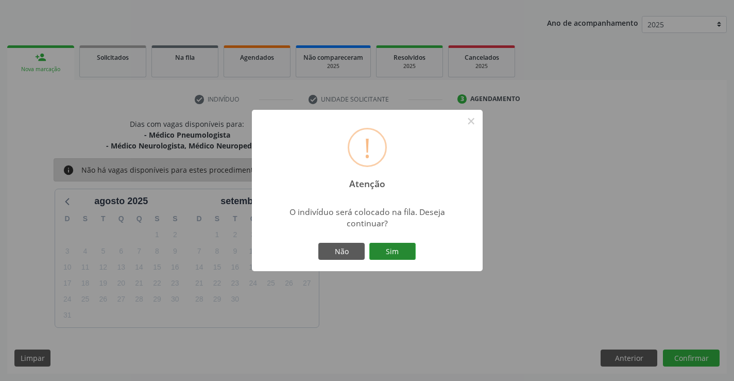
click at [403, 258] on button "Sim" at bounding box center [392, 252] width 46 height 18
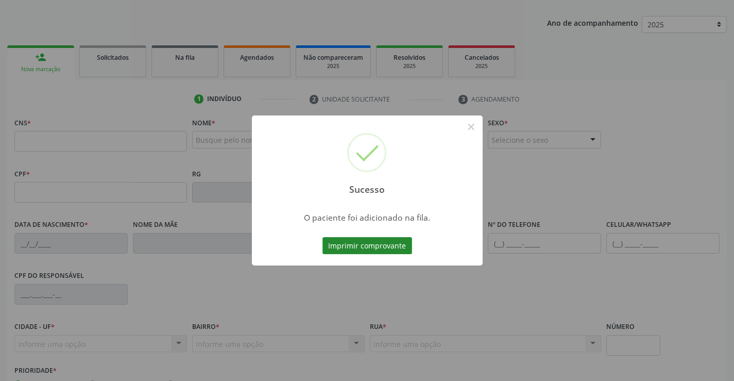
click at [381, 241] on button "Imprimir comprovante" at bounding box center [368, 246] width 90 height 18
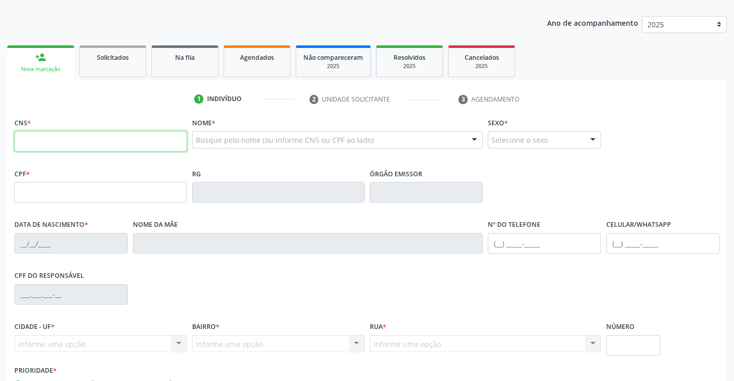
click at [135, 140] on input "text" at bounding box center [100, 141] width 173 height 21
type input "700 0013 8273 0505"
type input "0135469023"
type input "09[DATE]"
type input "[PHONE_NUMBER]"
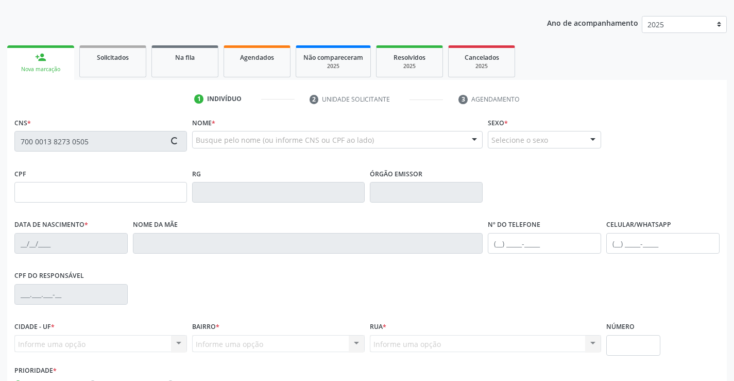
type input "SN"
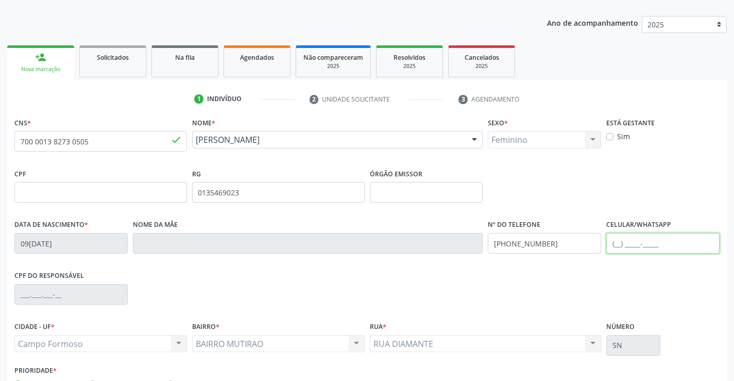
click at [619, 241] on input "text" at bounding box center [662, 243] width 113 height 21
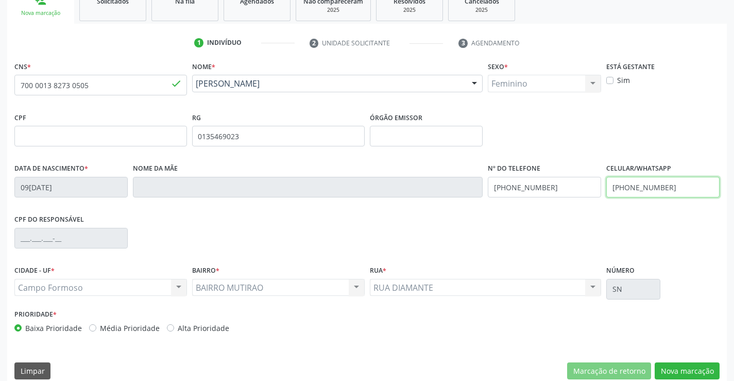
scroll to position [178, 0]
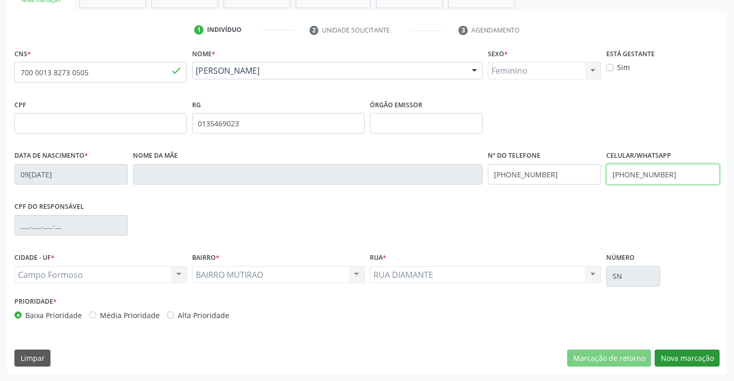
type input "[PHONE_NUMBER]"
click at [706, 358] on button "Nova marcação" at bounding box center [687, 358] width 65 height 18
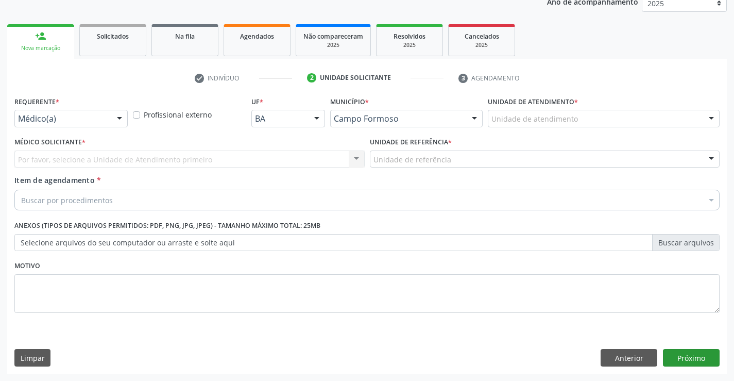
scroll to position [130, 0]
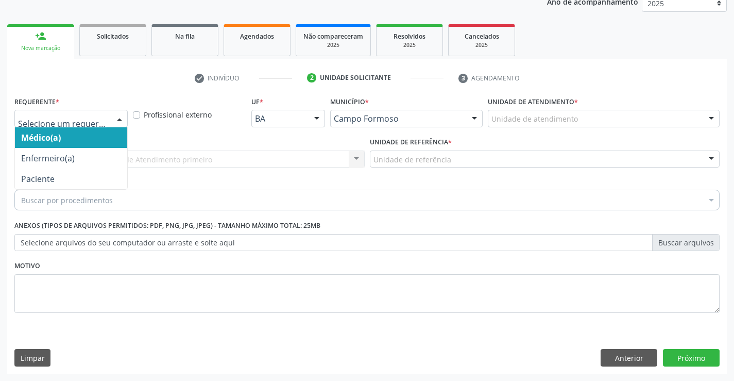
click at [120, 119] on div at bounding box center [119, 119] width 15 height 18
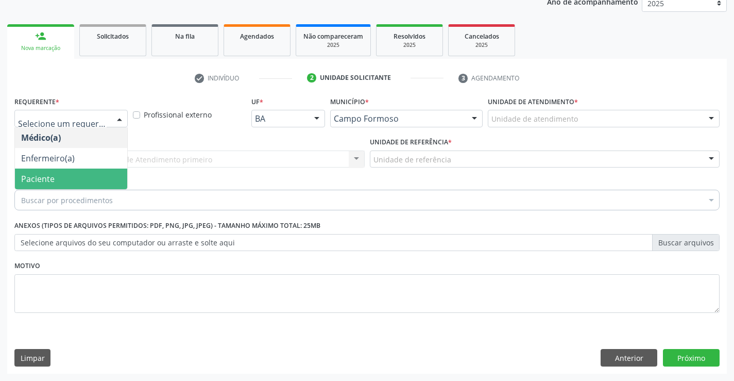
click at [107, 177] on span "Paciente" at bounding box center [71, 178] width 112 height 21
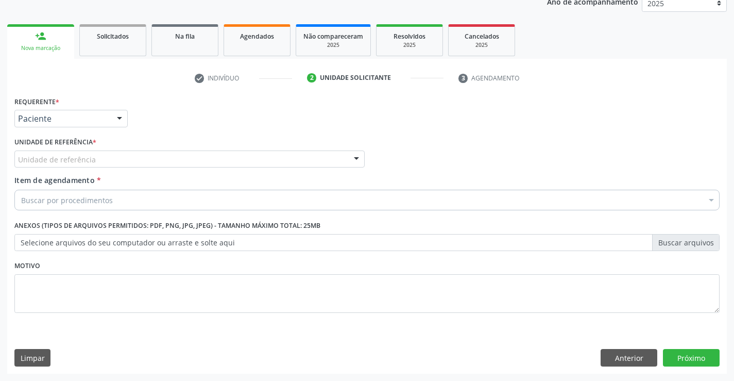
click at [137, 158] on div "Unidade de referência" at bounding box center [189, 159] width 350 height 18
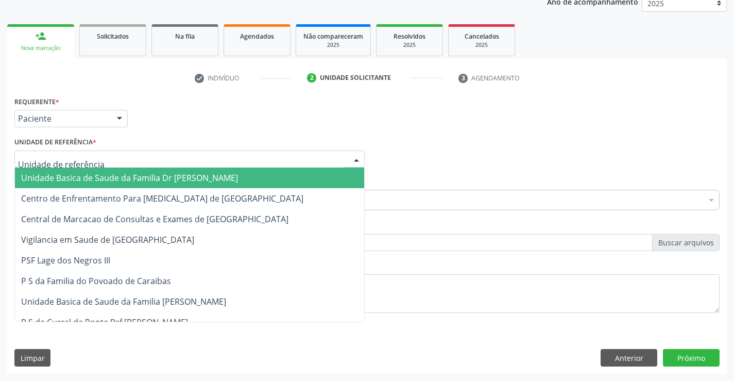
click at [153, 180] on span "Unidade Basica de Saude da Familia Dr [PERSON_NAME]" at bounding box center [129, 177] width 217 height 11
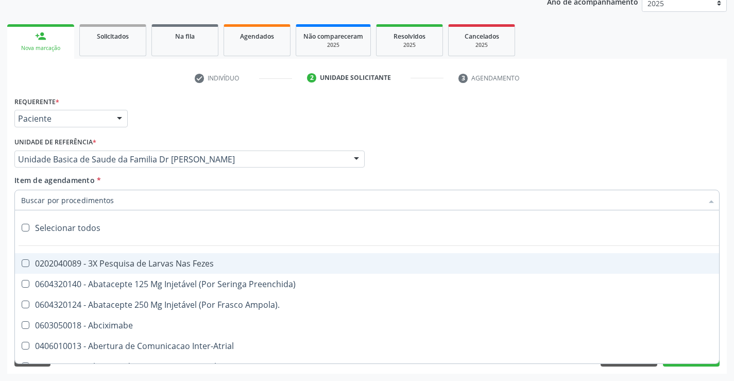
click at [157, 199] on div at bounding box center [366, 200] width 705 height 21
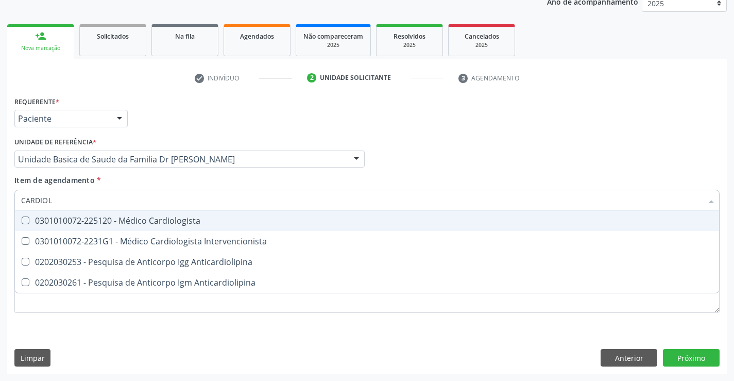
type input "CARDIOLO"
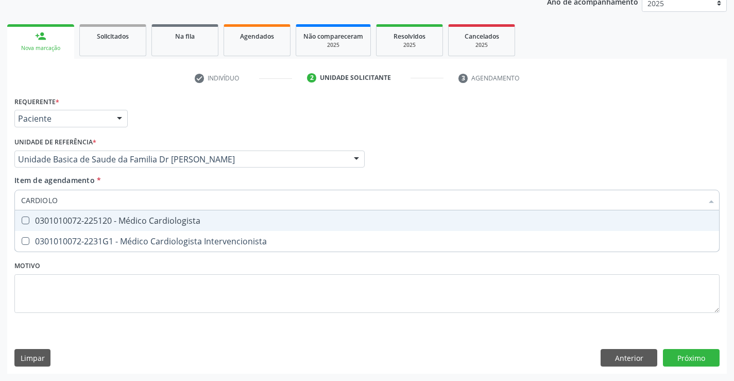
click at [179, 216] on div "0301010072-225120 - Médico Cardiologista" at bounding box center [367, 220] width 692 height 8
checkbox Cardiologista "true"
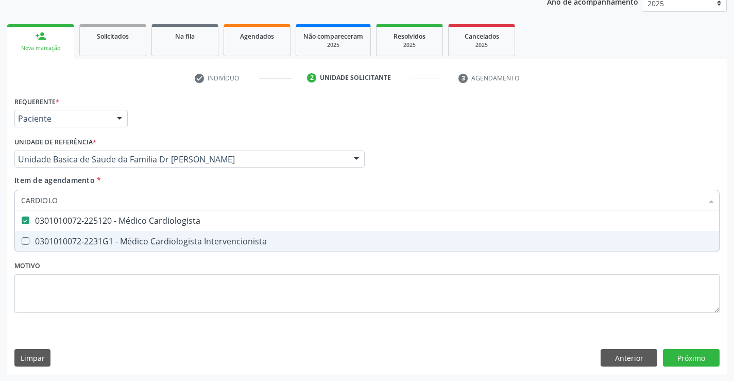
click at [194, 273] on div "Requerente * Paciente Médico(a) Enfermeiro(a) Paciente Nenhum resultado encontr…" at bounding box center [366, 210] width 705 height 233
checkbox Intervencionista "true"
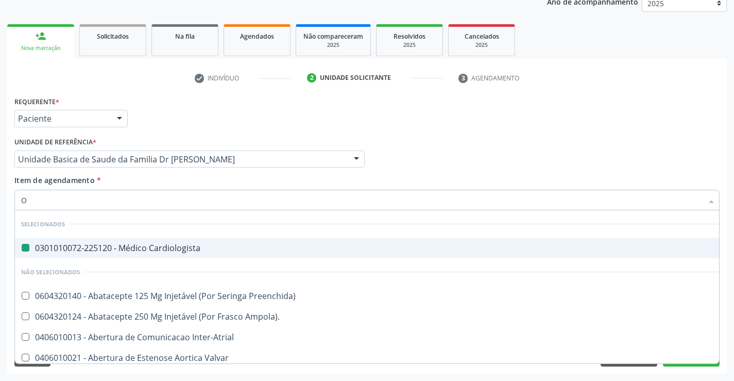
type input "OT"
checkbox Cardiologista "false"
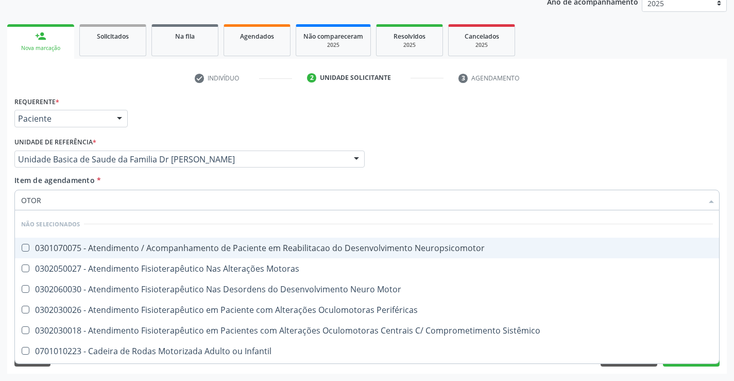
type input "OTORR"
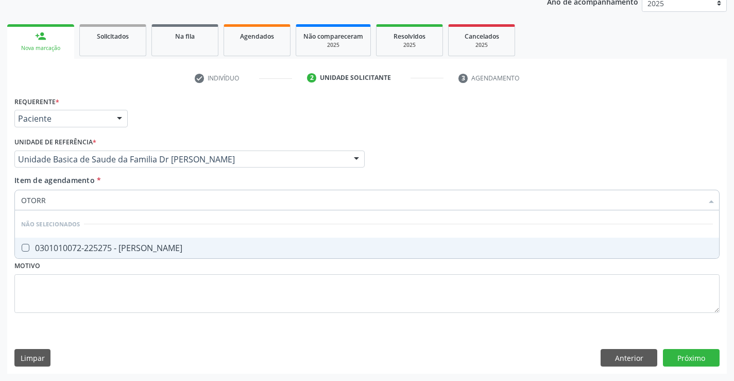
click at [202, 248] on div "0301010072-225275 - [PERSON_NAME]" at bounding box center [367, 248] width 692 height 8
checkbox Otorrinolaringologista "true"
click at [180, 295] on div "Requerente * Paciente Médico(a) Enfermeiro(a) Paciente Nenhum resultado encontr…" at bounding box center [366, 210] width 705 height 233
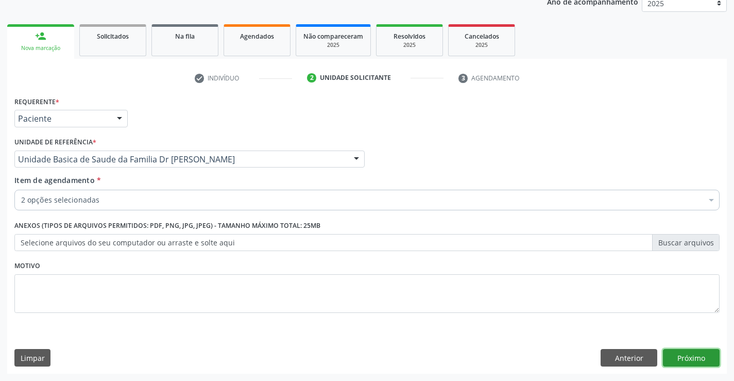
click at [685, 356] on button "Próximo" at bounding box center [691, 358] width 57 height 18
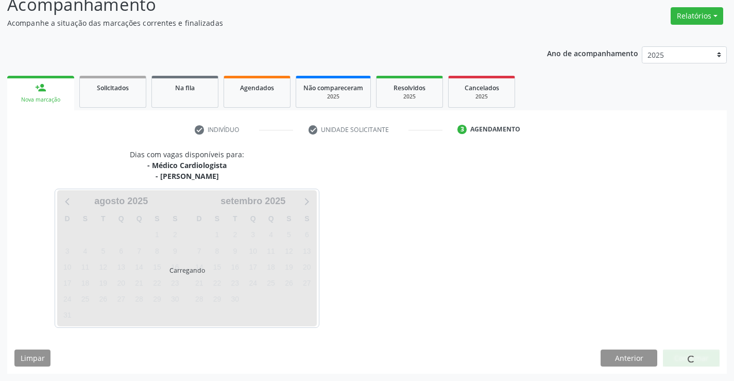
scroll to position [109, 0]
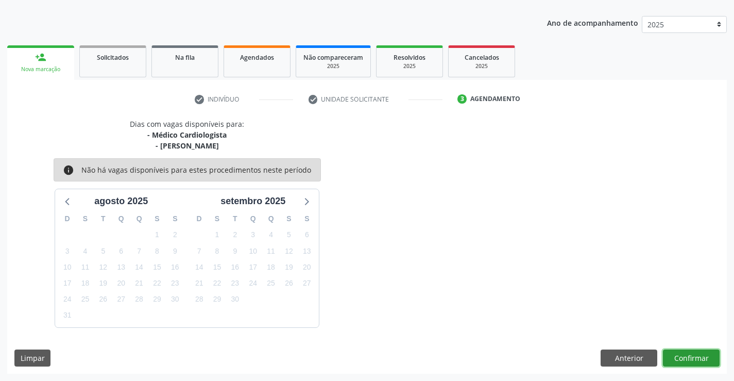
click at [691, 352] on button "Confirmar" at bounding box center [691, 358] width 57 height 18
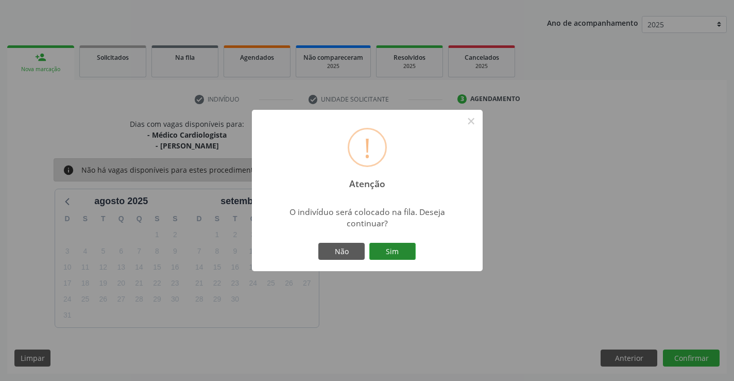
click at [414, 246] on button "Sim" at bounding box center [392, 252] width 46 height 18
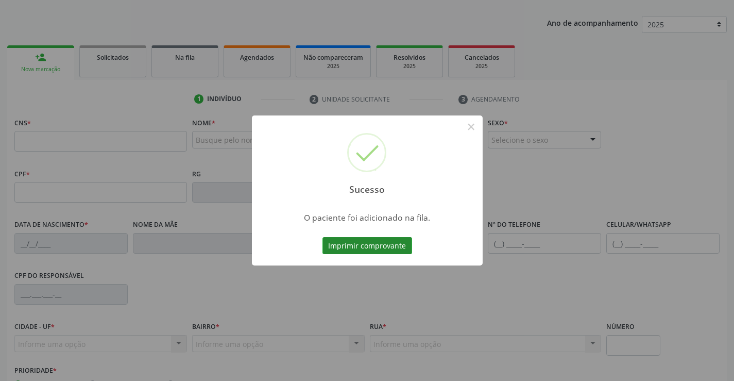
click at [380, 239] on button "Imprimir comprovante" at bounding box center [368, 246] width 90 height 18
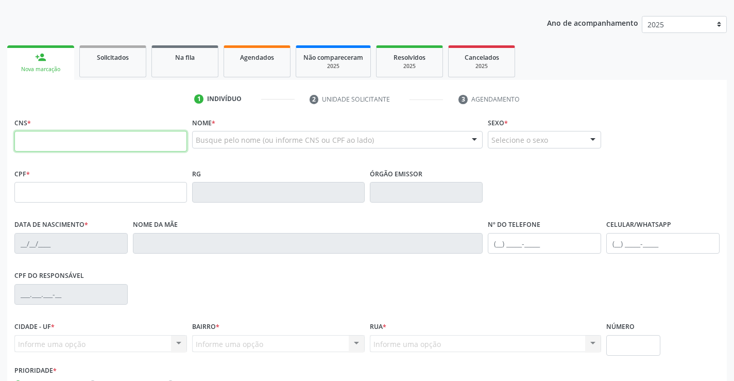
click at [59, 141] on input "text" at bounding box center [100, 141] width 173 height 21
type input "705 6024 0886 8319"
type input "[DATE]"
type input "[PERSON_NAME]"
type input "[PHONE_NUMBER]"
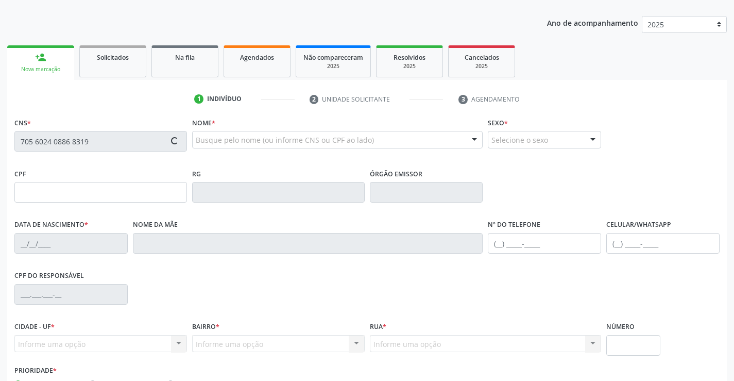
type input "S/N"
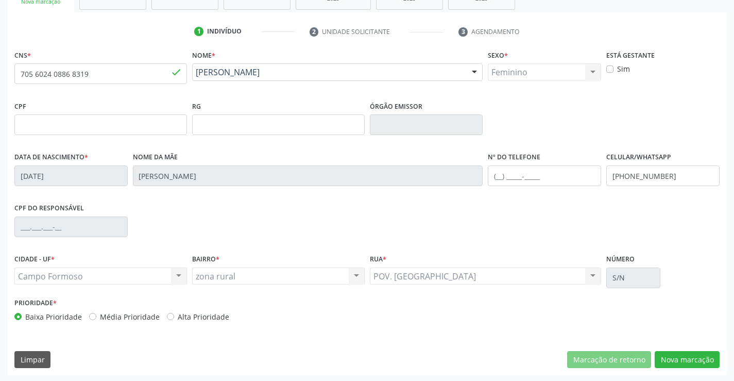
scroll to position [178, 0]
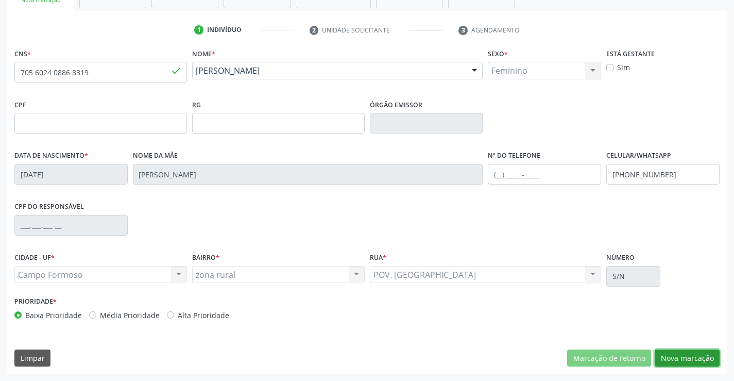
click at [675, 358] on button "Nova marcação" at bounding box center [687, 358] width 65 height 18
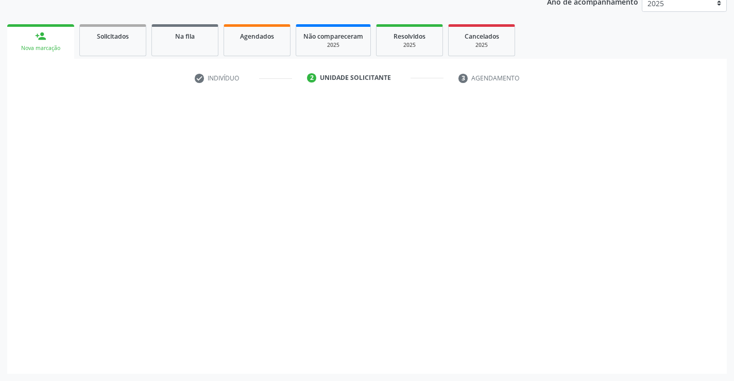
scroll to position [130, 0]
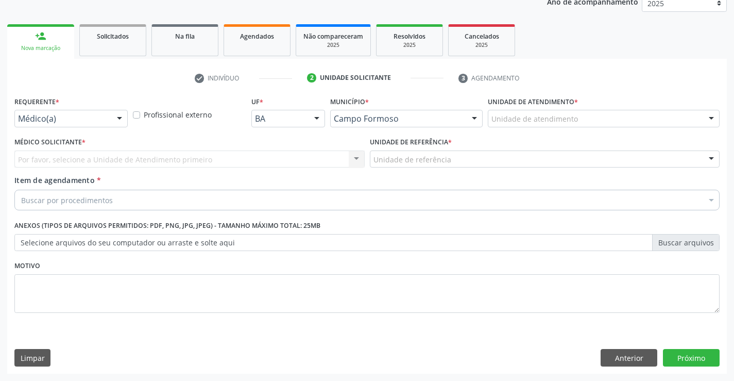
click at [104, 113] on div "Médico(a)" at bounding box center [70, 119] width 113 height 18
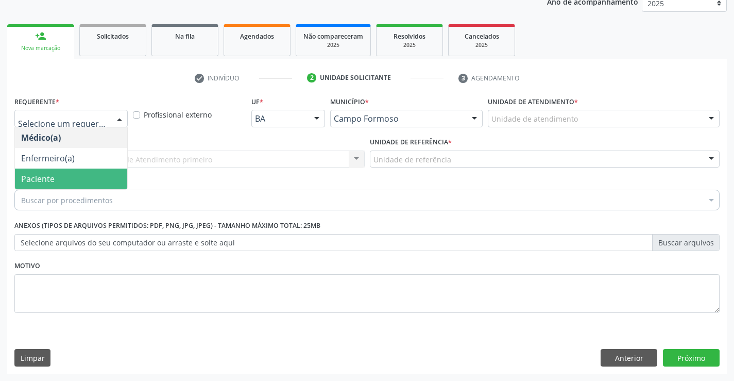
click at [87, 175] on span "Paciente" at bounding box center [71, 178] width 112 height 21
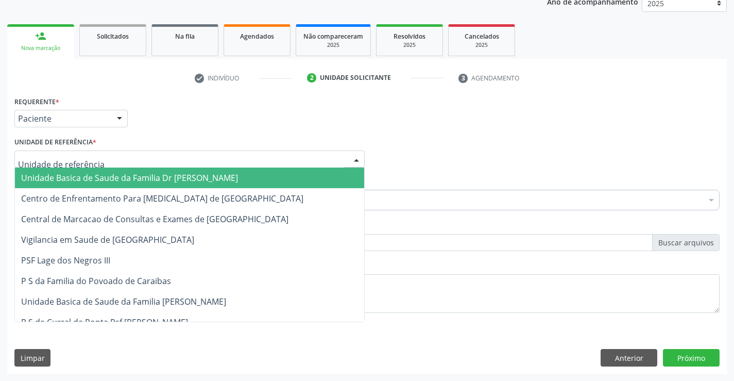
click at [124, 154] on div at bounding box center [189, 159] width 350 height 18
click at [130, 174] on span "Unidade Basica de Saude da Familia Dr [PERSON_NAME]" at bounding box center [129, 177] width 217 height 11
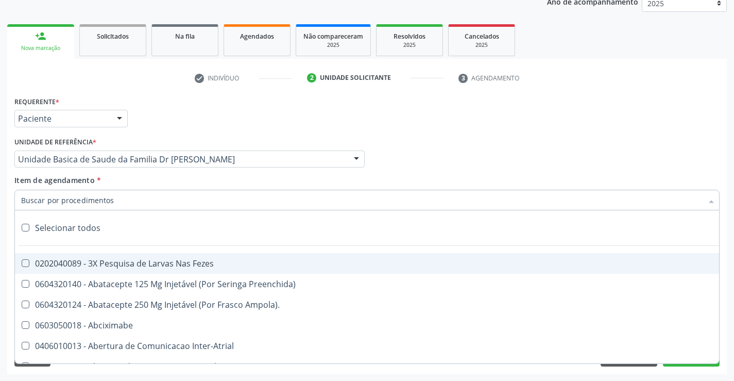
click at [119, 204] on div at bounding box center [366, 200] width 705 height 21
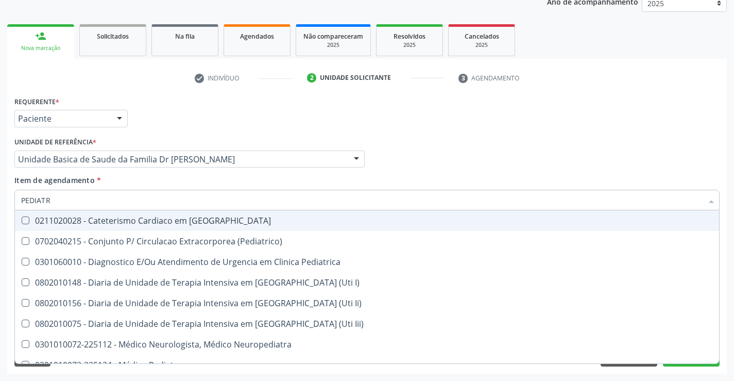
type input "PEDIATRA"
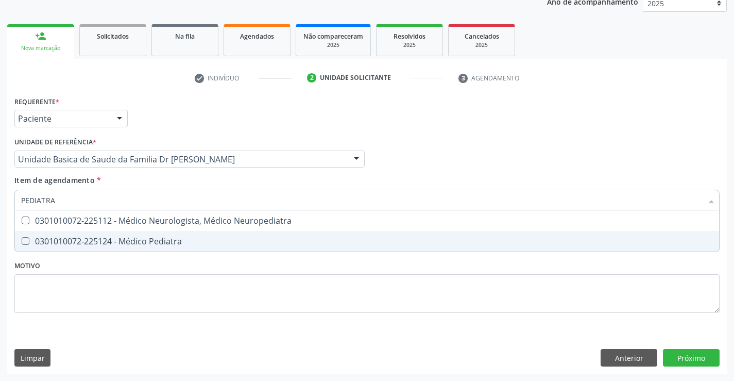
click at [134, 245] on div "0301010072-225124 - Médico Pediatra" at bounding box center [367, 241] width 692 height 8
checkbox Pediatra "true"
click at [119, 267] on div "Requerente * Paciente Médico(a) Enfermeiro(a) Paciente Nenhum resultado encontr…" at bounding box center [366, 210] width 705 height 233
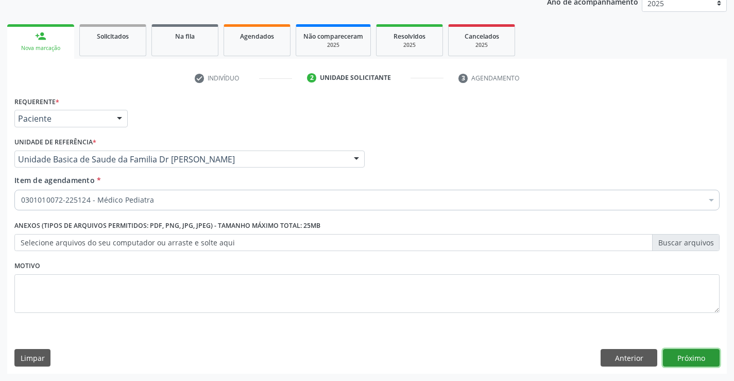
click at [691, 356] on button "Próximo" at bounding box center [691, 358] width 57 height 18
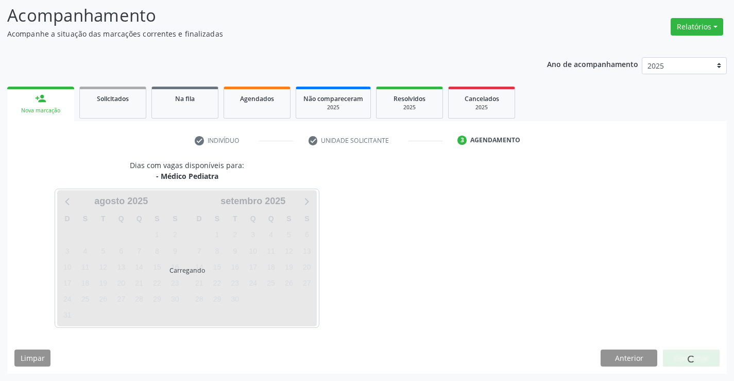
scroll to position [68, 0]
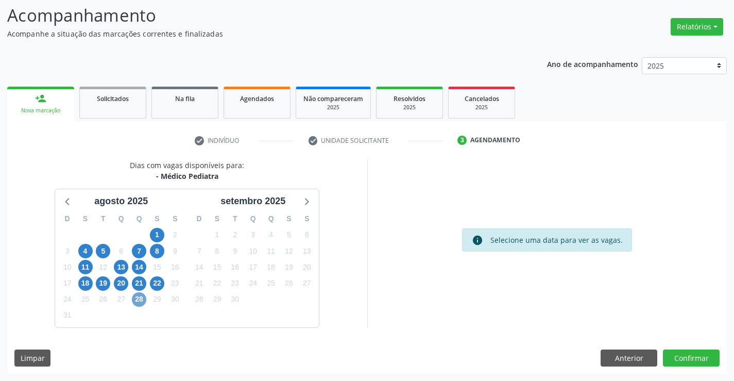
click at [139, 300] on span "28" at bounding box center [139, 299] width 14 height 14
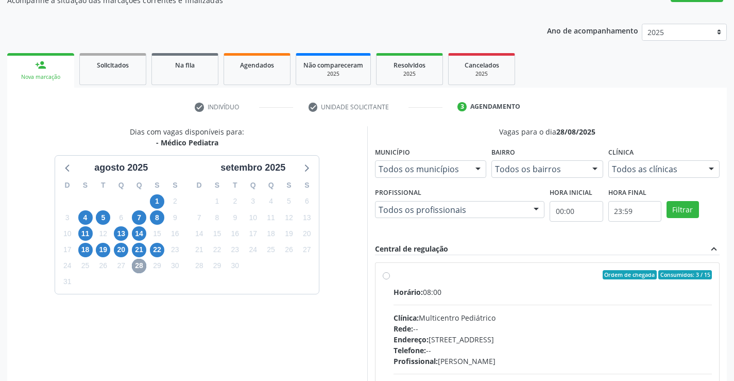
scroll to position [119, 0]
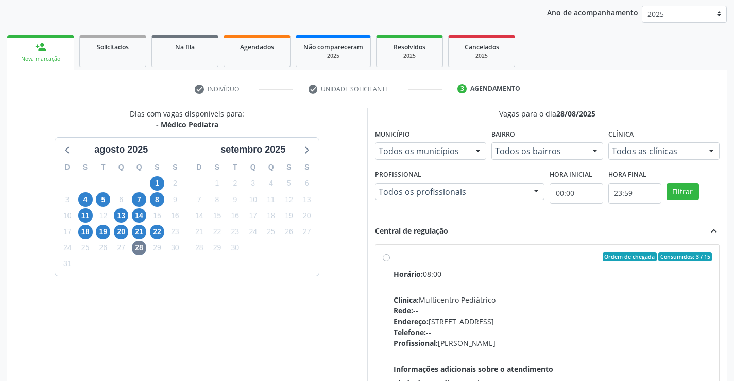
click at [394, 256] on label "Ordem de chegada Consumidos: 3 / 15 Horário: 08:00 Clínica: Multicentro Pediátr…" at bounding box center [553, 331] width 319 height 158
click at [386, 256] on input "Ordem de chegada Consumidos: 3 / 15 Horário: 08:00 Clínica: Multicentro Pediátr…" at bounding box center [386, 256] width 7 height 9
radio input "true"
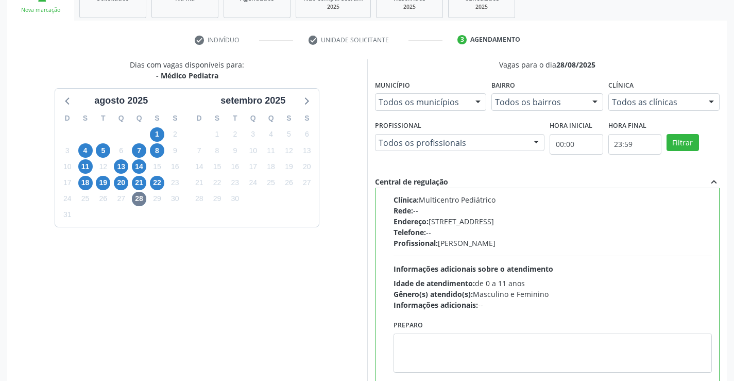
scroll to position [235, 0]
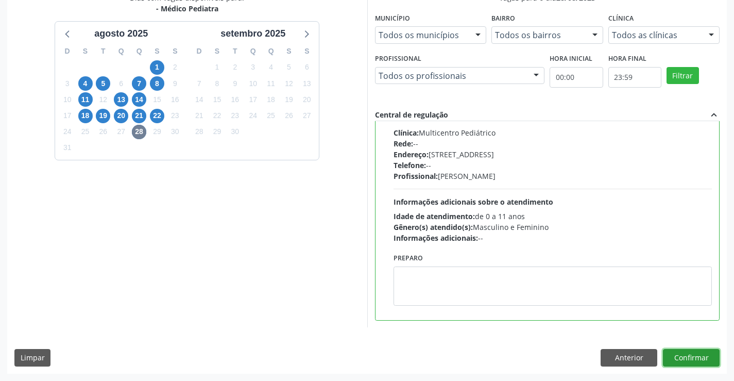
click at [680, 357] on button "Confirmar" at bounding box center [691, 358] width 57 height 18
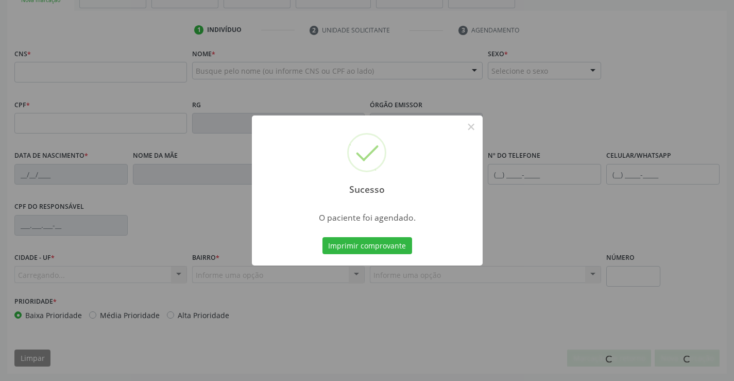
scroll to position [178, 0]
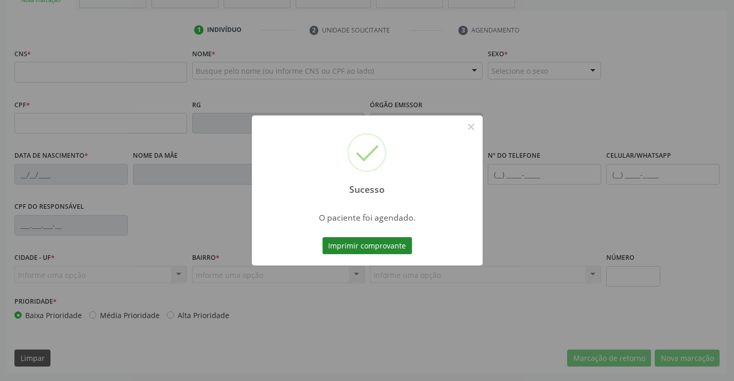
click at [366, 243] on button "Imprimir comprovante" at bounding box center [368, 246] width 90 height 18
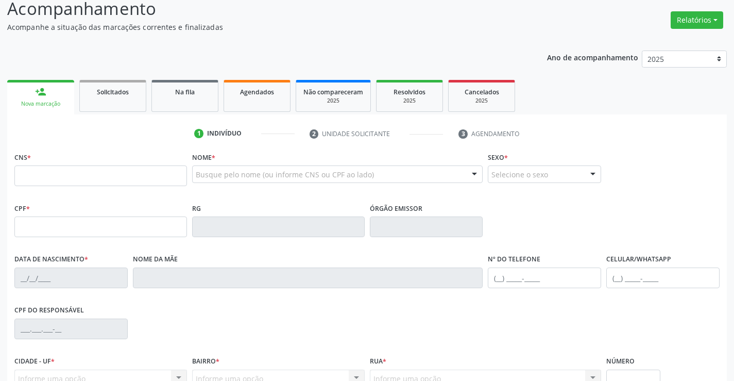
scroll to position [0, 0]
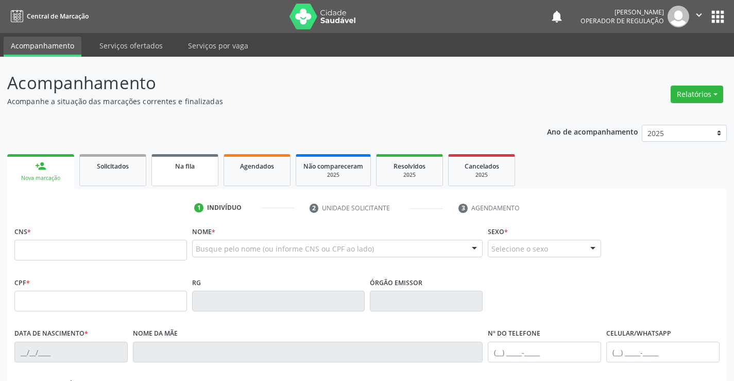
click at [200, 171] on link "Na fila" at bounding box center [184, 170] width 67 height 32
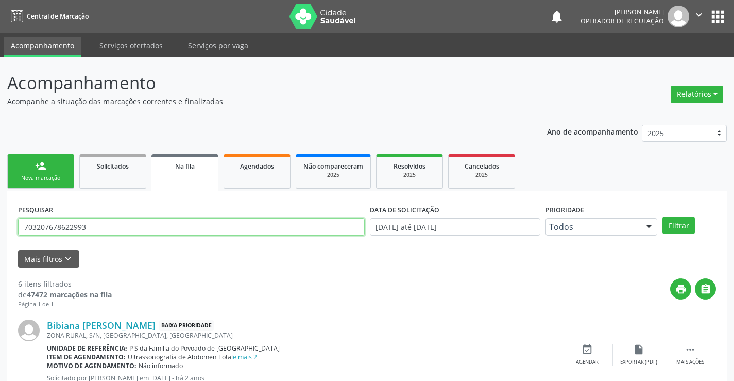
click at [98, 225] on input "703207678622993" at bounding box center [191, 227] width 347 height 18
type input "7"
type input "700202903889220"
click at [684, 223] on button "Filtrar" at bounding box center [679, 225] width 32 height 18
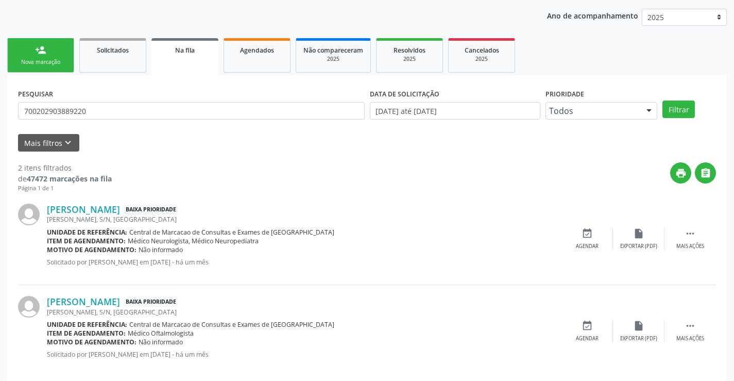
scroll to position [130, 0]
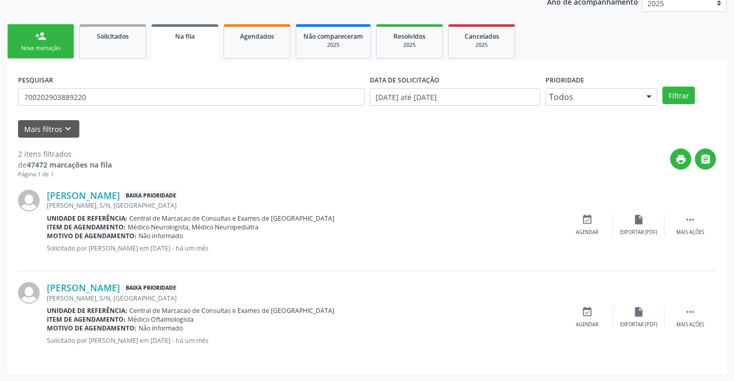
click at [62, 50] on div "Nova marcação" at bounding box center [41, 48] width 52 height 8
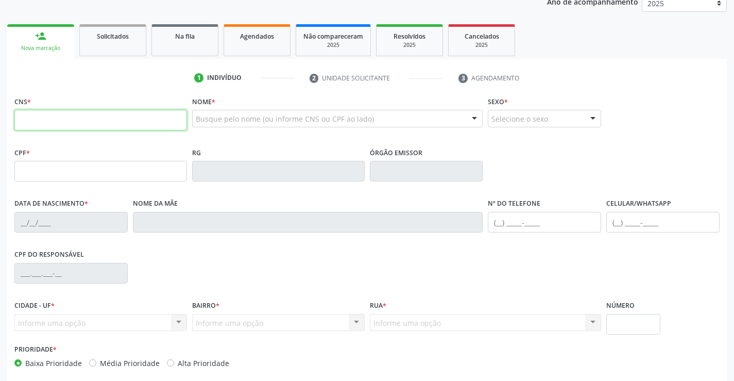
click at [58, 112] on input "text" at bounding box center [100, 120] width 173 height 21
type input "700 9089 9439 9395"
type input "2136400827"
type input "[DATE]"
type input "[PHONE_NUMBER]"
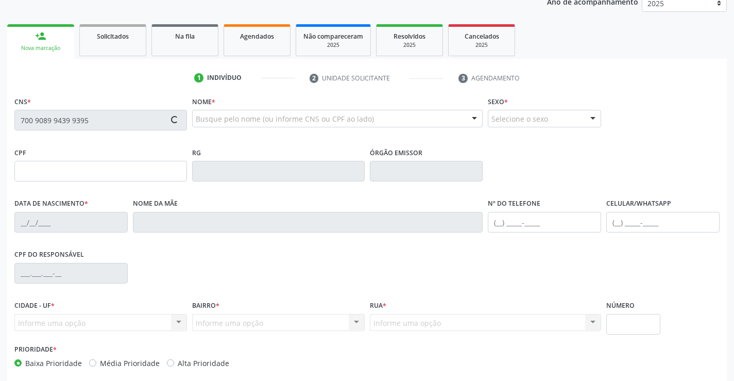
type input "S/N"
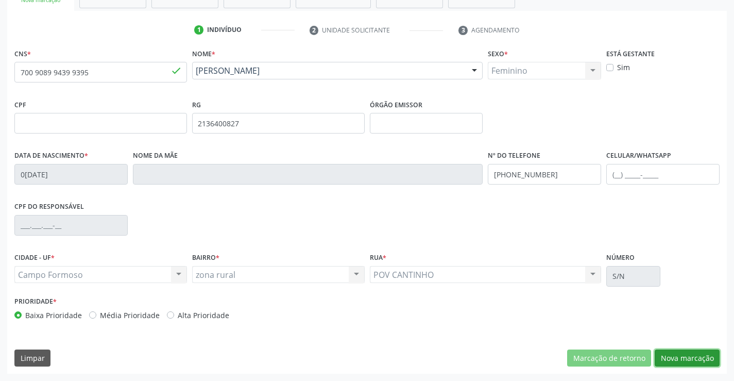
click at [688, 357] on button "Nova marcação" at bounding box center [687, 358] width 65 height 18
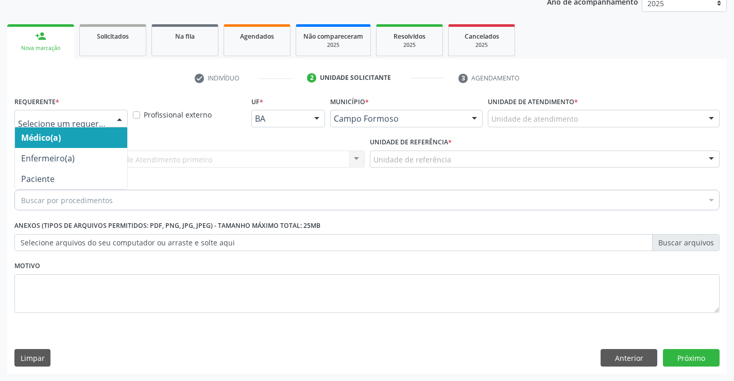
click at [121, 118] on div at bounding box center [119, 119] width 15 height 18
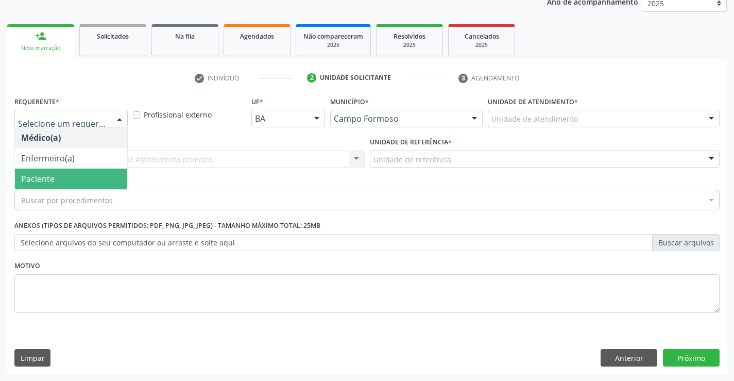
click at [90, 178] on span "Paciente" at bounding box center [71, 178] width 112 height 21
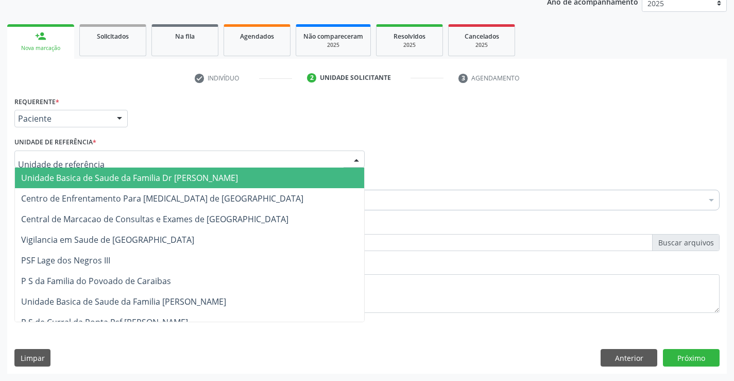
click at [96, 156] on div at bounding box center [189, 159] width 350 height 18
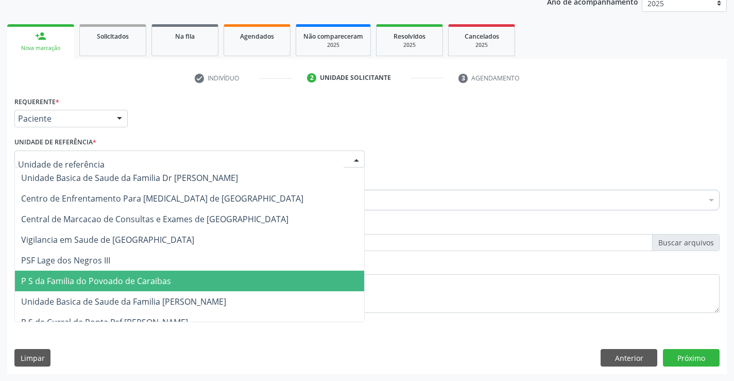
drag, startPoint x: 127, startPoint y: 282, endPoint x: 128, endPoint y: 271, distance: 11.3
click at [128, 281] on span "P S da Familia do Povoado de Caraibas" at bounding box center [96, 280] width 150 height 11
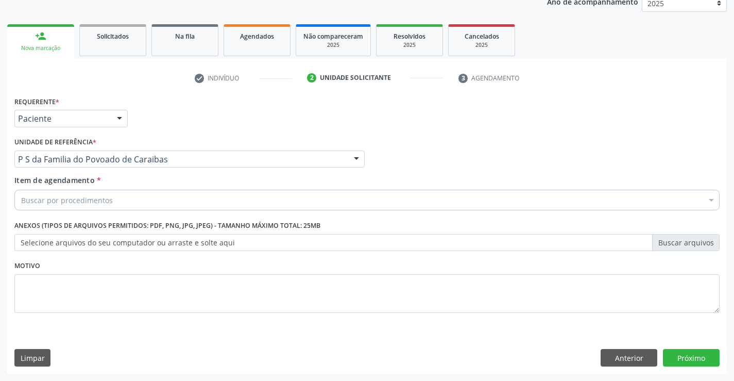
click at [116, 204] on div "Buscar por procedimentos" at bounding box center [366, 200] width 705 height 21
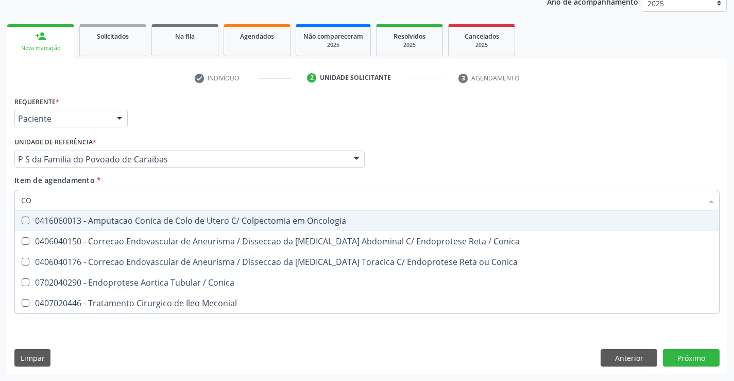
type input "C"
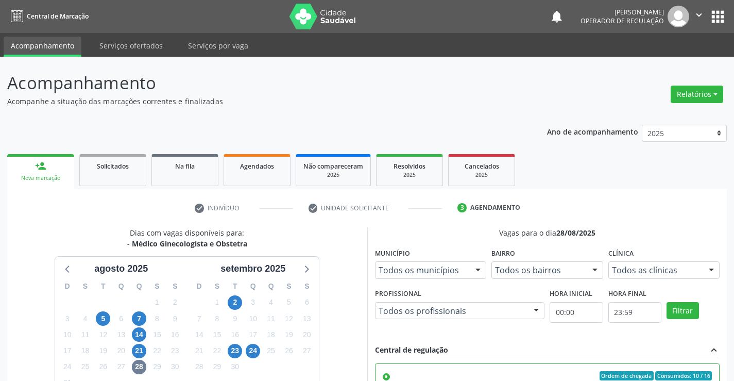
scroll to position [178, 0]
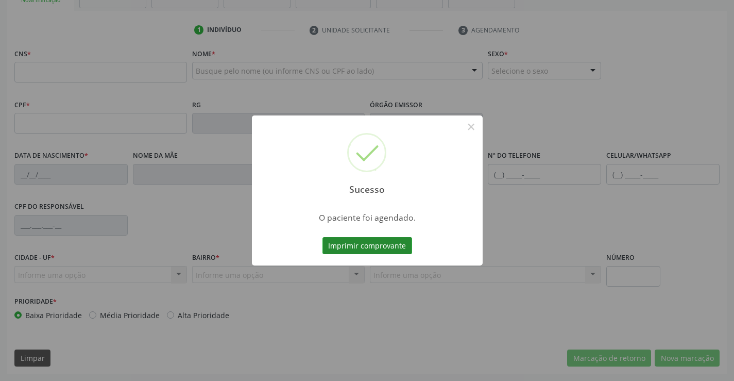
click at [394, 247] on button "Imprimir comprovante" at bounding box center [368, 246] width 90 height 18
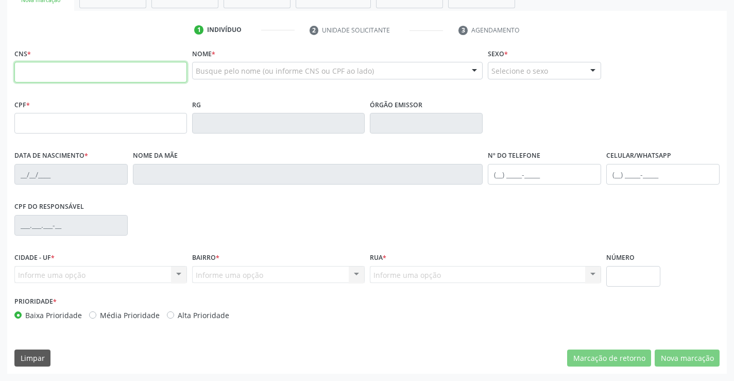
click at [96, 79] on input "text" at bounding box center [100, 72] width 173 height 21
type input "705 4014 1530 2997"
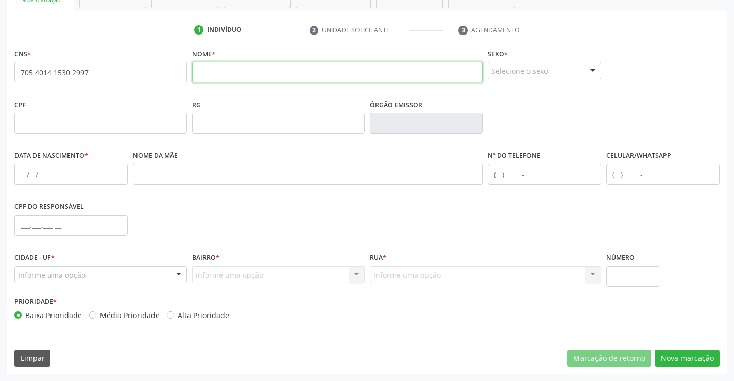
click at [249, 73] on input "text" at bounding box center [337, 72] width 291 height 21
type input "[PERSON_NAME]"
click at [588, 65] on div at bounding box center [592, 71] width 15 height 18
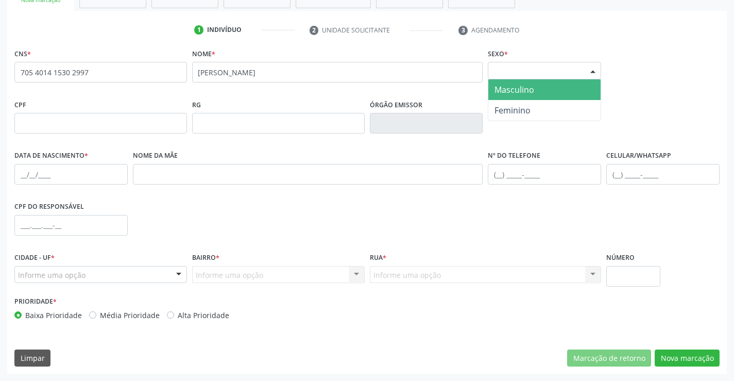
click at [541, 91] on span "Masculino" at bounding box center [544, 89] width 112 height 21
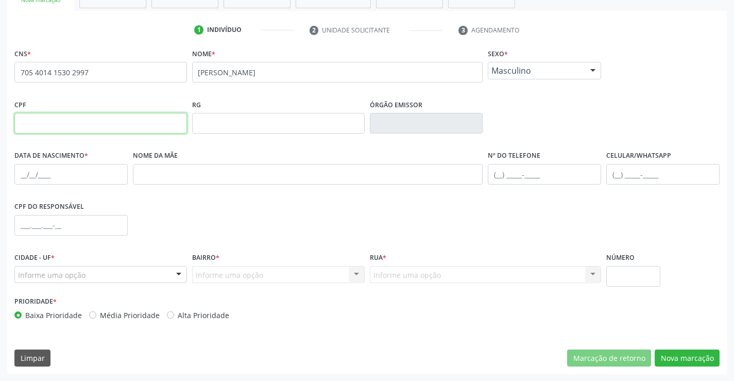
click at [126, 126] on input "text" at bounding box center [100, 123] width 173 height 21
type input "427.247.245-34"
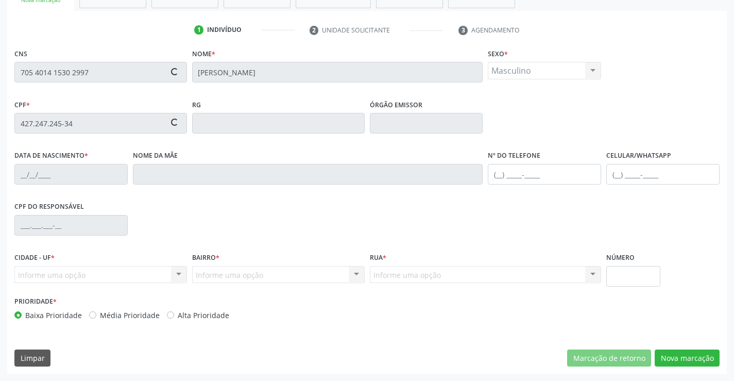
type input "[DATE]"
type input "[PERSON_NAME]"
type input "[PHONE_NUMBER]"
type input "S/N"
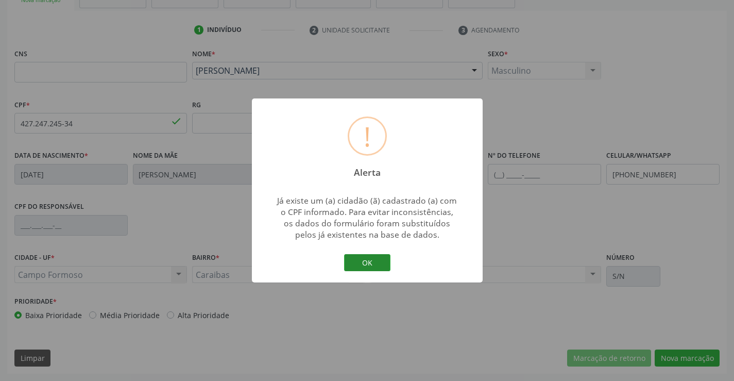
click at [379, 265] on button "OK" at bounding box center [367, 263] width 46 height 18
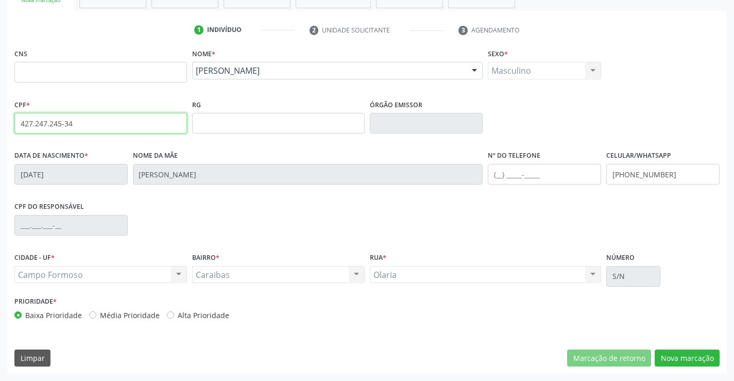
click at [130, 121] on input "427.247.245-34" at bounding box center [100, 123] width 173 height 21
type input "4"
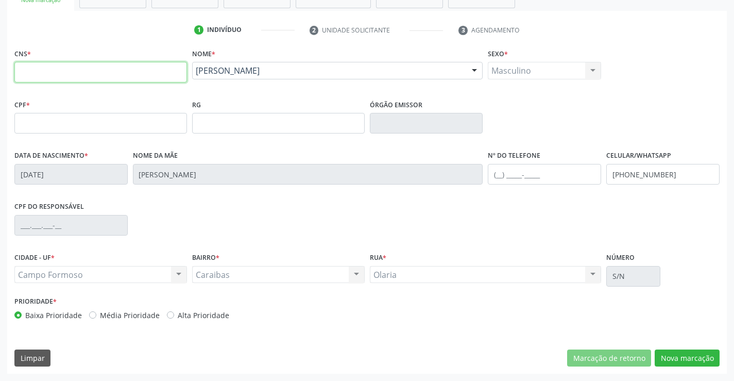
click at [104, 74] on input "text" at bounding box center [100, 72] width 173 height 21
type input "705 4014 1530 2997"
drag, startPoint x: 500, startPoint y: 173, endPoint x: 497, endPoint y: 179, distance: 7.2
click at [500, 173] on input "text" at bounding box center [544, 174] width 113 height 21
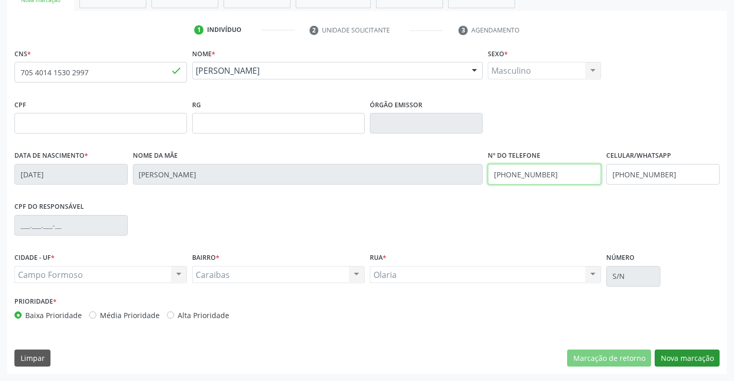
type input "[PHONE_NUMBER]"
click at [685, 355] on button "Nova marcação" at bounding box center [687, 358] width 65 height 18
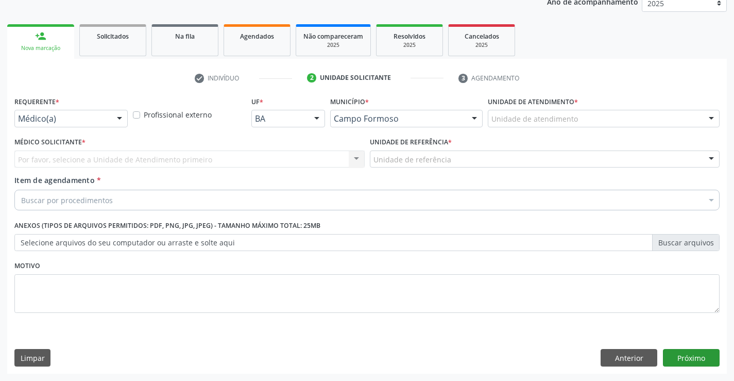
scroll to position [130, 0]
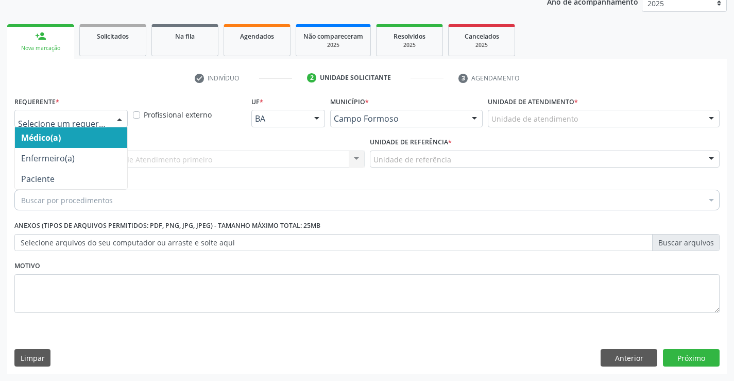
click at [115, 117] on div at bounding box center [119, 119] width 15 height 18
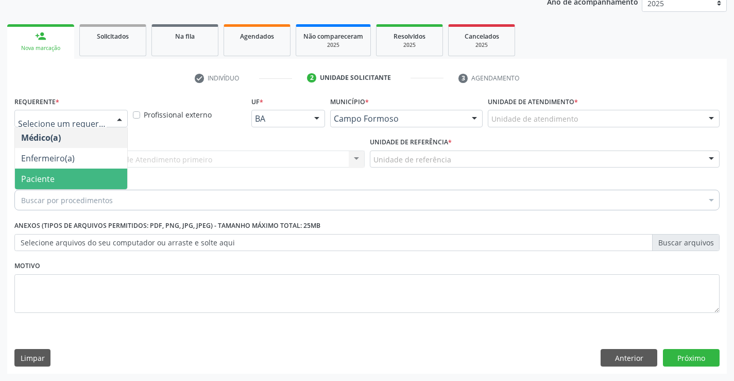
drag, startPoint x: 89, startPoint y: 180, endPoint x: 98, endPoint y: 158, distance: 23.5
click at [89, 179] on span "Paciente" at bounding box center [71, 178] width 112 height 21
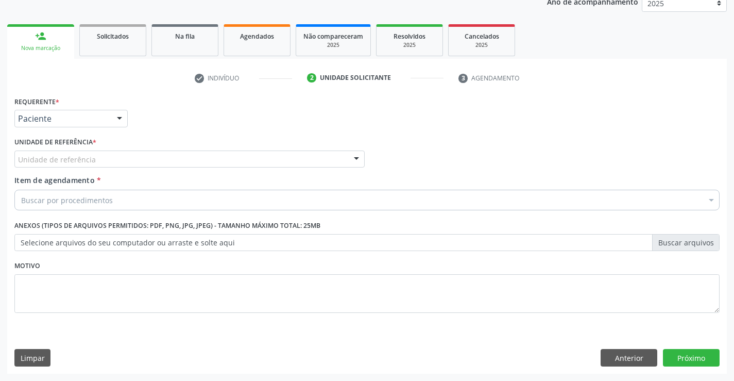
click at [98, 158] on div "Unidade de referência" at bounding box center [189, 159] width 350 height 18
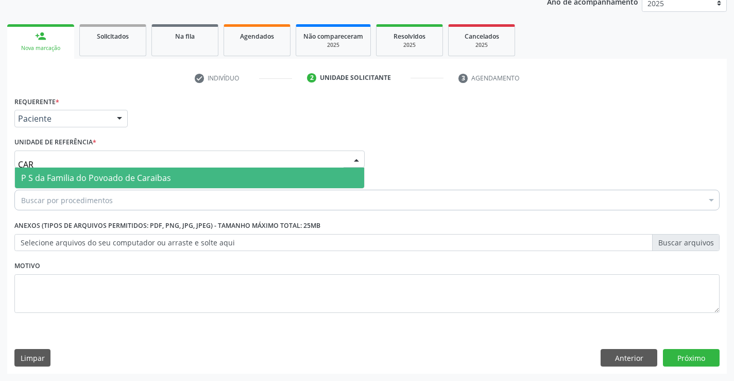
type input "CARA"
click at [107, 178] on span "P S da Familia do Povoado de Caraibas" at bounding box center [96, 177] width 150 height 11
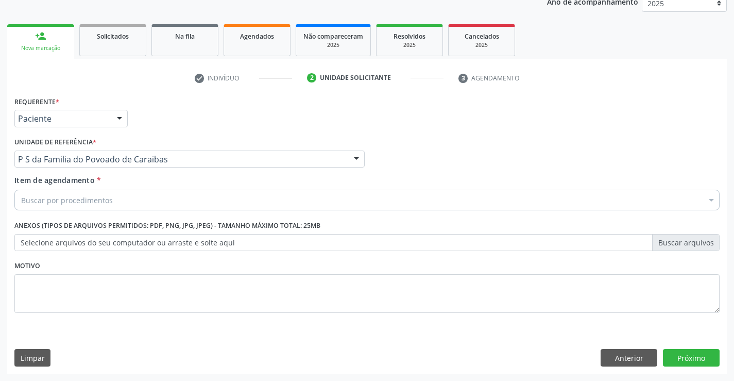
click at [116, 202] on div "Buscar por procedimentos" at bounding box center [366, 200] width 705 height 21
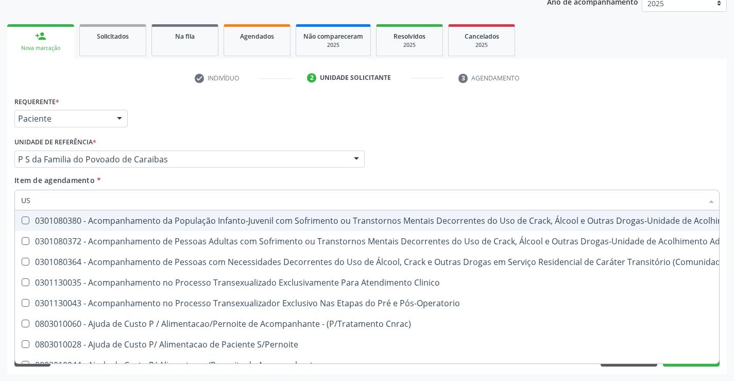
type input "USG"
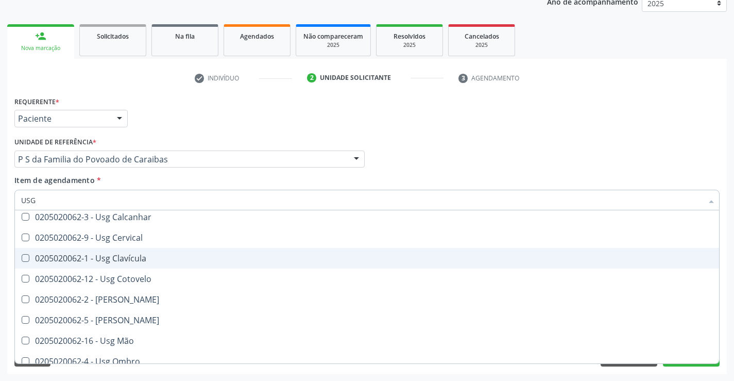
scroll to position [155, 0]
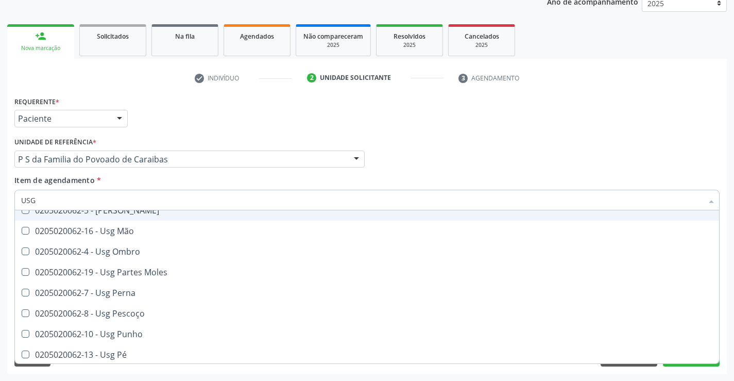
click at [127, 211] on div "0205020062-5 - [PERSON_NAME]" at bounding box center [367, 210] width 692 height 8
checkbox Joelho "true"
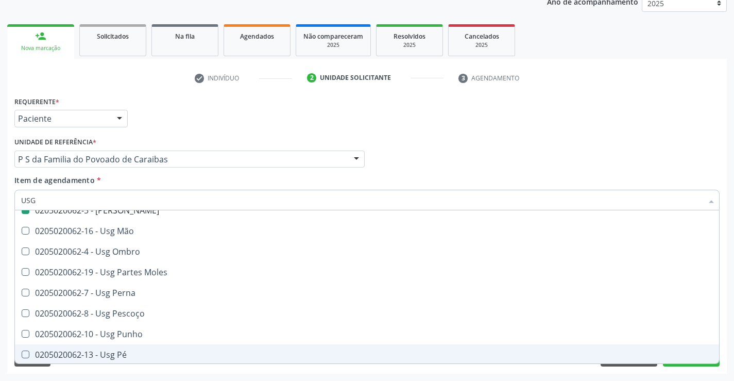
click at [154, 372] on div "Requerente * Paciente Médico(a) Enfermeiro(a) Paciente Nenhum resultado encontr…" at bounding box center [367, 234] width 720 height 280
checkbox Braço "true"
checkbox Joelho "false"
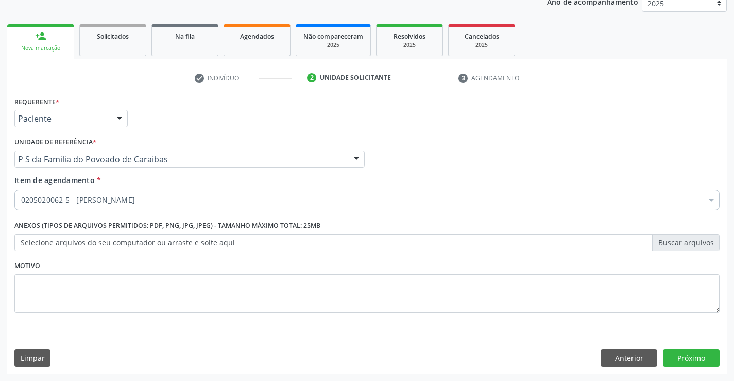
scroll to position [0, 0]
click at [672, 356] on button "Próximo" at bounding box center [691, 358] width 57 height 18
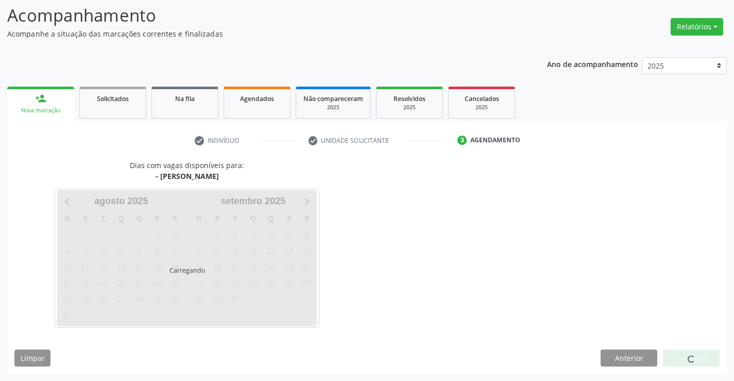
scroll to position [68, 0]
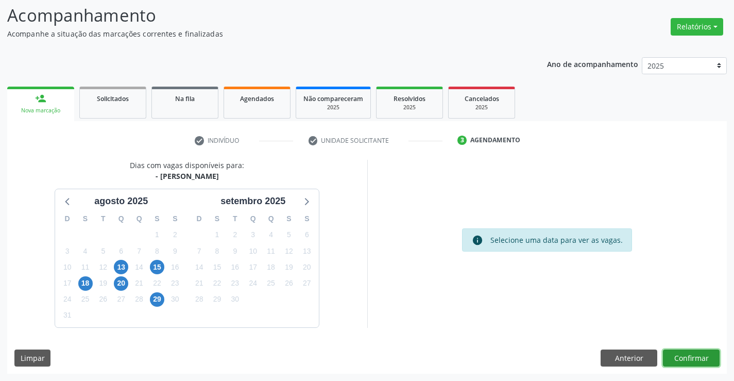
click at [695, 352] on button "Confirmar" at bounding box center [691, 358] width 57 height 18
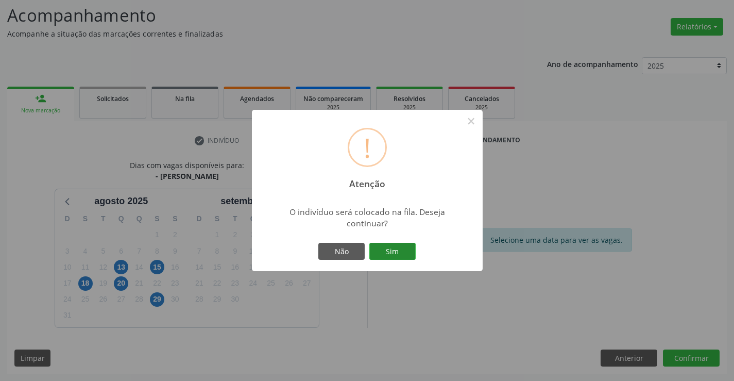
click at [394, 249] on button "Sim" at bounding box center [392, 252] width 46 height 18
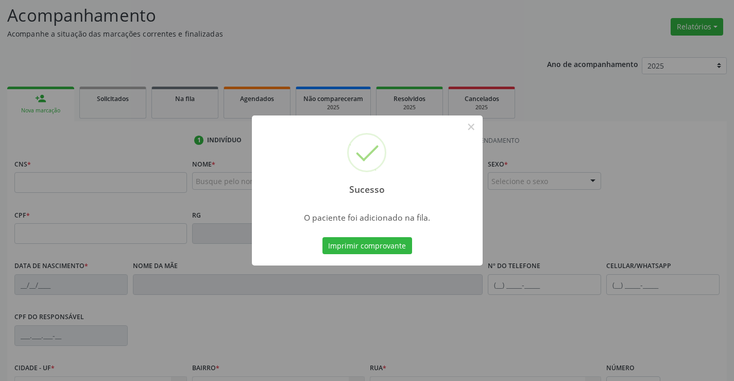
click at [323, 237] on button "Imprimir comprovante" at bounding box center [368, 246] width 90 height 18
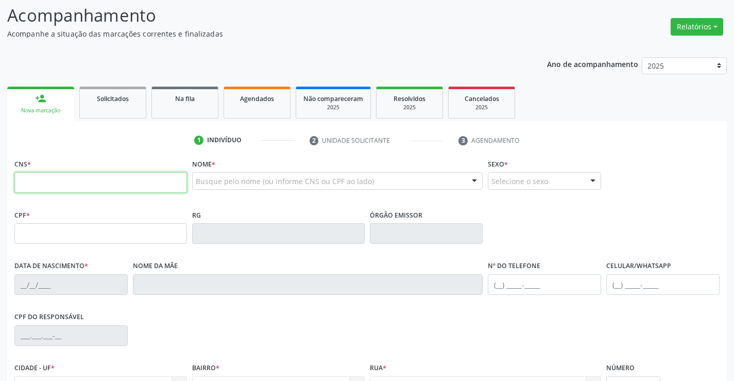
click at [82, 178] on input "text" at bounding box center [100, 182] width 173 height 21
type input "708 4062 9082 6766"
type input "0831386177"
type input "[DATE]"
type input "[PHONE_NUMBER]"
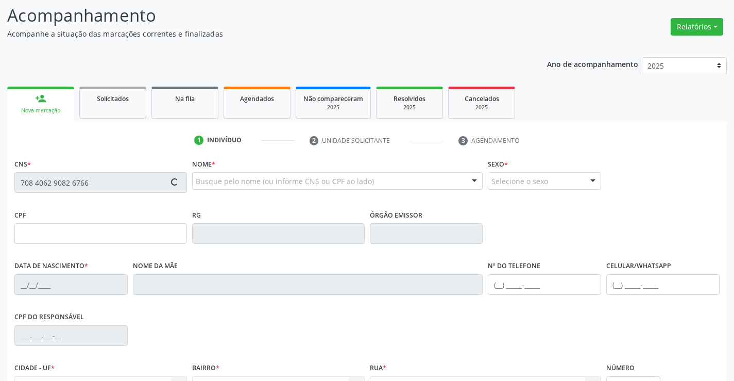
type input "[PHONE_NUMBER]"
type input "015.037.195-02"
type input "S/N"
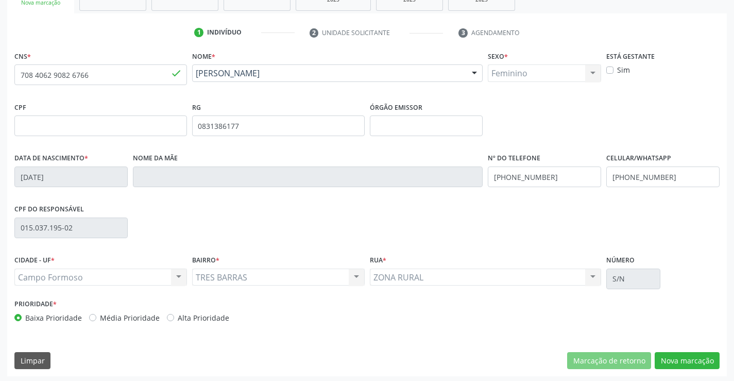
scroll to position [178, 0]
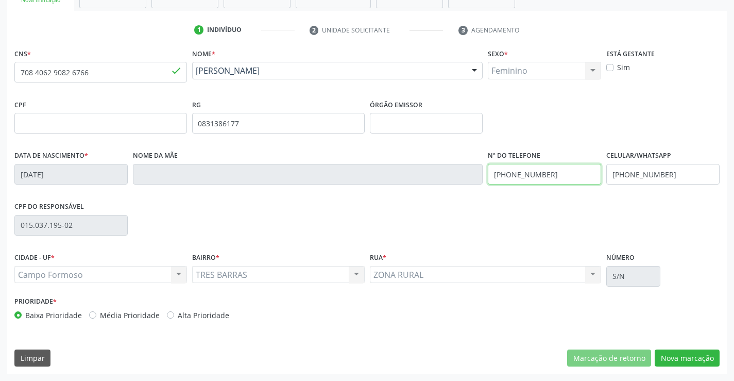
click at [551, 174] on input "[PHONE_NUMBER]" at bounding box center [544, 174] width 113 height 21
type input "[PHONE_NUMBER]"
click at [685, 354] on button "Nova marcação" at bounding box center [687, 358] width 65 height 18
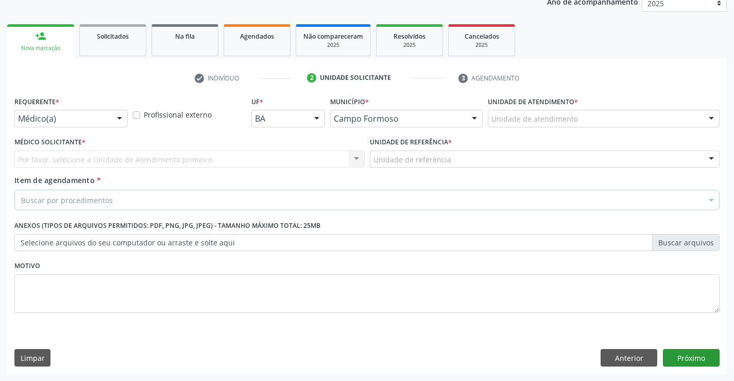
scroll to position [130, 0]
click at [114, 117] on div at bounding box center [119, 119] width 15 height 18
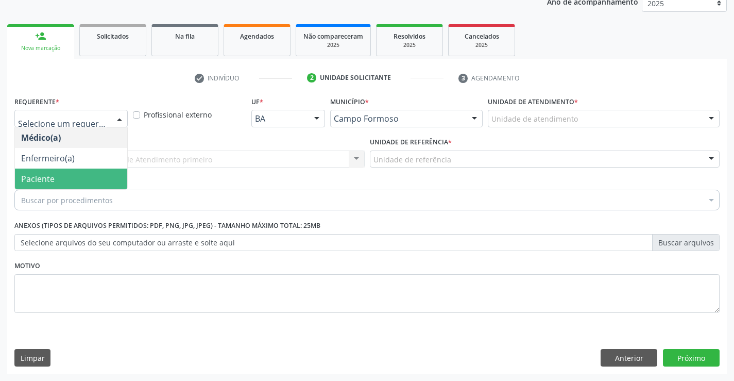
click at [88, 179] on span "Paciente" at bounding box center [71, 178] width 112 height 21
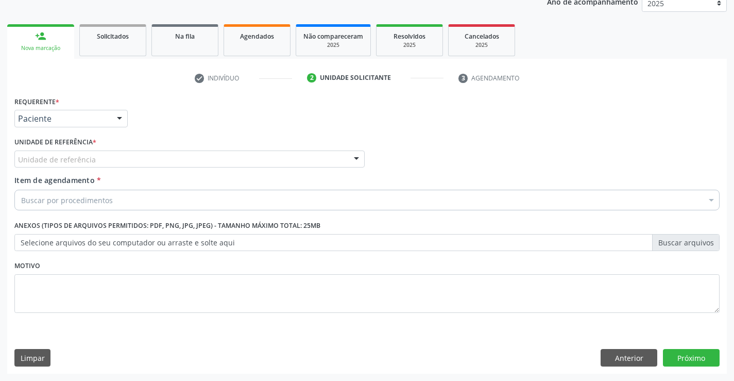
click at [115, 158] on div "Unidade de referência" at bounding box center [189, 159] width 350 height 18
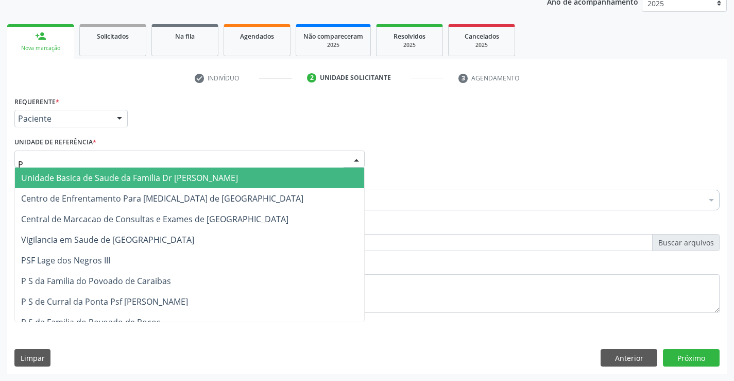
type input "PO"
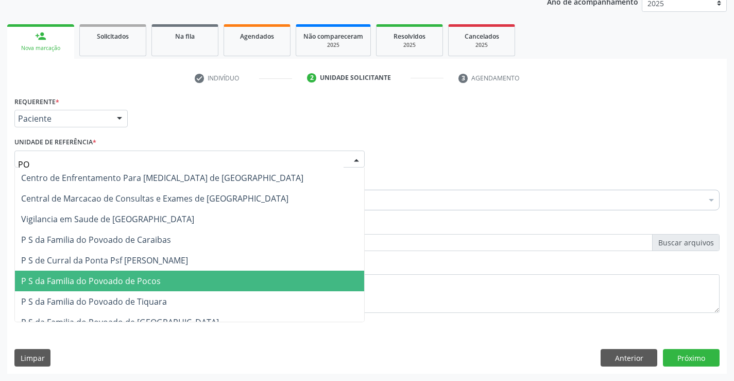
click at [100, 279] on span "P S da Familia do Povoado de Pocos" at bounding box center [91, 280] width 140 height 11
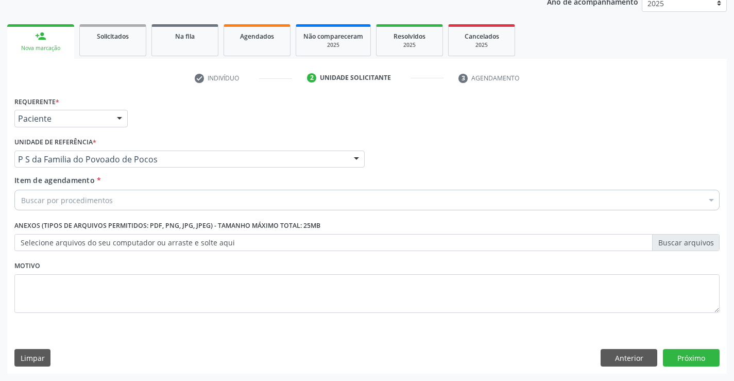
click at [111, 201] on div "Buscar por procedimentos" at bounding box center [366, 200] width 705 height 21
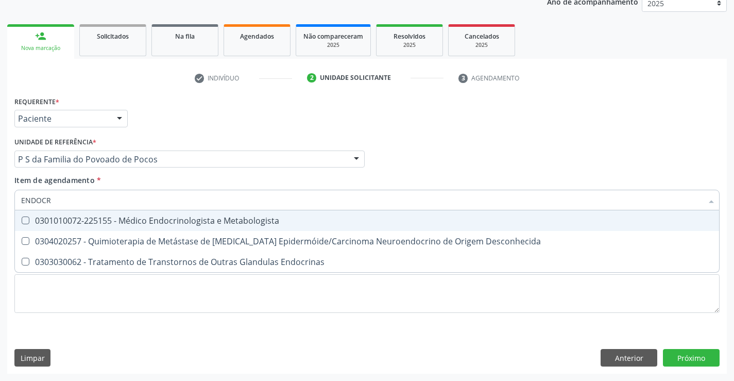
type input "ENDOCRI"
click at [236, 212] on span "0301010072-225155 - Médico Endocrinologista e Metabologista" at bounding box center [367, 220] width 704 height 21
checkbox Metabologista "true"
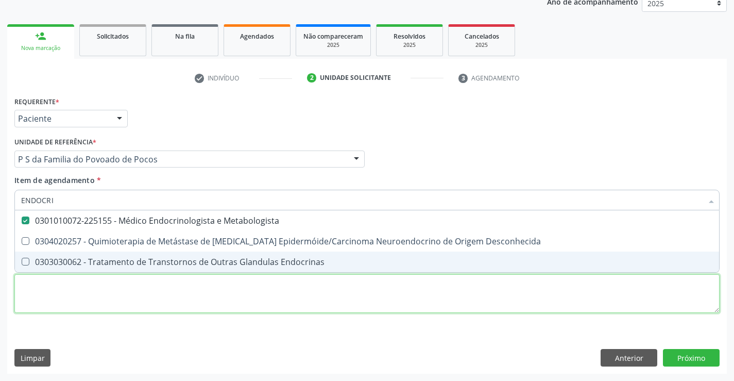
click at [367, 296] on div "Requerente * Paciente Médico(a) Enfermeiro(a) Paciente Nenhum resultado encontr…" at bounding box center [366, 210] width 705 height 233
checkbox Desconhecida "true"
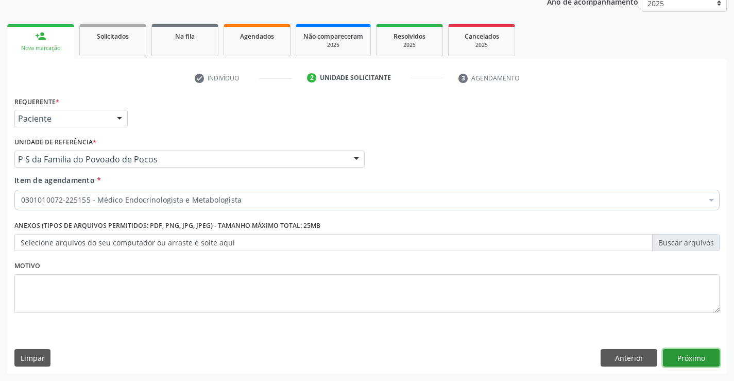
click at [681, 357] on button "Próximo" at bounding box center [691, 358] width 57 height 18
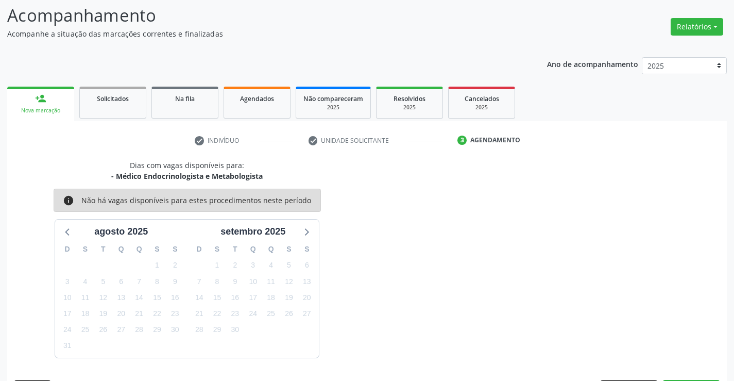
scroll to position [98, 0]
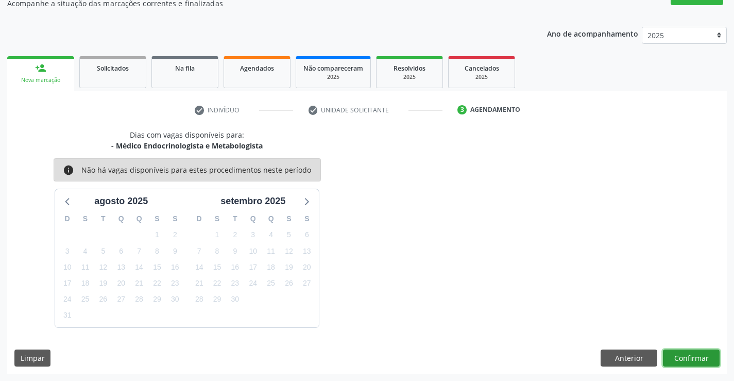
click at [683, 360] on button "Confirmar" at bounding box center [691, 358] width 57 height 18
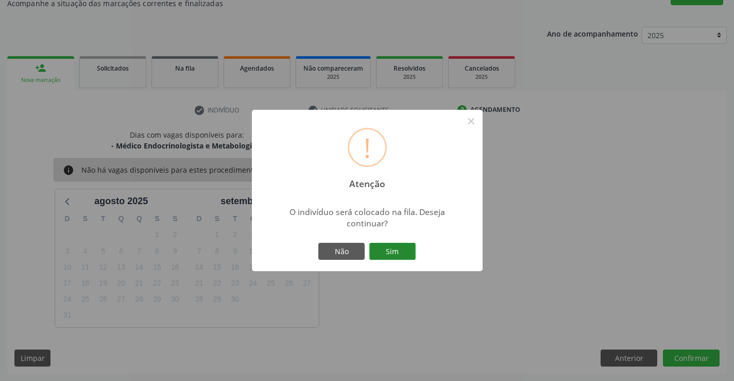
click at [398, 249] on button "Sim" at bounding box center [392, 252] width 46 height 18
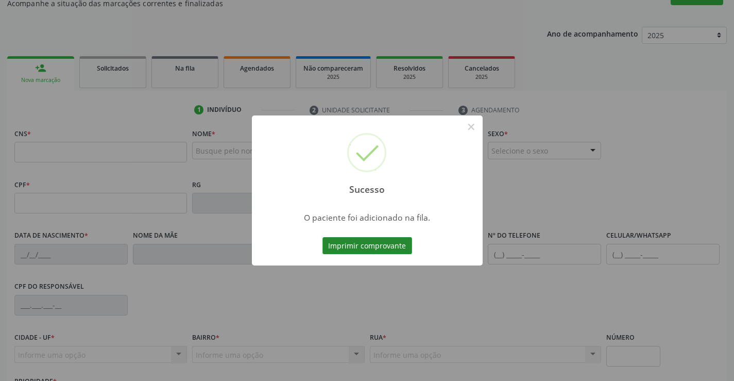
click at [381, 247] on button "Imprimir comprovante" at bounding box center [368, 246] width 90 height 18
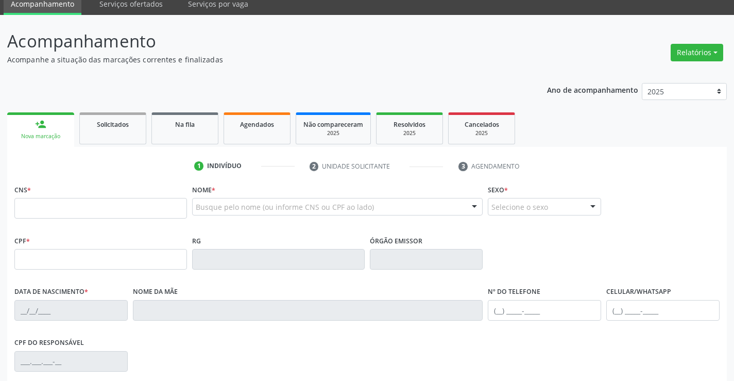
scroll to position [0, 0]
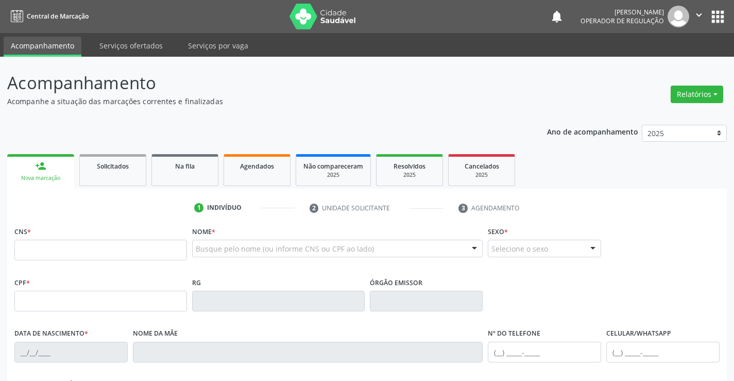
drag, startPoint x: 700, startPoint y: 13, endPoint x: 693, endPoint y: 16, distance: 7.8
click at [700, 13] on icon "" at bounding box center [699, 14] width 11 height 11
click at [660, 65] on link "Sair" at bounding box center [672, 63] width 71 height 14
